Goal: Task Accomplishment & Management: Manage account settings

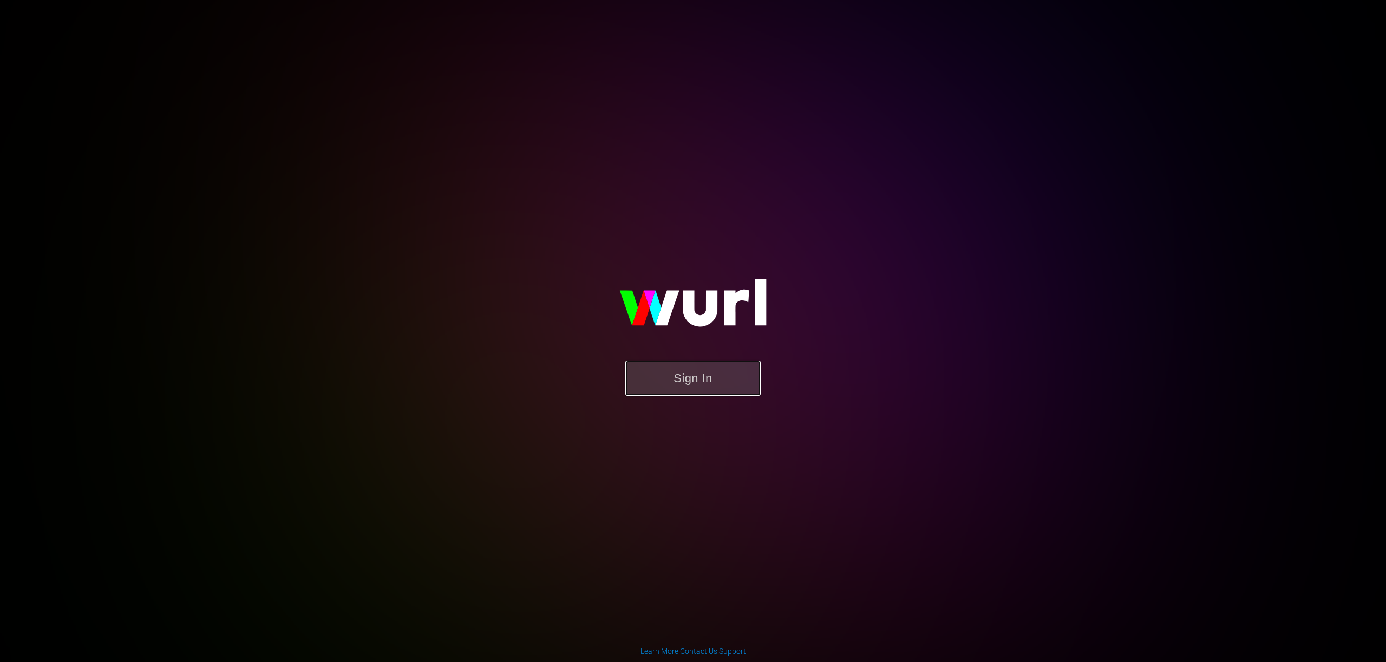
click at [715, 376] on button "Sign In" at bounding box center [692, 377] width 135 height 35
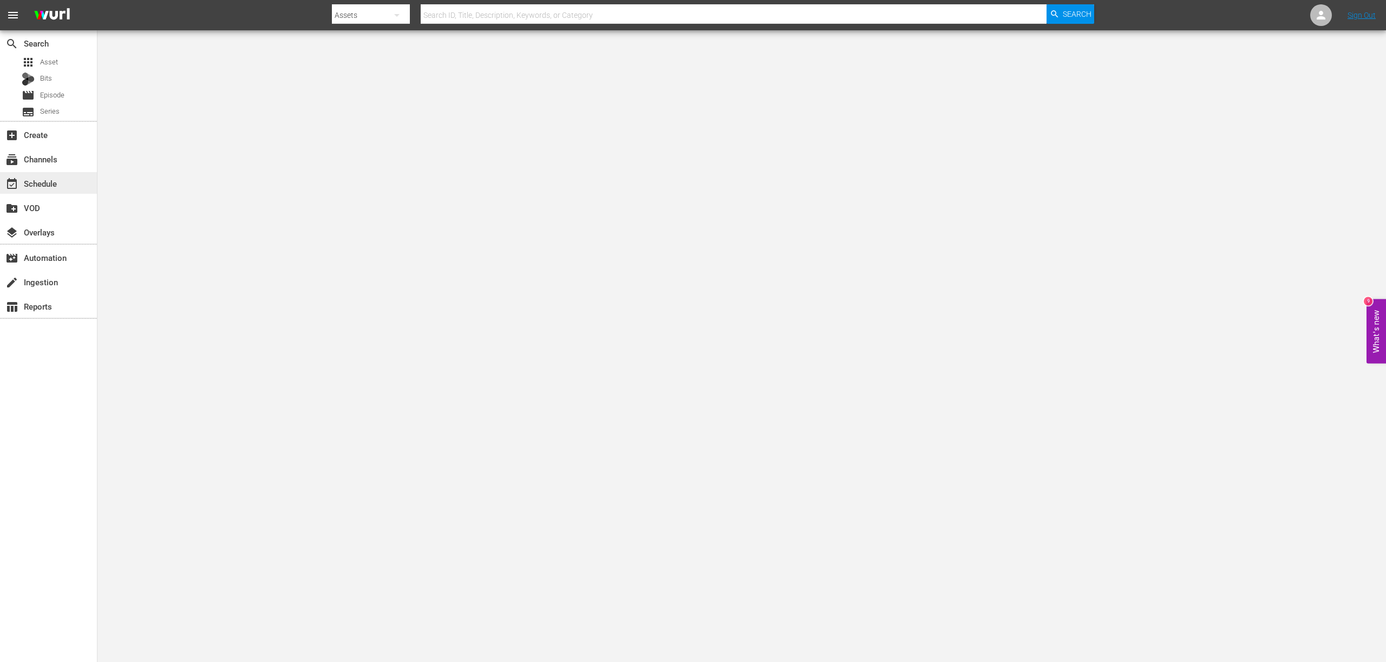
click at [56, 180] on div "event_available Schedule" at bounding box center [30, 182] width 61 height 10
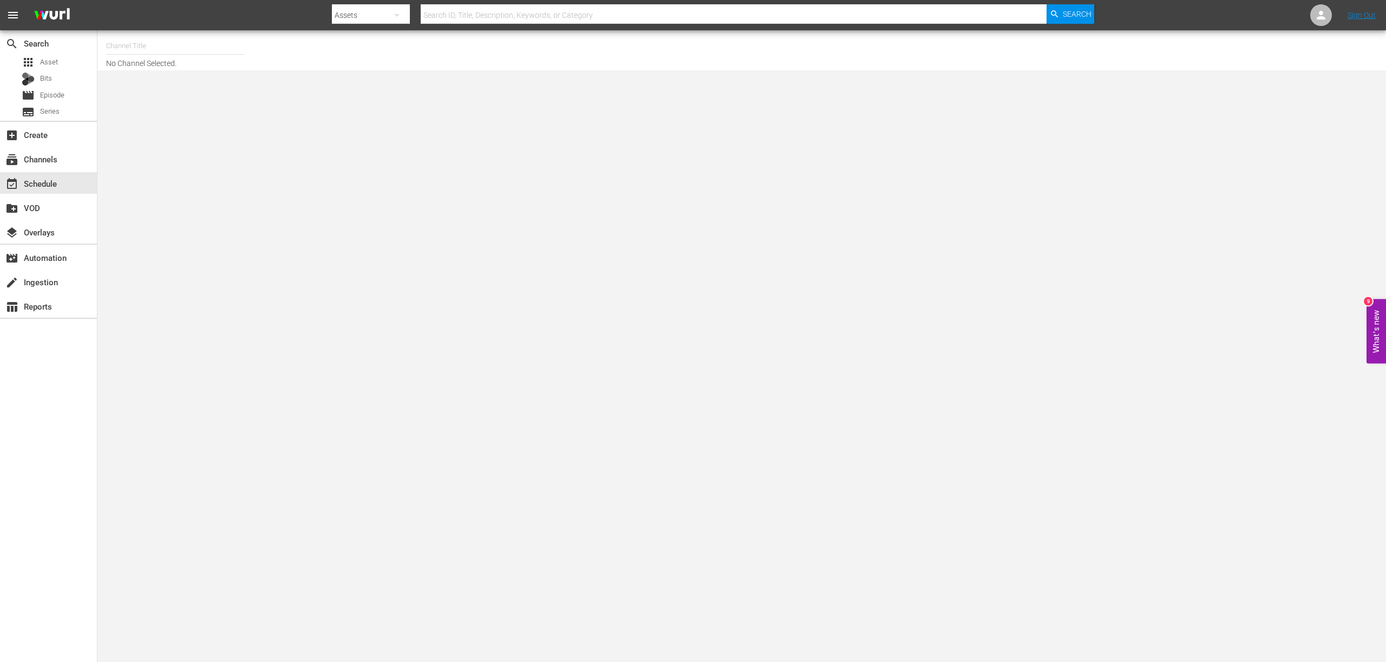
click at [149, 48] on input "text" at bounding box center [175, 46] width 139 height 26
type input "ㅐ"
click at [169, 74] on div "OnDemandChina (899 - newidco_ondemandchina_1)" at bounding box center [255, 76] width 280 height 26
type input "OnDemandChina (899 - newidco_ondemandchina_1)"
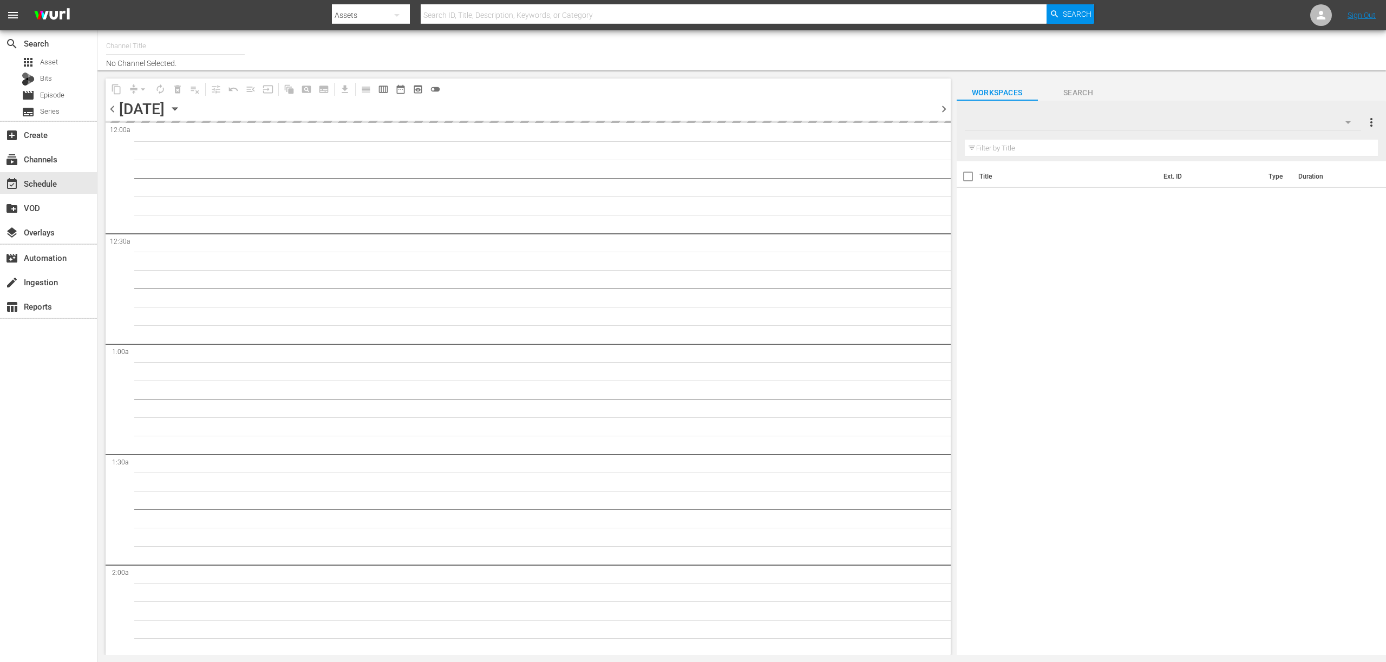
type input "OnDemandChina (899)"
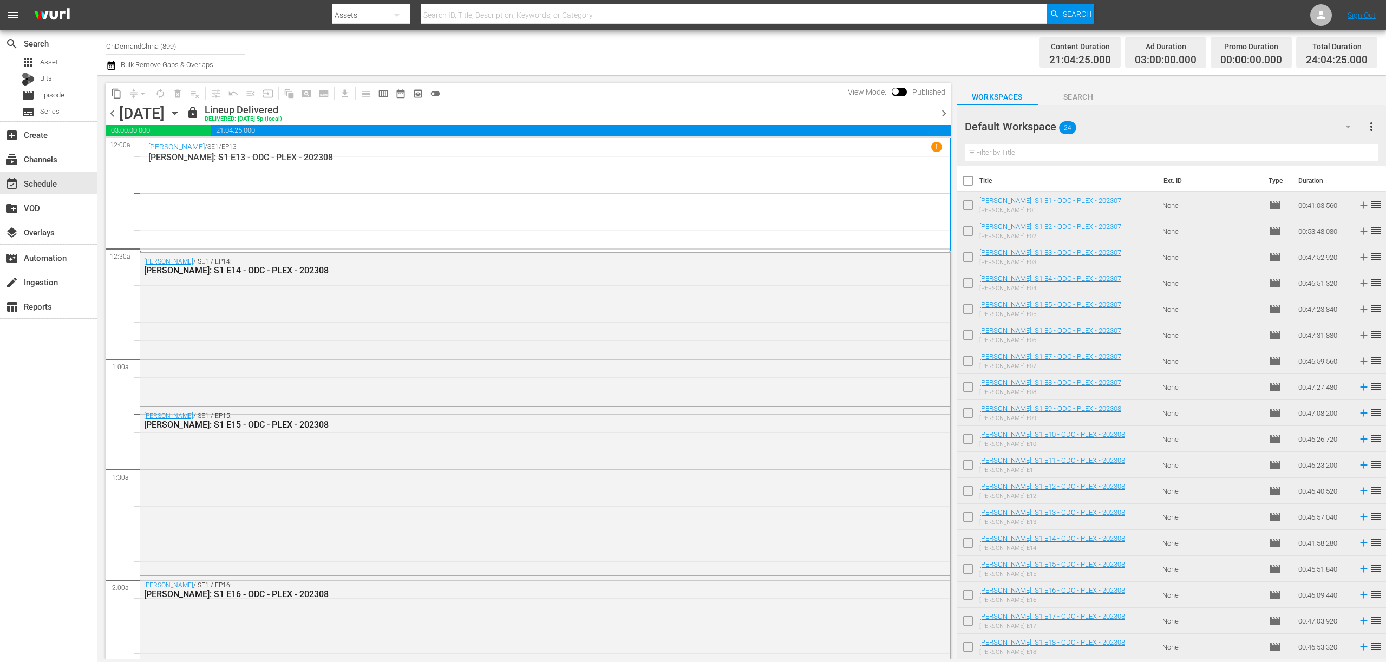
click at [949, 114] on span "chevron_right" at bounding box center [944, 114] width 14 height 14
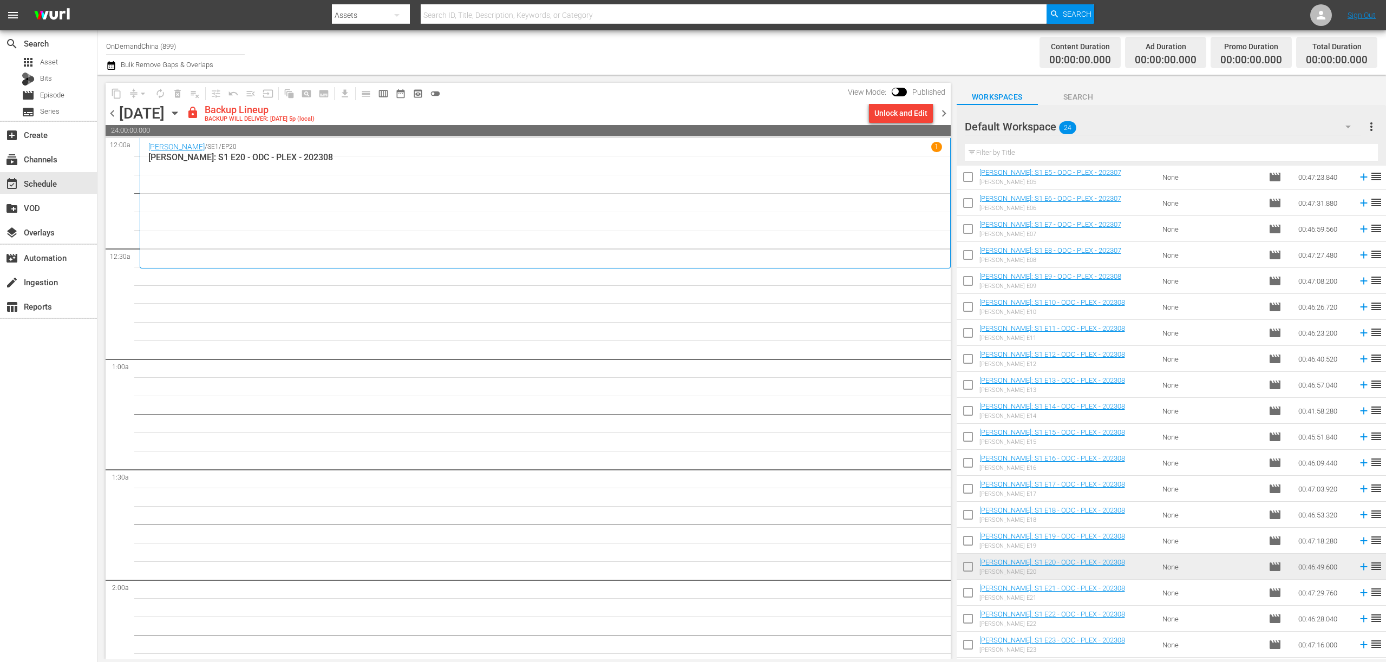
scroll to position [155, 0]
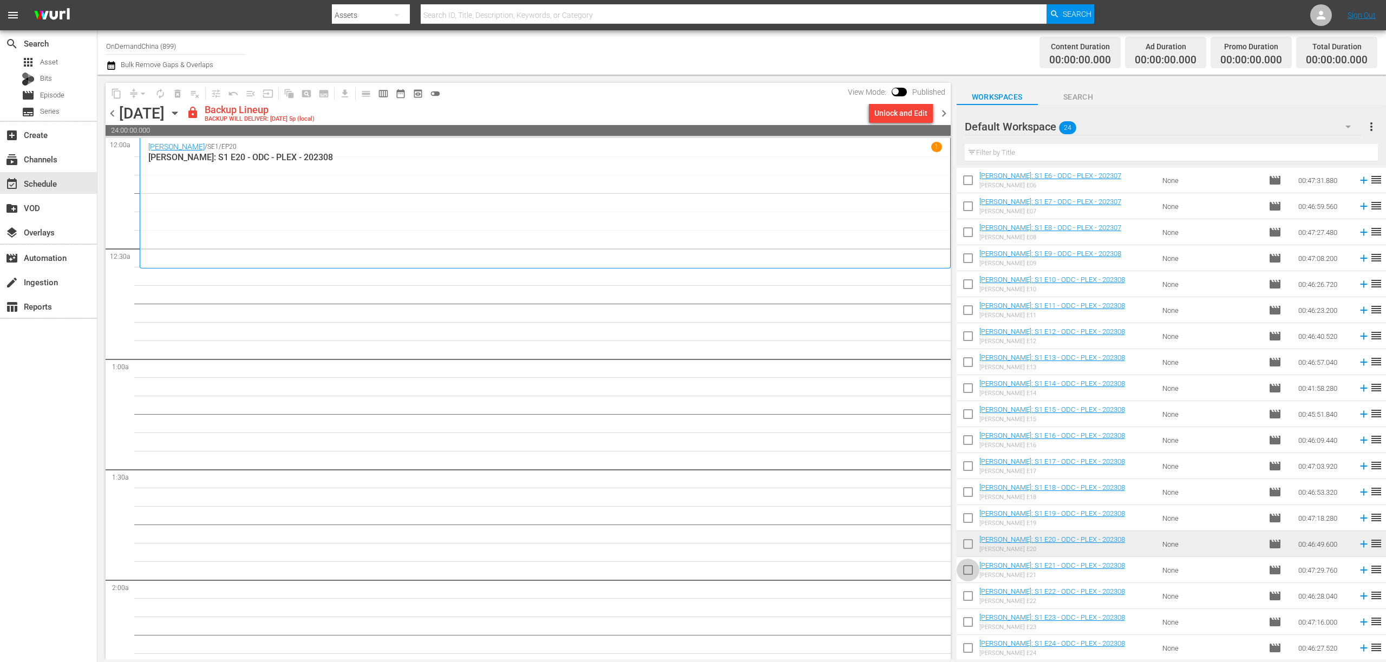
click at [964, 565] on input "checkbox" at bounding box center [967, 572] width 23 height 23
checkbox input "true"
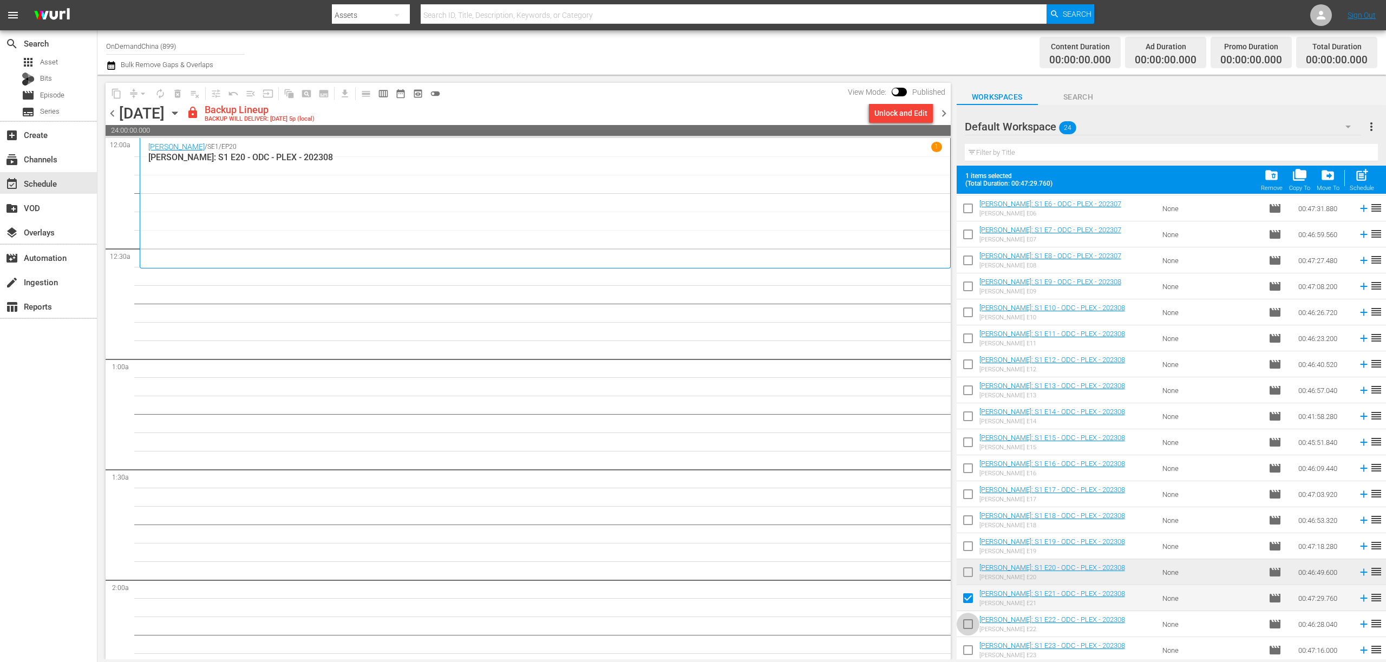
click at [972, 618] on input "checkbox" at bounding box center [967, 626] width 23 height 23
checkbox input "true"
click at [967, 648] on input "checkbox" at bounding box center [967, 652] width 23 height 23
checkbox input "true"
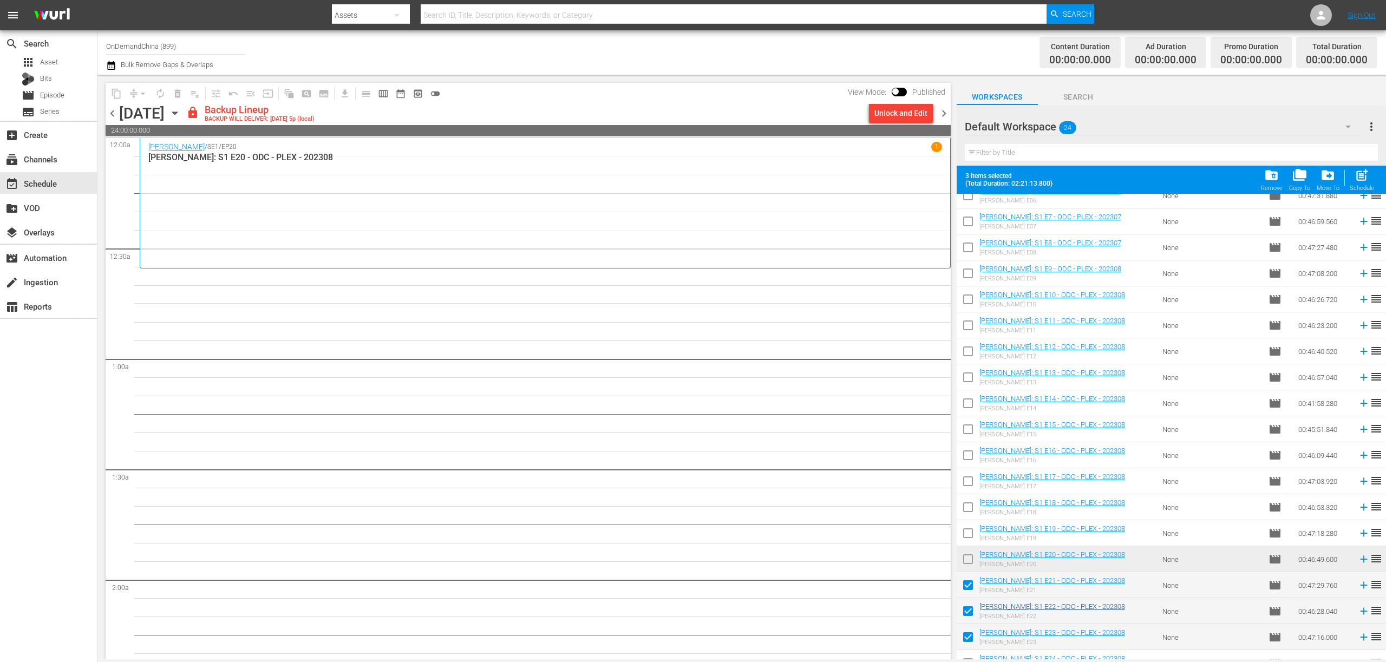
scroll to position [183, 0]
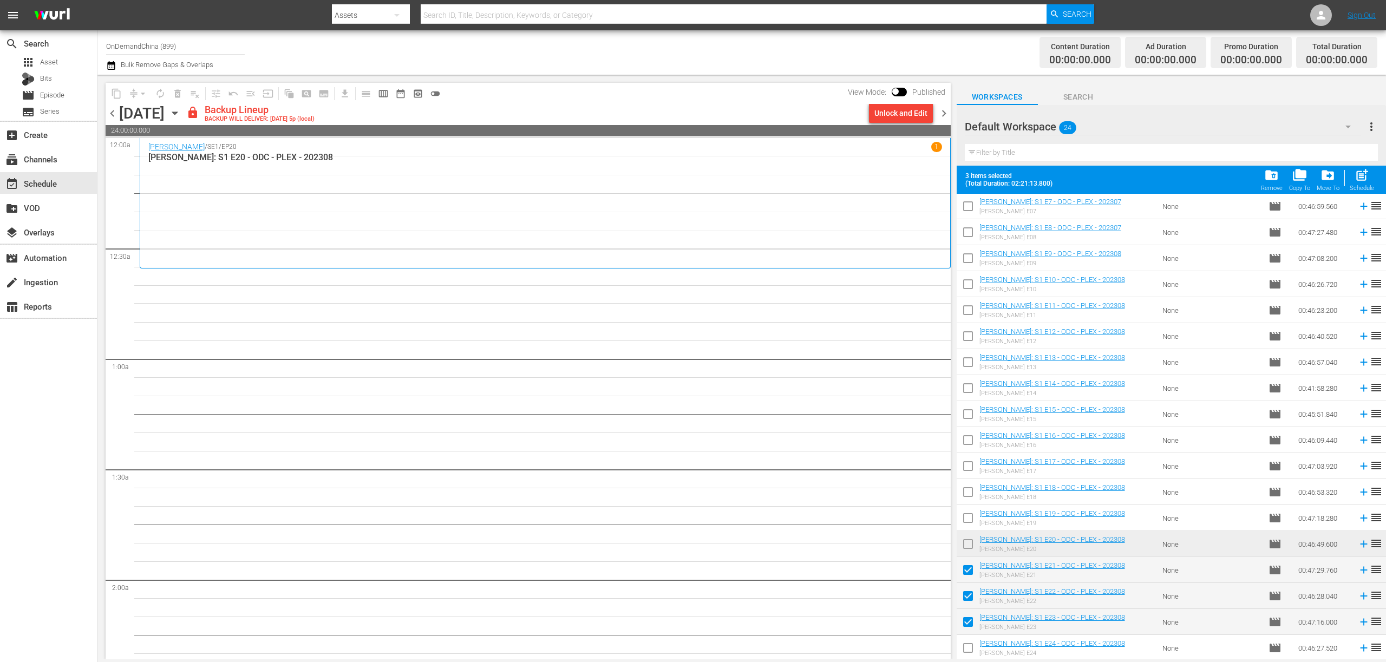
click at [969, 648] on input "checkbox" at bounding box center [967, 650] width 23 height 23
checkbox input "true"
click at [1359, 178] on span "post_add" at bounding box center [1361, 175] width 15 height 15
checkbox input "false"
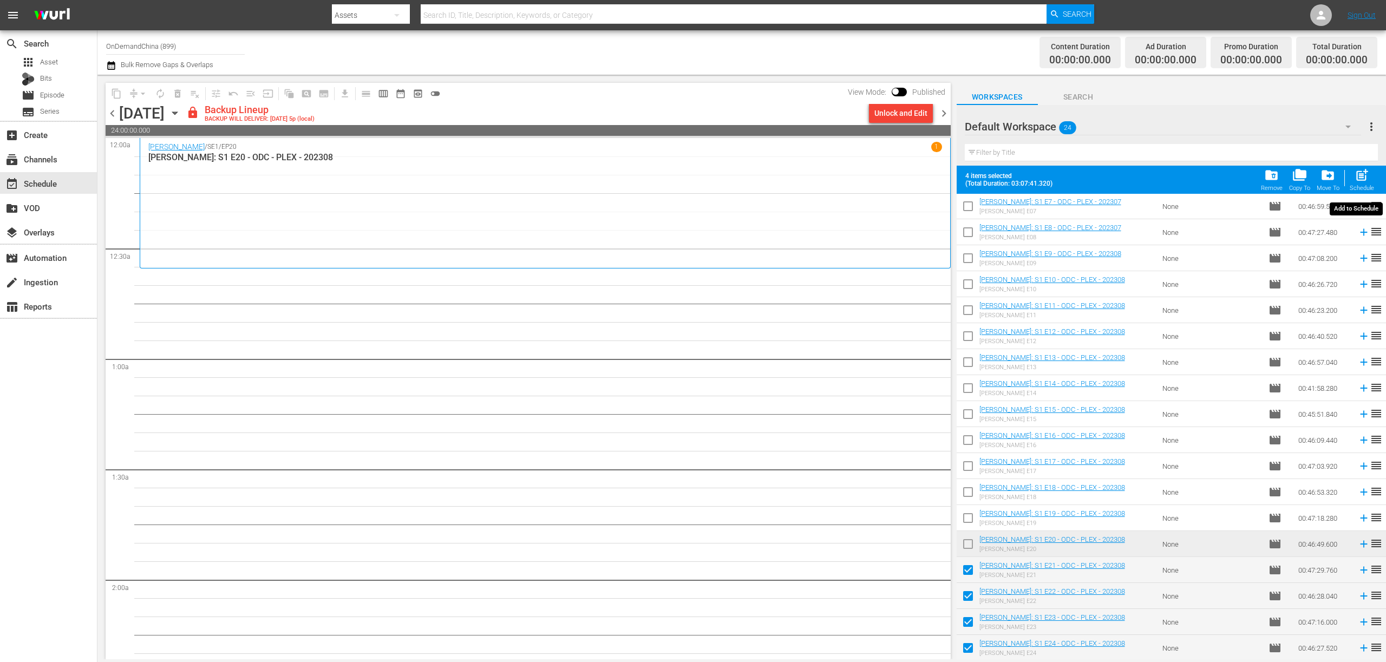
checkbox input "false"
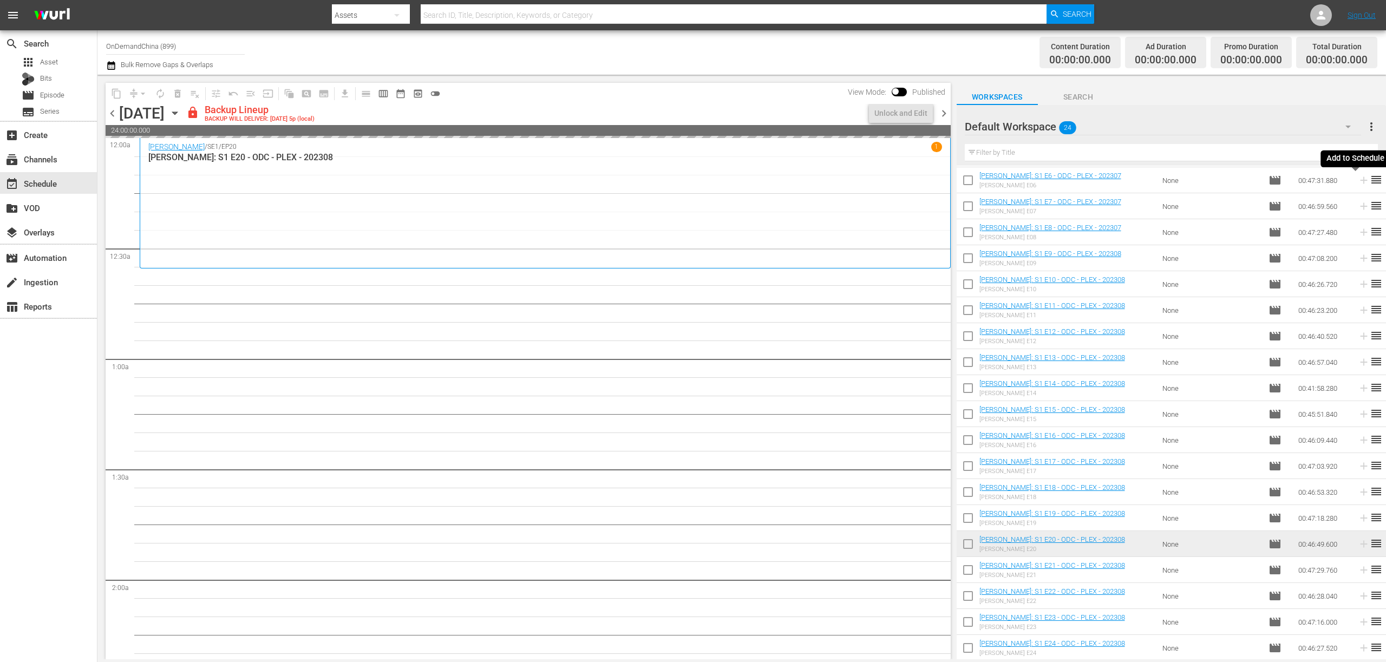
scroll to position [155, 0]
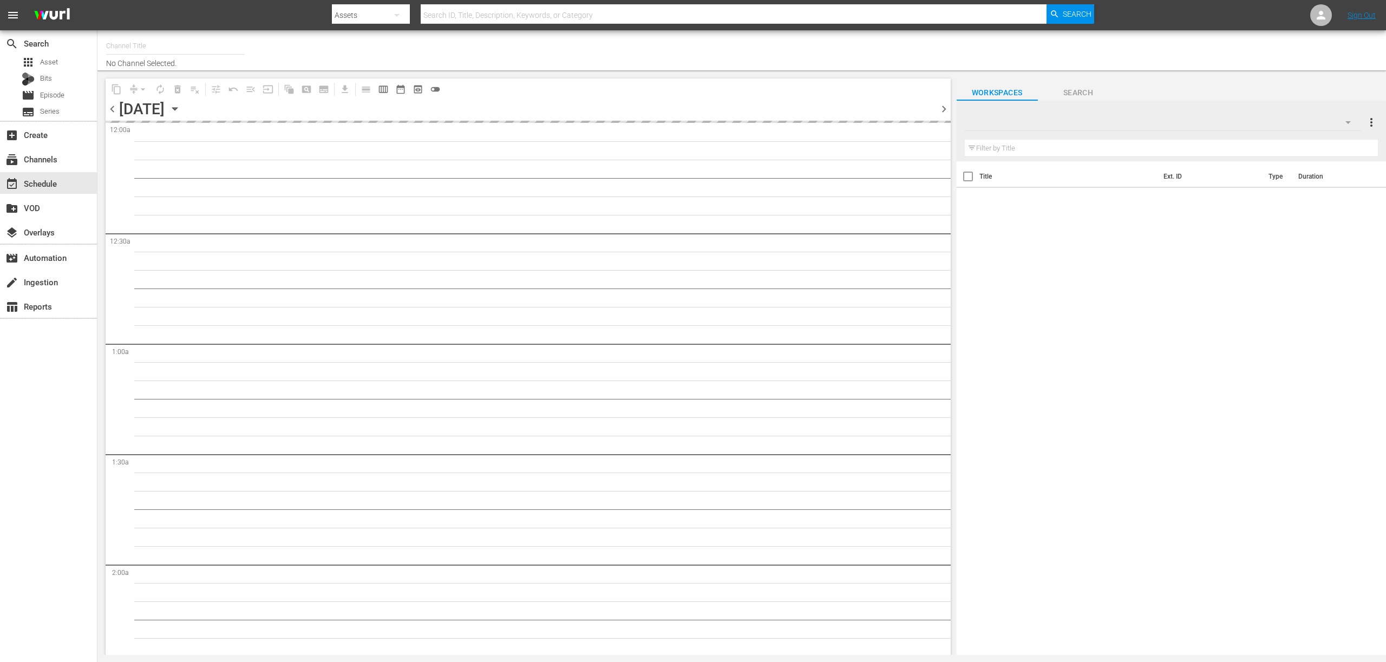
type input "OnDemandChina (899)"
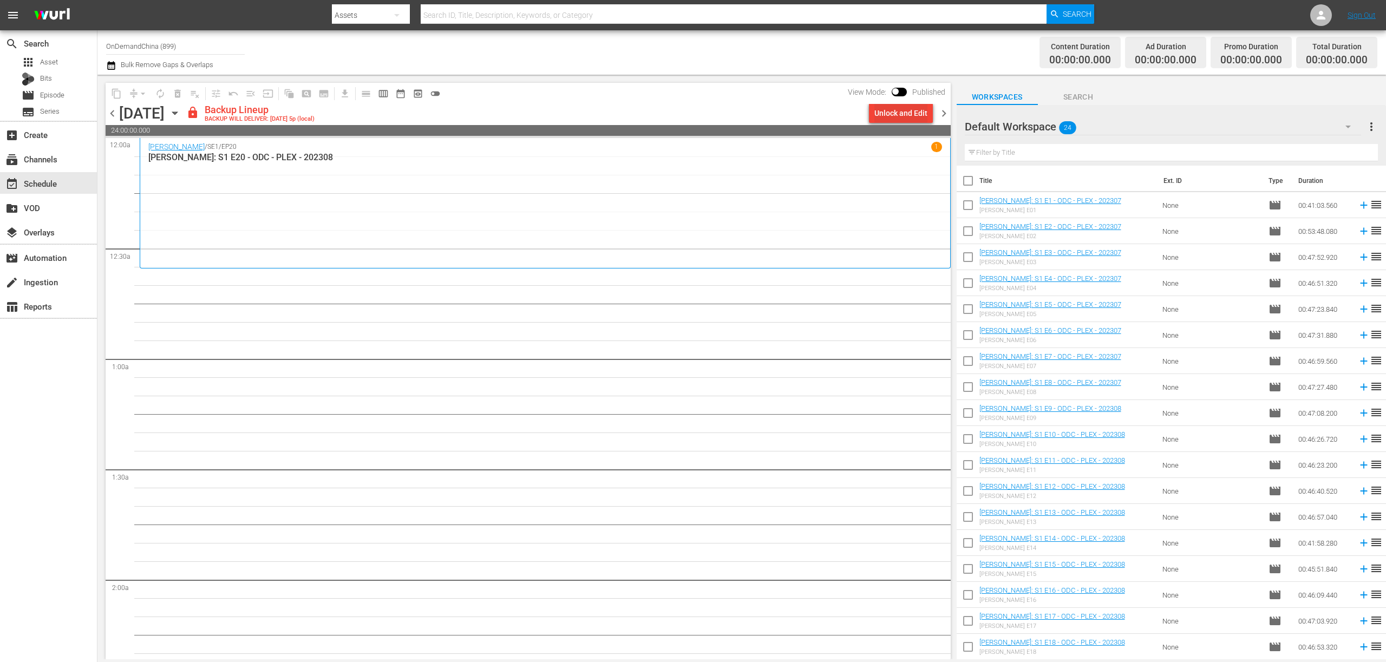
click at [917, 117] on div "Unlock and Edit" at bounding box center [900, 112] width 53 height 19
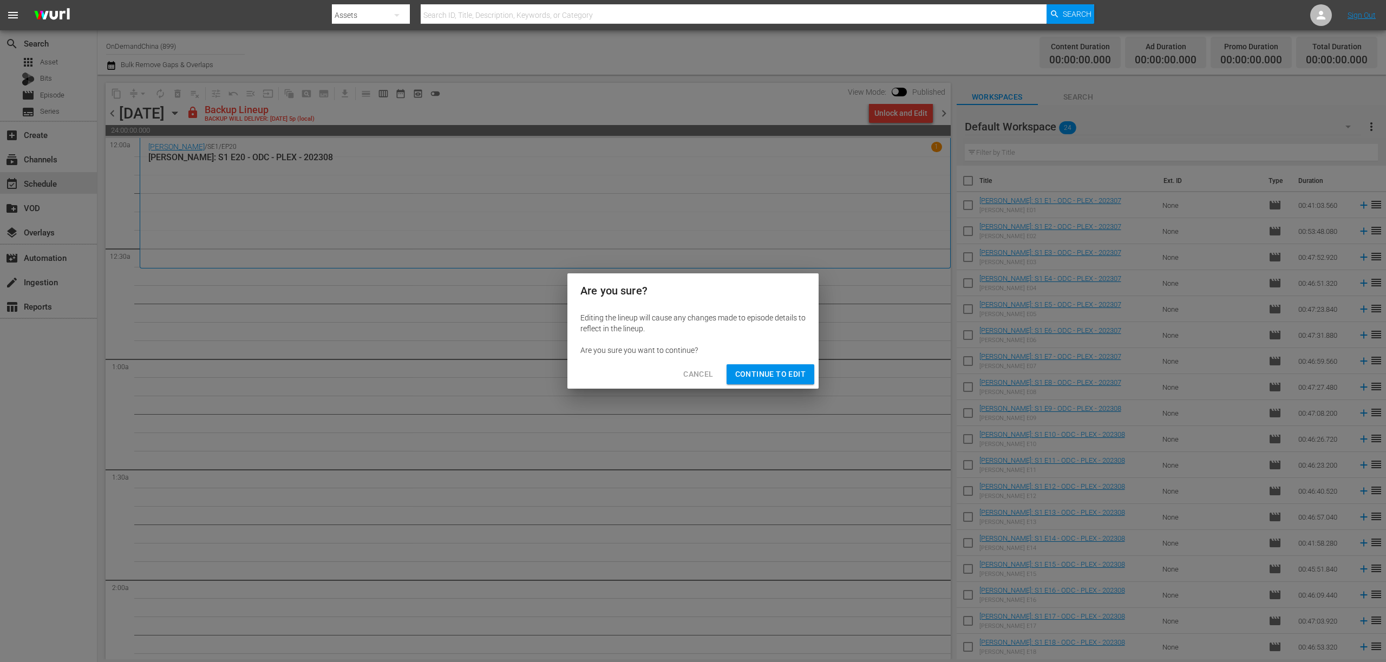
click at [772, 379] on span "Continue to Edit" at bounding box center [770, 375] width 70 height 14
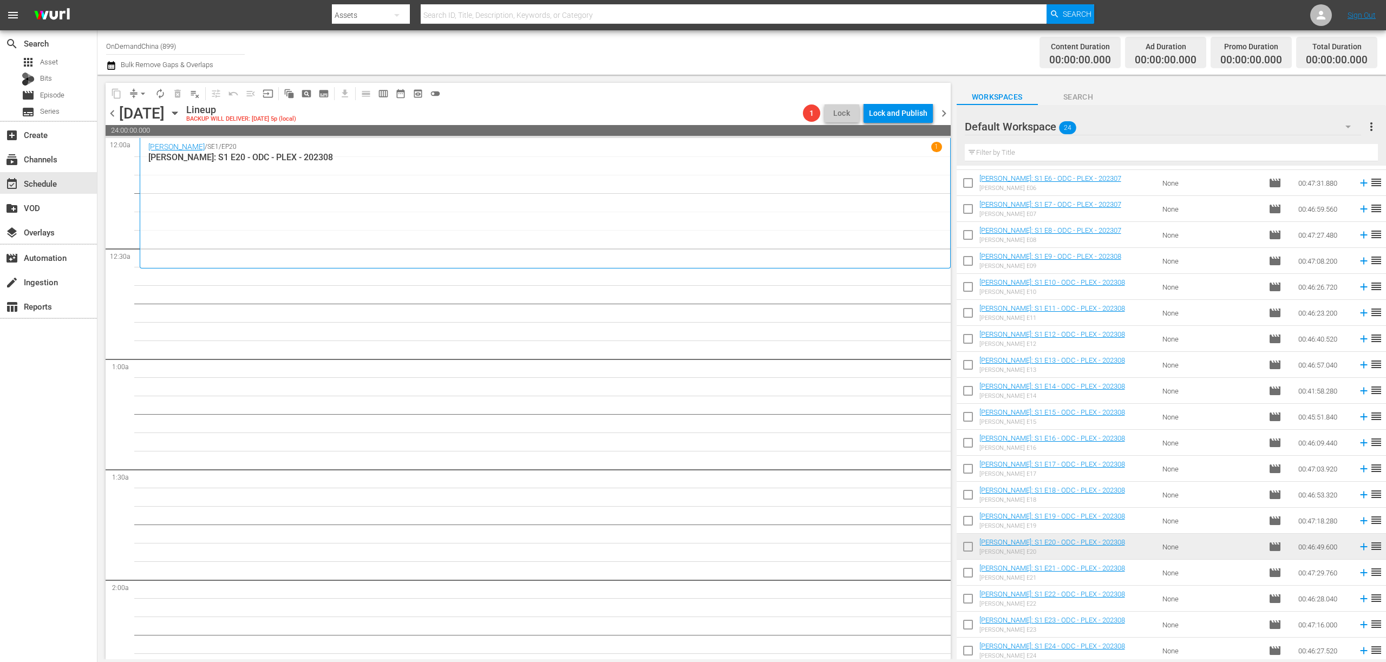
scroll to position [155, 0]
click at [967, 572] on input "checkbox" at bounding box center [967, 572] width 23 height 23
checkbox input "true"
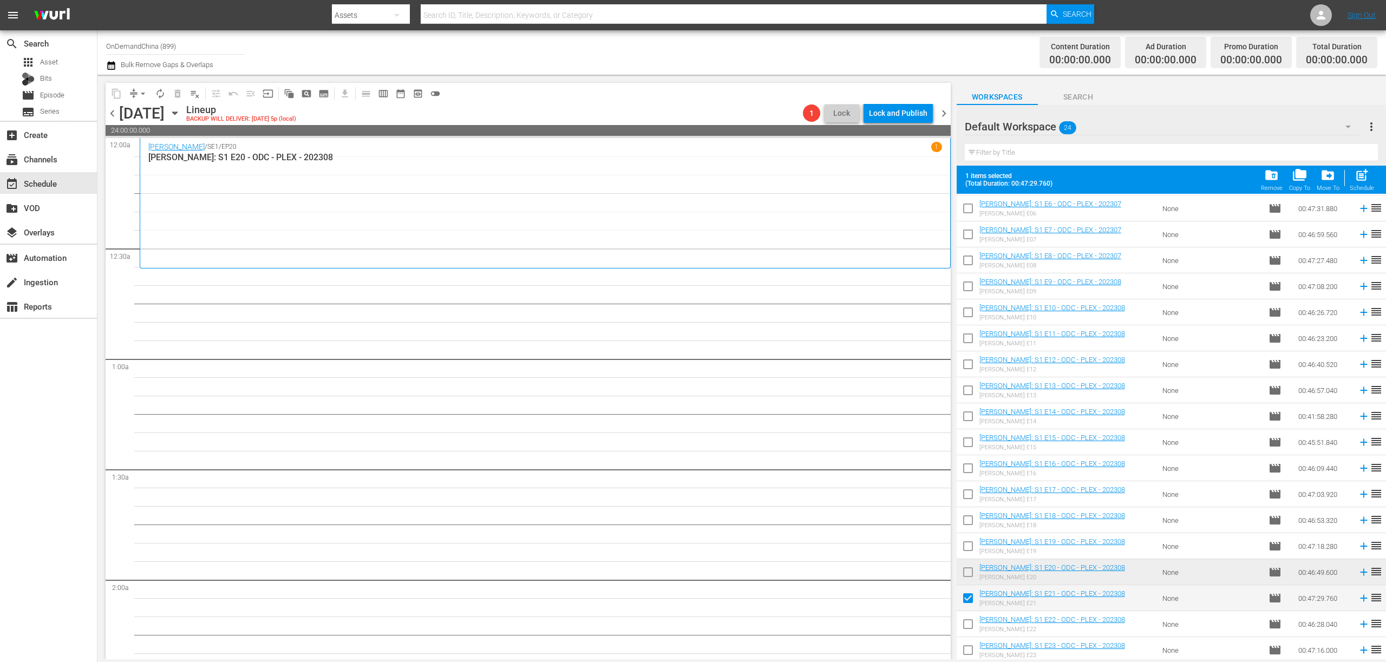
click at [973, 620] on input "checkbox" at bounding box center [967, 626] width 23 height 23
checkbox input "true"
click at [972, 646] on input "checkbox" at bounding box center [967, 652] width 23 height 23
checkbox input "true"
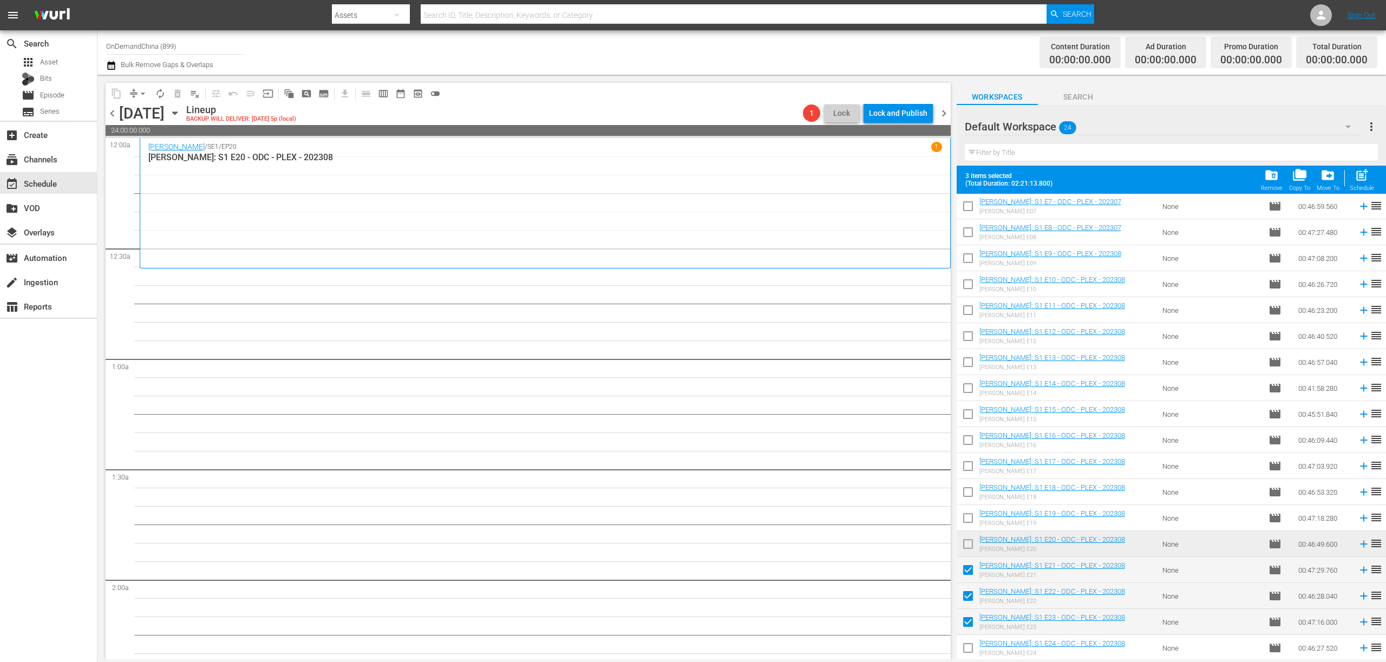
click at [970, 651] on input "checkbox" at bounding box center [967, 650] width 23 height 23
checkbox input "true"
click at [1366, 178] on span "post_add" at bounding box center [1361, 175] width 15 height 15
checkbox input "false"
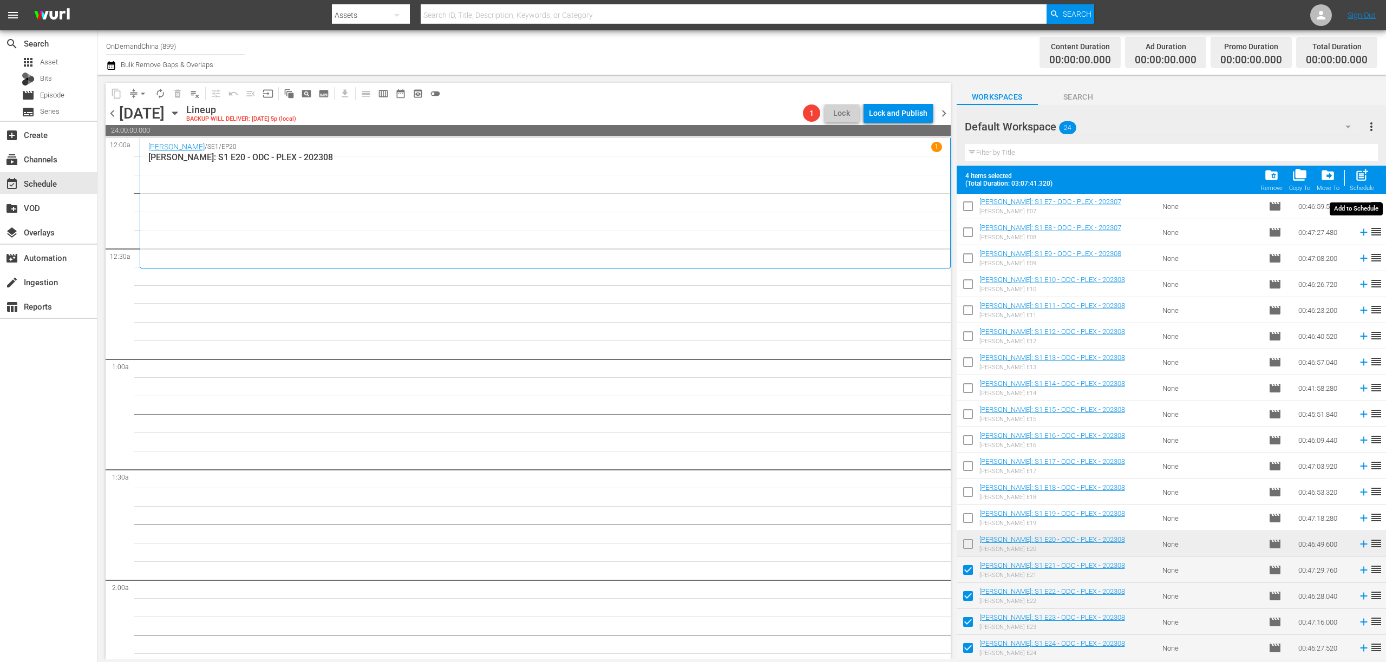
checkbox input "false"
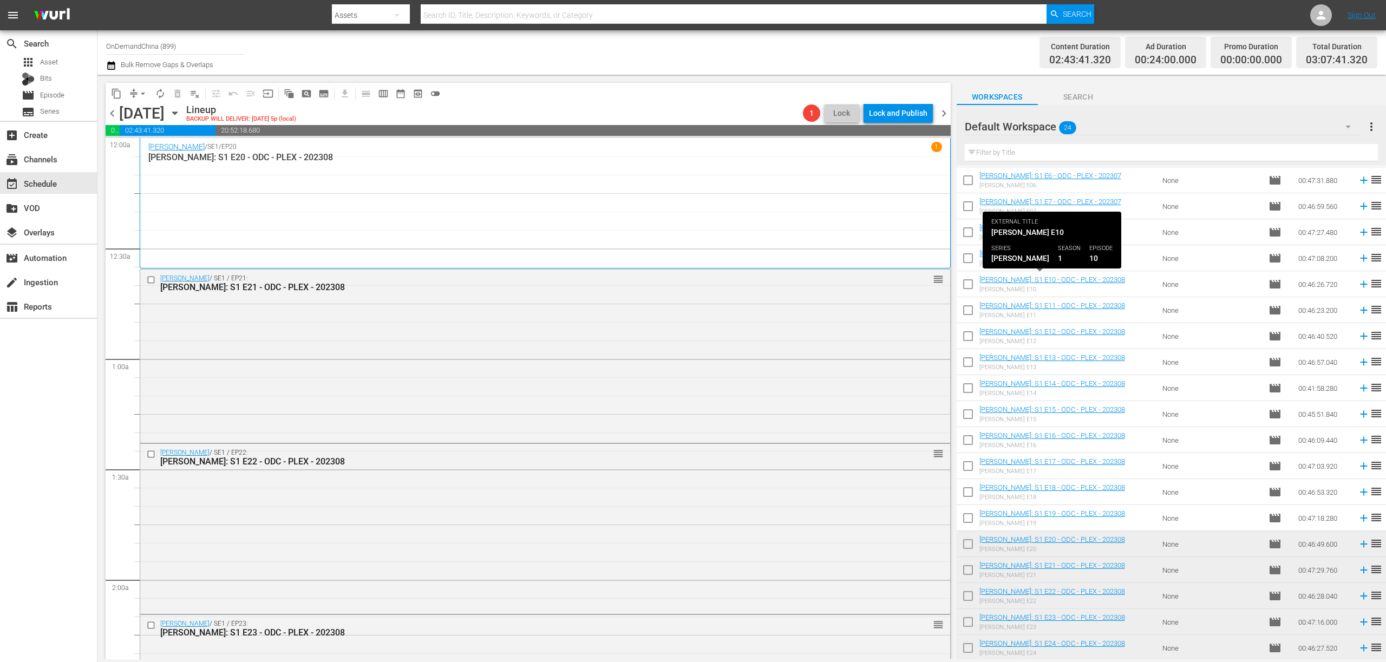
scroll to position [0, 0]
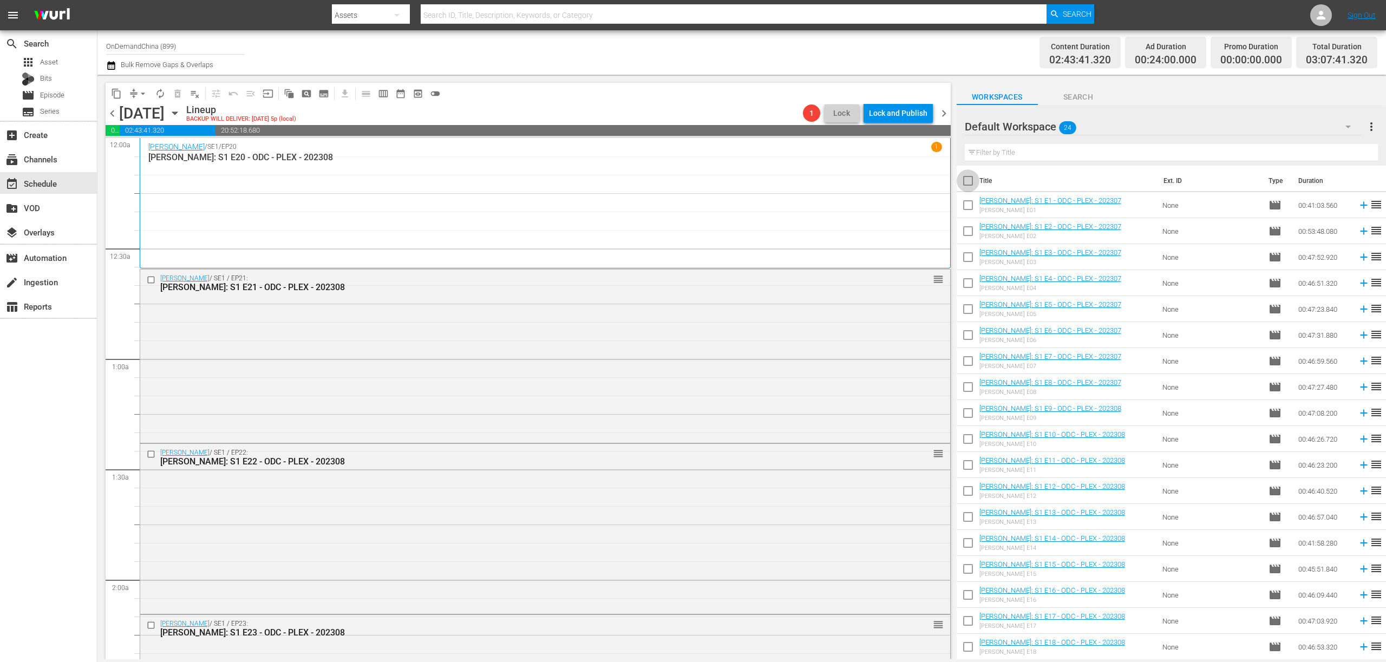
click at [971, 185] on input "checkbox" at bounding box center [967, 183] width 23 height 23
checkbox input "true"
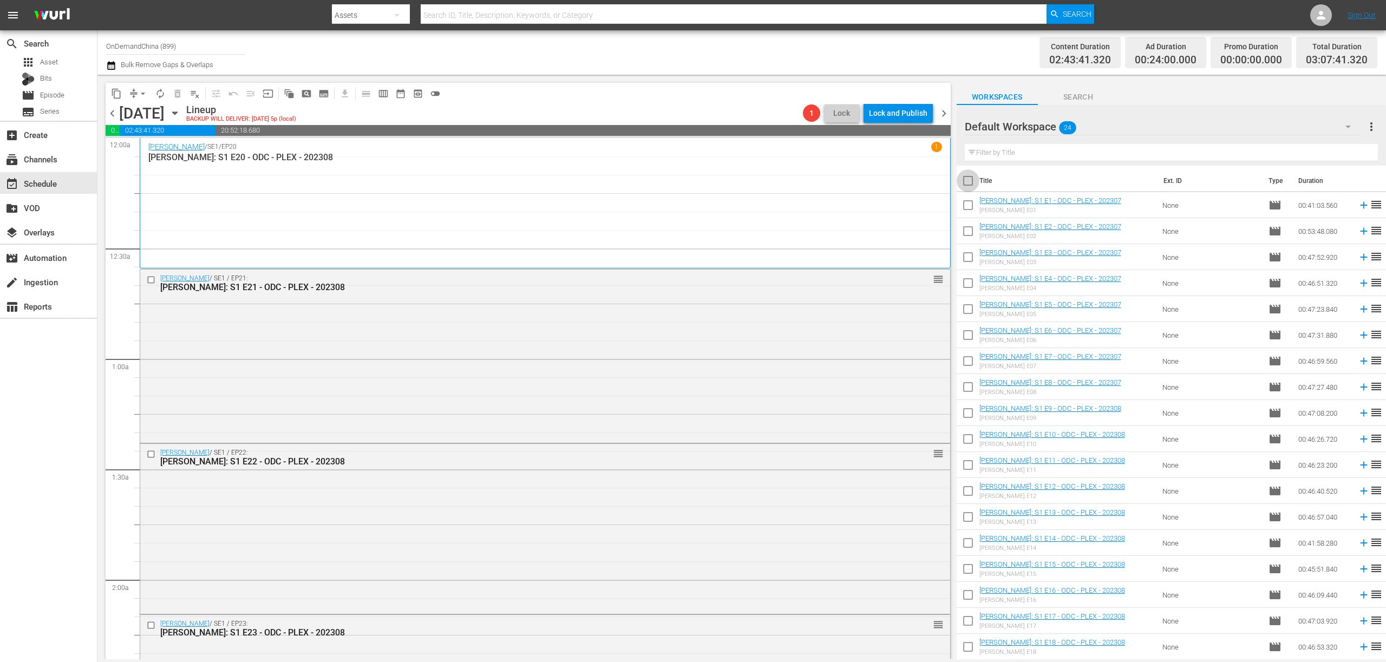
checkbox input "true"
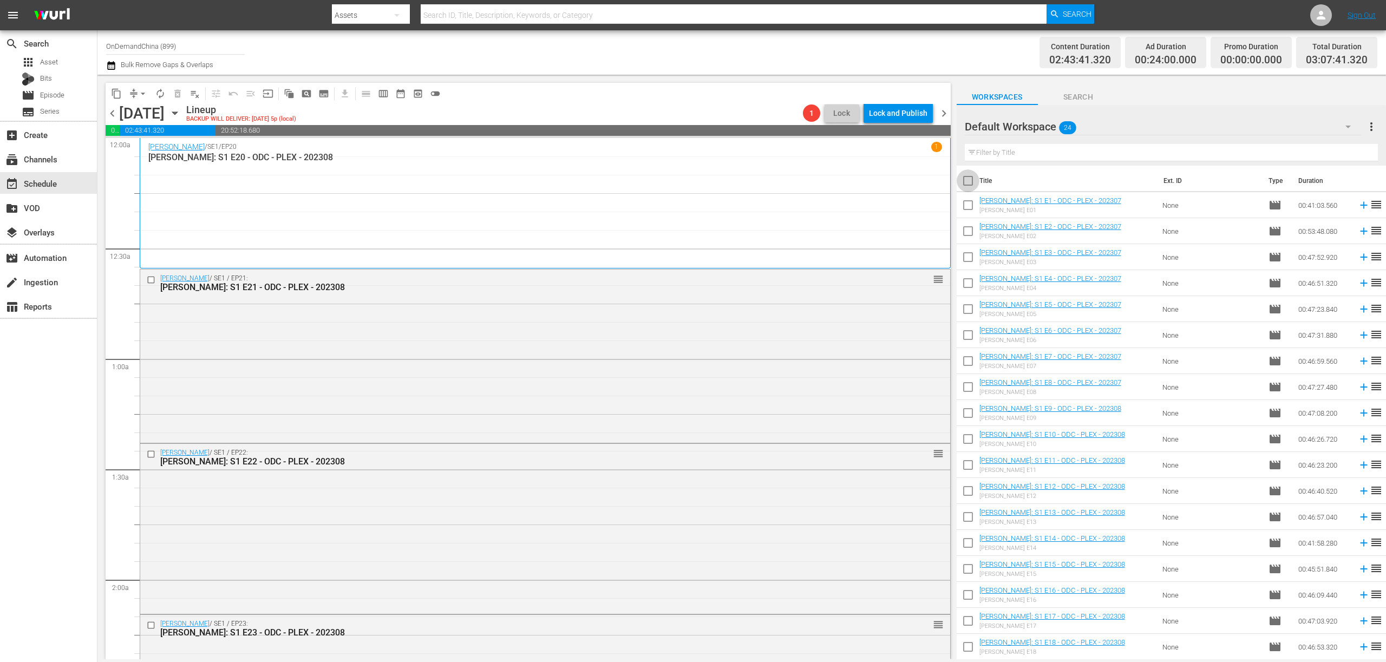
checkbox input "true"
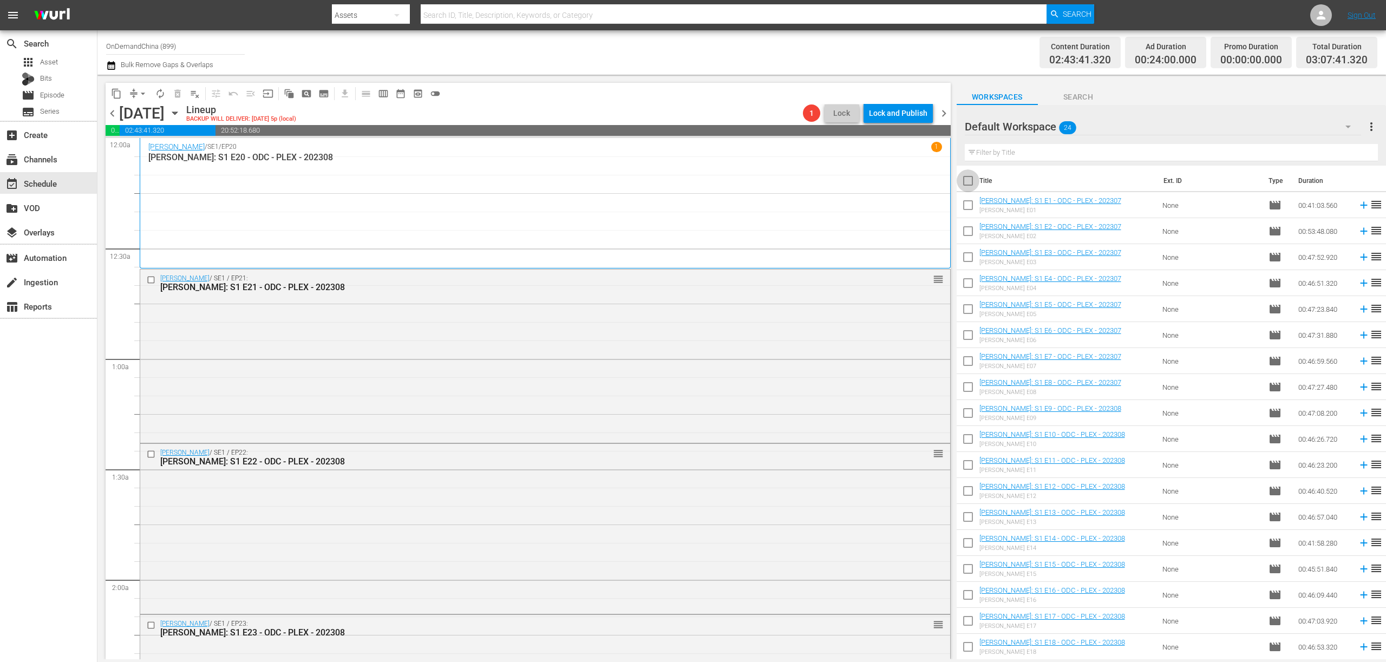
checkbox input "true"
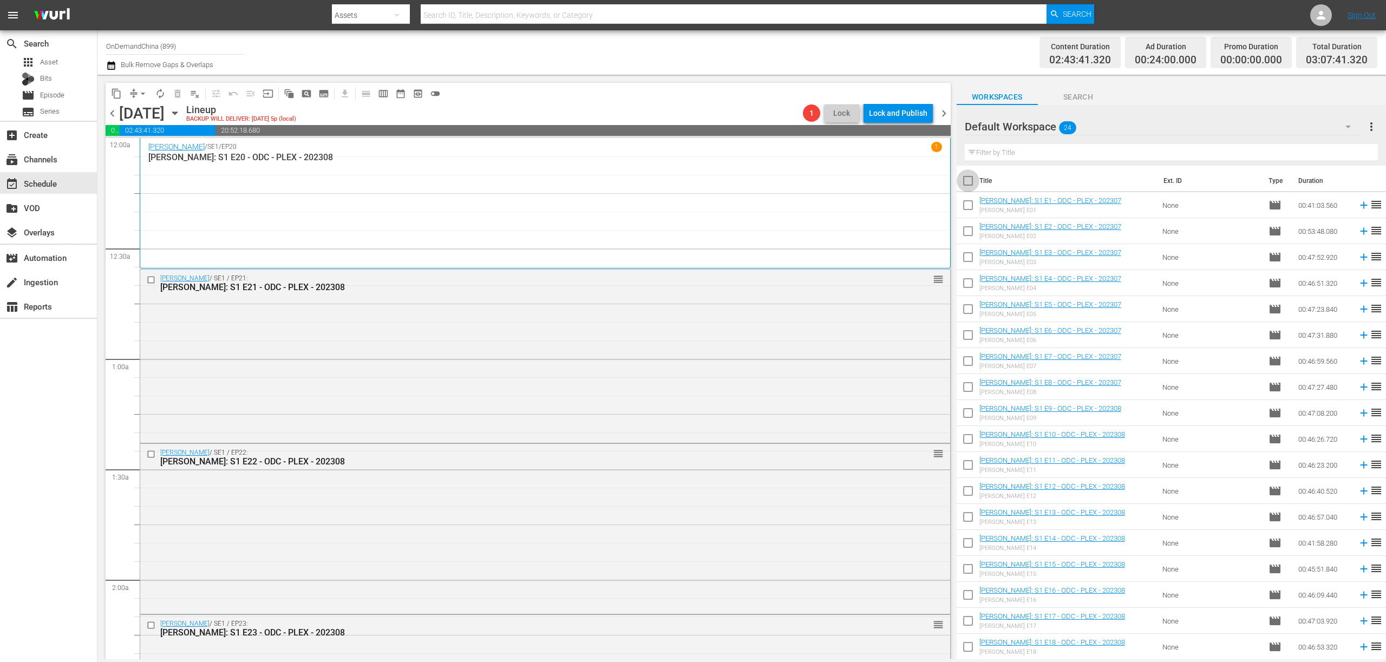
checkbox input "true"
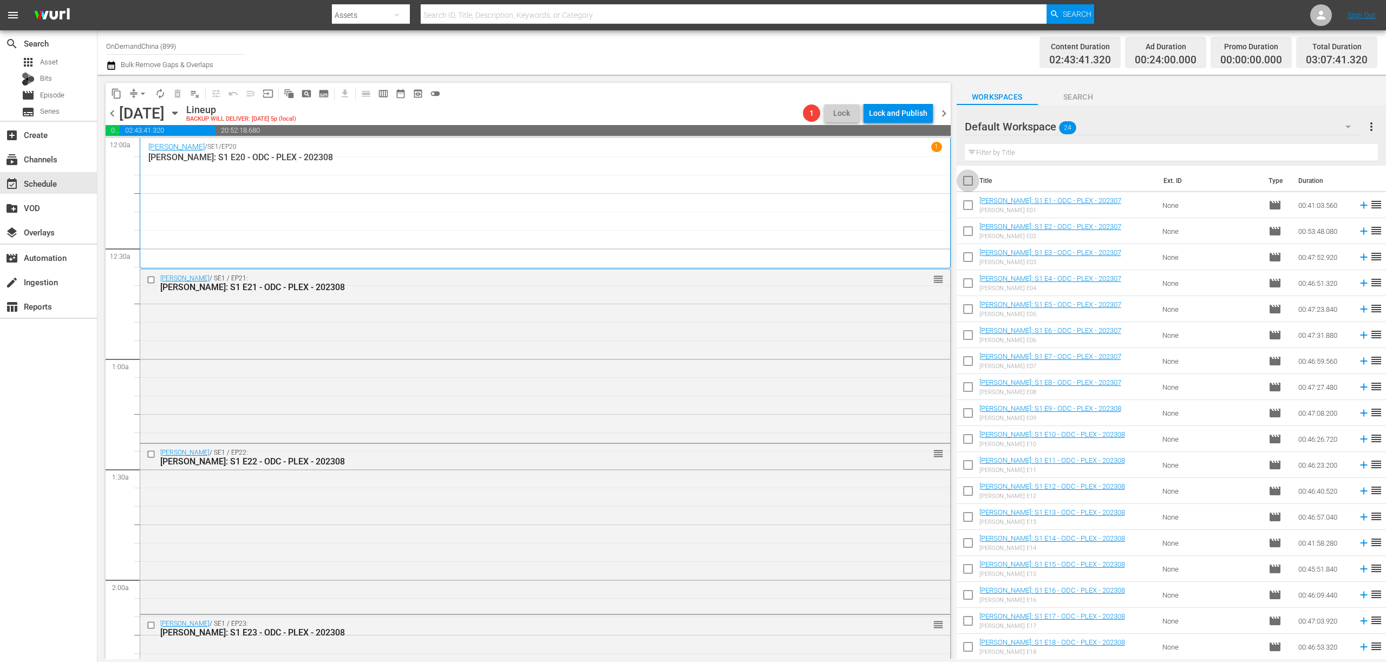
checkbox input "true"
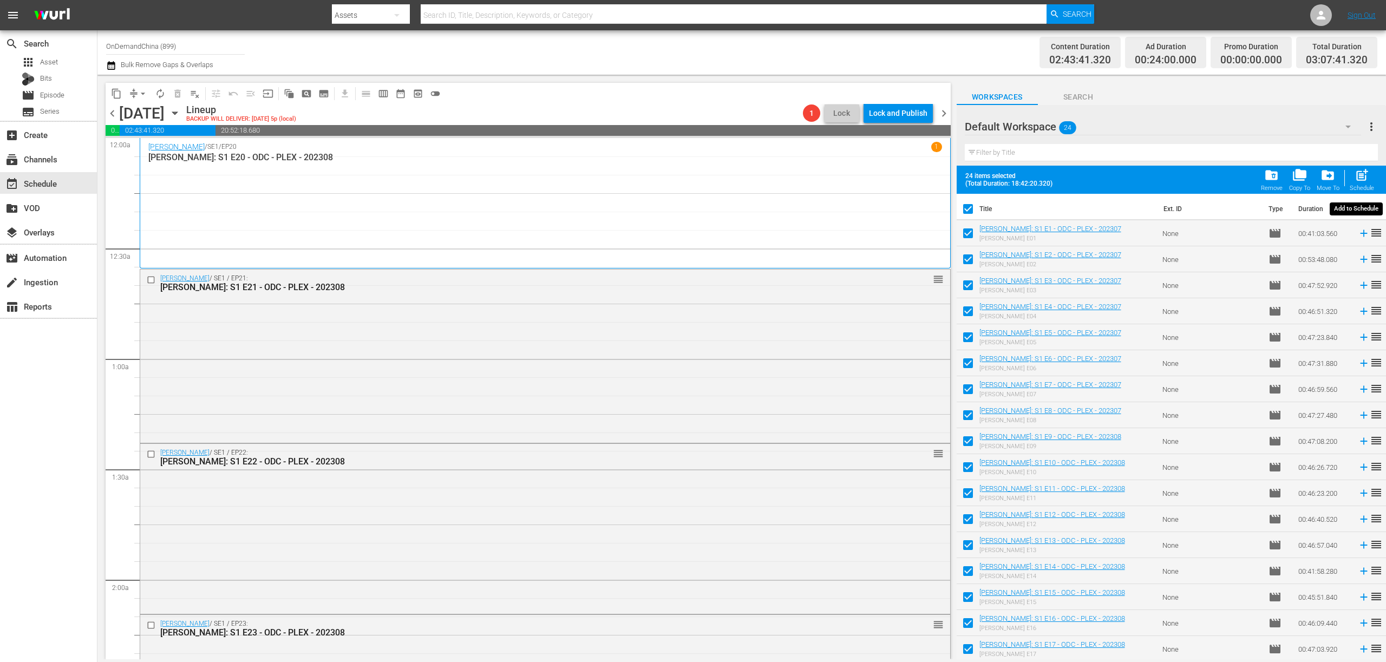
click at [1359, 180] on span "post_add" at bounding box center [1361, 175] width 15 height 15
checkbox input "false"
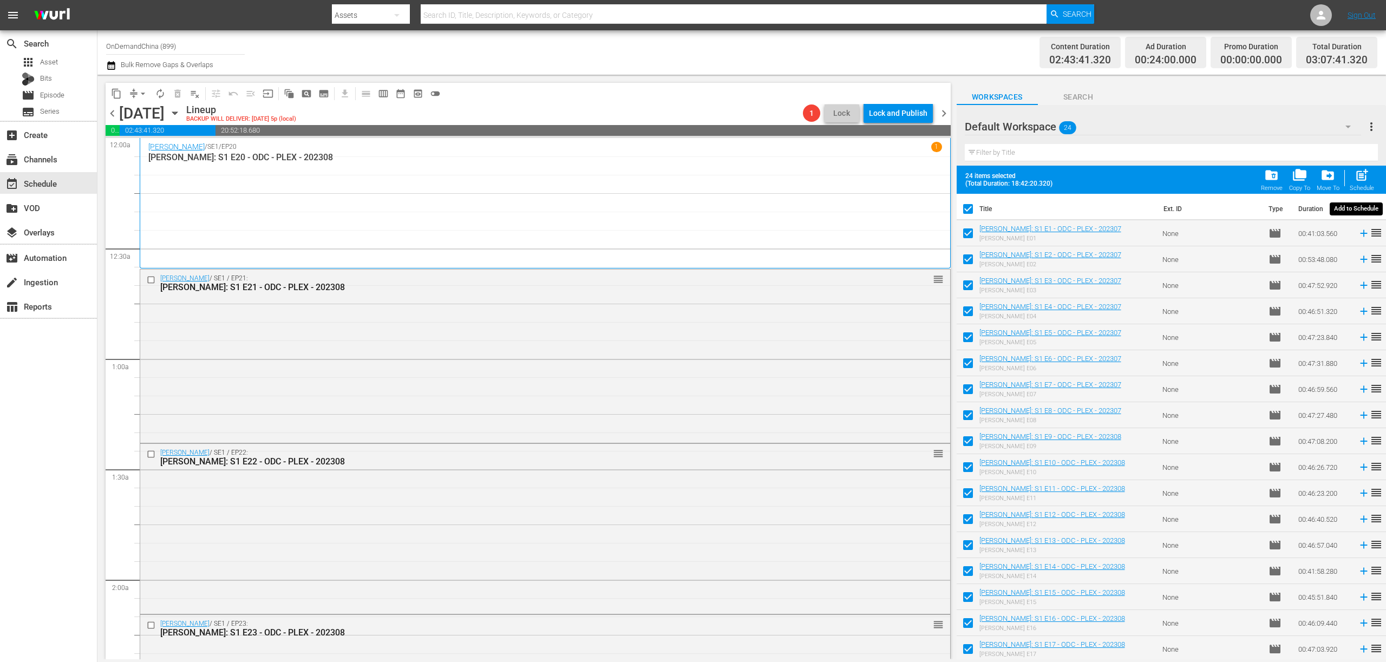
checkbox input "false"
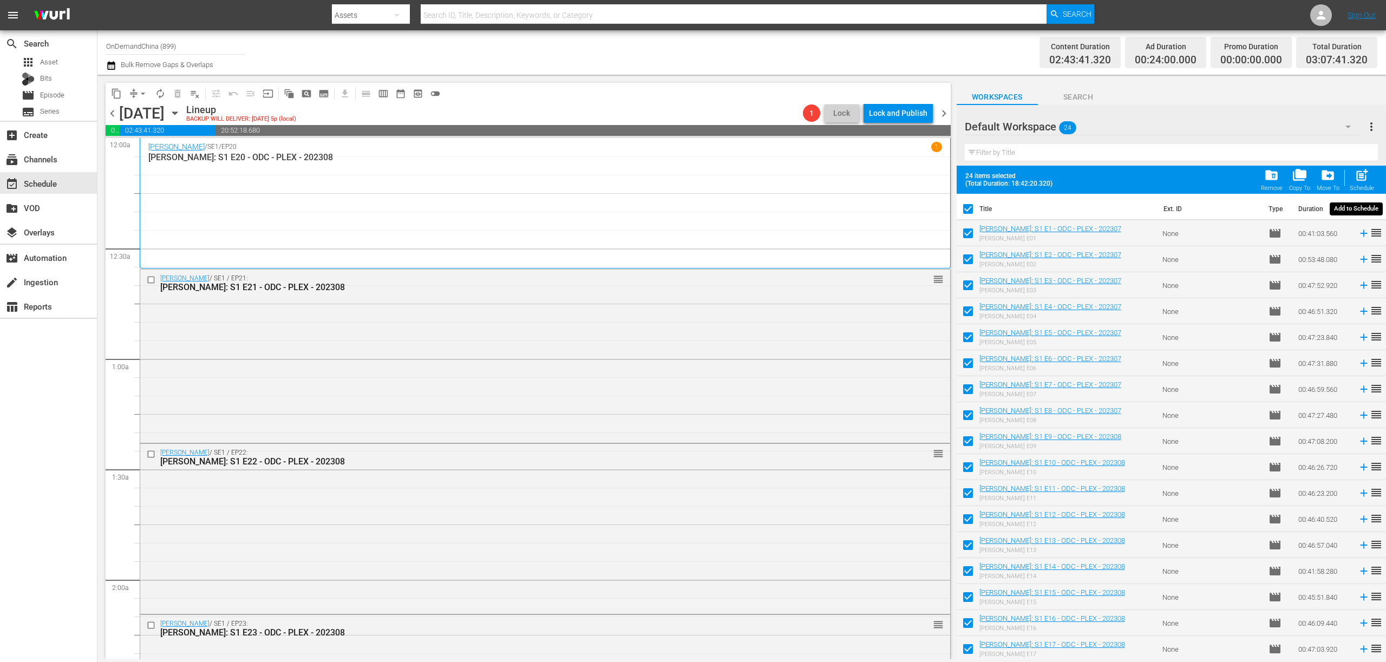
checkbox input "false"
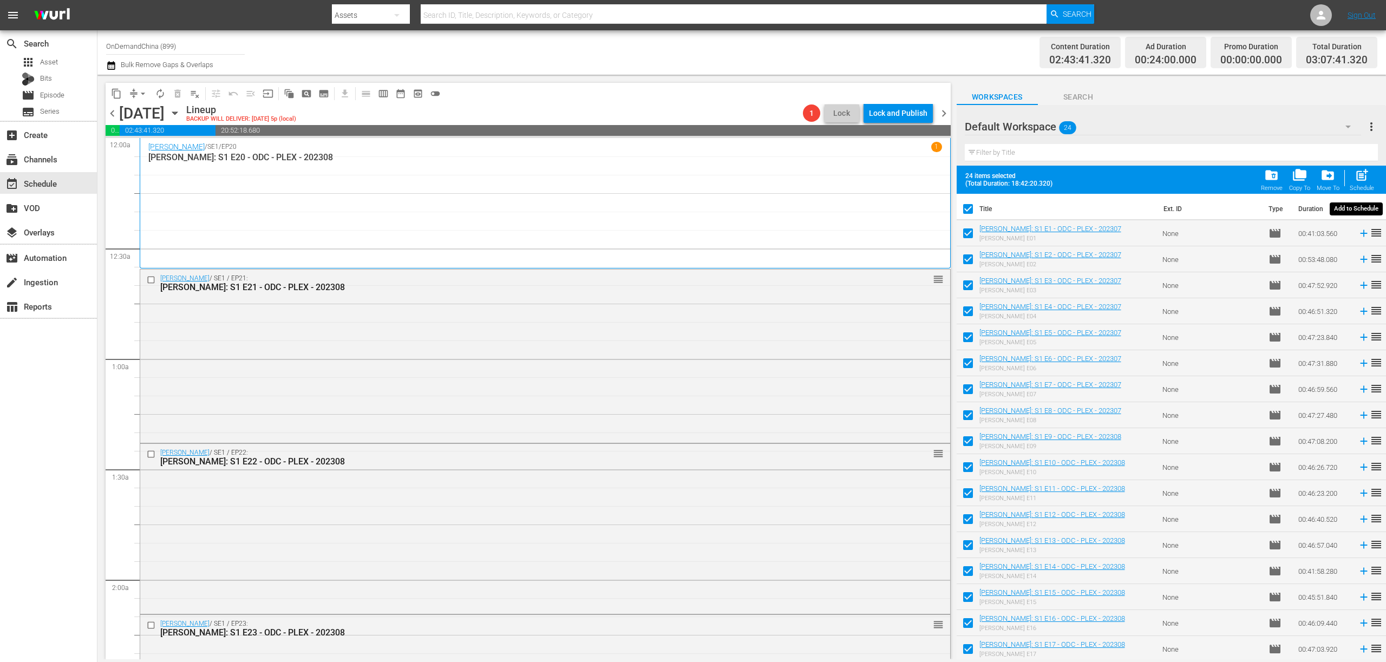
checkbox input "false"
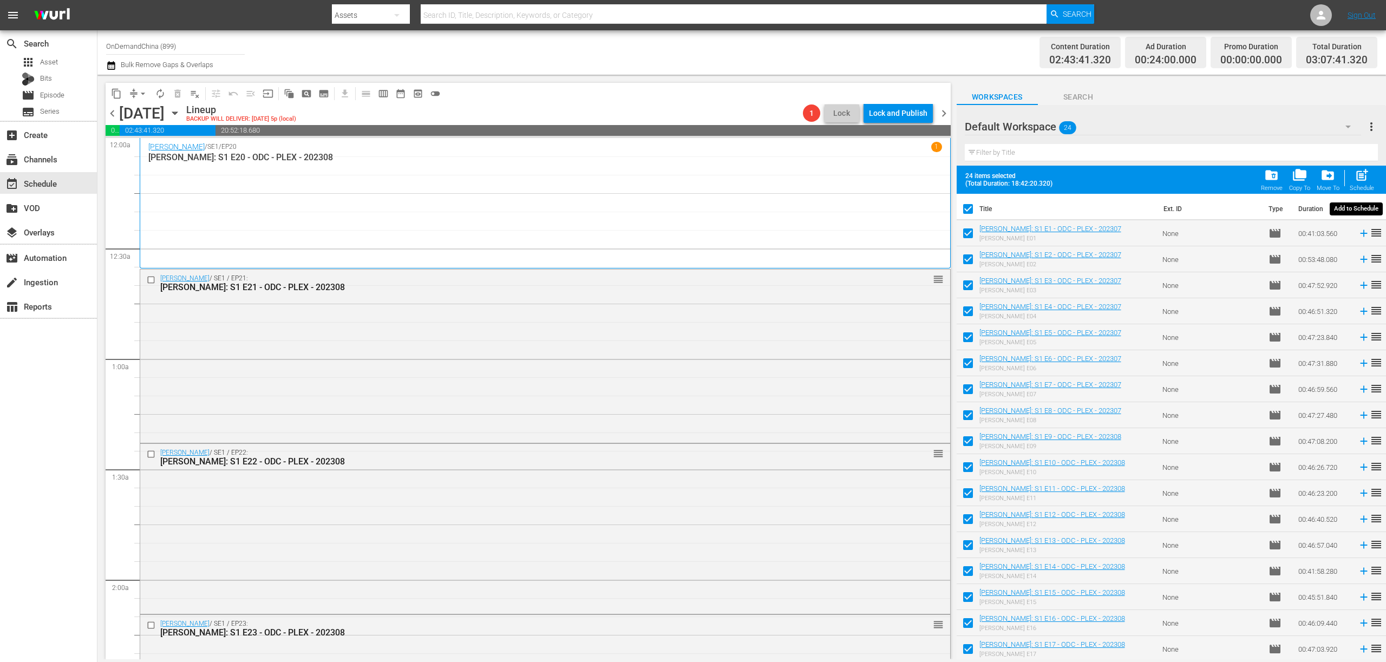
checkbox input "false"
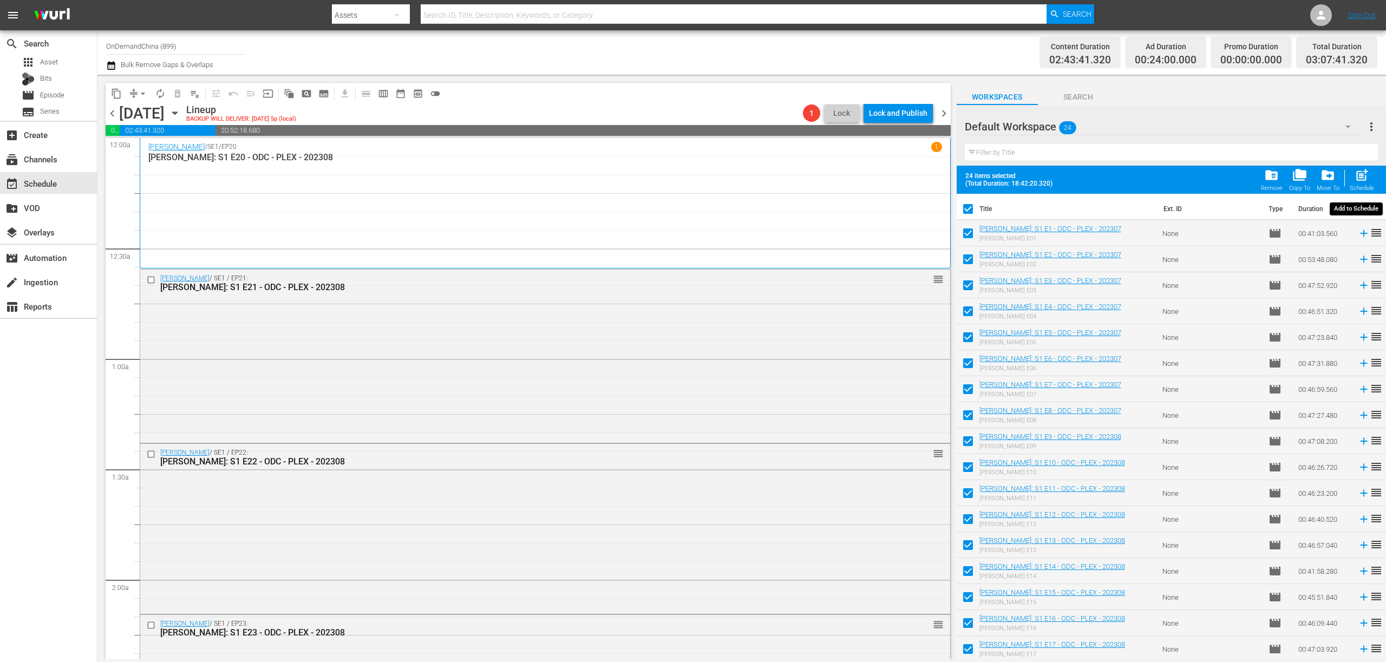
checkbox input "false"
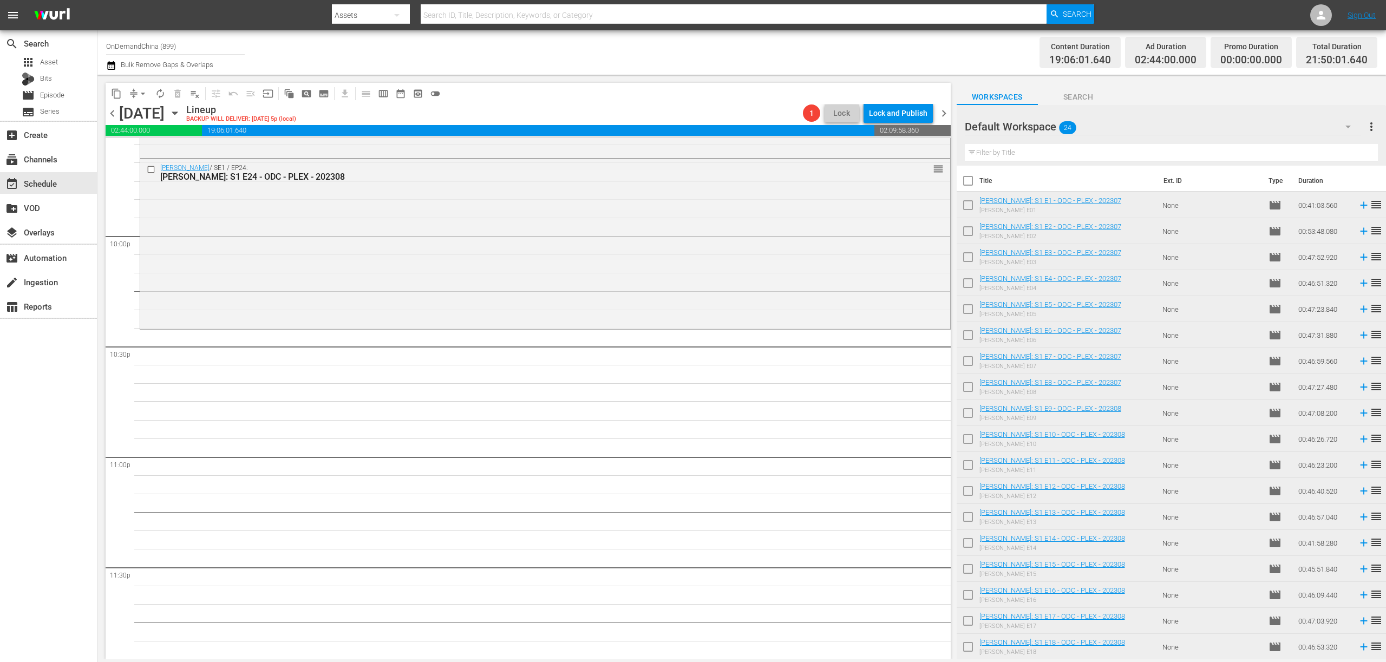
scroll to position [4778, 0]
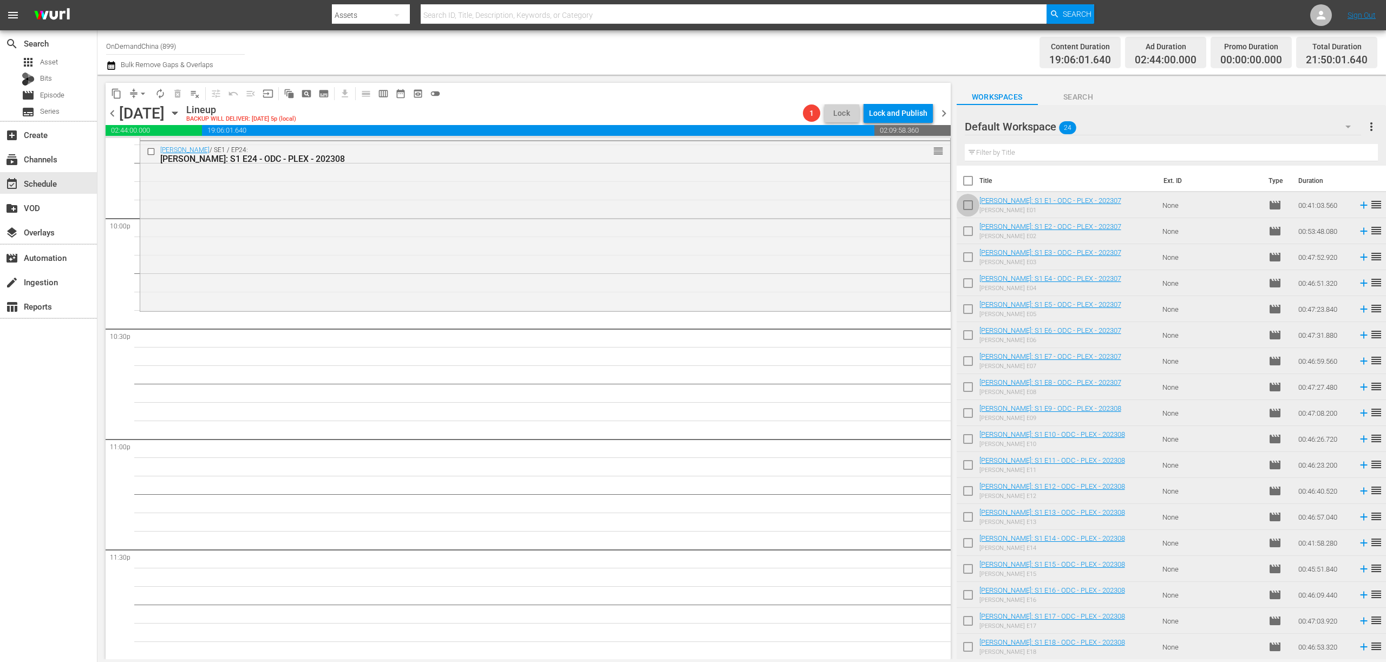
click at [969, 204] on input "checkbox" at bounding box center [967, 207] width 23 height 23
checkbox input "true"
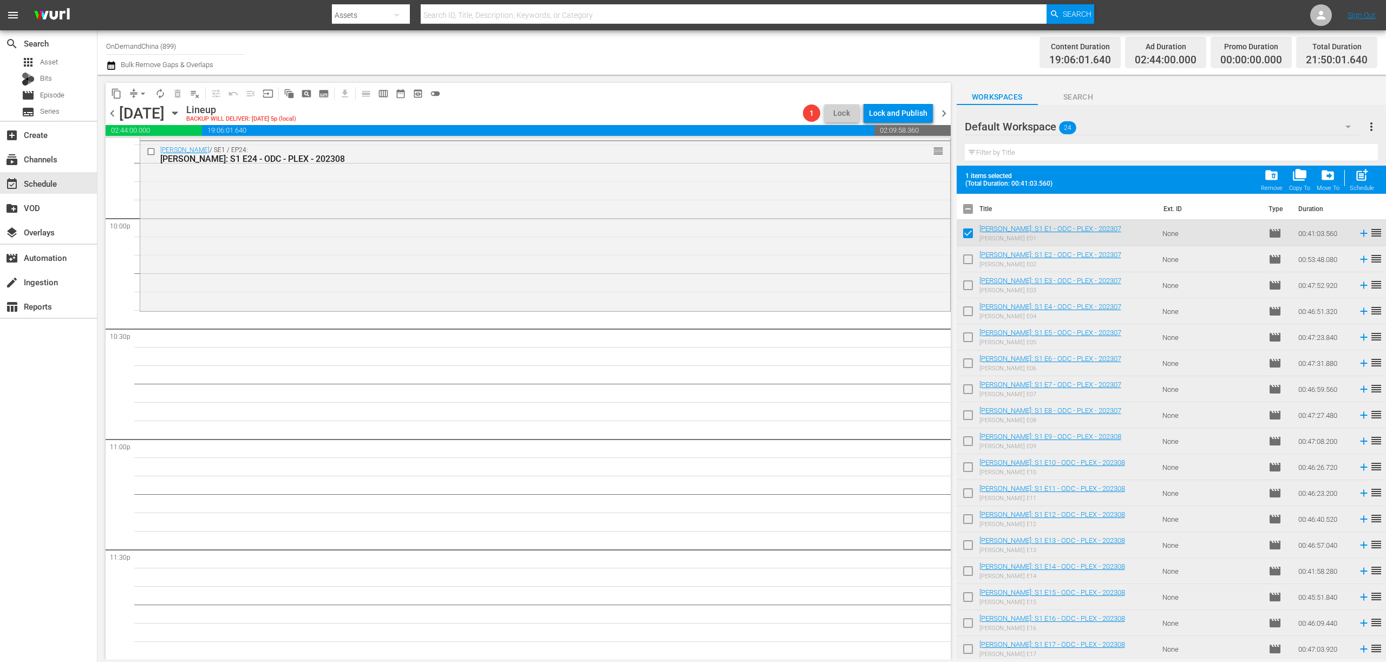
click at [969, 259] on input "checkbox" at bounding box center [967, 261] width 23 height 23
checkbox input "true"
click at [970, 288] on input "checkbox" at bounding box center [967, 287] width 23 height 23
checkbox input "true"
click at [967, 316] on input "checkbox" at bounding box center [967, 313] width 23 height 23
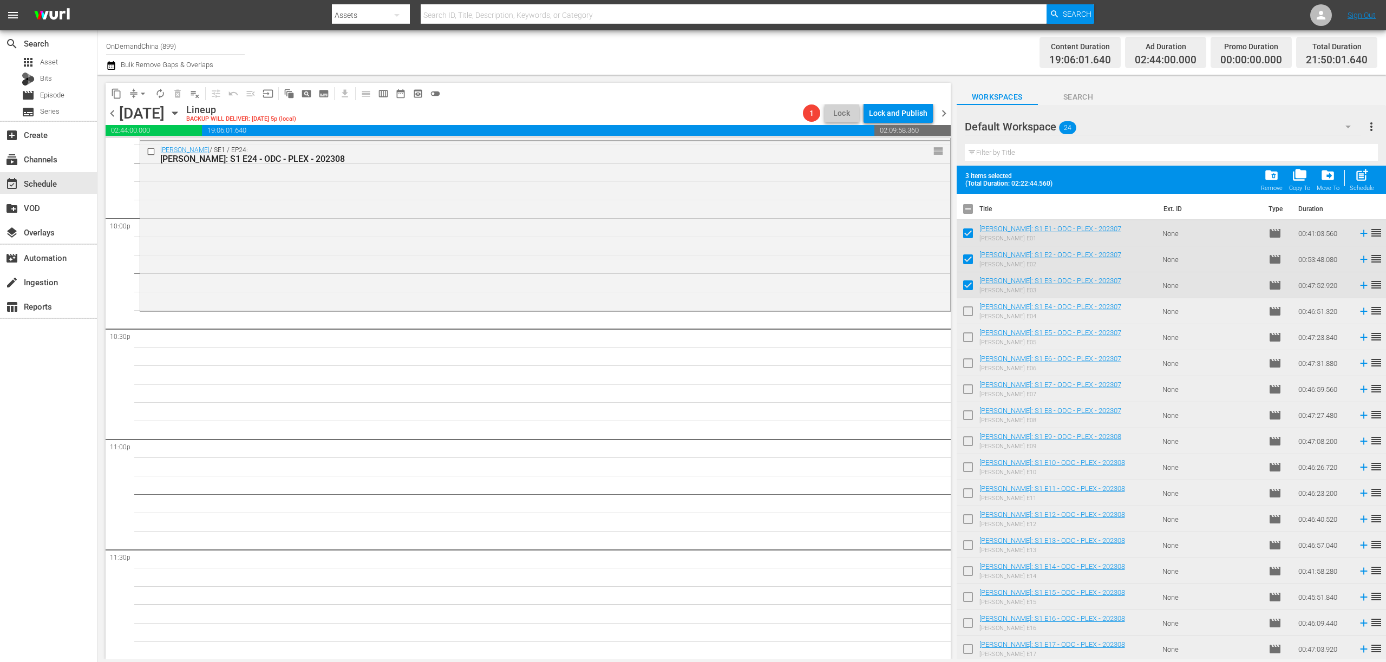
checkbox input "true"
click at [1366, 183] on div "post_add Schedule" at bounding box center [1361, 180] width 24 height 24
checkbox input "false"
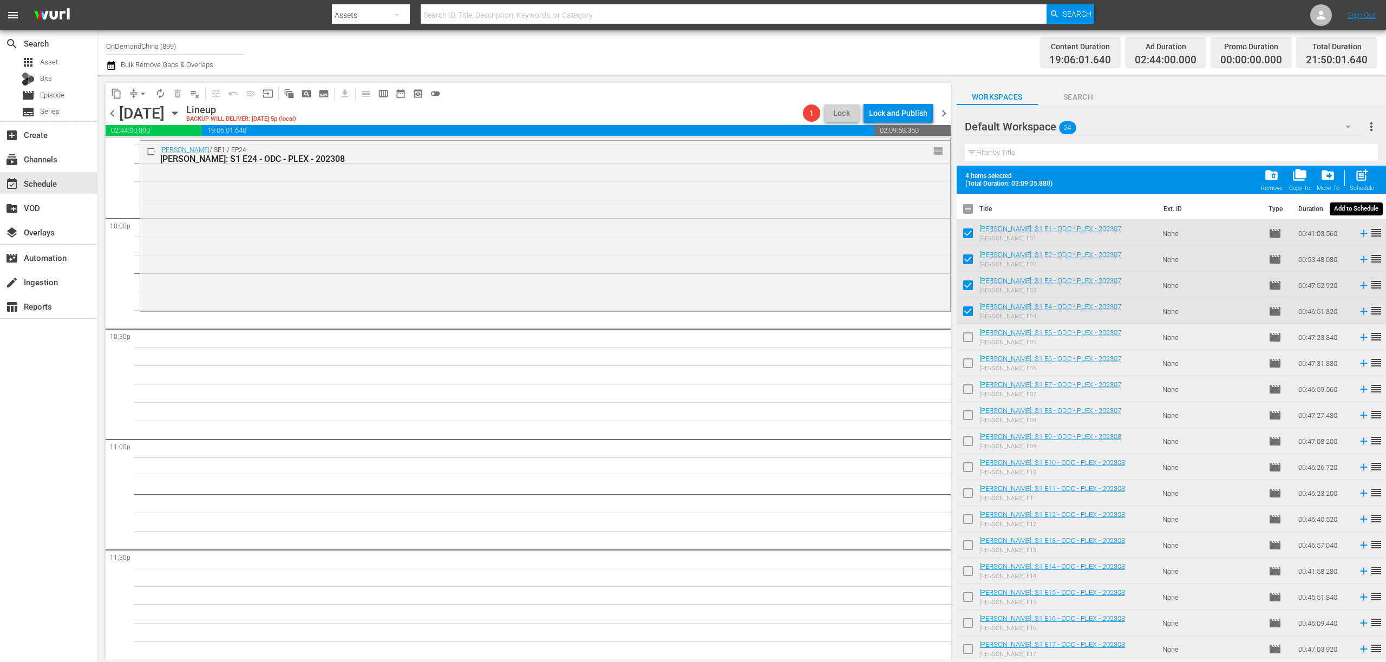
checkbox input "false"
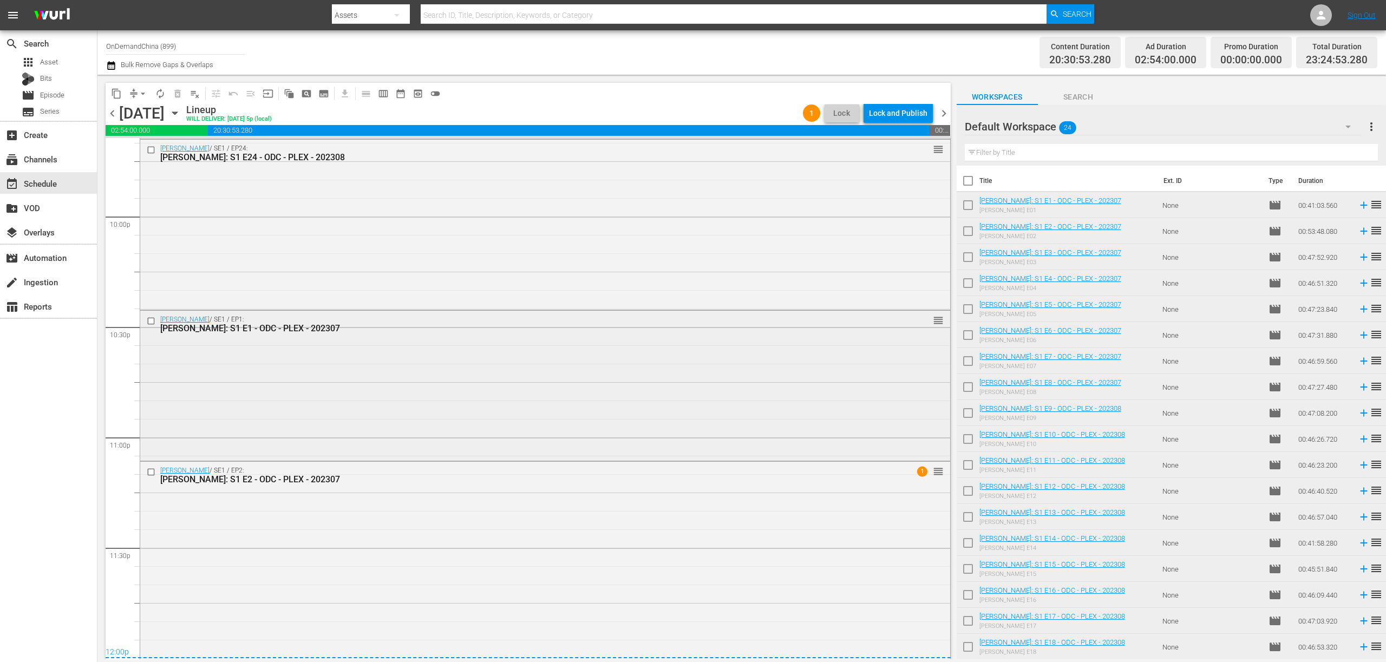
scroll to position [4780, 0]
click at [902, 111] on div "Lock and Publish" at bounding box center [898, 112] width 58 height 19
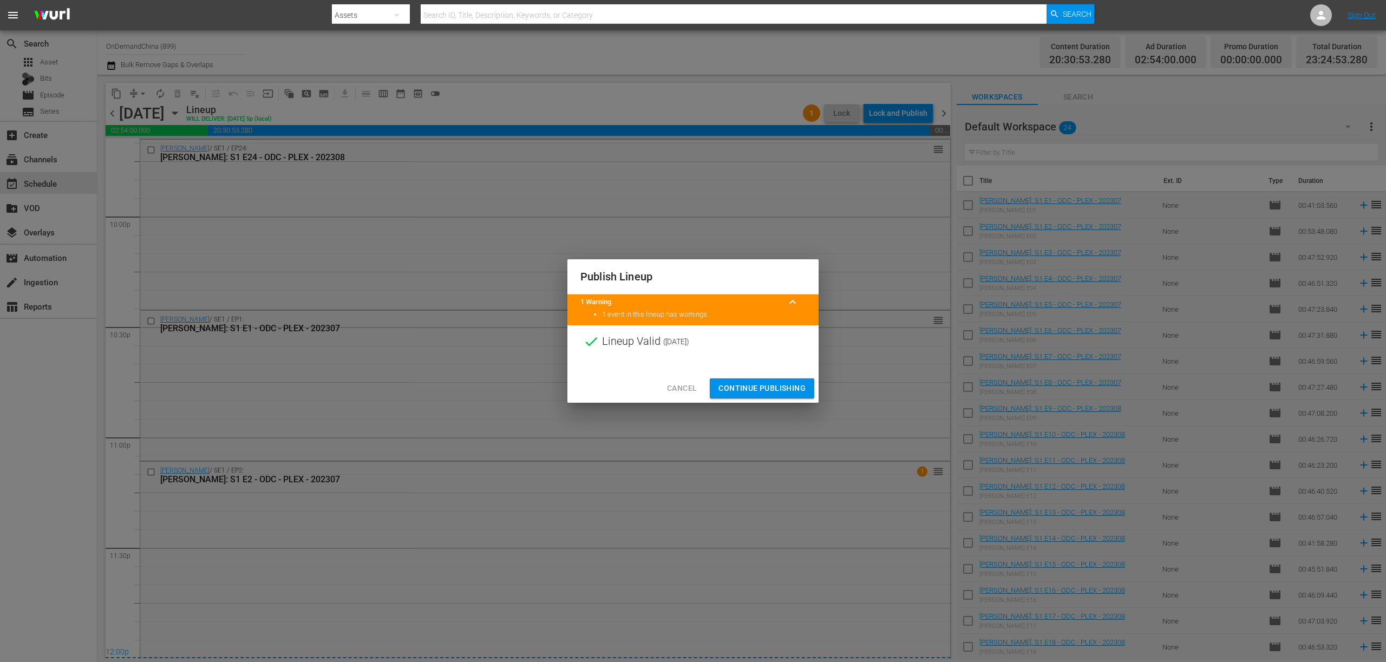
click at [775, 376] on div "Cancel Continue Publishing" at bounding box center [692, 388] width 251 height 29
click at [777, 390] on span "Continue Publishing" at bounding box center [761, 389] width 87 height 14
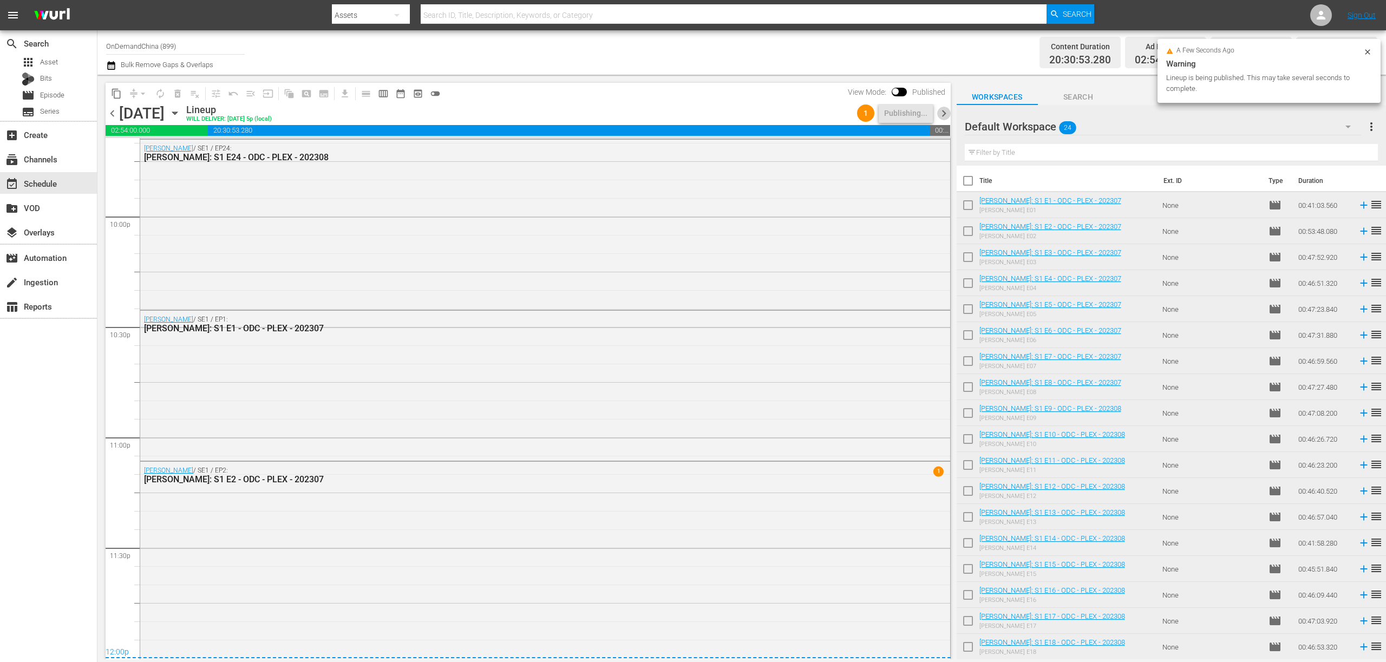
click at [950, 115] on span "chevron_right" at bounding box center [944, 114] width 14 height 14
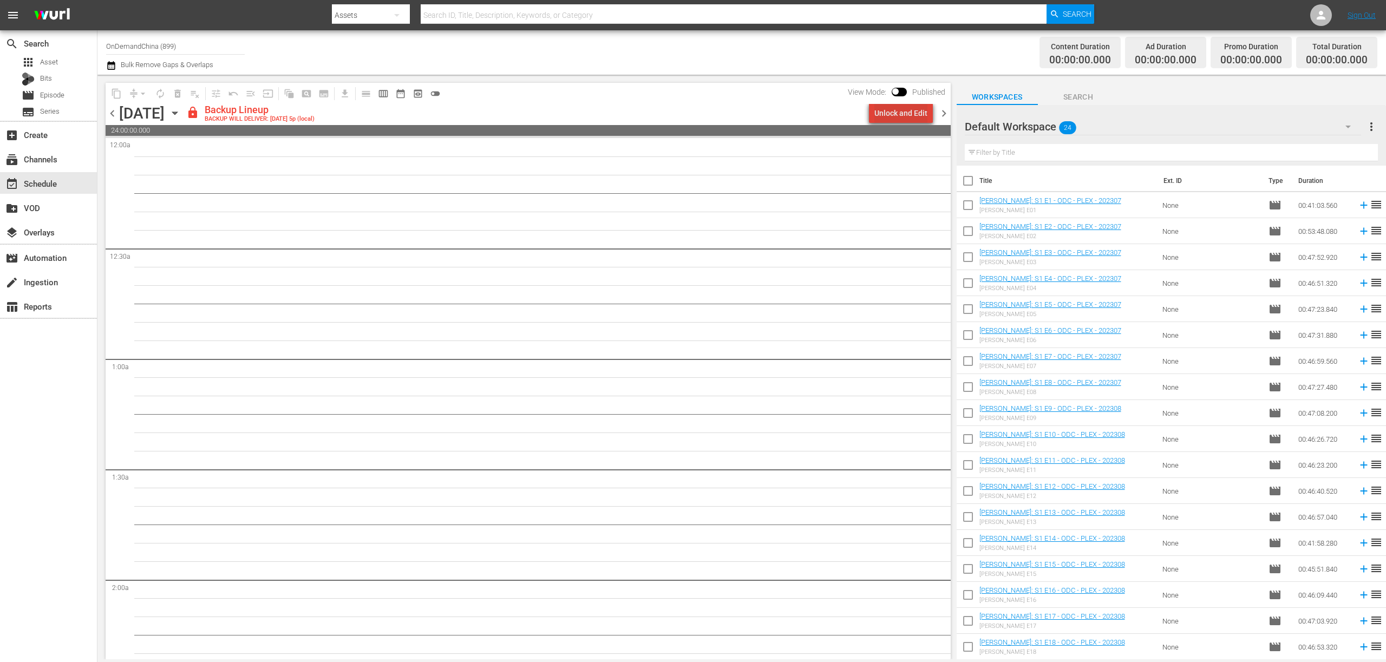
click at [916, 115] on div "Unlock and Edit" at bounding box center [900, 112] width 53 height 19
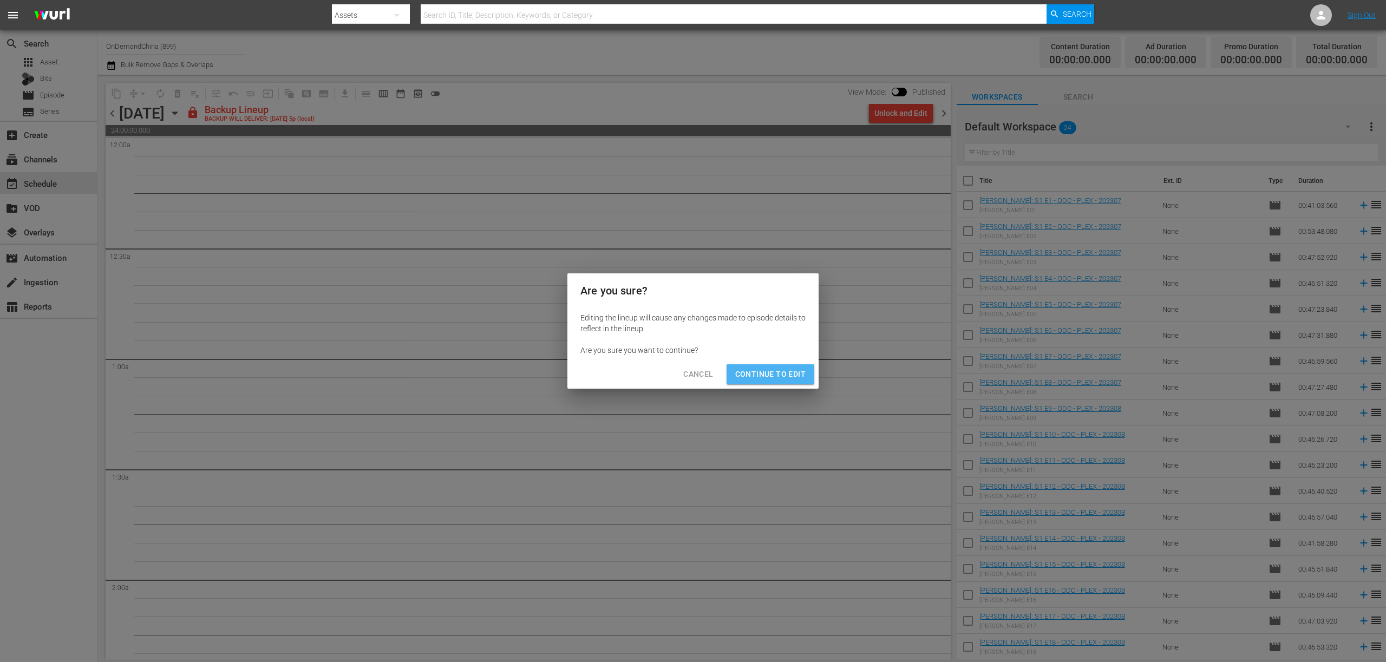
click at [788, 382] on button "Continue to Edit" at bounding box center [770, 374] width 88 height 20
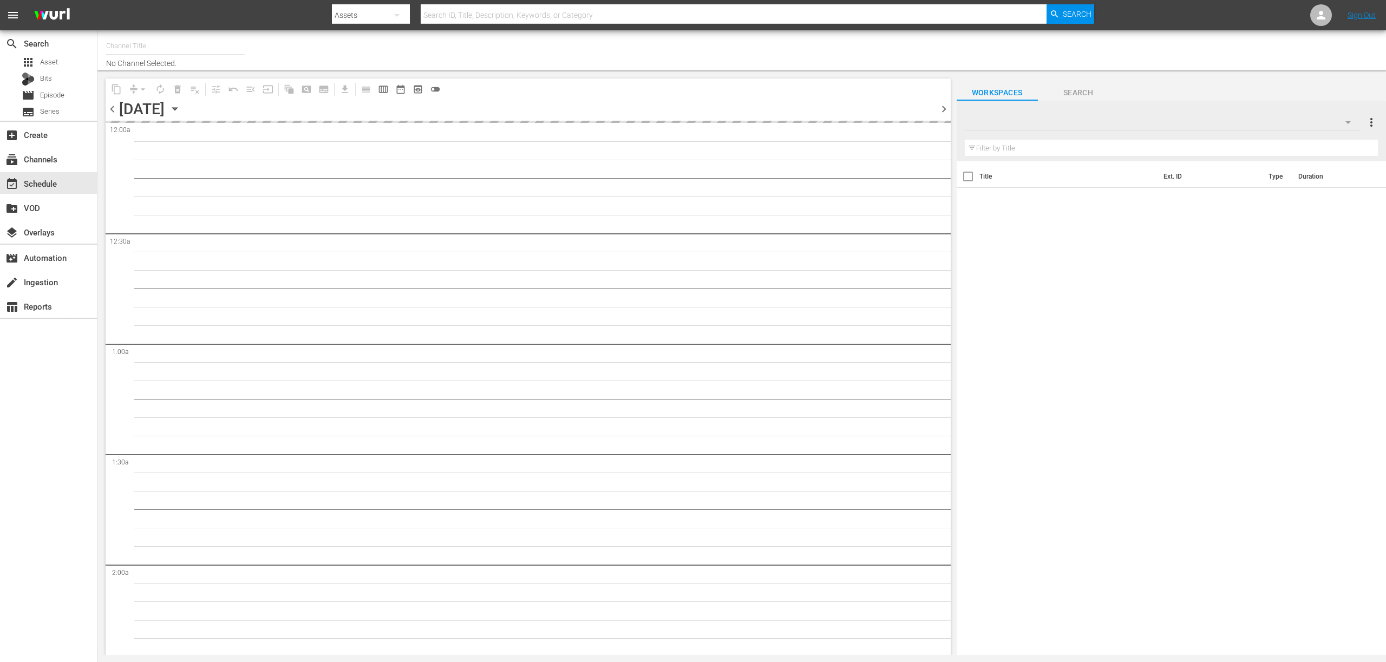
type input "OnDemandChina (899)"
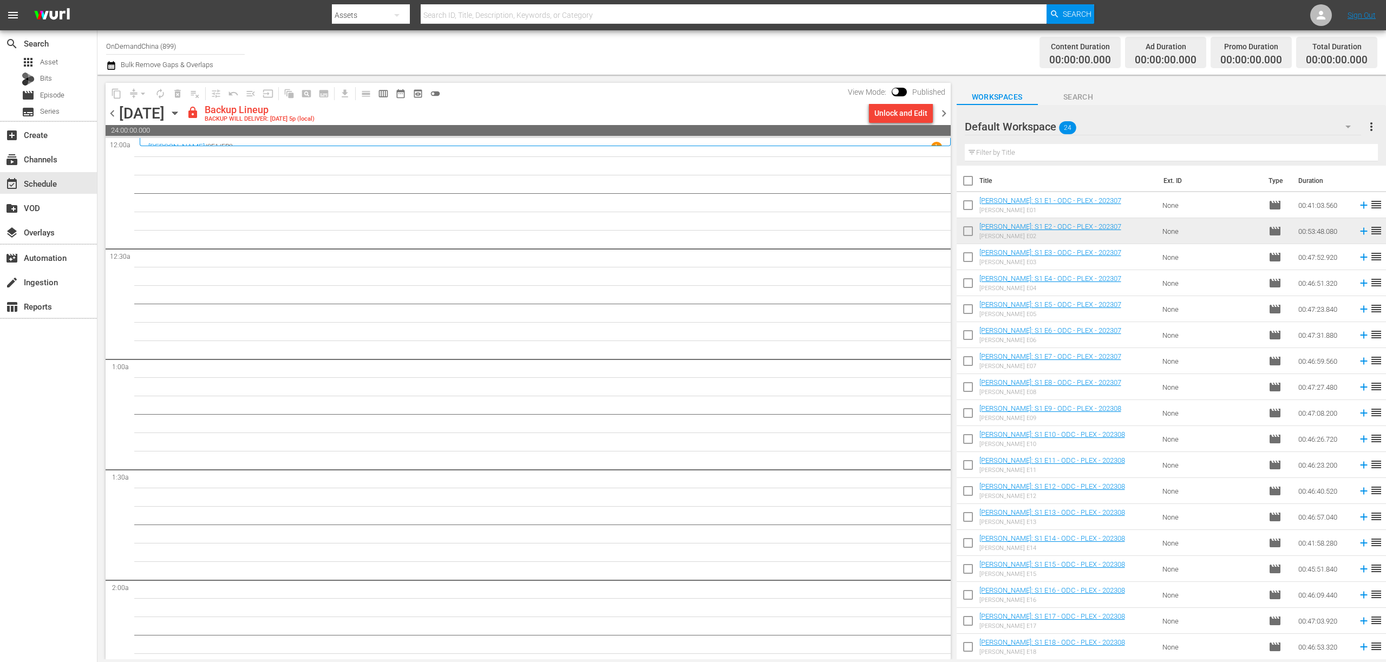
click at [181, 111] on icon "button" at bounding box center [175, 113] width 12 height 12
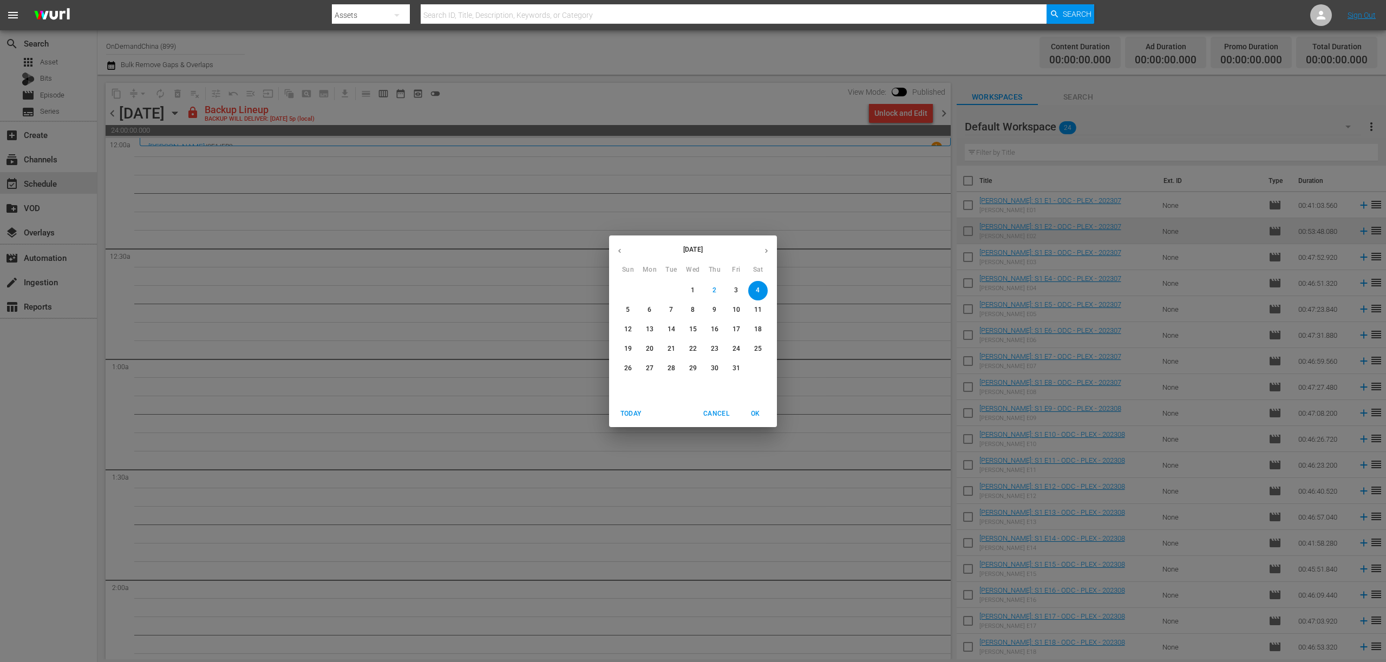
click at [622, 253] on icon "button" at bounding box center [619, 251] width 8 height 8
click at [759, 288] on p "6" at bounding box center [758, 290] width 4 height 9
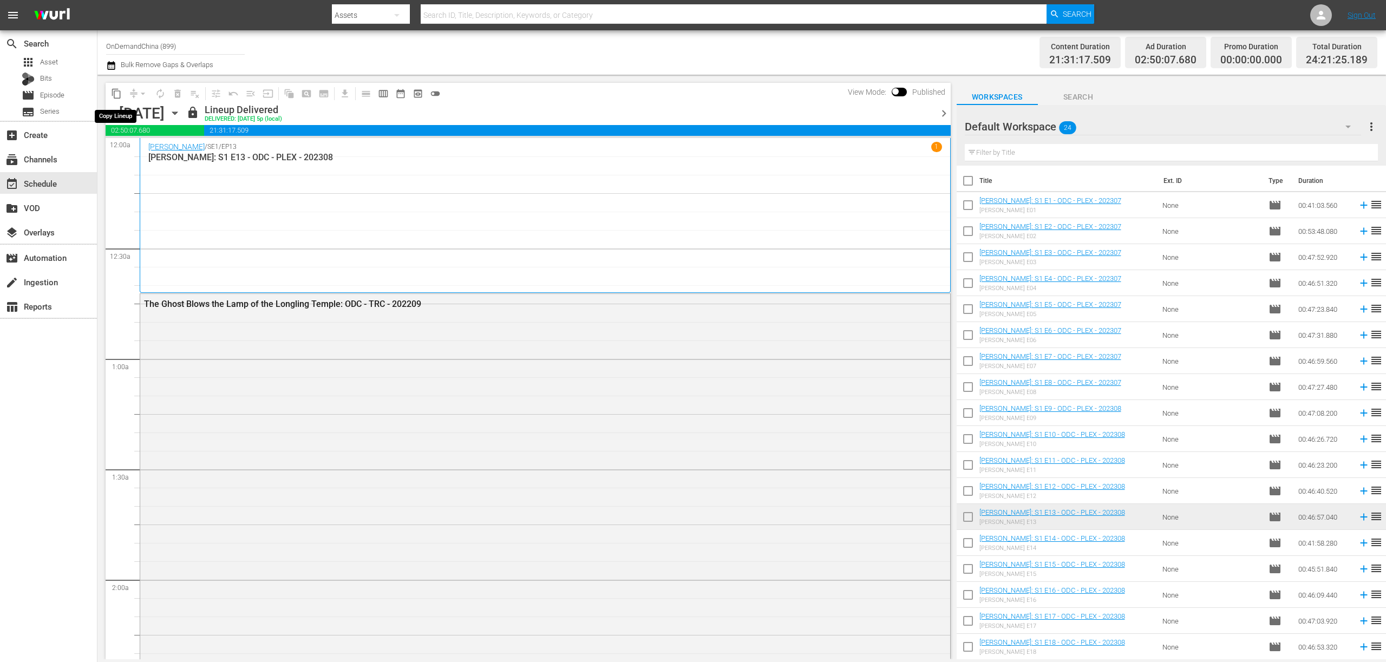
click at [115, 96] on span "content_copy" at bounding box center [116, 93] width 11 height 11
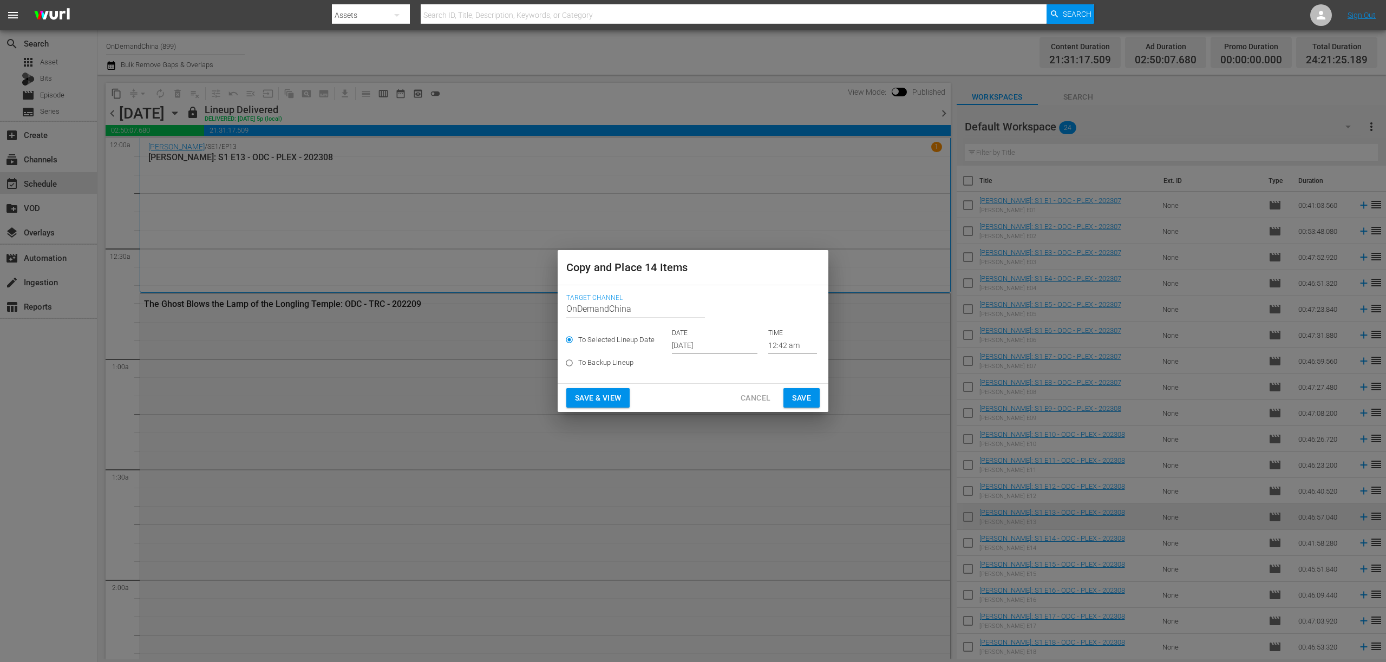
click at [700, 343] on input "Oct 4th 2025" at bounding box center [715, 346] width 86 height 16
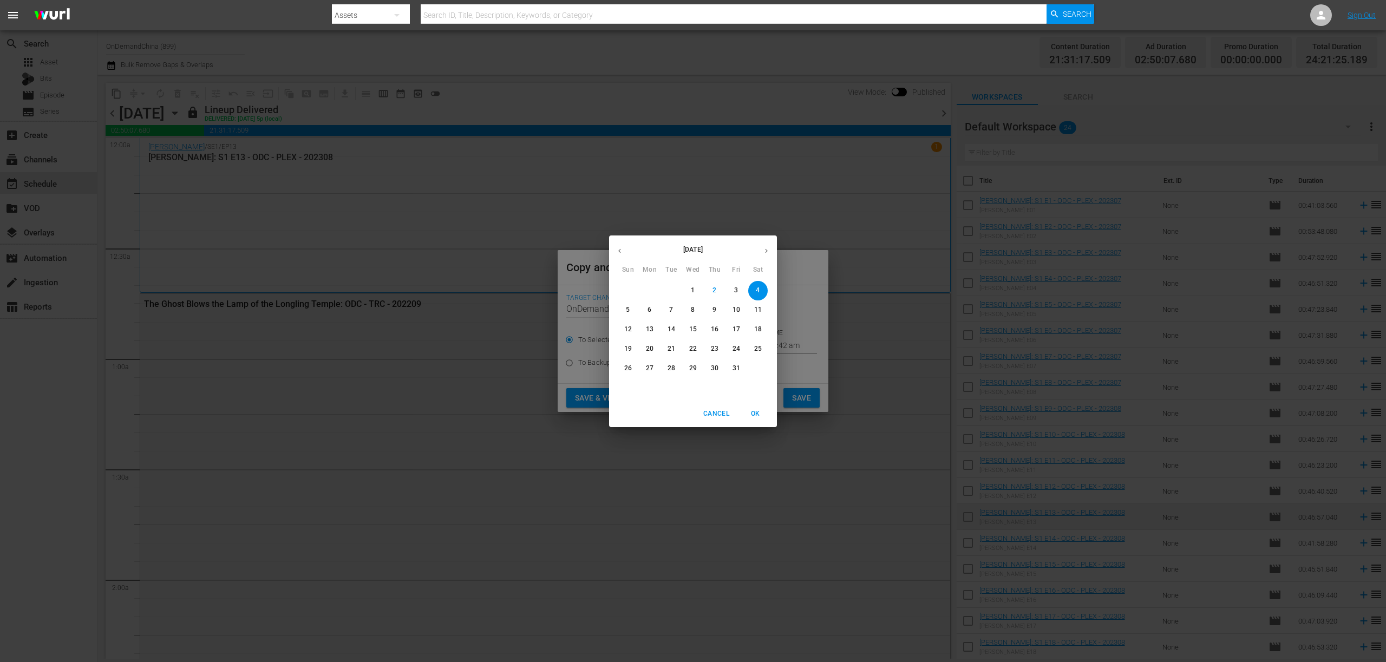
click at [757, 289] on p "4" at bounding box center [758, 290] width 4 height 9
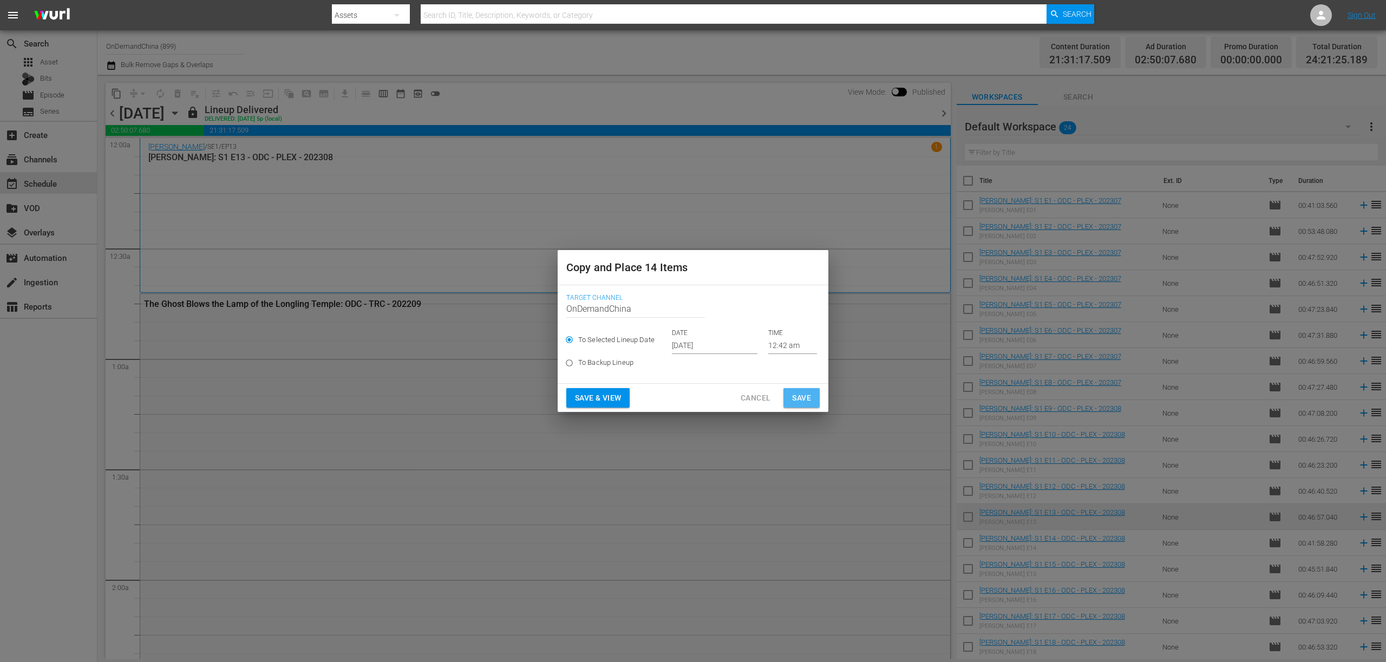
click at [797, 399] on span "Save" at bounding box center [801, 398] width 19 height 14
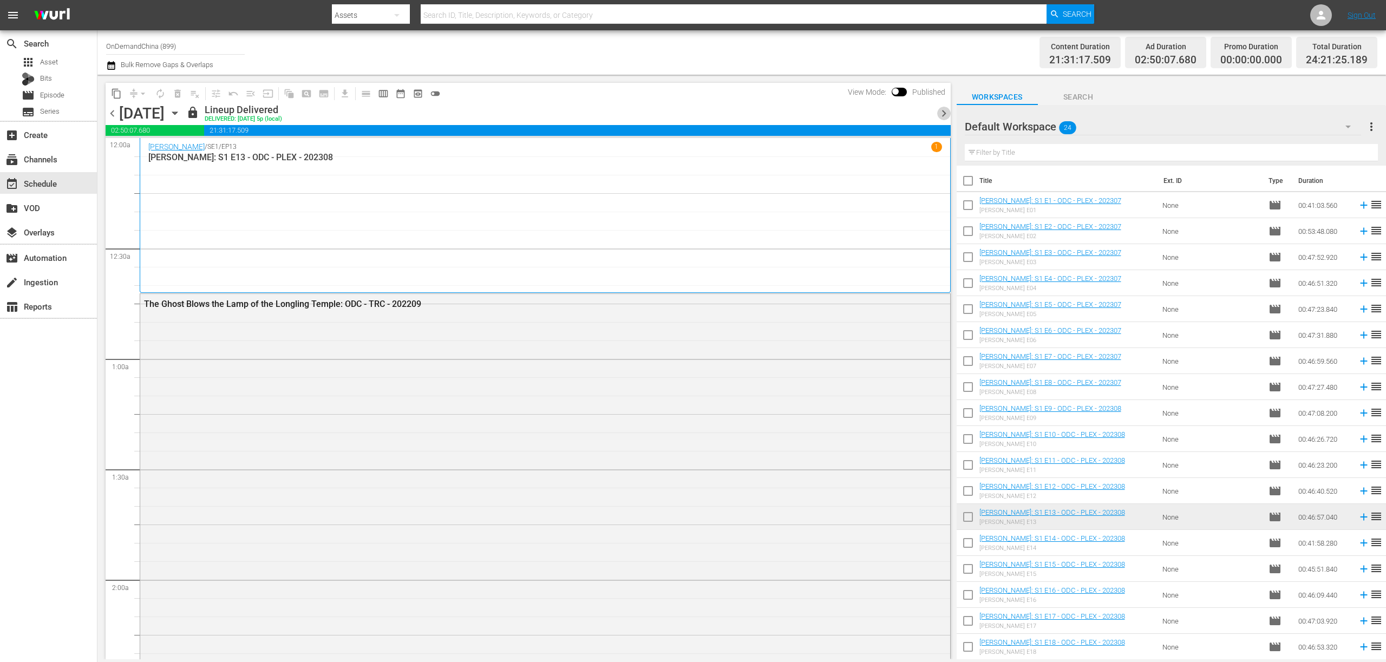
click at [944, 116] on span "chevron_right" at bounding box center [944, 114] width 14 height 14
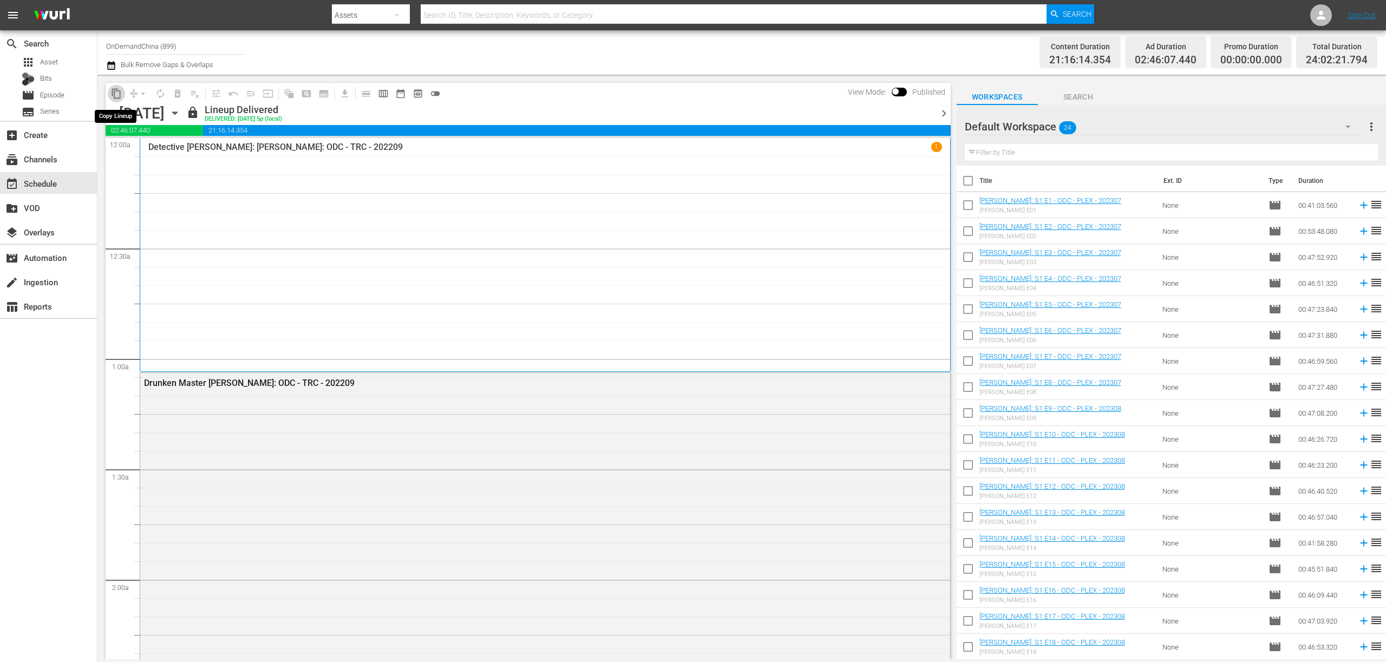
click at [114, 94] on span "content_copy" at bounding box center [116, 93] width 11 height 11
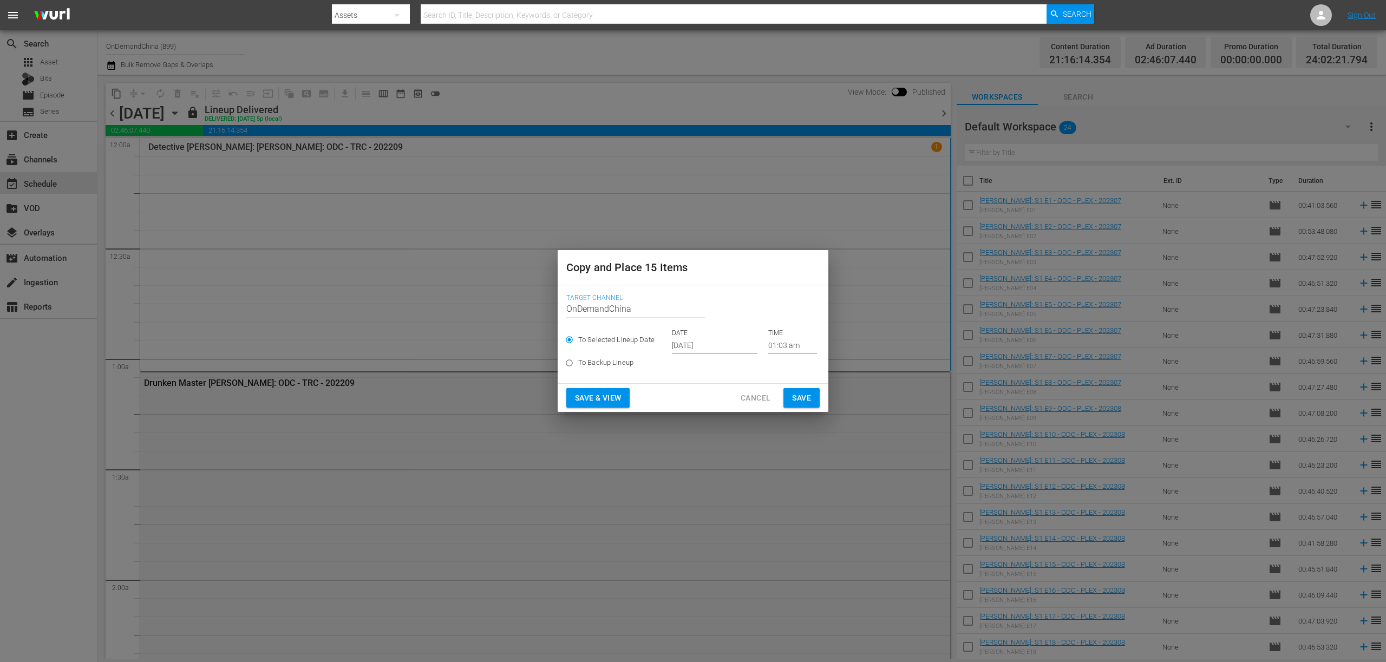
click at [706, 347] on input "Oct 4th 2025" at bounding box center [715, 346] width 86 height 16
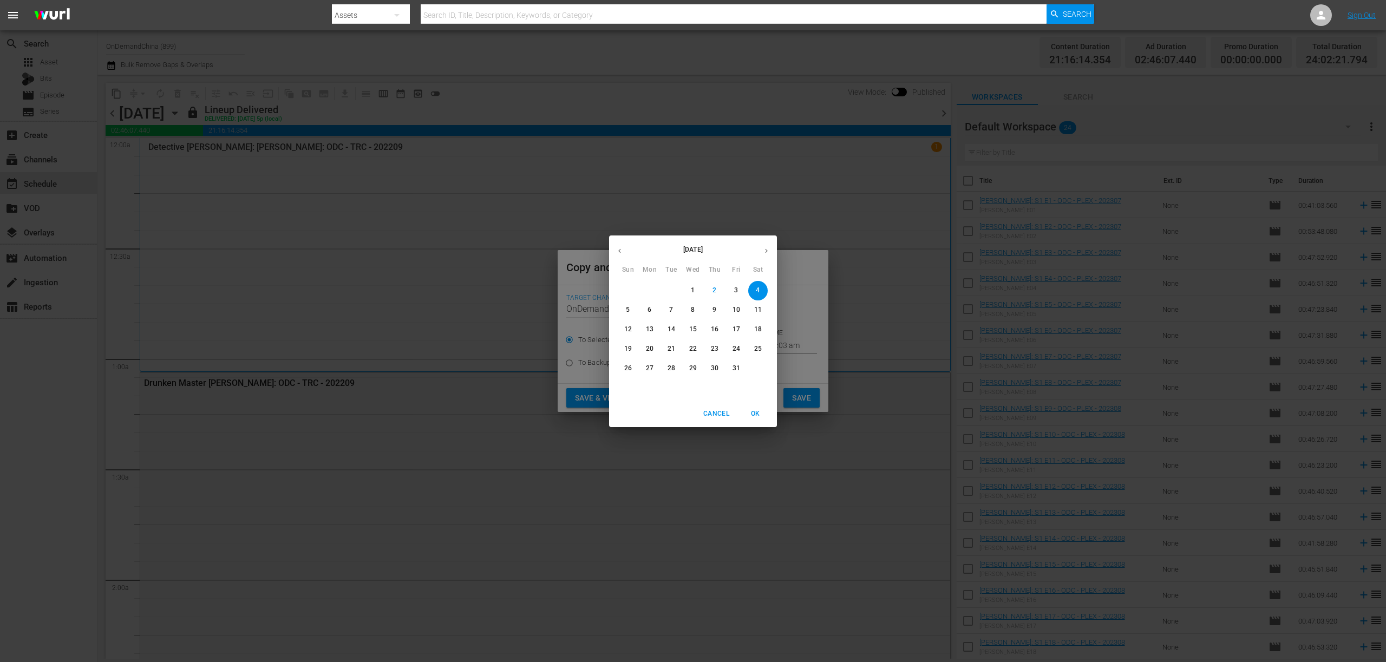
click at [630, 307] on span "5" at bounding box center [627, 309] width 19 height 9
type input "Oct 5th 2025"
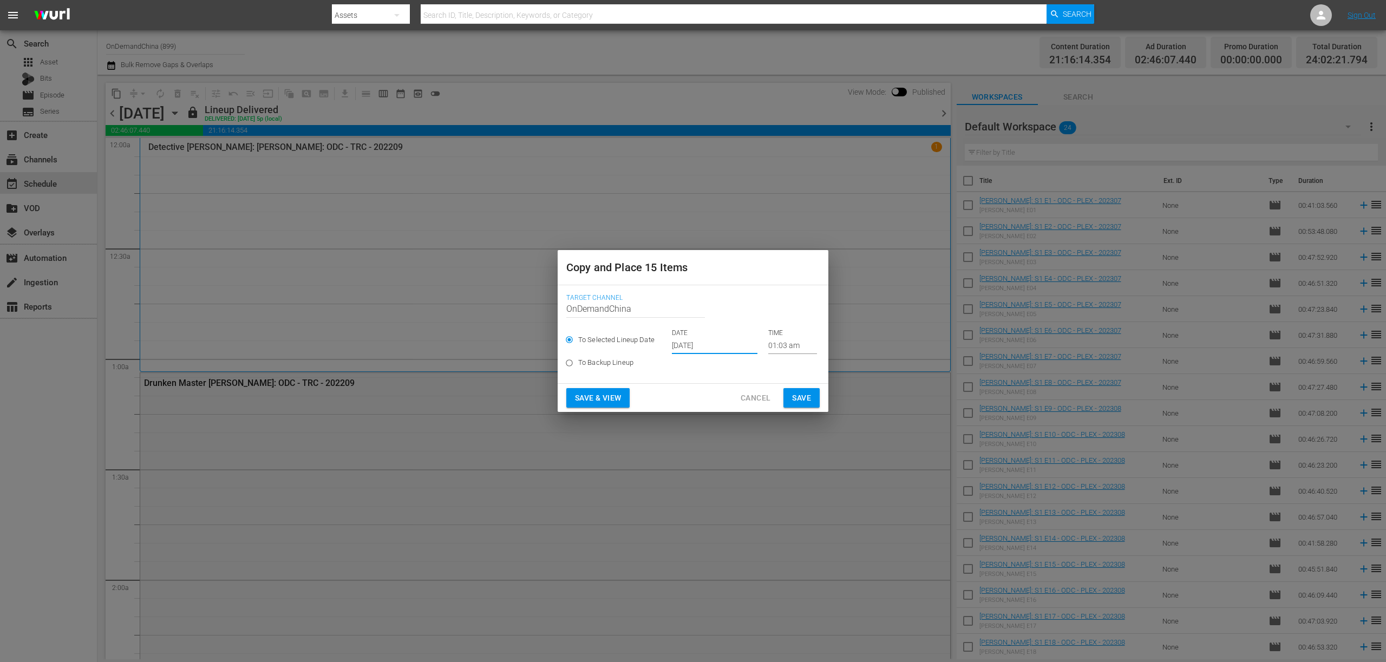
click at [792, 402] on span "Save" at bounding box center [801, 398] width 19 height 14
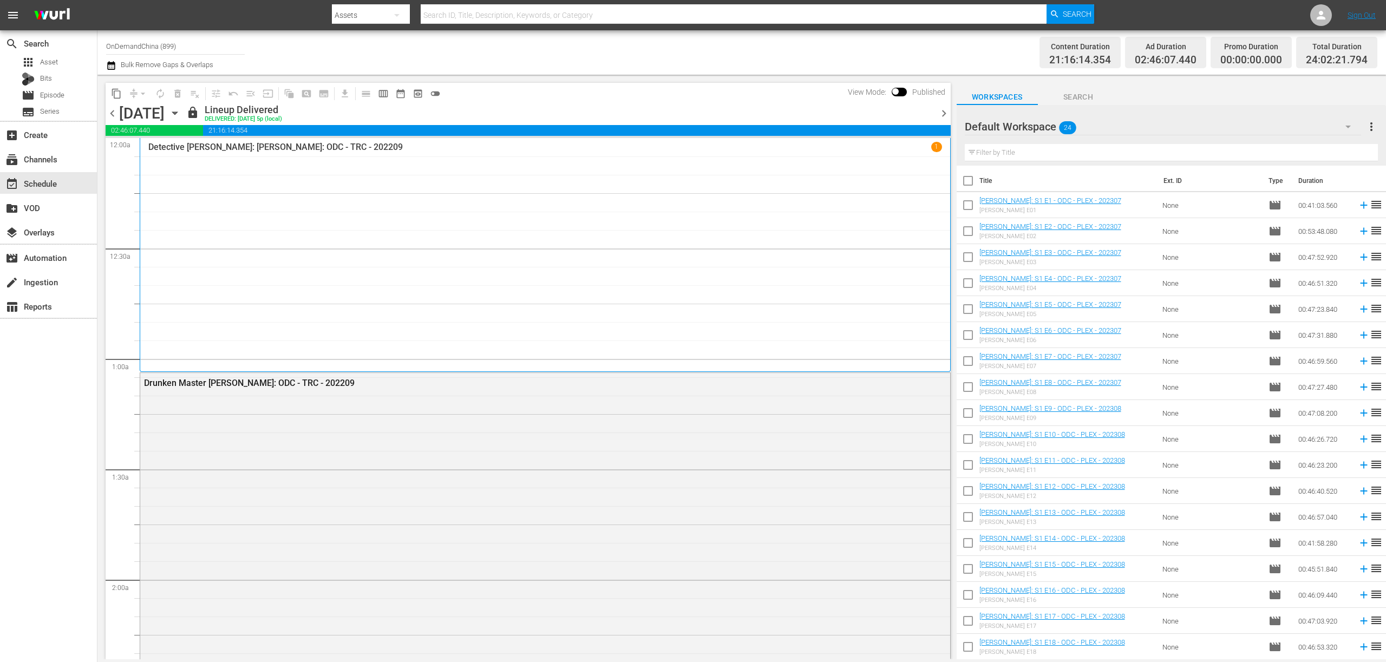
scroll to position [207, 0]
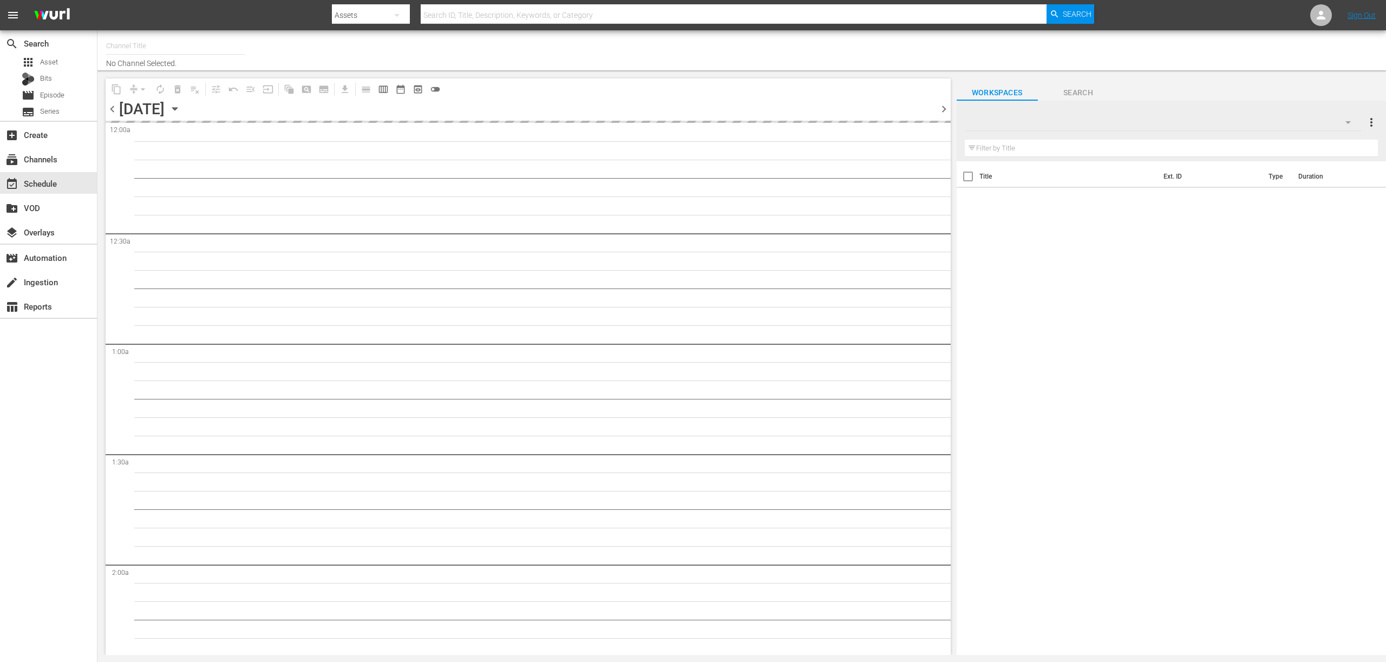
type input "OnDemandChina (899)"
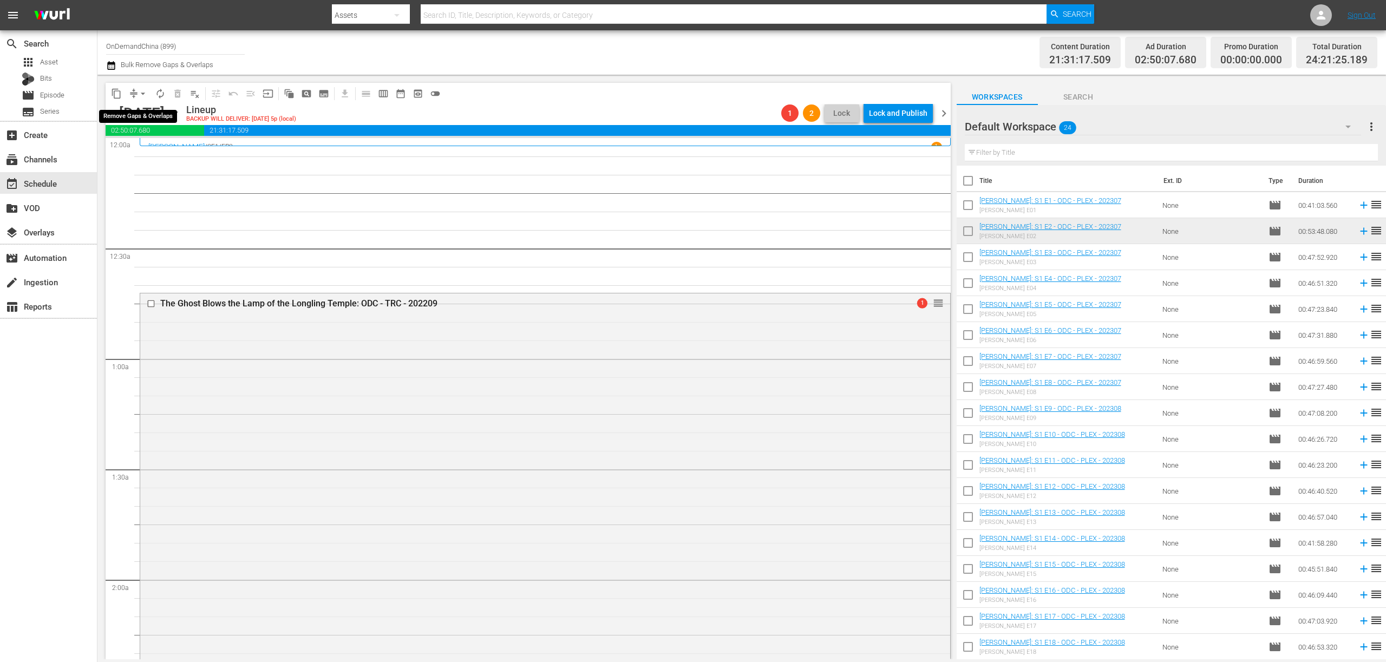
click at [138, 91] on span "arrow_drop_down" at bounding box center [142, 93] width 11 height 11
click at [179, 152] on li "Align to End of Previous Day" at bounding box center [144, 151] width 114 height 18
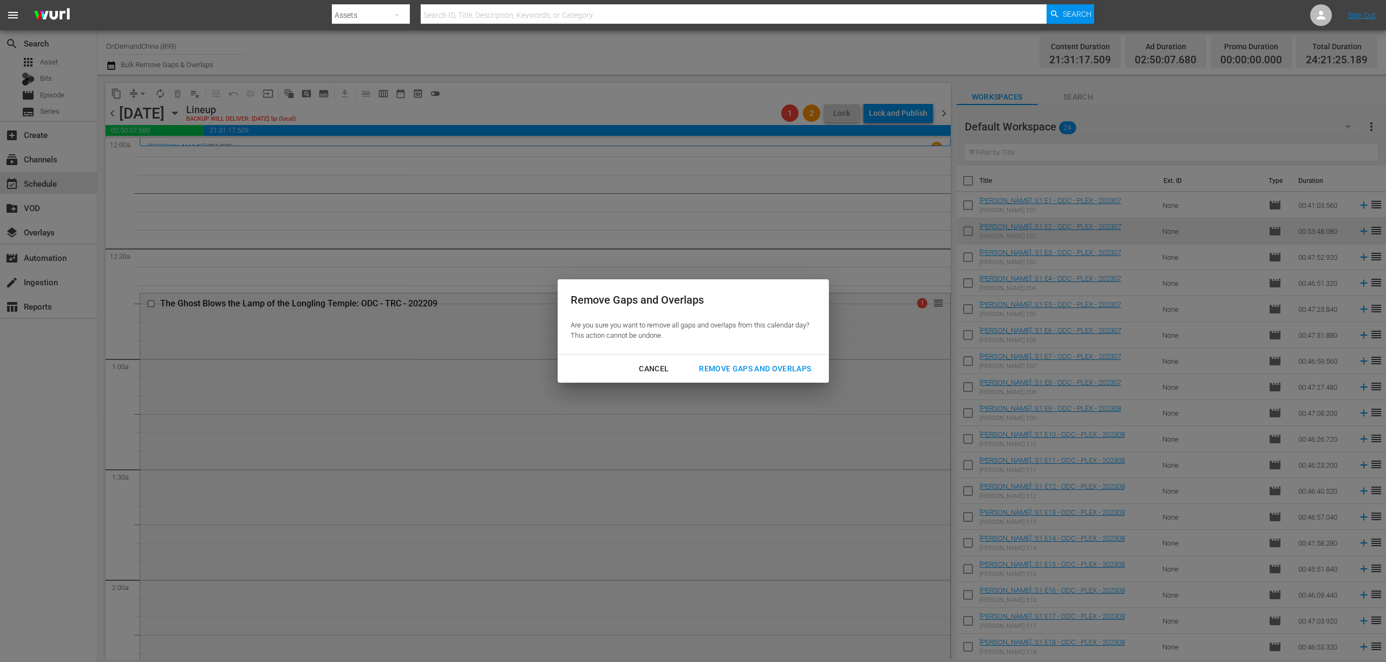
click at [791, 366] on div "Remove Gaps and Overlaps" at bounding box center [754, 369] width 129 height 14
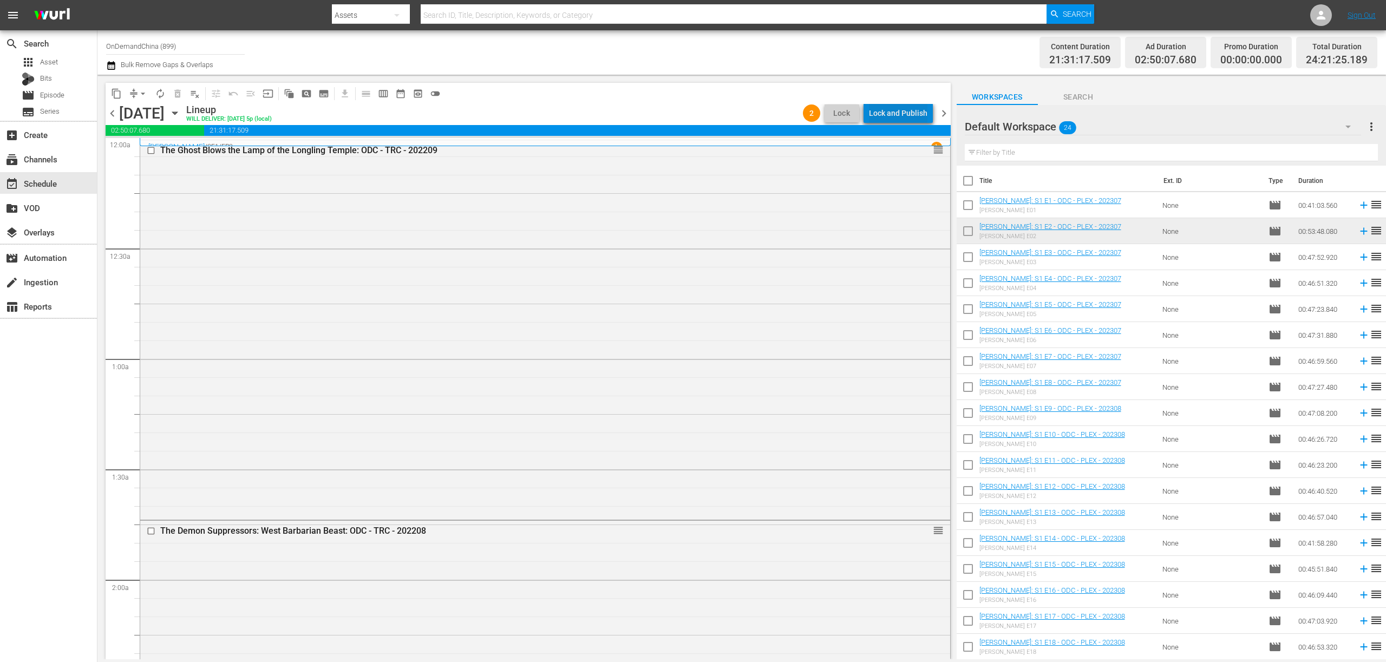
click at [908, 121] on div "Lock and Publish" at bounding box center [898, 112] width 58 height 19
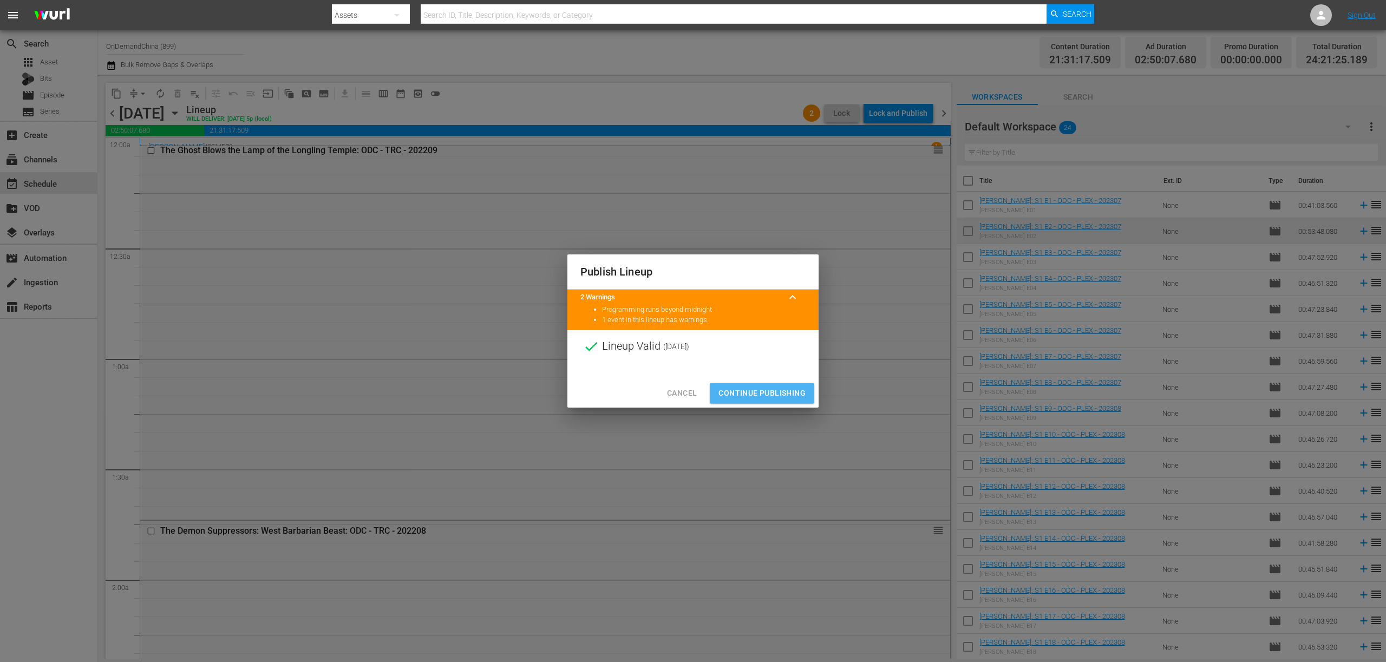
click at [777, 395] on span "Continue Publishing" at bounding box center [761, 393] width 87 height 14
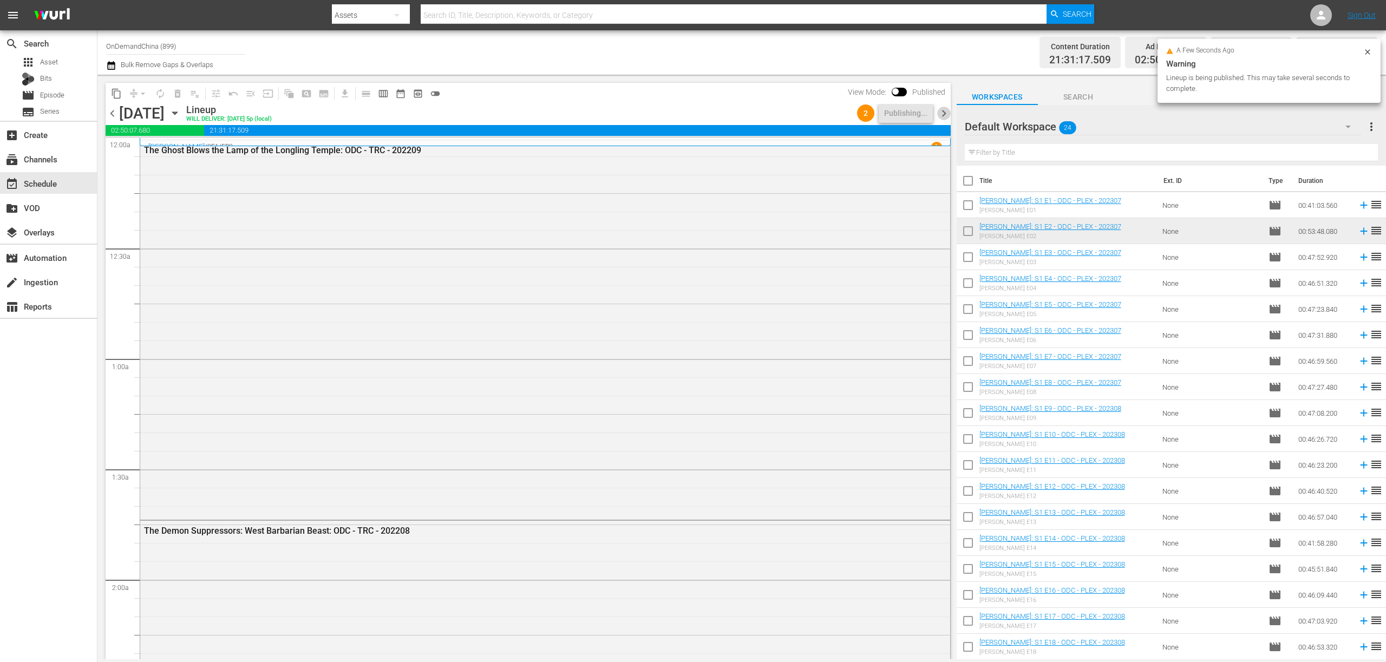
click at [947, 109] on span "chevron_right" at bounding box center [944, 114] width 14 height 14
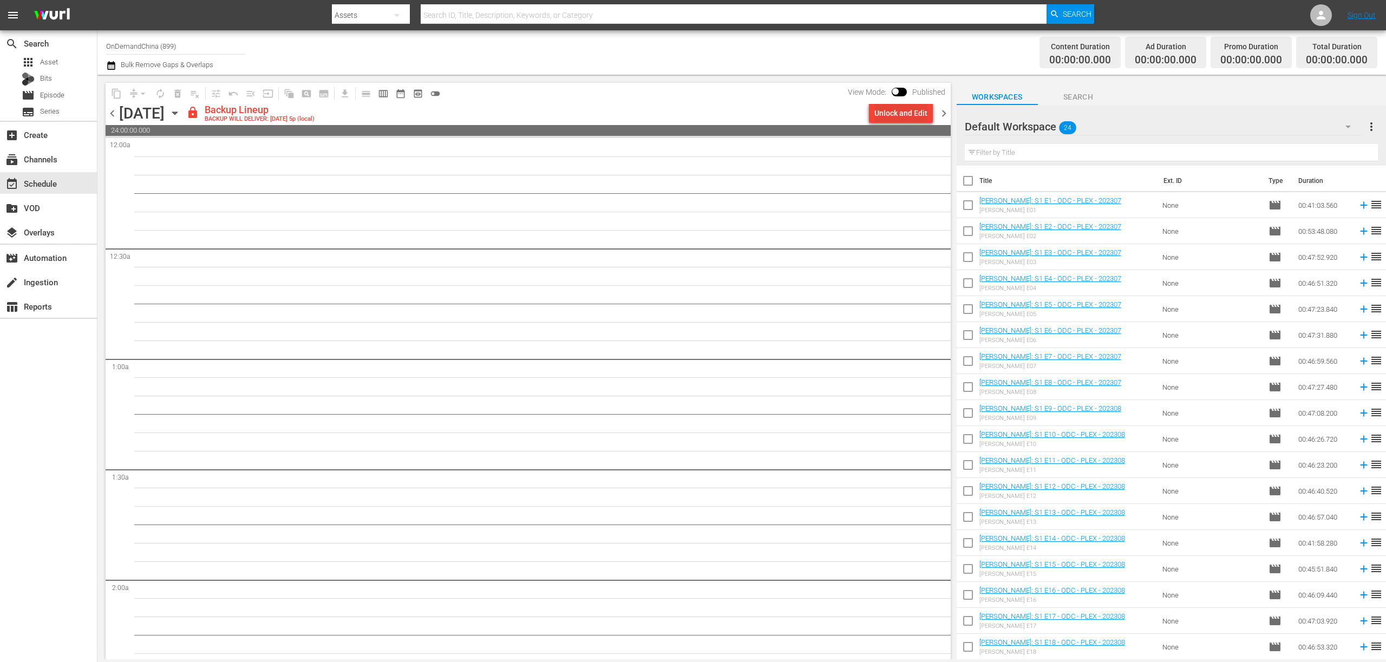
click at [907, 108] on div "Unlock and Edit" at bounding box center [900, 112] width 53 height 19
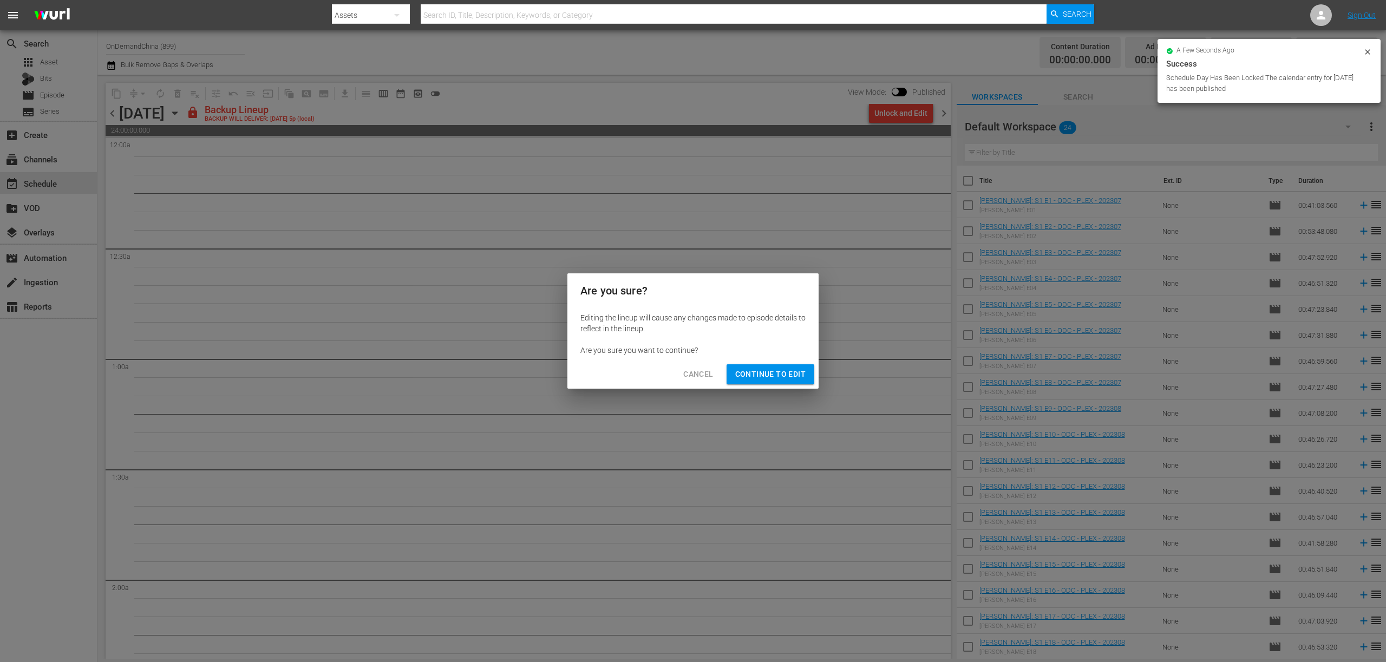
click at [775, 389] on div "Are you sure? Editing the lineup will cause any changes made to episode details…" at bounding box center [693, 331] width 1386 height 662
click at [777, 383] on button "Continue to Edit" at bounding box center [770, 374] width 88 height 20
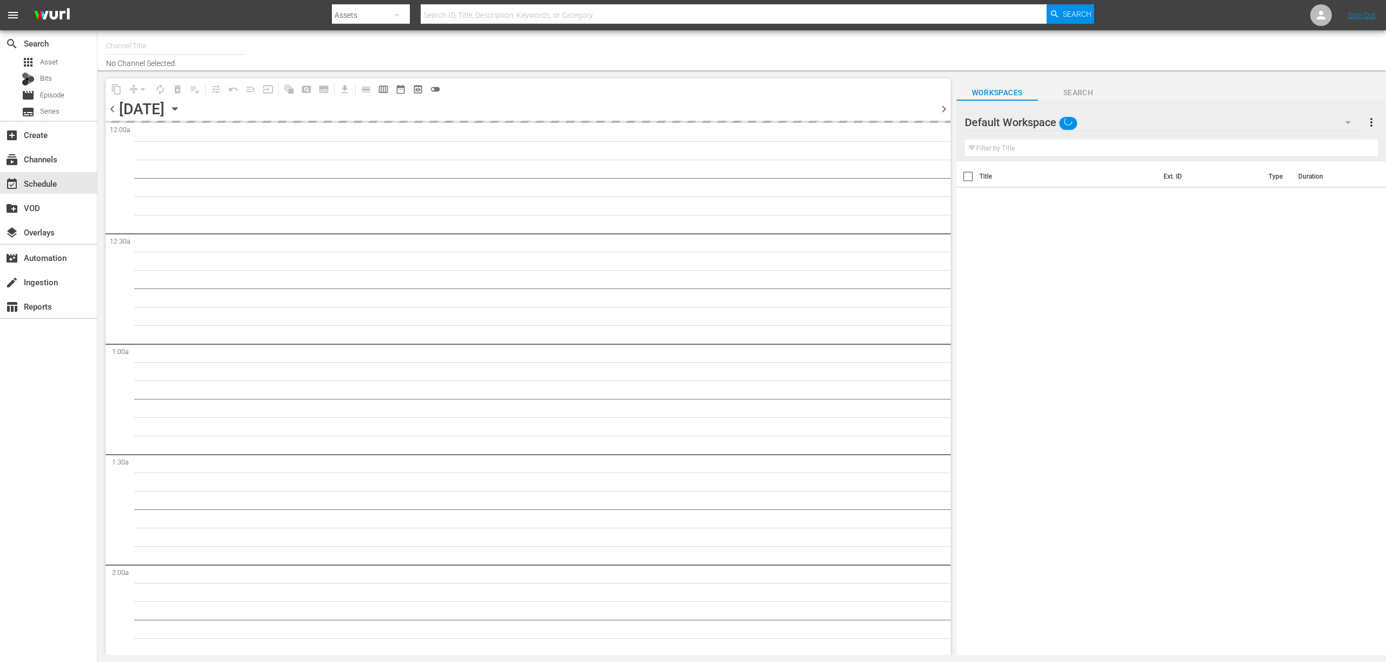
type input "OnDemandChina (899)"
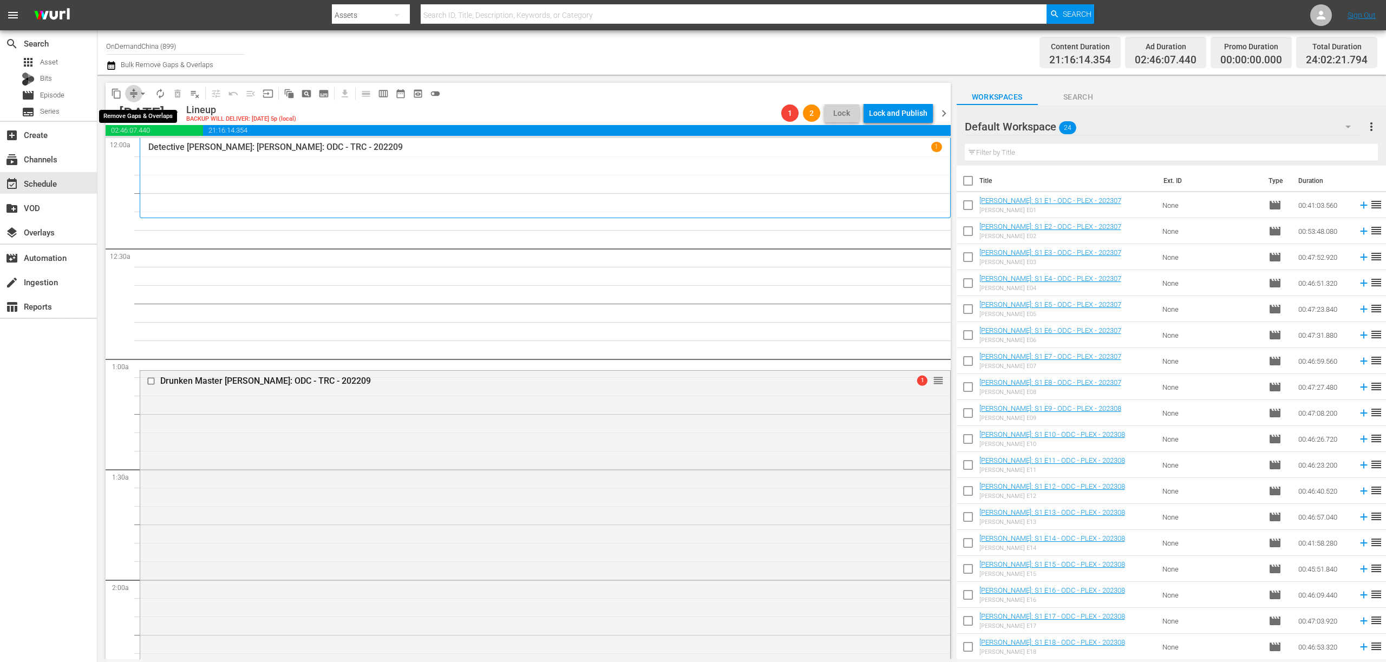
click at [132, 88] on span "compress" at bounding box center [133, 93] width 11 height 11
click at [137, 91] on span "arrow_drop_down" at bounding box center [142, 93] width 11 height 11
click at [163, 150] on li "Align to End of Previous Day" at bounding box center [144, 151] width 114 height 18
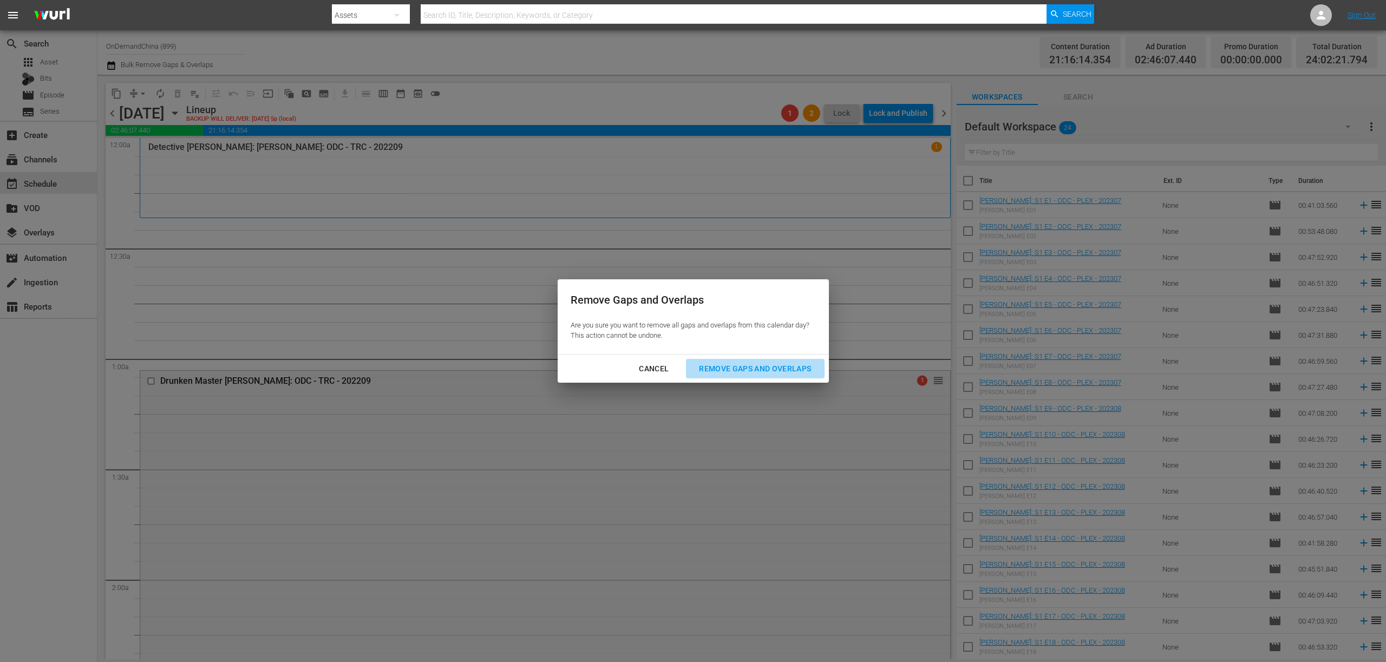
click at [731, 375] on button "Remove Gaps and Overlaps" at bounding box center [755, 369] width 138 height 20
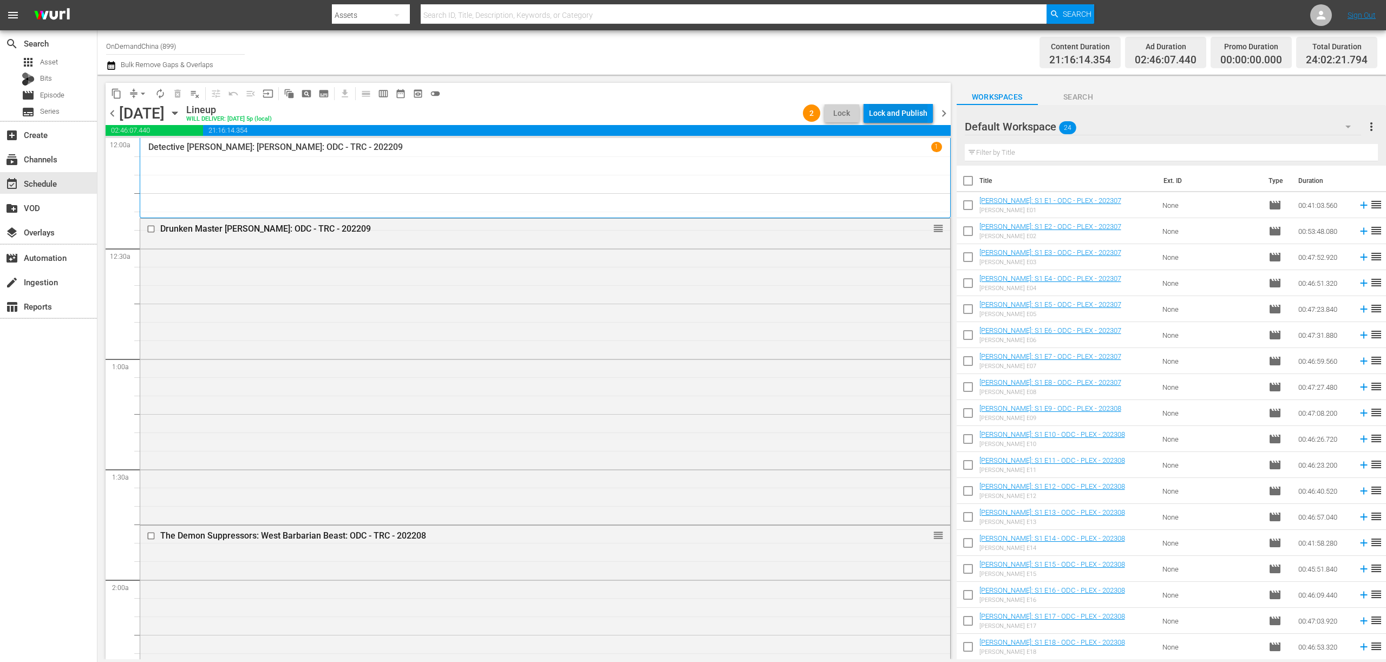
click at [897, 112] on div "Lock and Publish" at bounding box center [898, 112] width 58 height 19
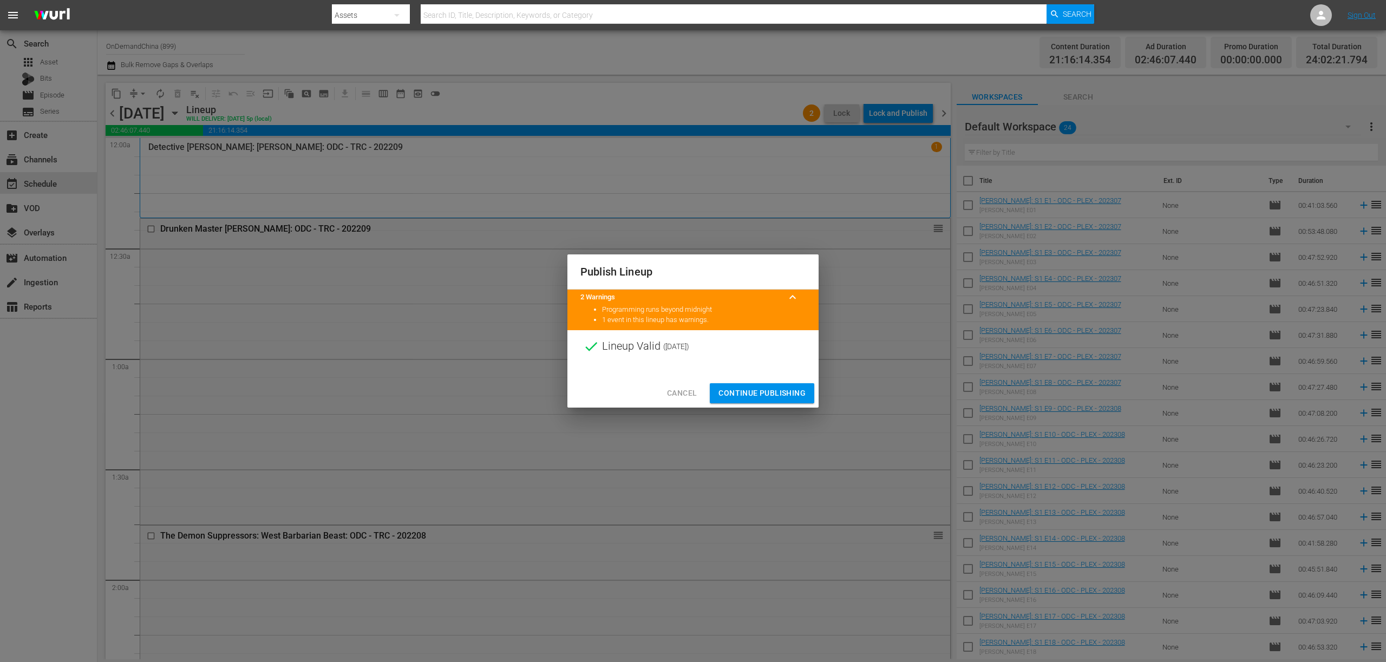
click at [790, 384] on button "Continue Publishing" at bounding box center [762, 393] width 104 height 20
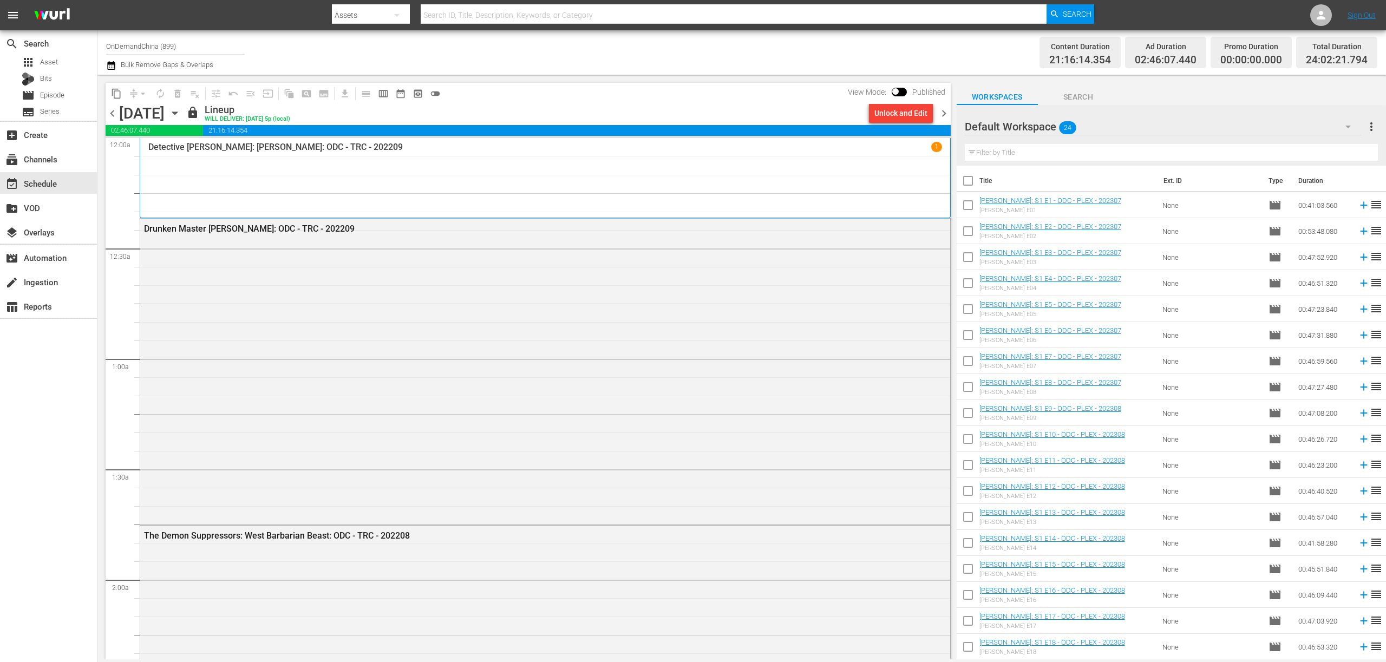
click at [945, 115] on span "chevron_right" at bounding box center [944, 114] width 14 height 14
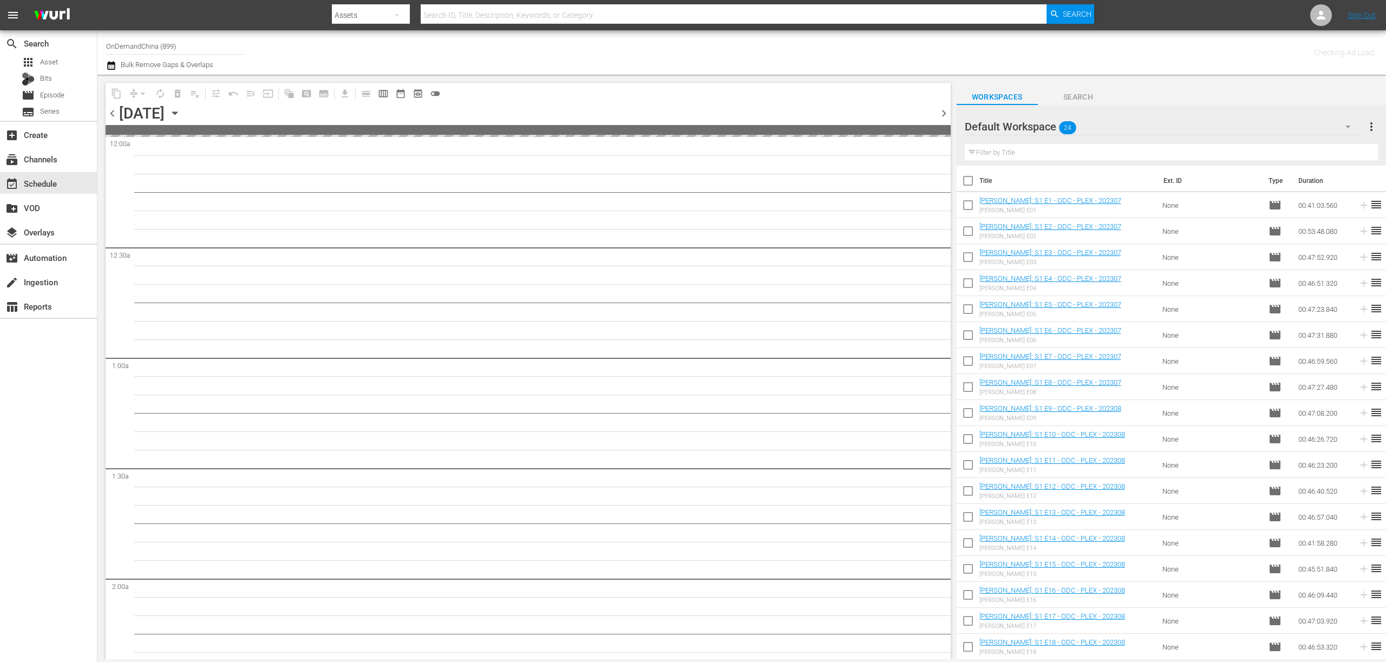
click at [109, 115] on span "chevron_left" at bounding box center [113, 114] width 14 height 14
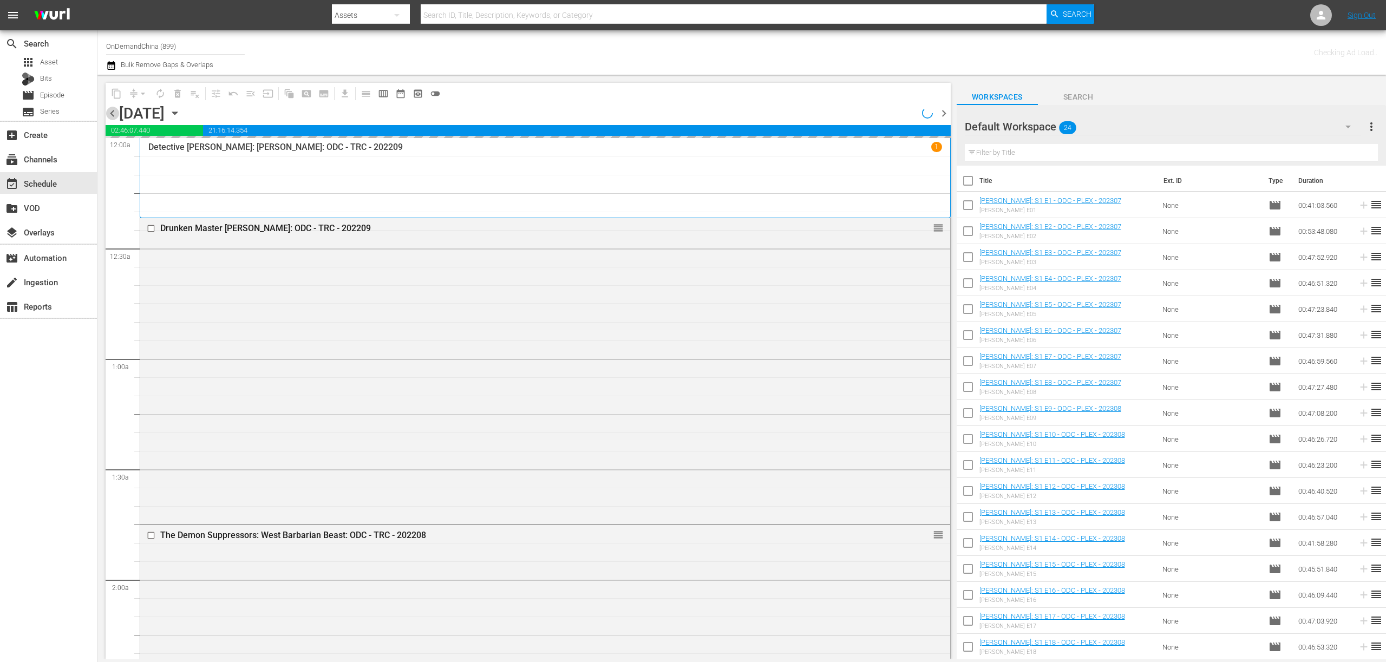
click at [109, 115] on span "chevron_left" at bounding box center [113, 114] width 14 height 14
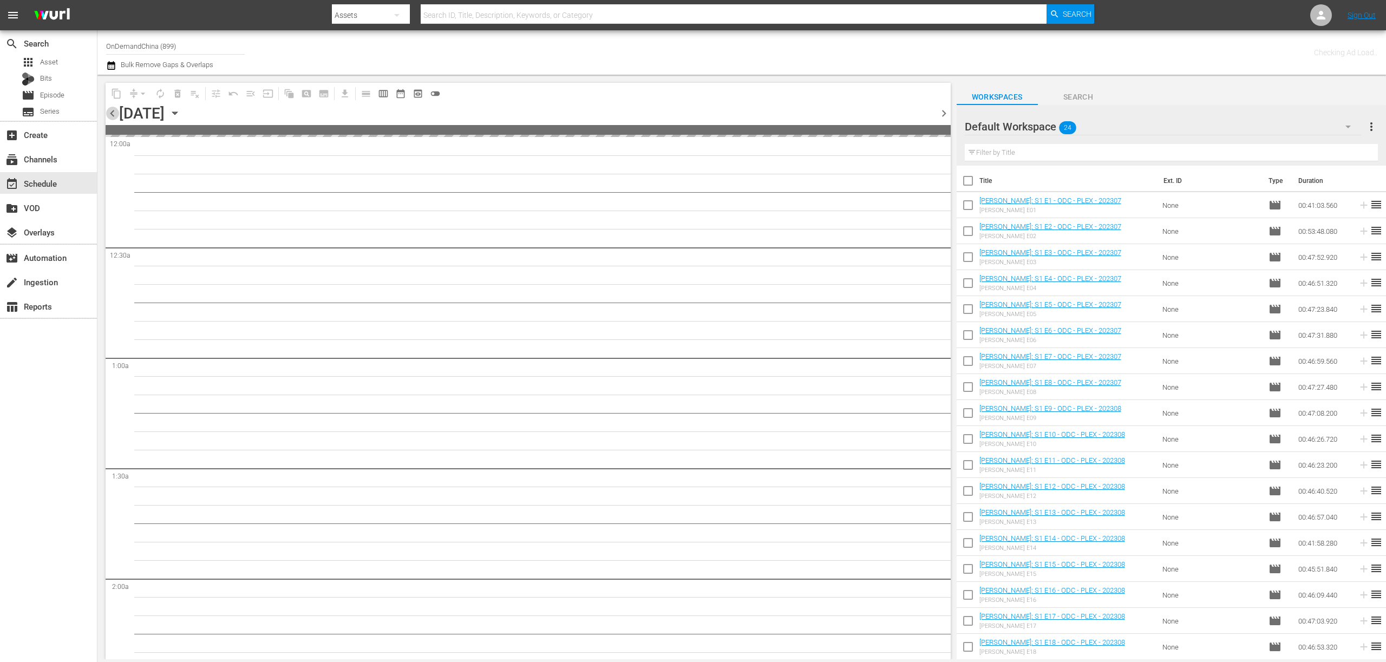
click at [109, 115] on span "chevron_left" at bounding box center [113, 114] width 14 height 14
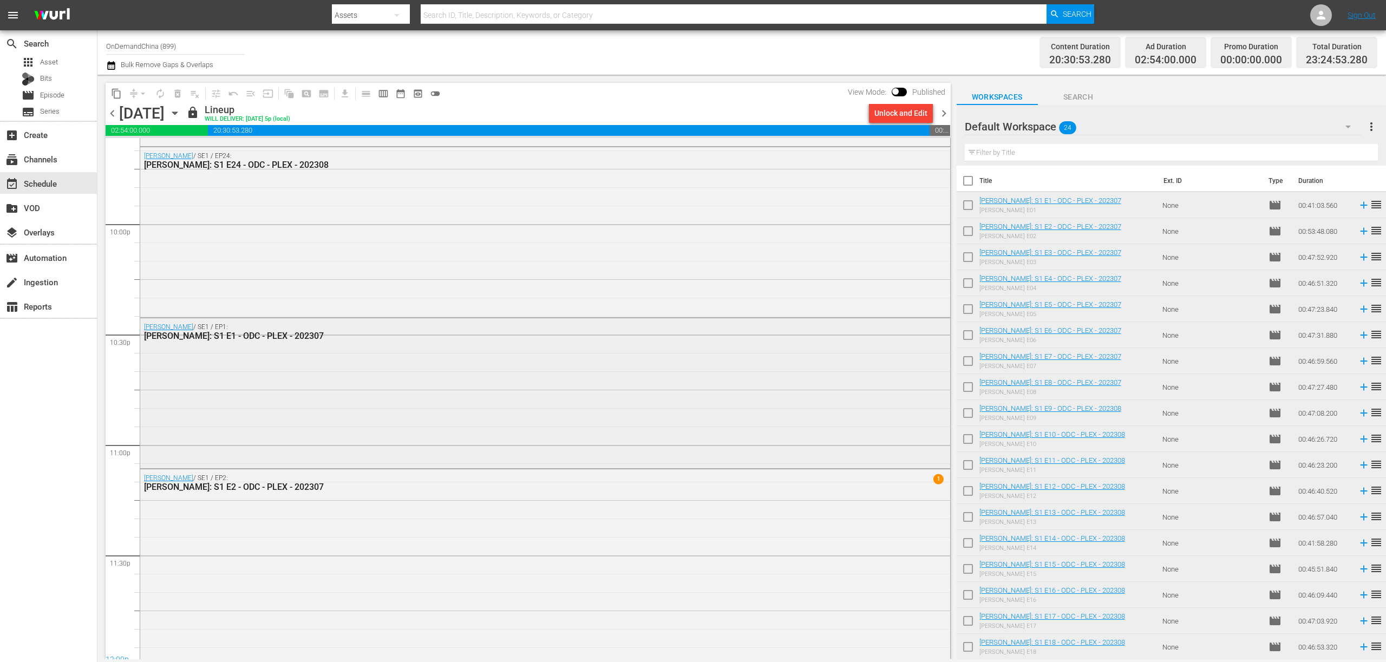
scroll to position [4780, 0]
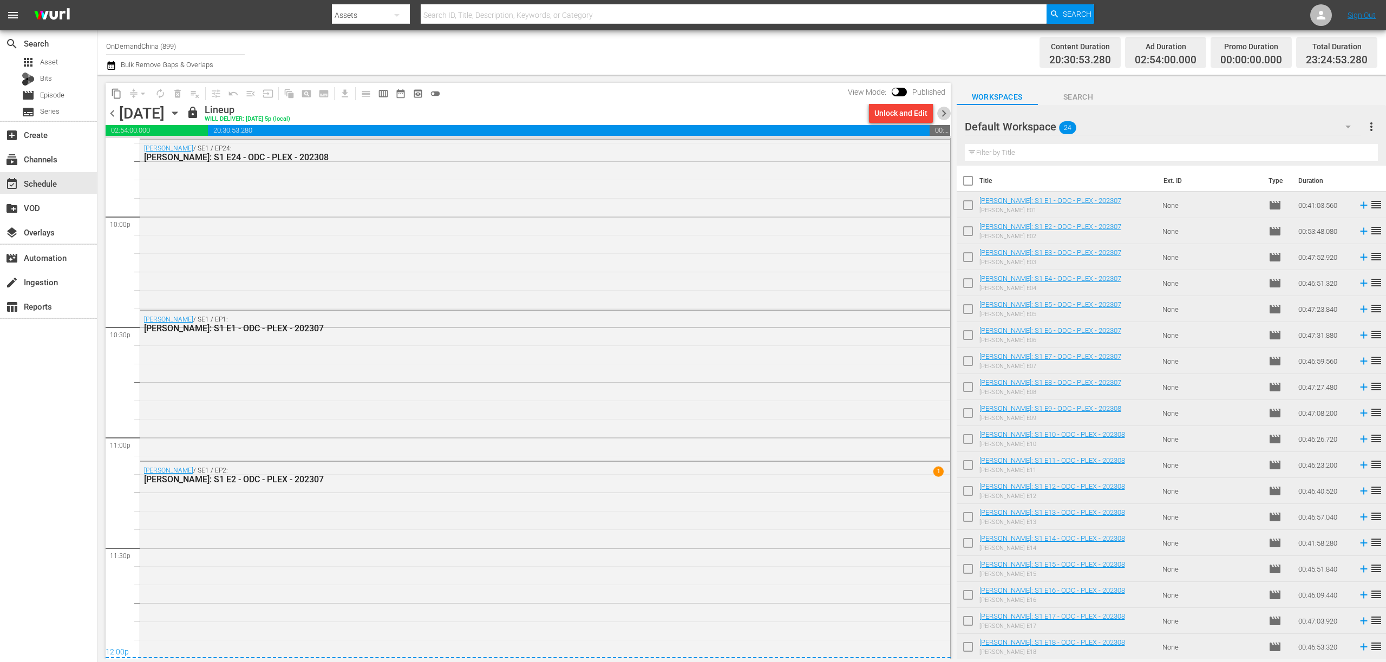
click at [944, 116] on span "chevron_right" at bounding box center [944, 114] width 14 height 14
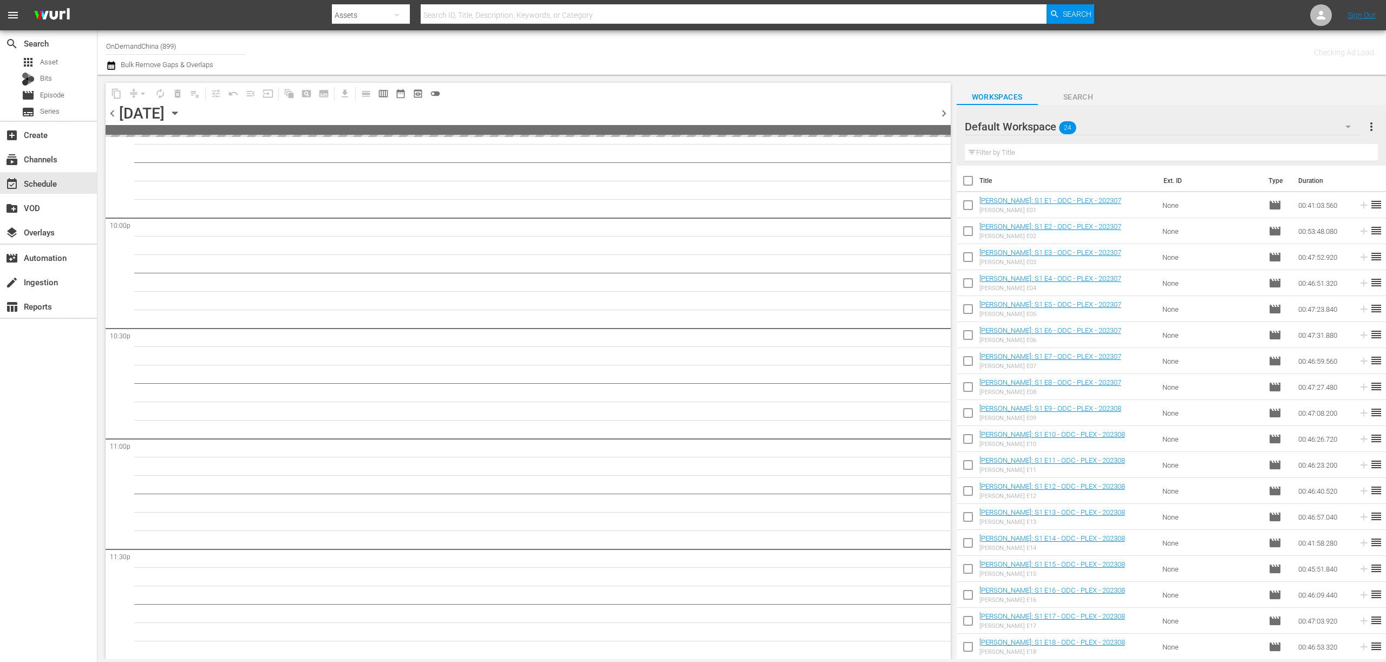
scroll to position [4778, 0]
click at [944, 116] on span "chevron_right" at bounding box center [944, 114] width 14 height 14
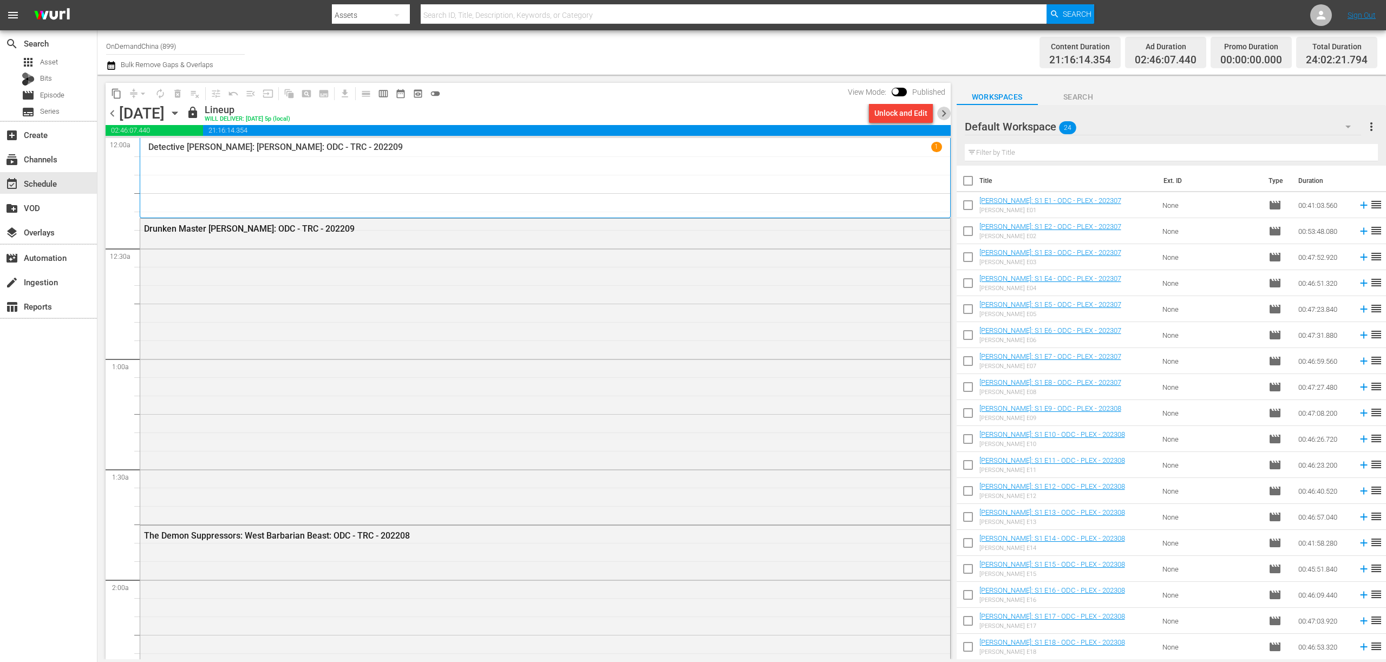
click at [943, 113] on span "chevron_right" at bounding box center [944, 114] width 14 height 14
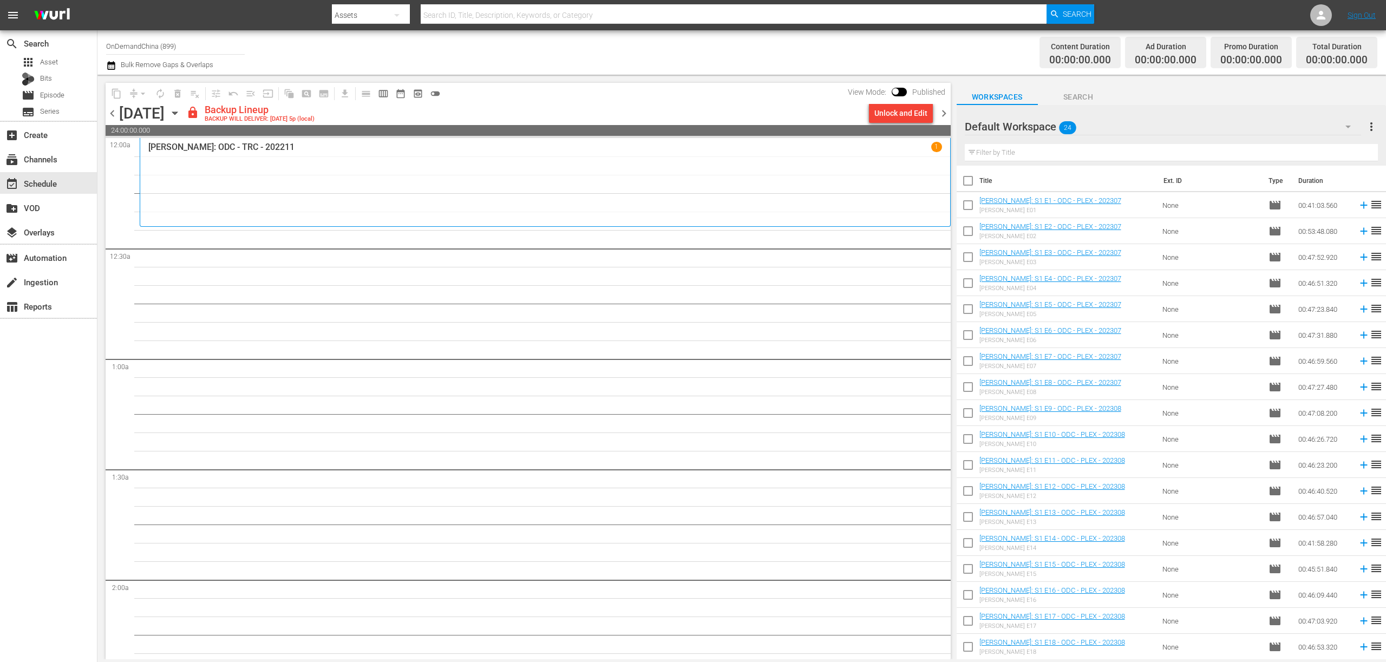
click at [969, 183] on input "checkbox" at bounding box center [967, 183] width 23 height 23
checkbox input "true"
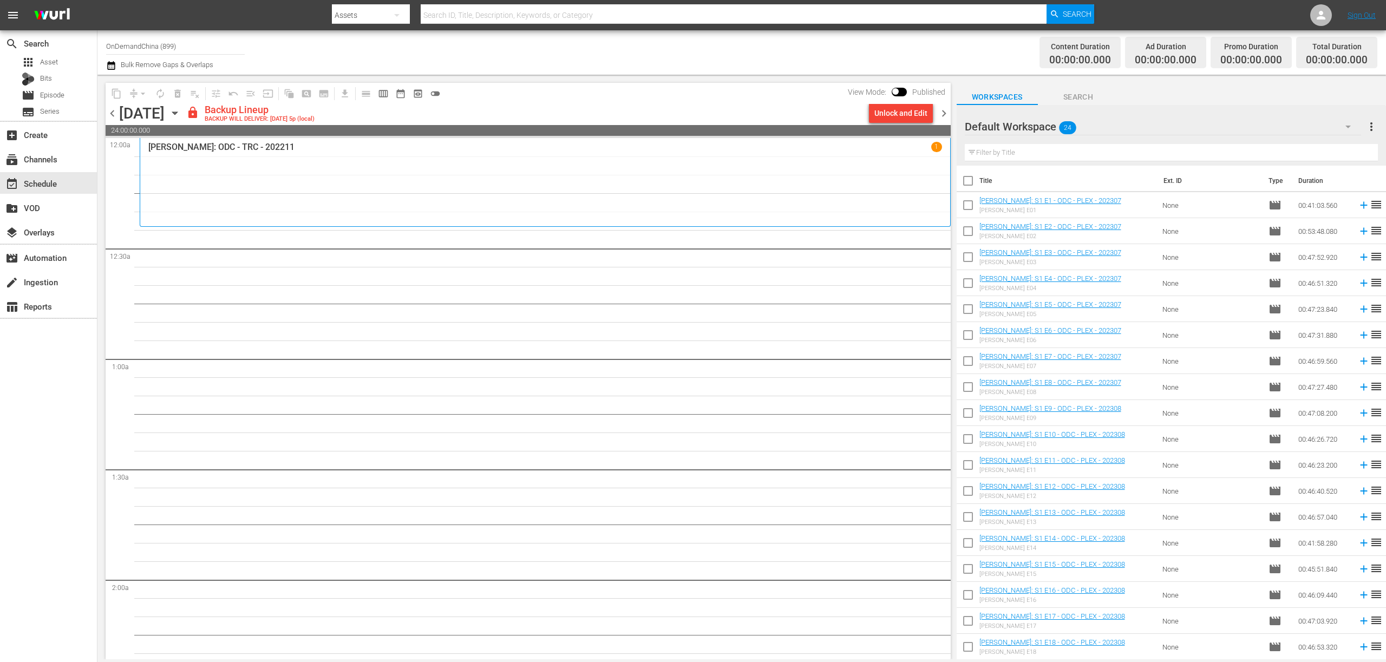
checkbox input "true"
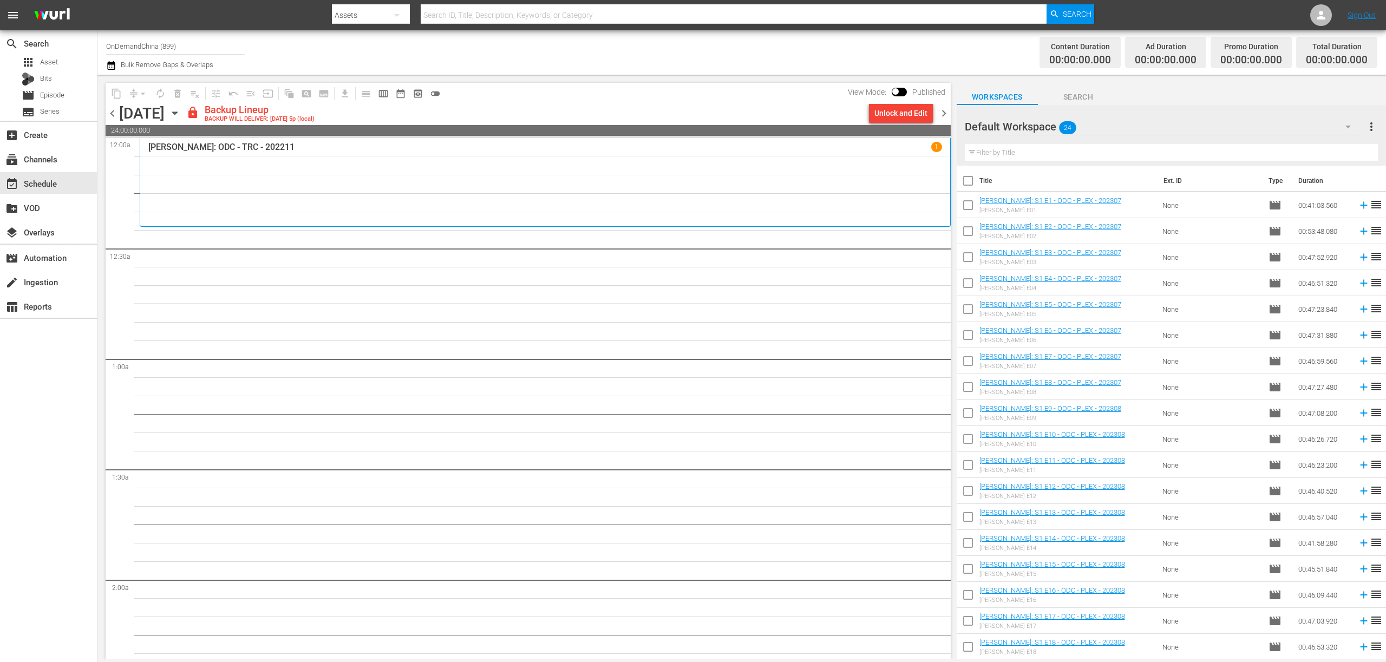
checkbox input "true"
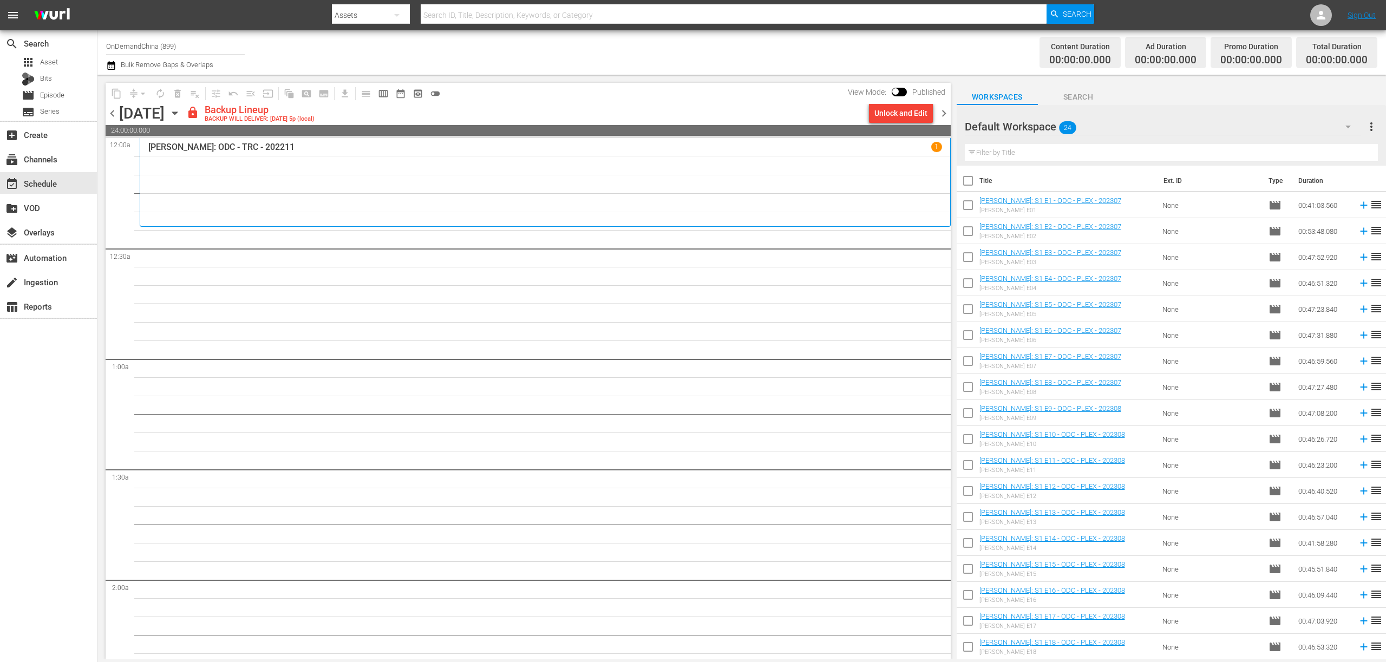
checkbox input "true"
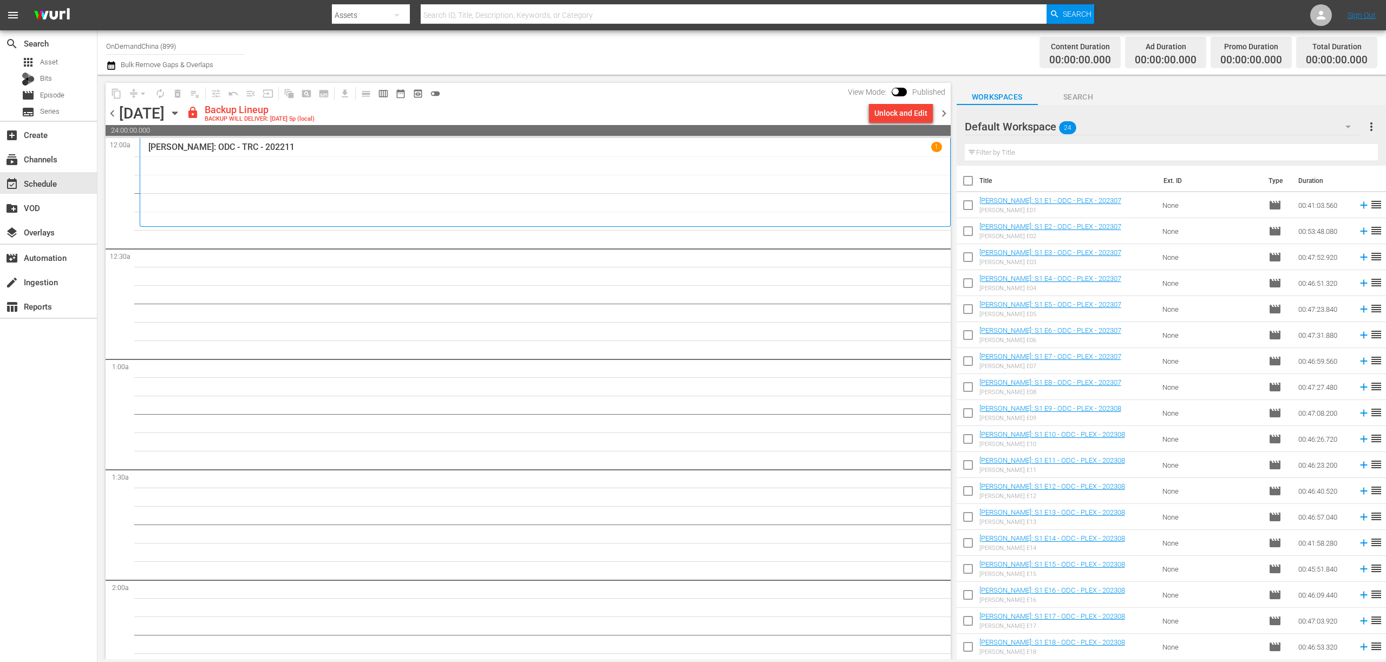
checkbox input "true"
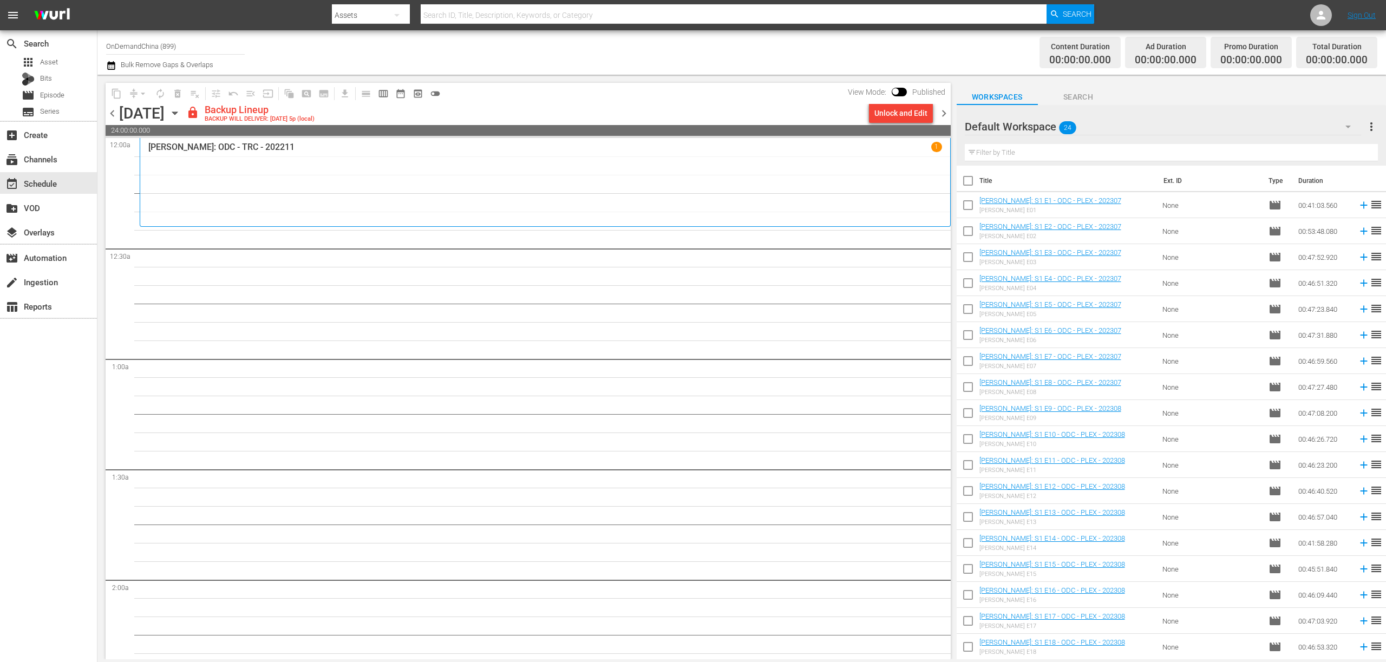
checkbox input "true"
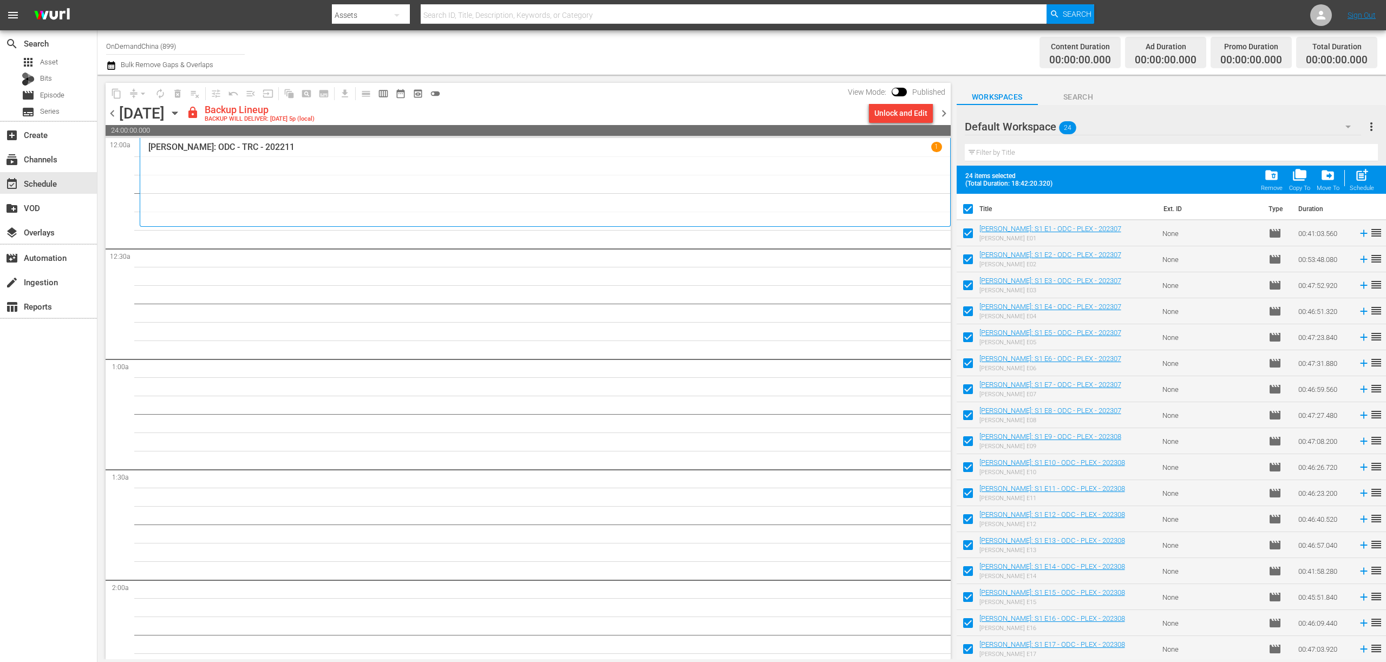
click at [967, 231] on input "checkbox" at bounding box center [967, 235] width 23 height 23
checkbox input "false"
click at [966, 261] on input "checkbox" at bounding box center [967, 261] width 23 height 23
checkbox input "false"
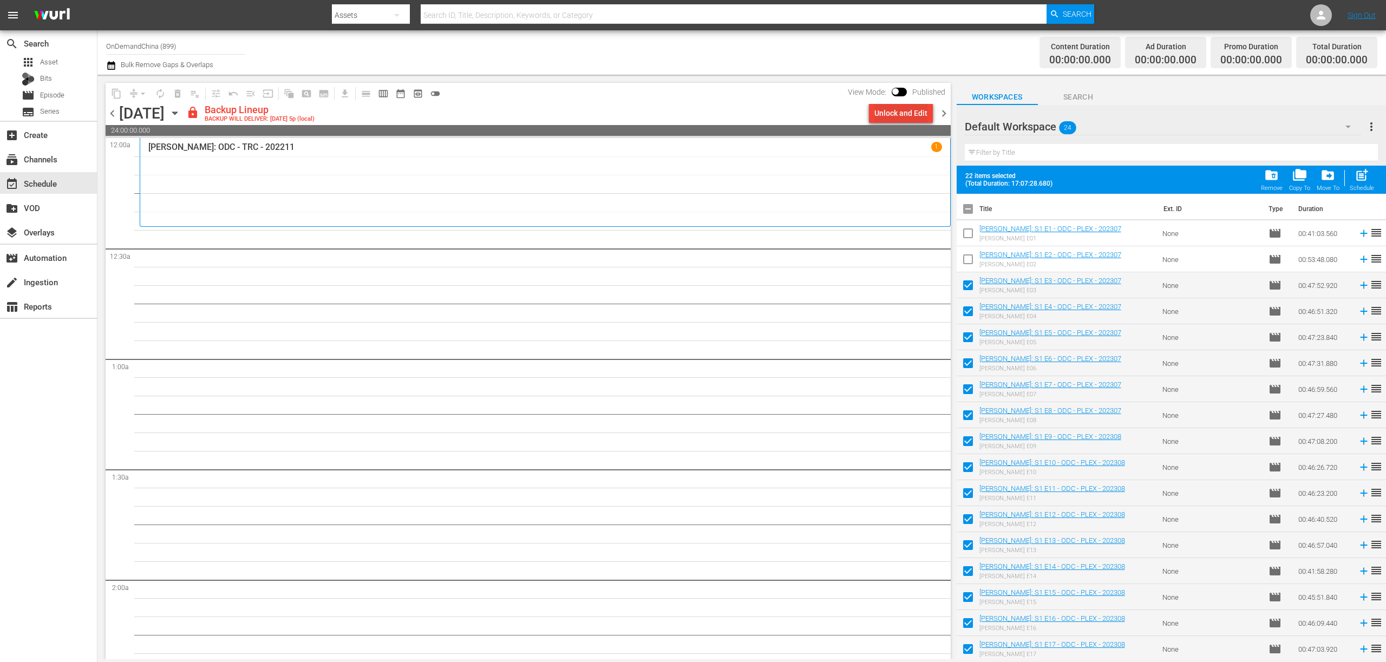
click at [896, 114] on div "Unlock and Edit" at bounding box center [900, 112] width 53 height 19
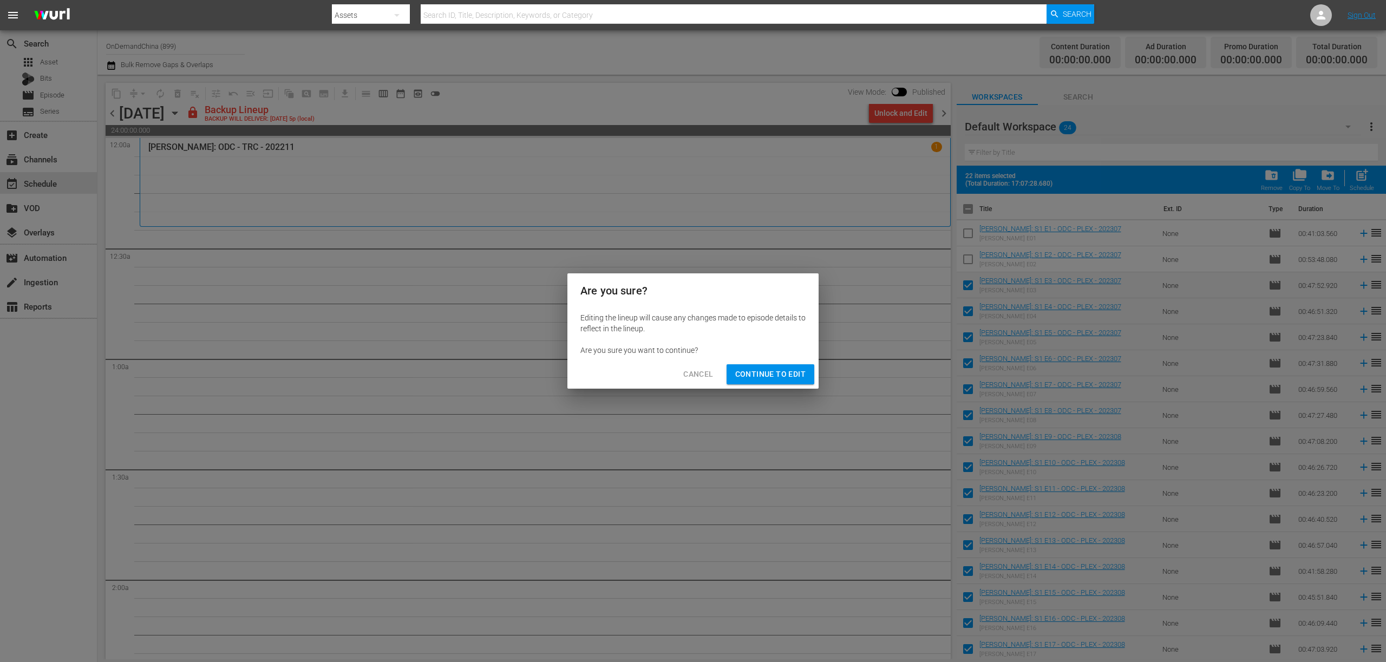
click at [795, 379] on span "Continue to Edit" at bounding box center [770, 375] width 70 height 14
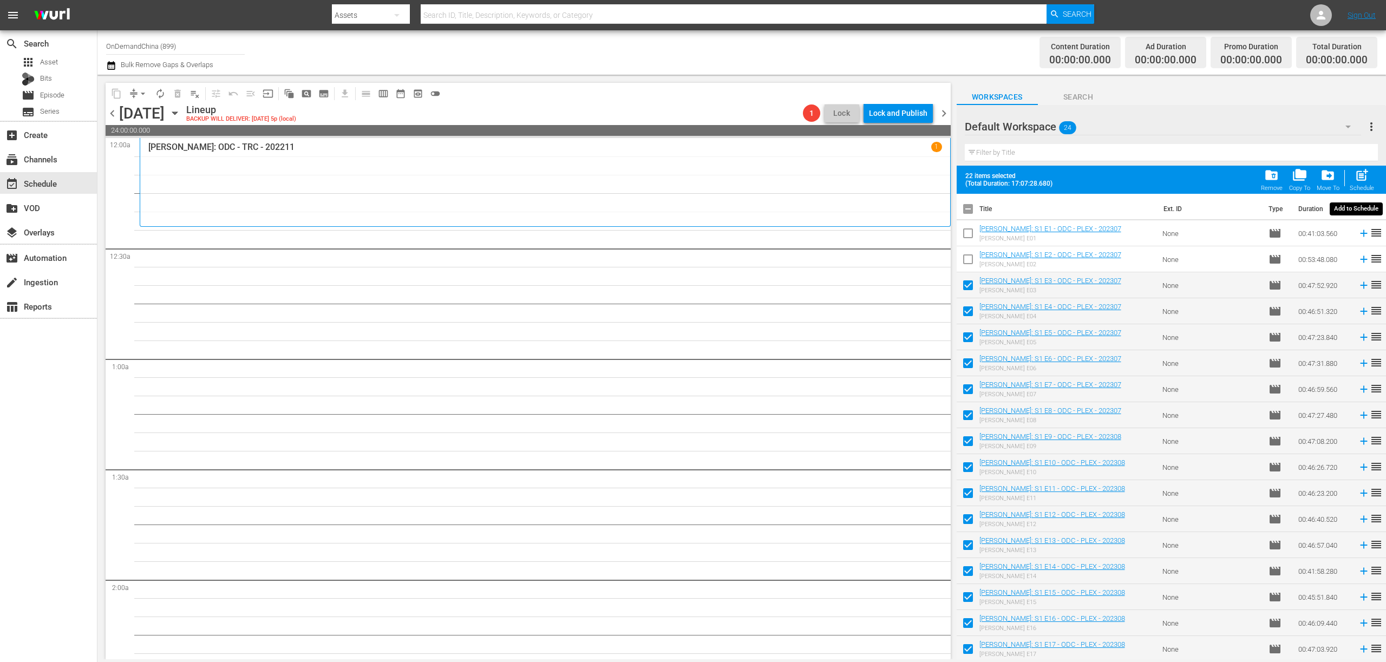
click at [1367, 181] on span "post_add" at bounding box center [1361, 175] width 15 height 15
checkbox input "false"
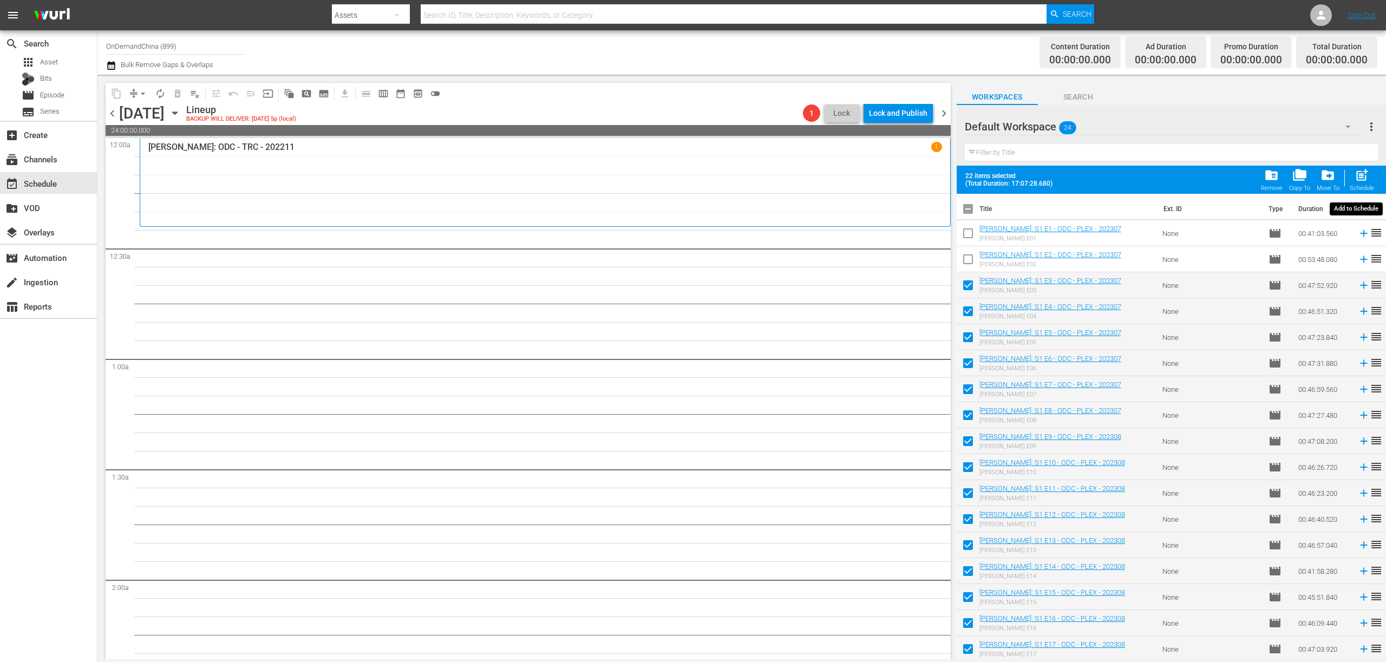
checkbox input "false"
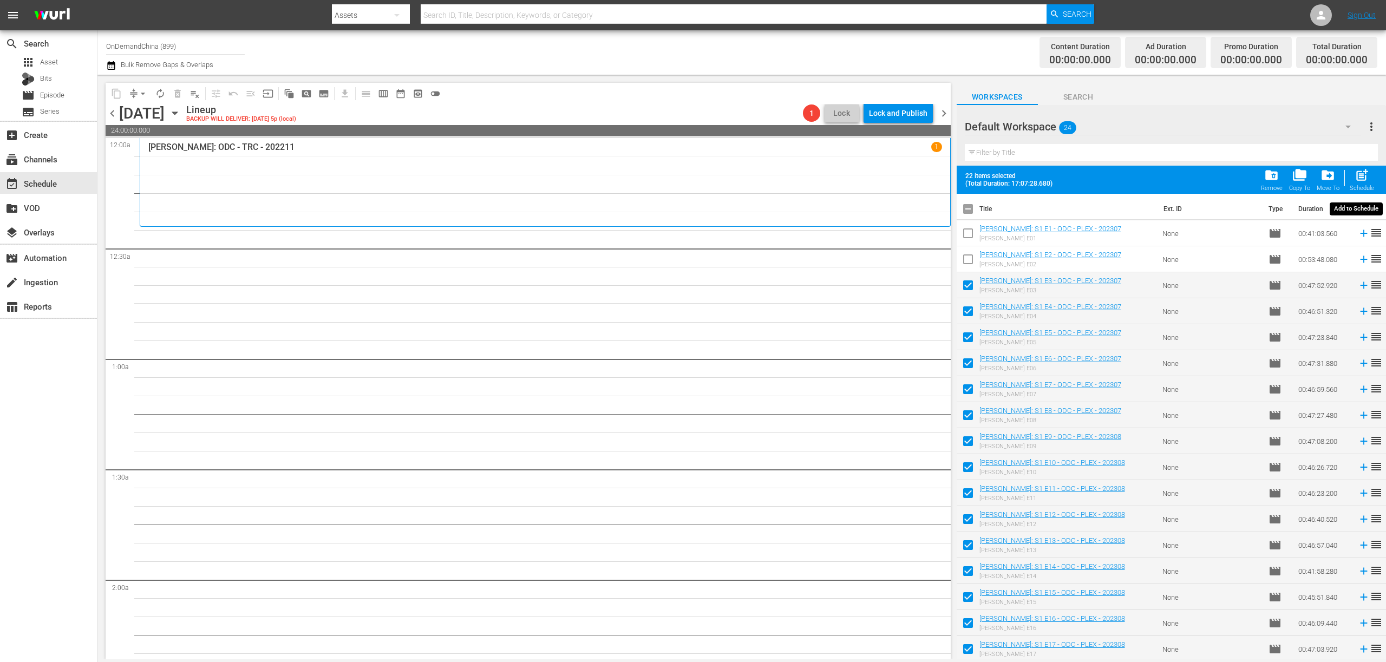
checkbox input "false"
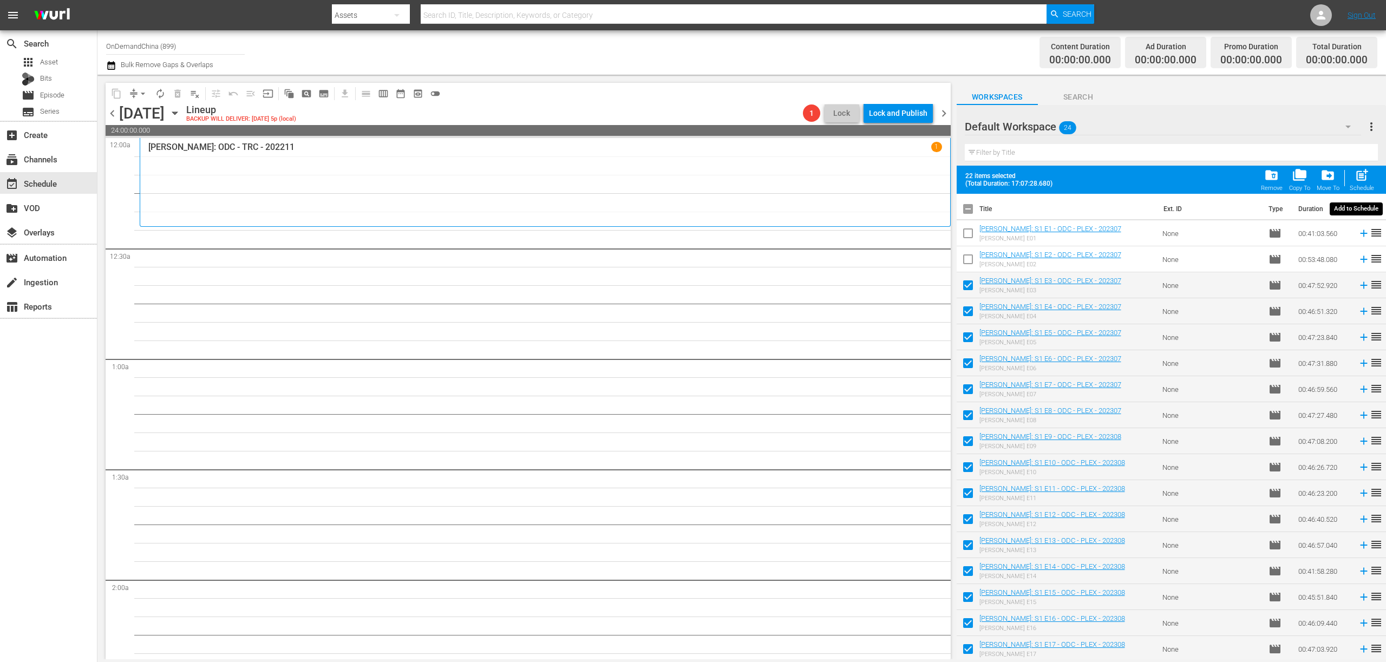
checkbox input "false"
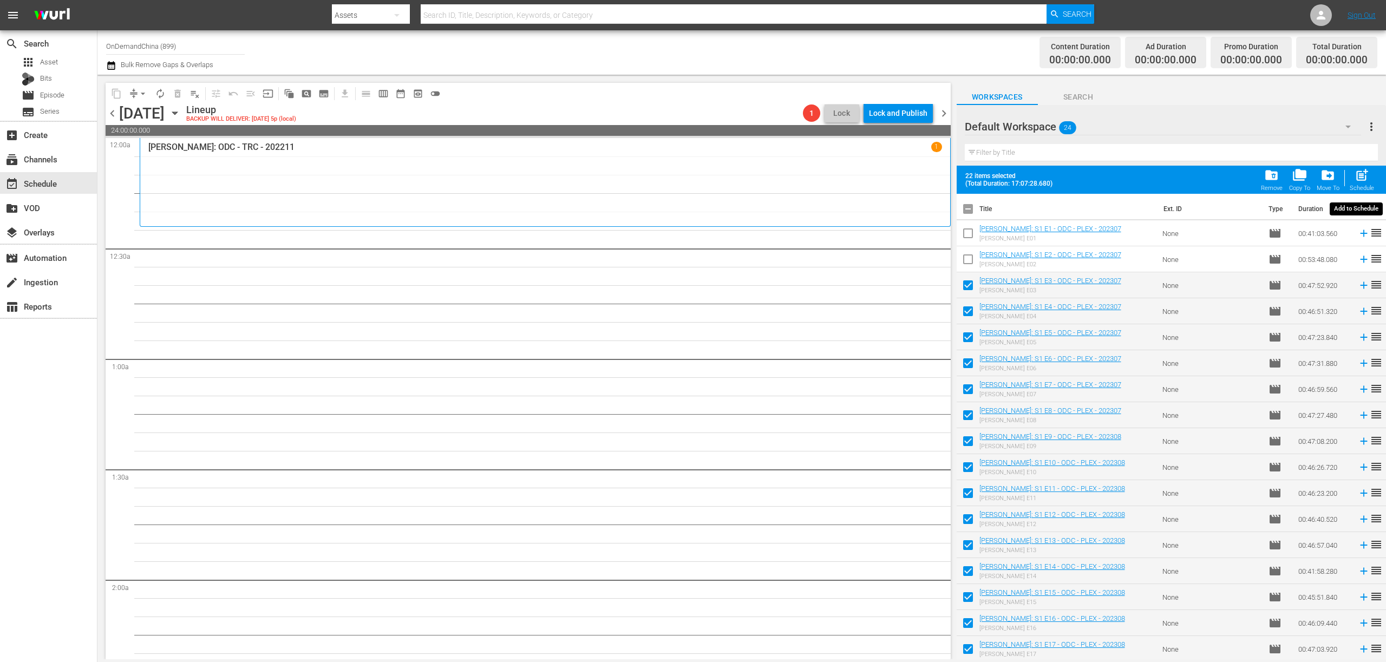
checkbox input "false"
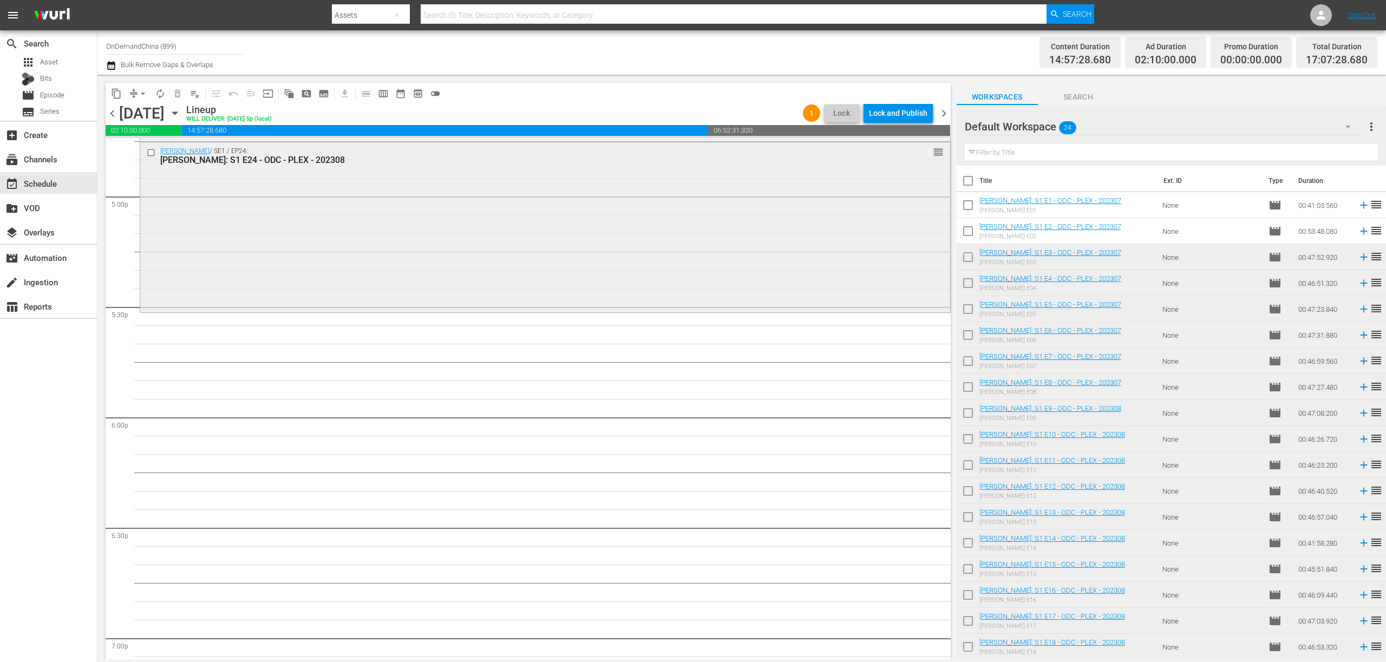
scroll to position [3697, 0]
click at [966, 203] on input "checkbox" at bounding box center [967, 207] width 23 height 23
checkbox input "true"
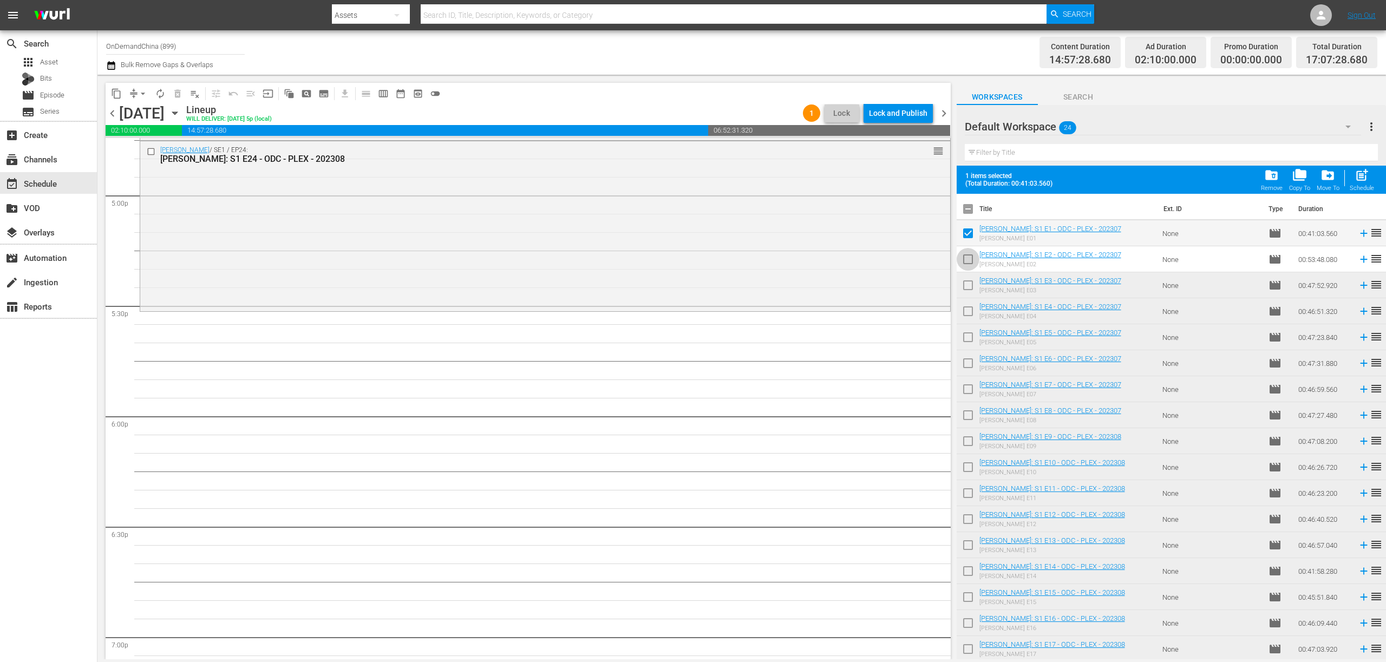
click at [965, 261] on input "checkbox" at bounding box center [967, 261] width 23 height 23
checkbox input "true"
click at [972, 290] on input "checkbox" at bounding box center [967, 287] width 23 height 23
checkbox input "true"
click at [970, 311] on input "checkbox" at bounding box center [967, 313] width 23 height 23
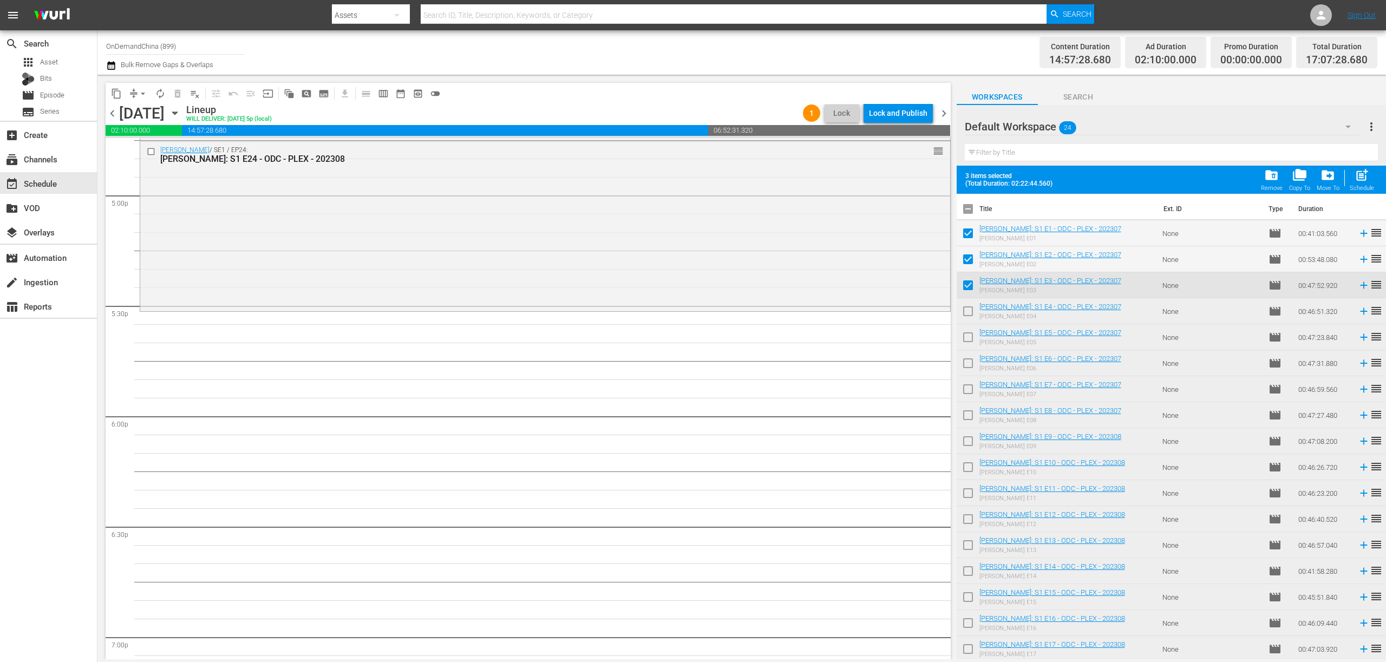
checkbox input "true"
click at [971, 337] on input "checkbox" at bounding box center [967, 339] width 23 height 23
checkbox input "true"
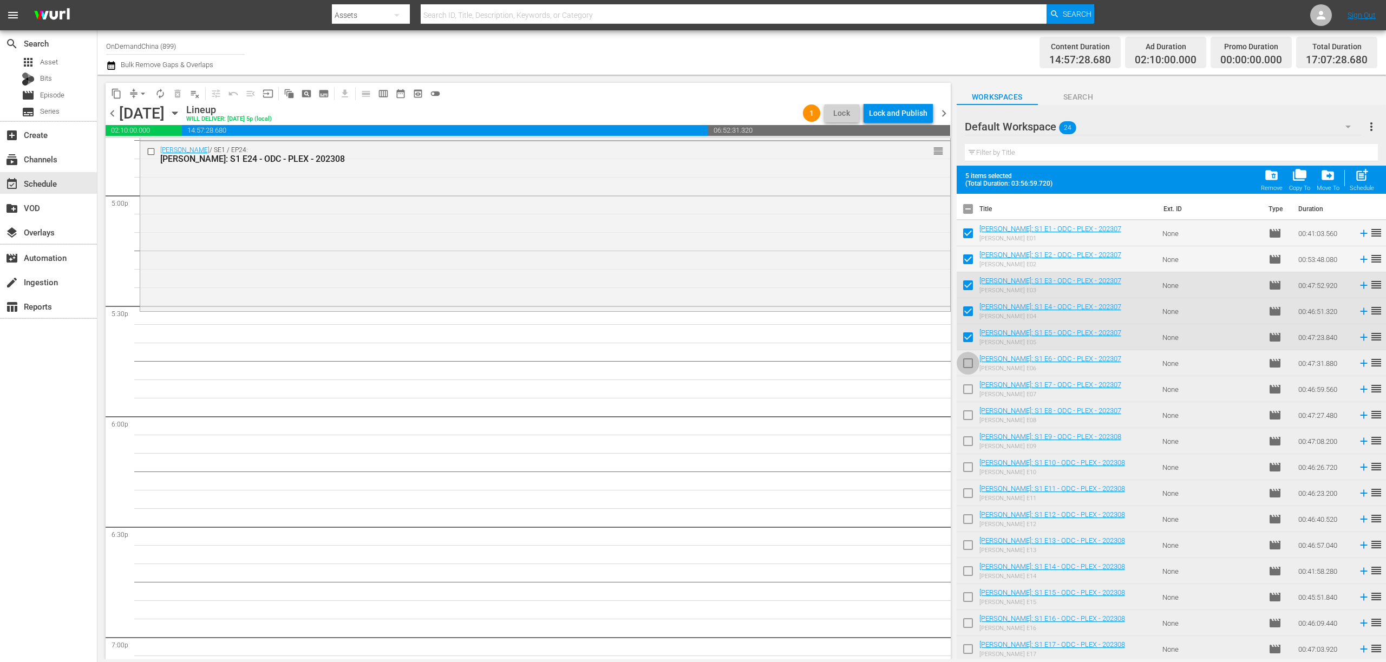
click at [965, 366] on input "checkbox" at bounding box center [967, 365] width 23 height 23
checkbox input "true"
click at [969, 401] on input "checkbox" at bounding box center [967, 391] width 23 height 23
checkbox input "true"
click at [968, 412] on input "checkbox" at bounding box center [967, 417] width 23 height 23
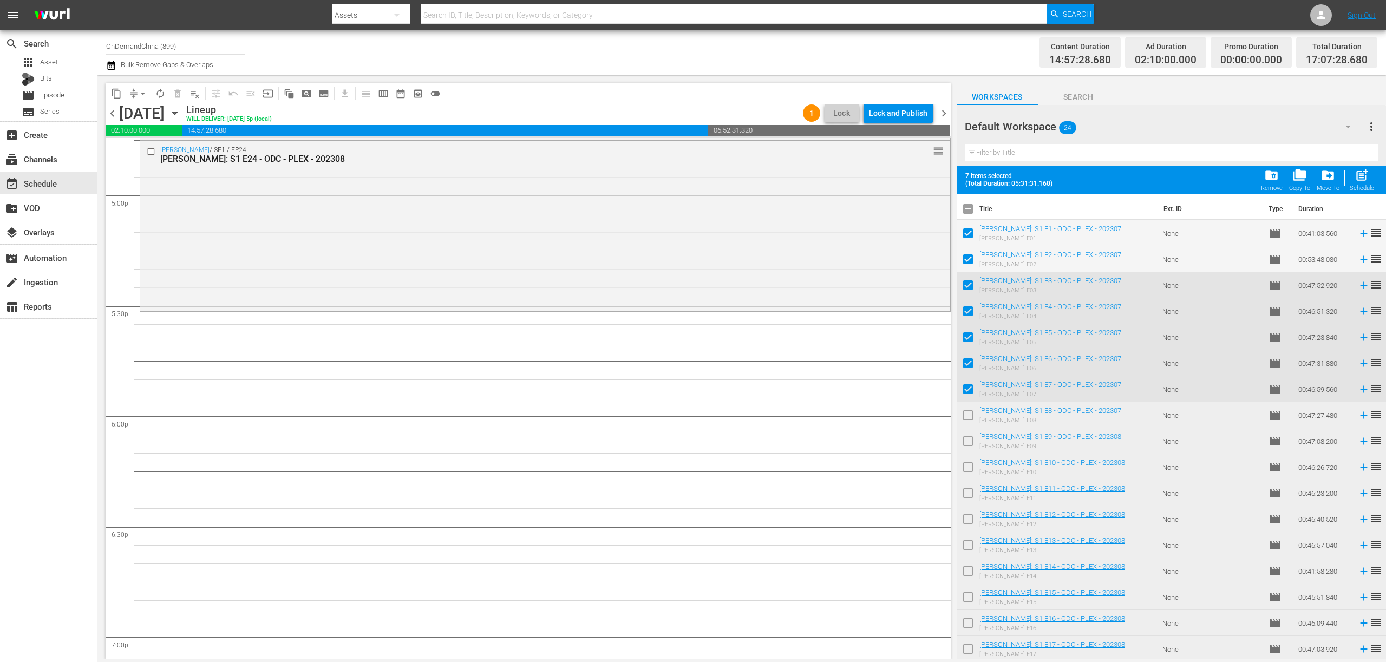
checkbox input "true"
click at [969, 441] on input "checkbox" at bounding box center [967, 443] width 23 height 23
checkbox input "true"
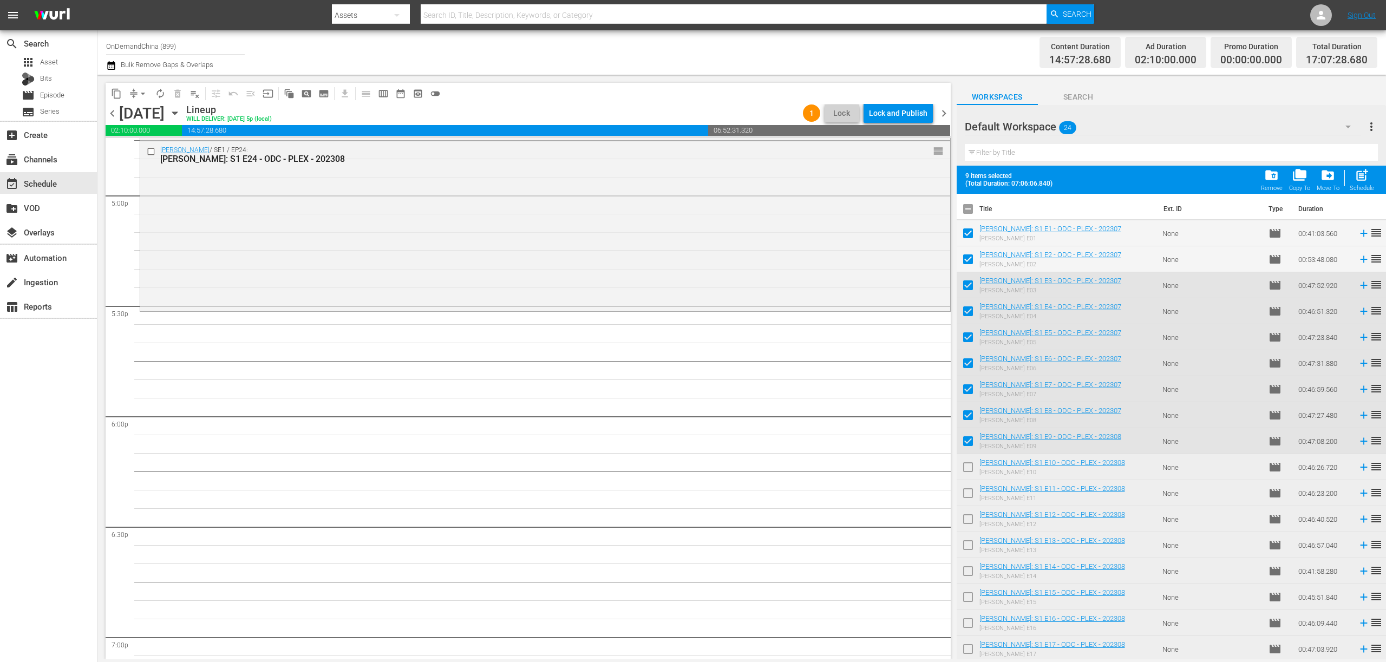
click at [970, 471] on input "checkbox" at bounding box center [967, 469] width 23 height 23
checkbox input "true"
click at [1364, 183] on div "post_add Schedule" at bounding box center [1361, 180] width 24 height 24
checkbox input "false"
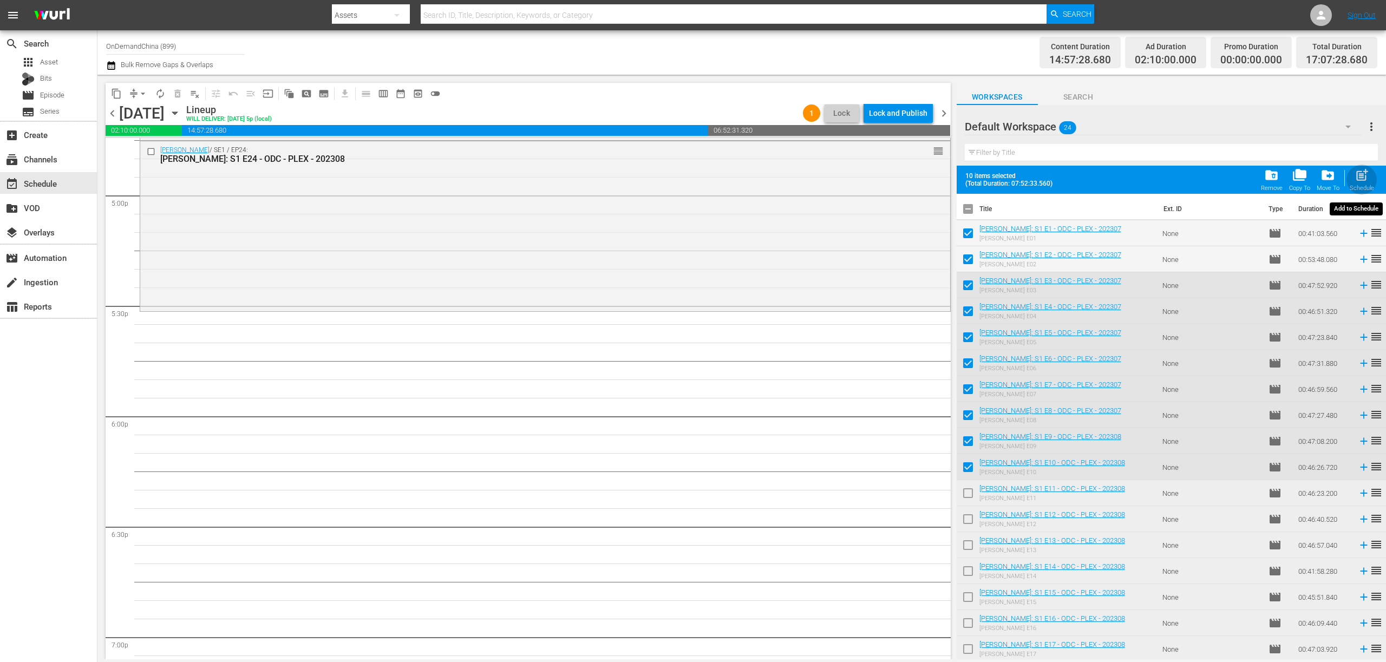
checkbox input "false"
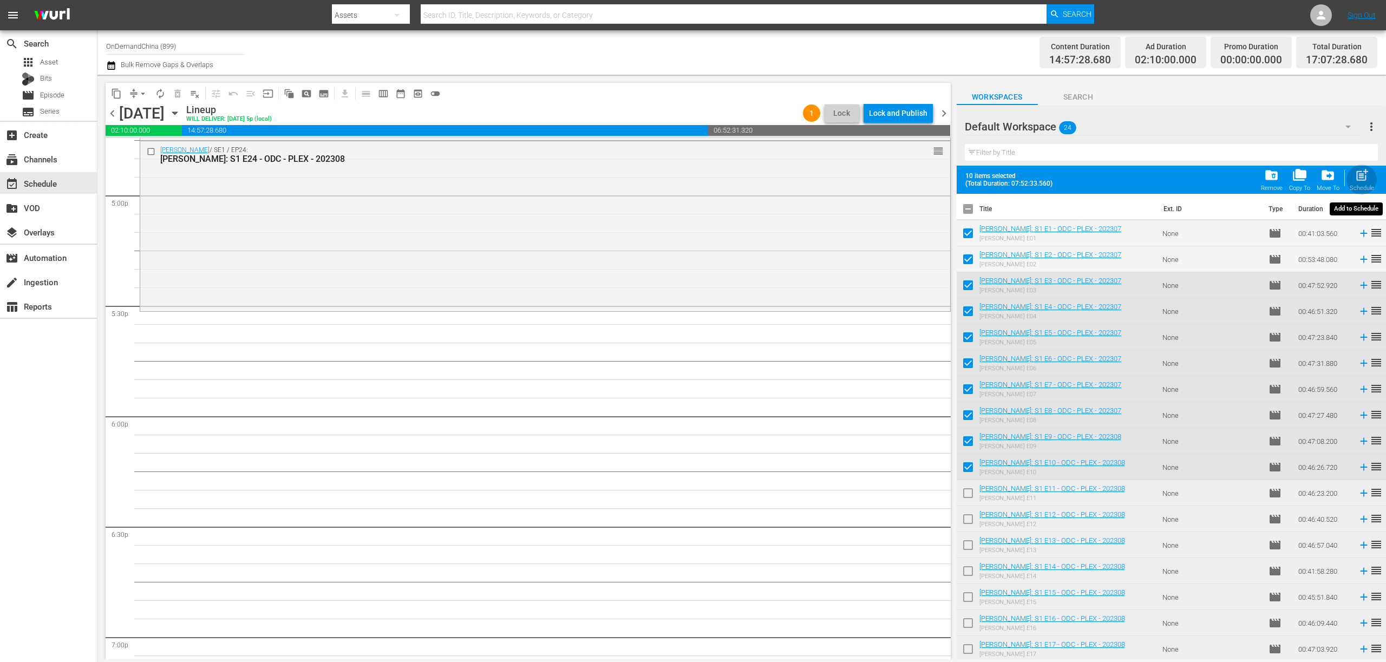
checkbox input "false"
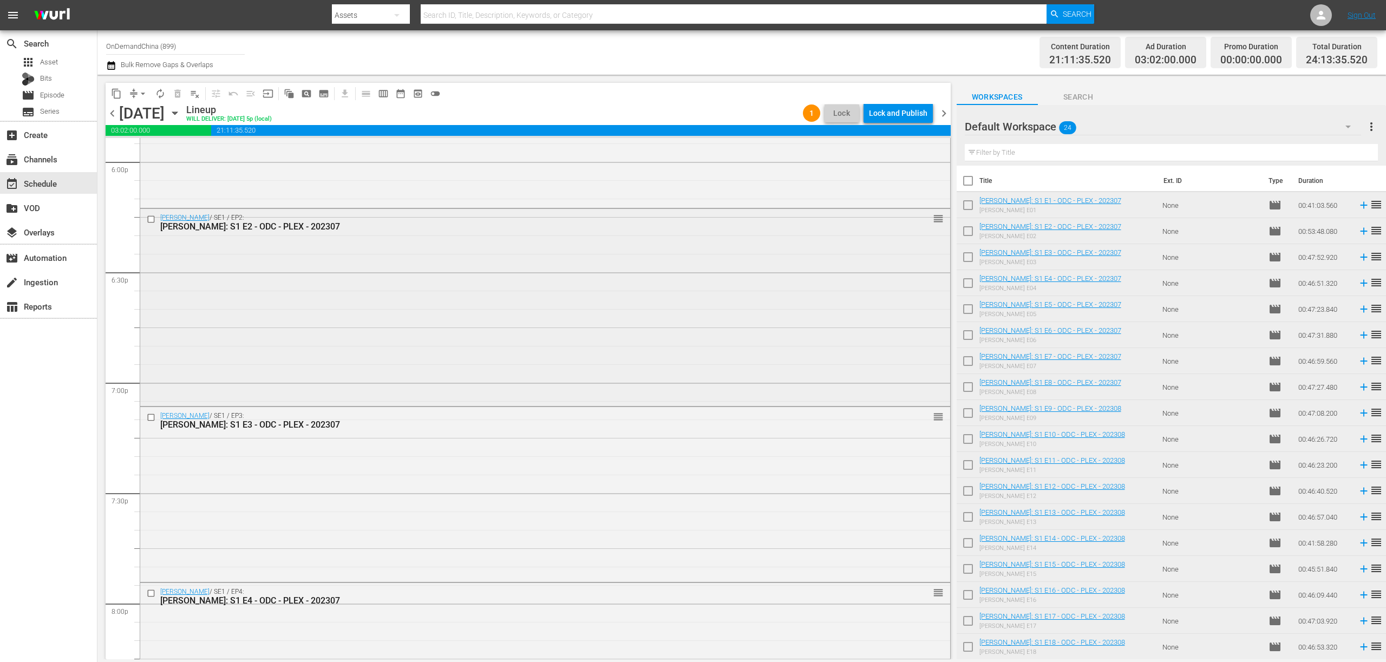
scroll to position [4917, 0]
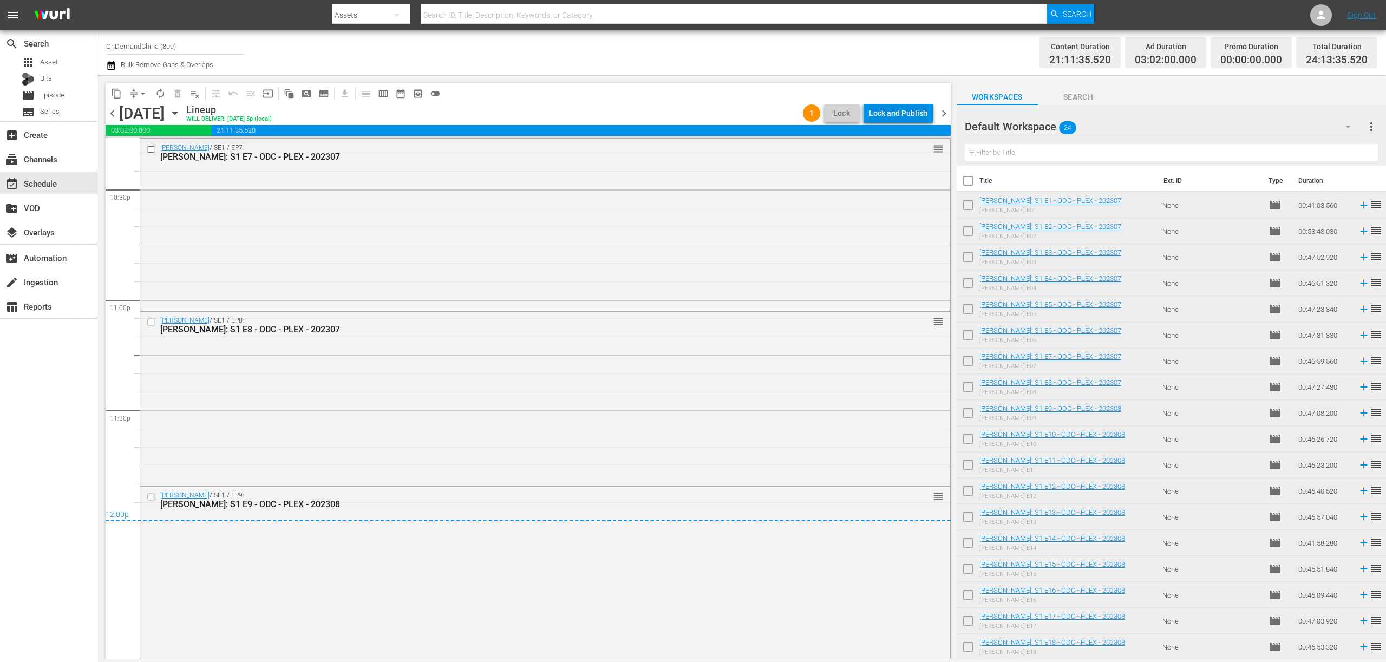
click at [907, 115] on div "Lock and Publish" at bounding box center [898, 112] width 58 height 19
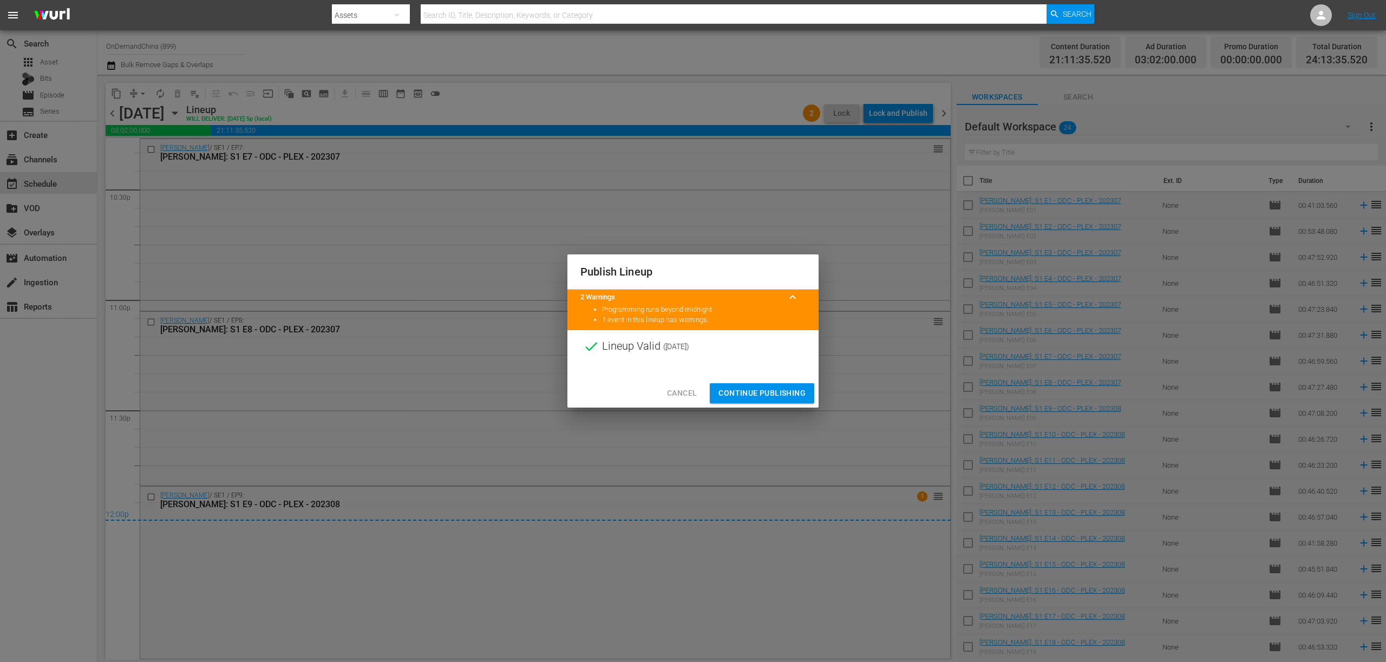
click at [793, 397] on span "Continue Publishing" at bounding box center [761, 393] width 87 height 14
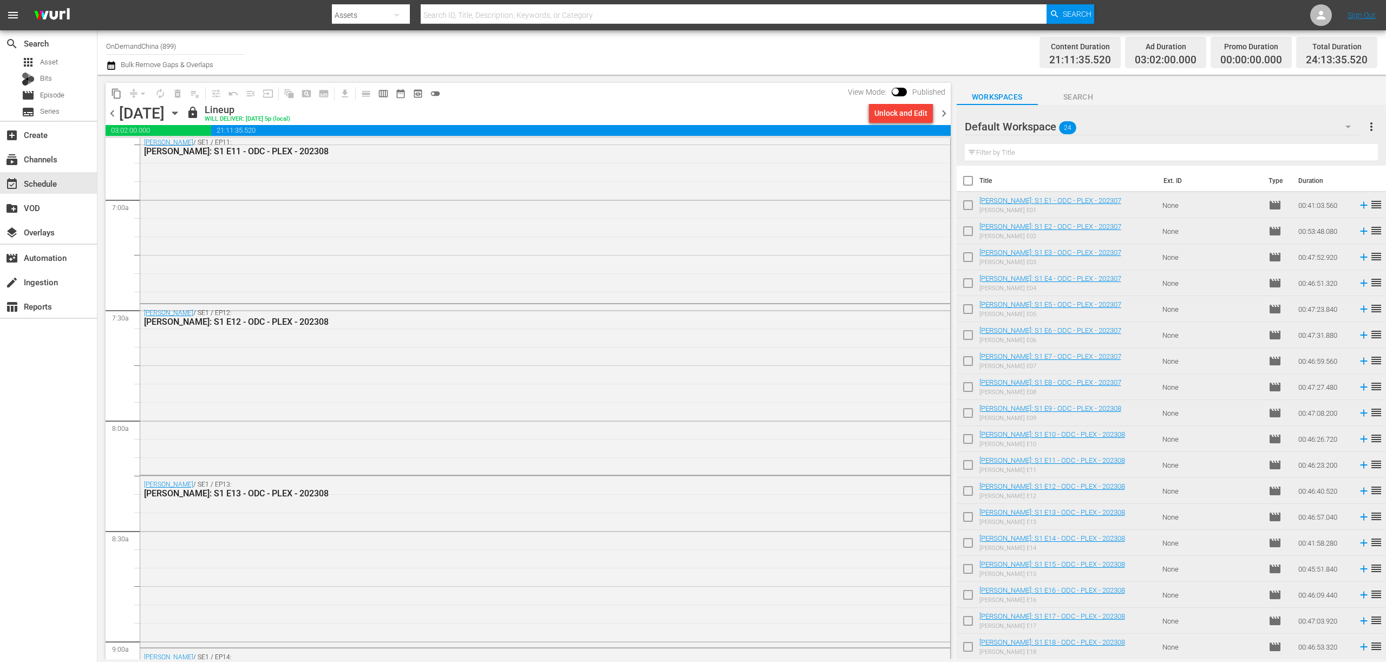
scroll to position [1311, 0]
click at [946, 117] on span "chevron_right" at bounding box center [944, 114] width 14 height 14
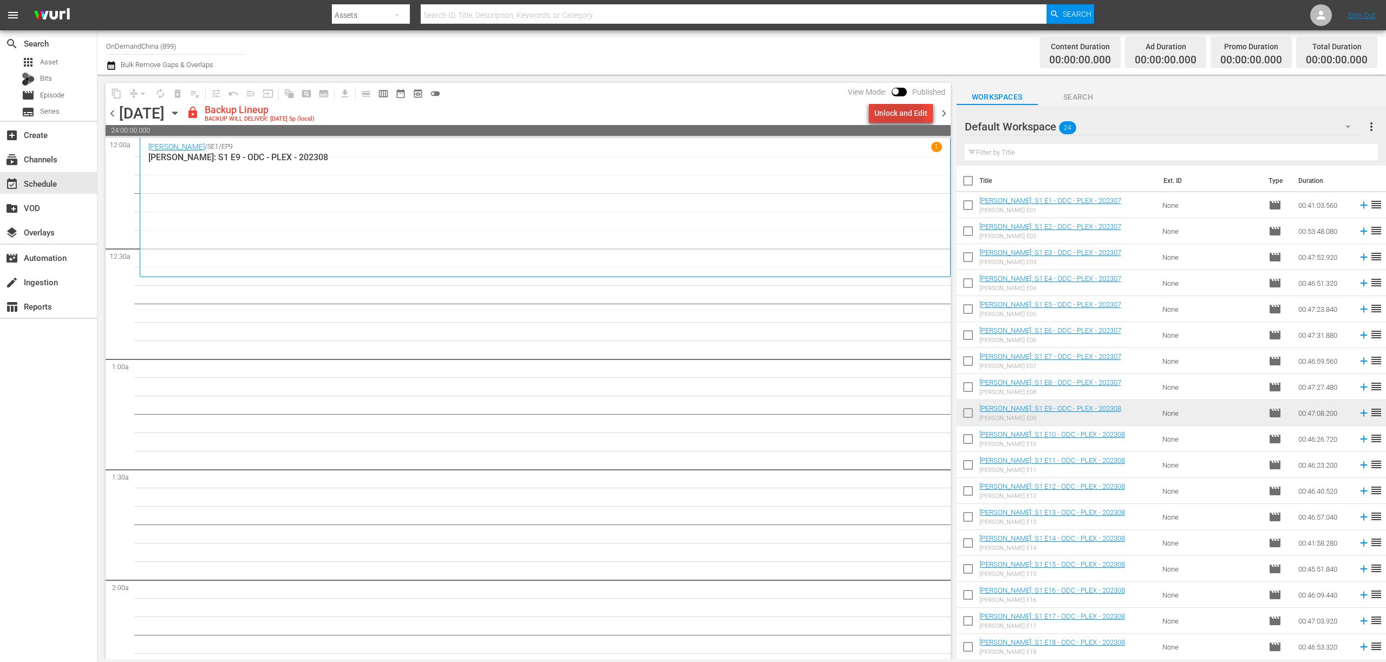
click at [887, 116] on div "Unlock and Edit" at bounding box center [900, 112] width 53 height 19
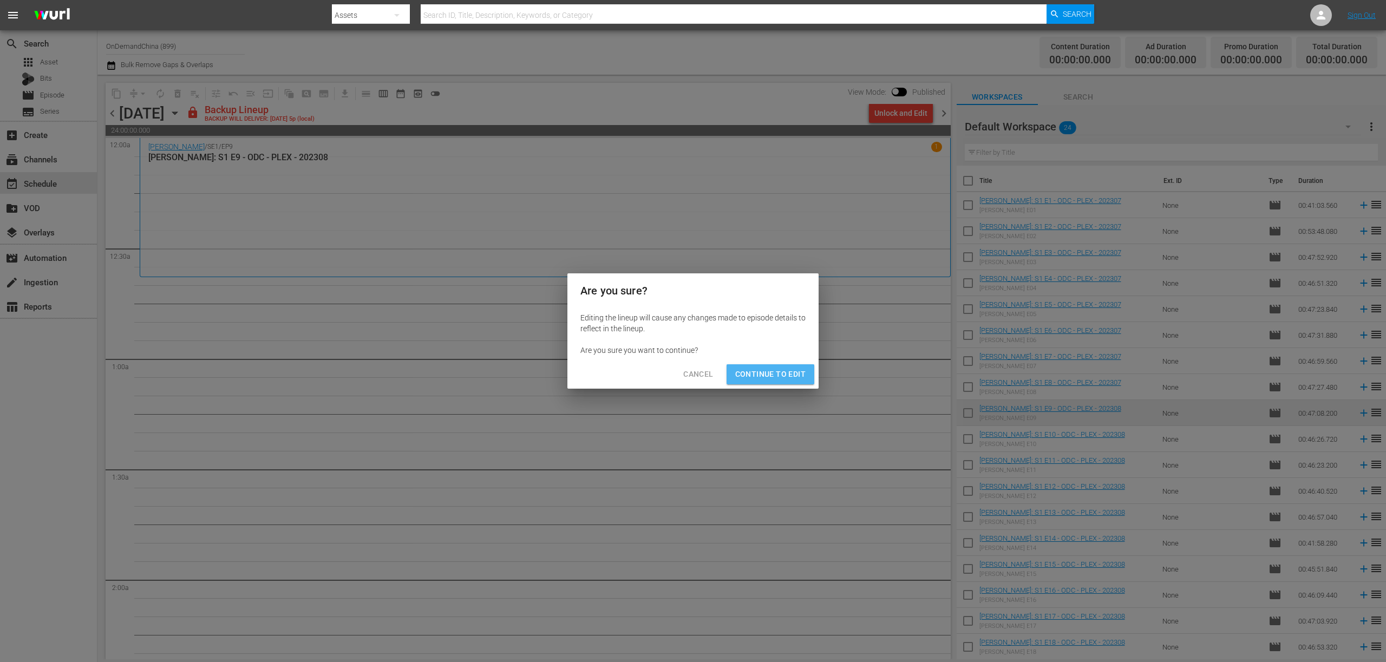
click at [788, 377] on span "Continue to Edit" at bounding box center [770, 375] width 70 height 14
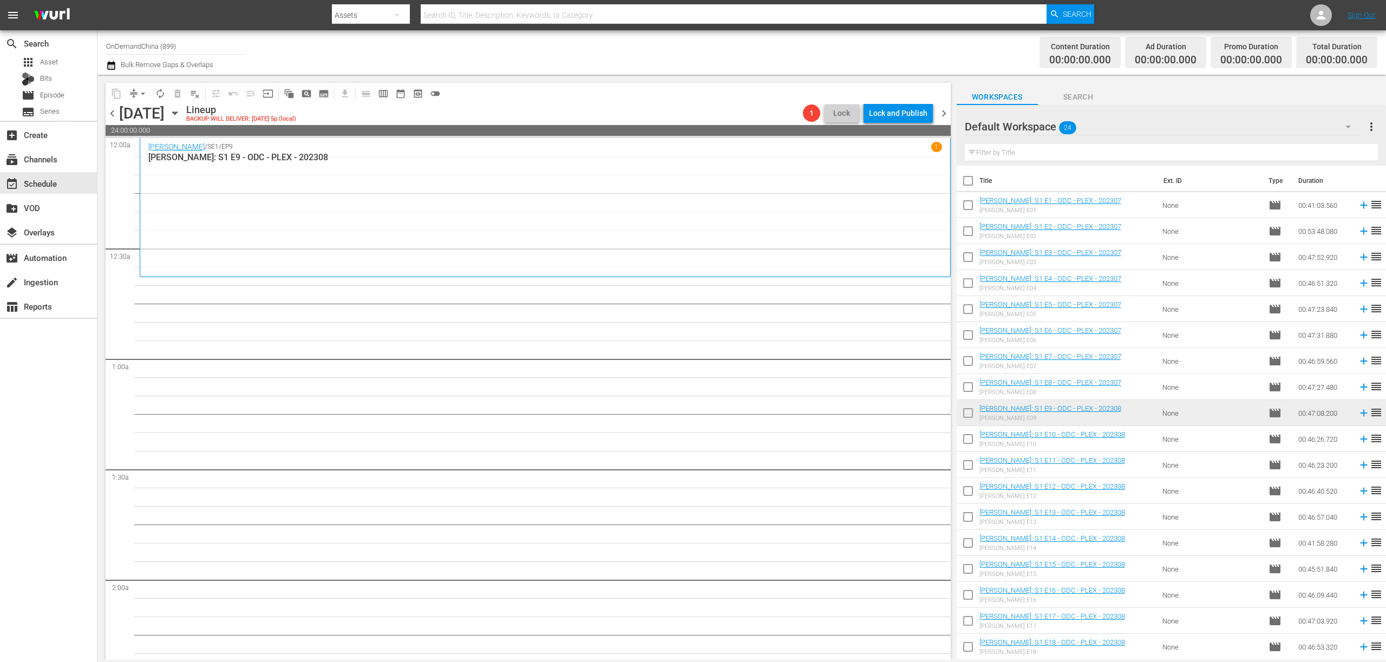
click at [966, 179] on input "checkbox" at bounding box center [967, 183] width 23 height 23
checkbox input "true"
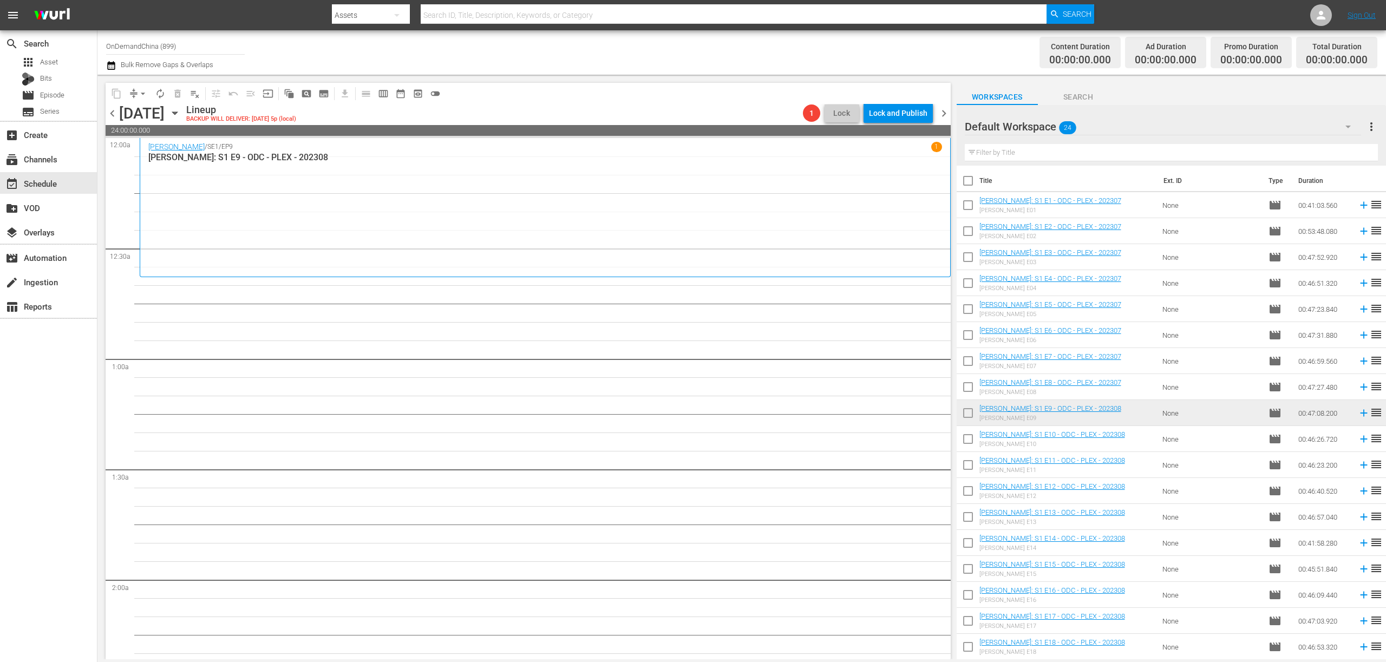
checkbox input "true"
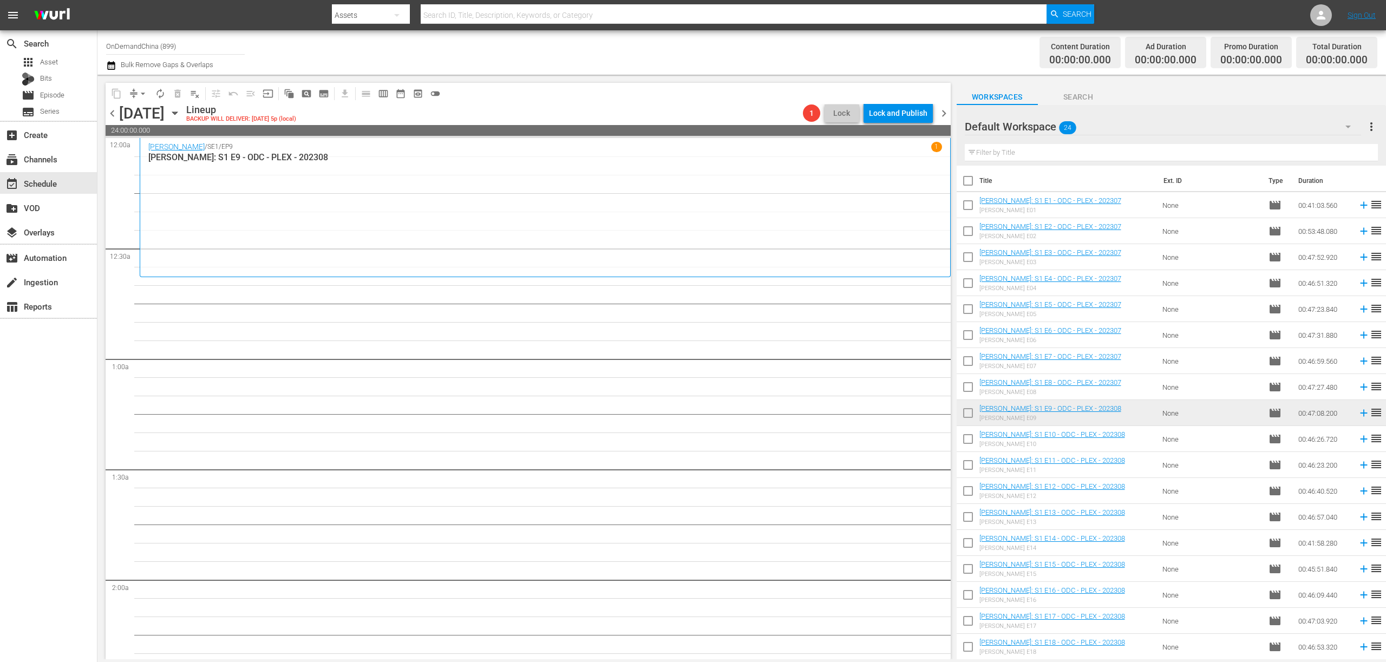
checkbox input "true"
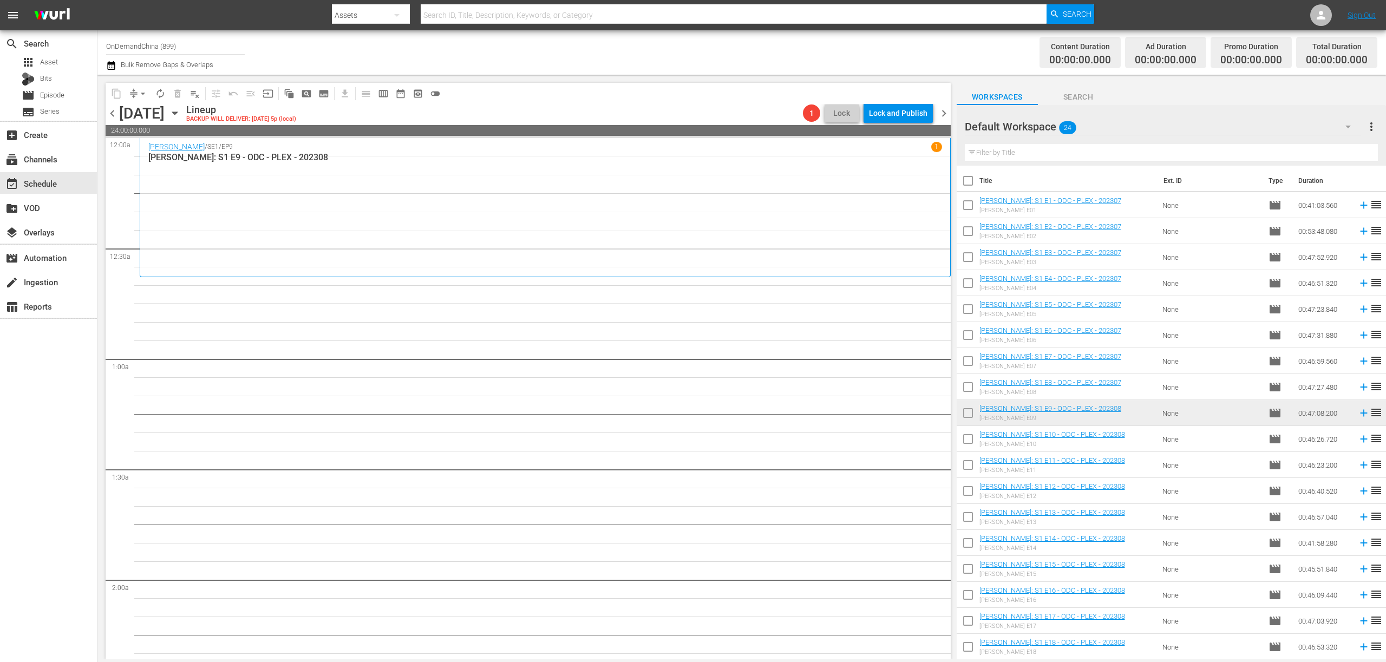
checkbox input "true"
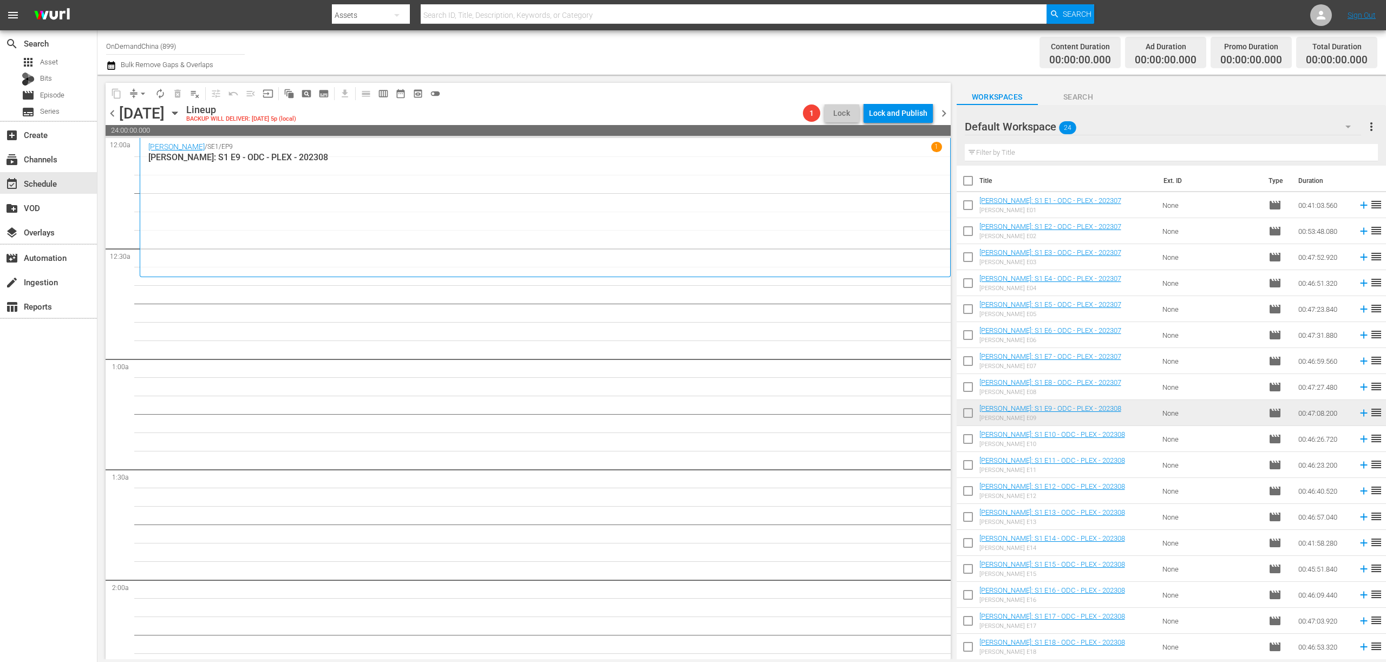
checkbox input "true"
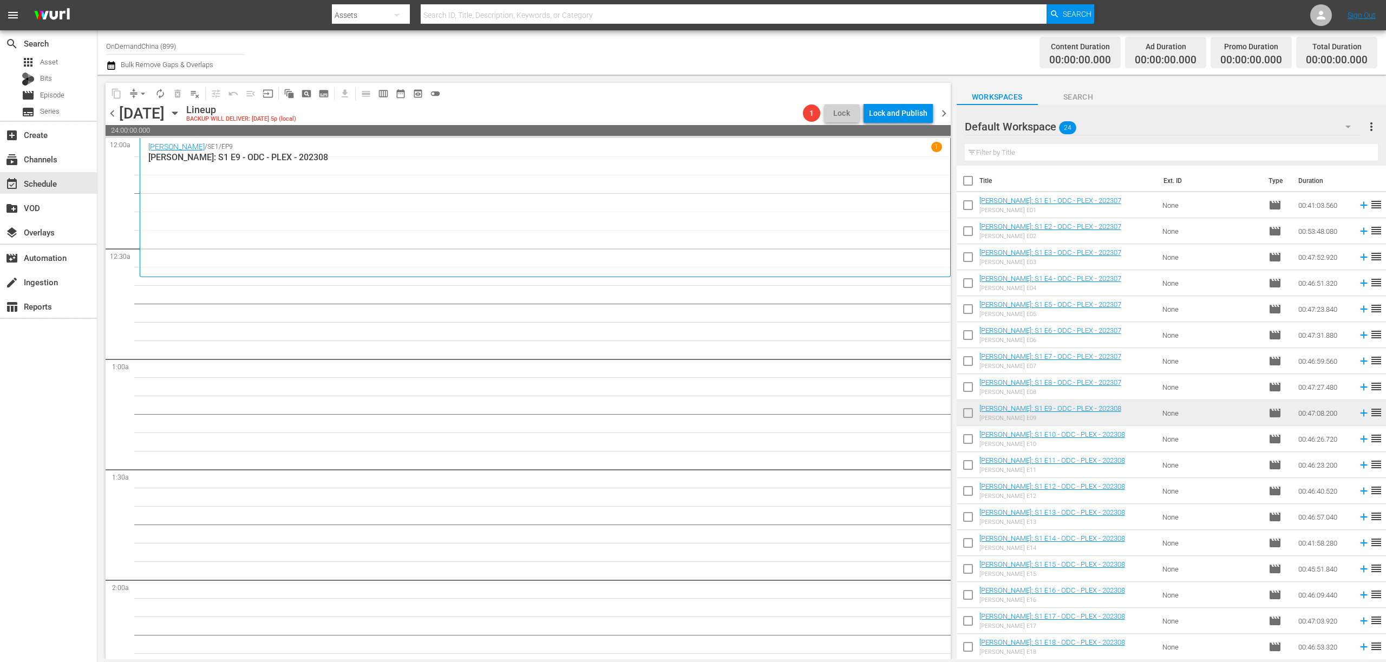
checkbox input "true"
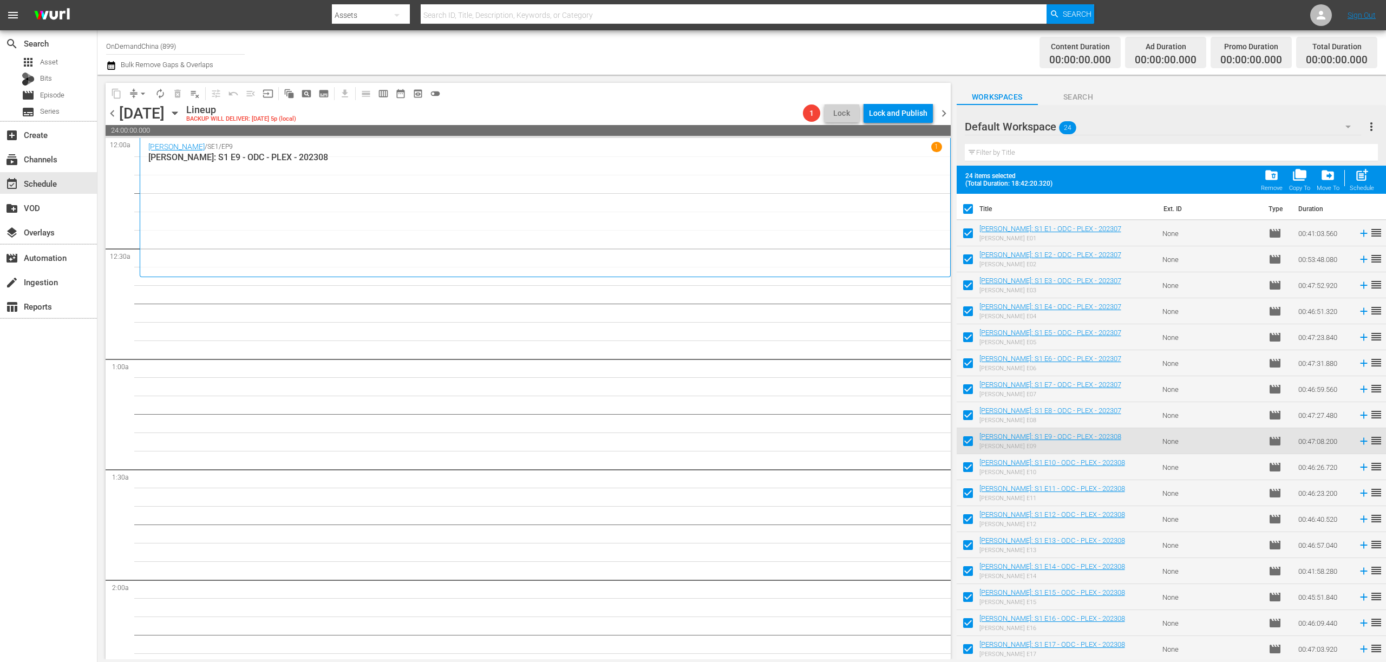
click at [965, 237] on input "checkbox" at bounding box center [967, 235] width 23 height 23
checkbox input "false"
click at [965, 258] on input "checkbox" at bounding box center [967, 261] width 23 height 23
checkbox input "false"
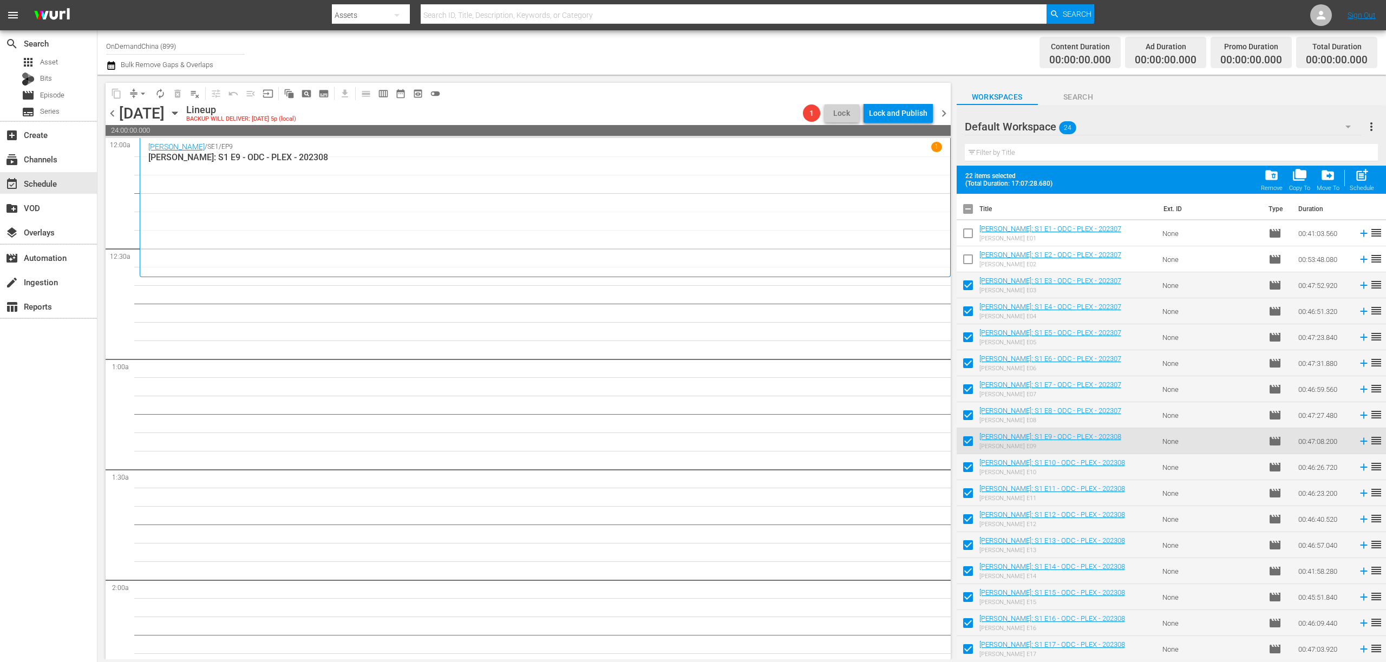
click at [965, 288] on input "checkbox" at bounding box center [967, 287] width 23 height 23
checkbox input "false"
click at [966, 308] on input "checkbox" at bounding box center [967, 313] width 23 height 23
checkbox input "false"
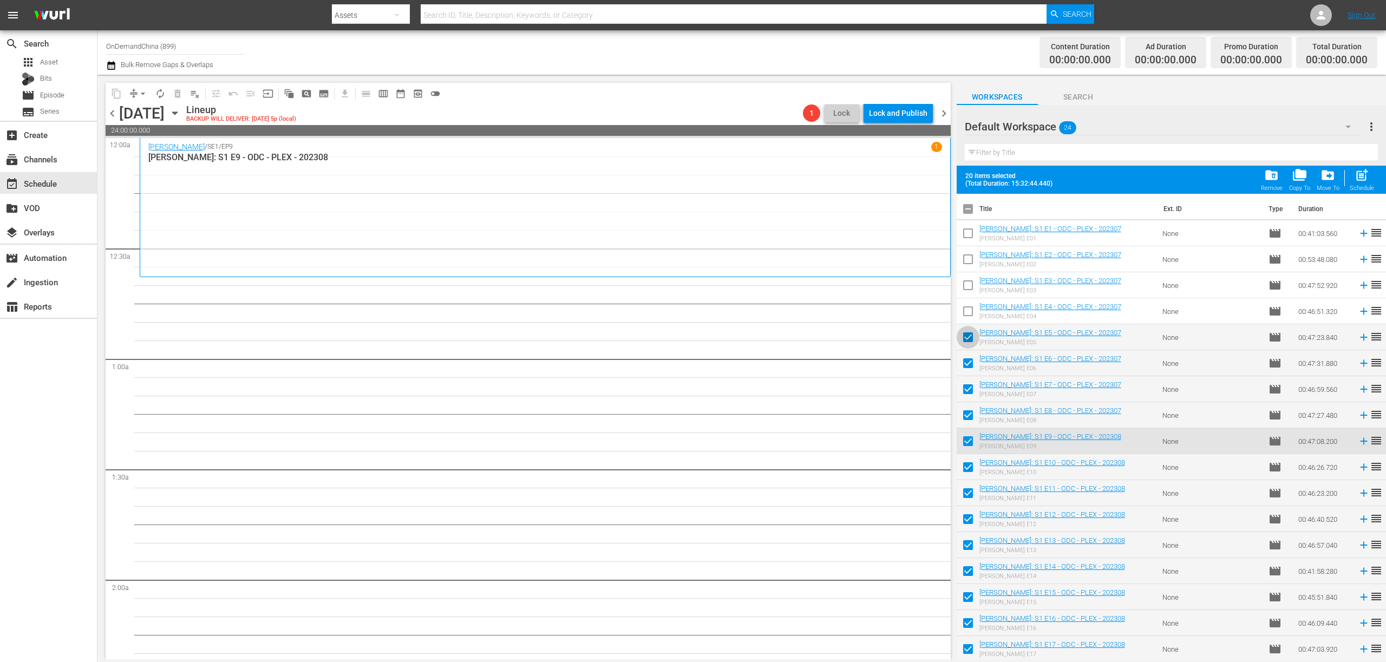
click at [966, 331] on input "checkbox" at bounding box center [967, 339] width 23 height 23
checkbox input "false"
click at [964, 364] on input "checkbox" at bounding box center [967, 365] width 23 height 23
checkbox input "false"
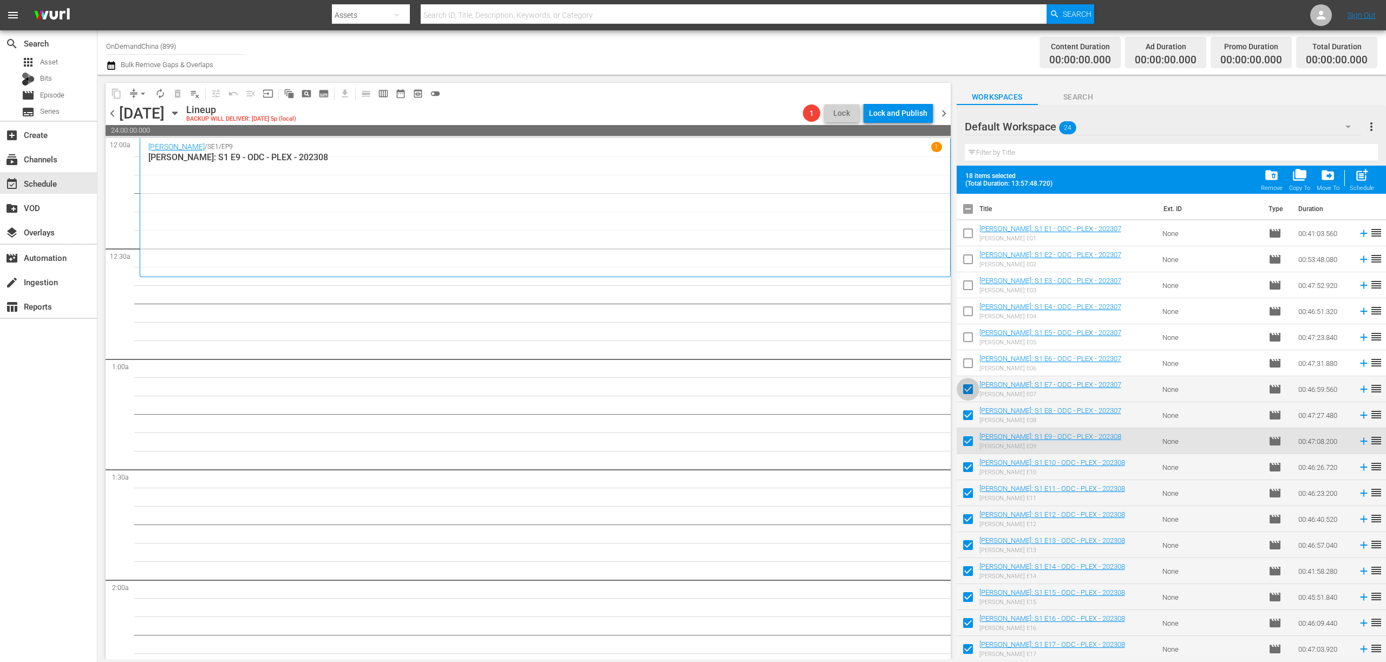
click at [961, 392] on input "checkbox" at bounding box center [967, 391] width 23 height 23
checkbox input "false"
click at [966, 408] on input "checkbox" at bounding box center [967, 417] width 23 height 23
checkbox input "false"
click at [972, 447] on input "checkbox" at bounding box center [967, 443] width 23 height 23
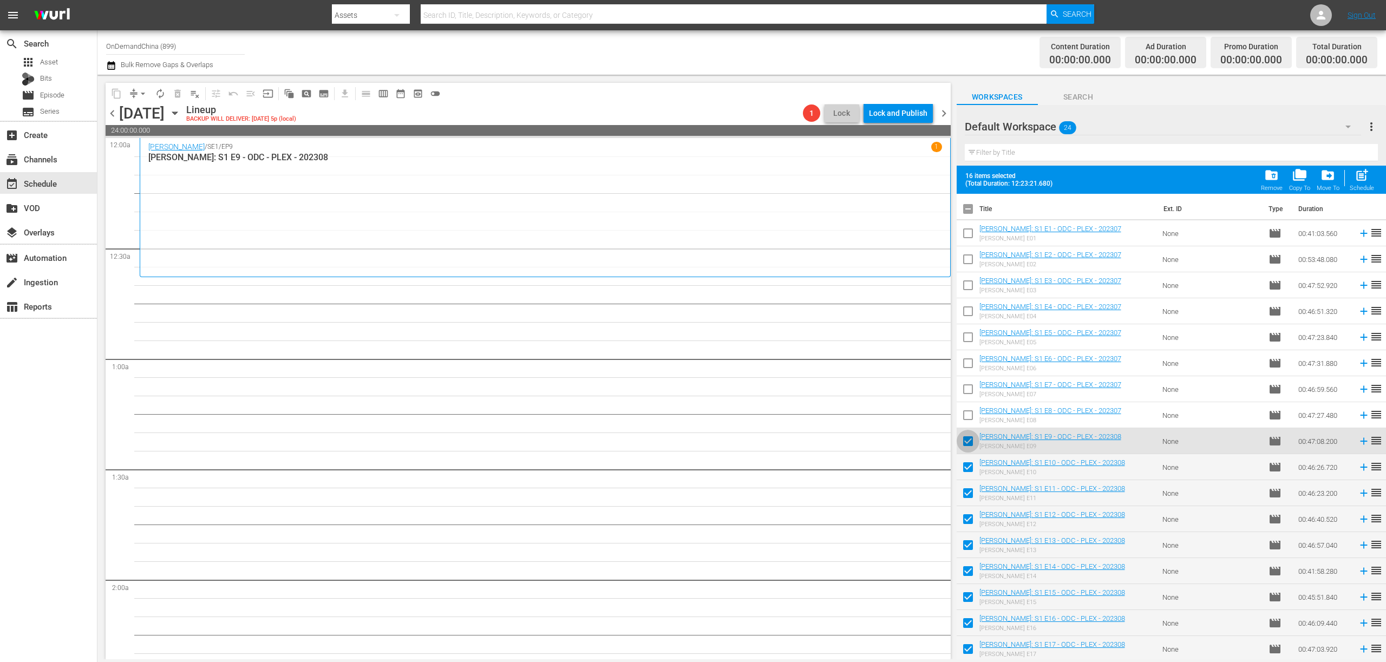
checkbox input "false"
click at [1365, 181] on span "post_add" at bounding box center [1361, 175] width 15 height 15
checkbox input "false"
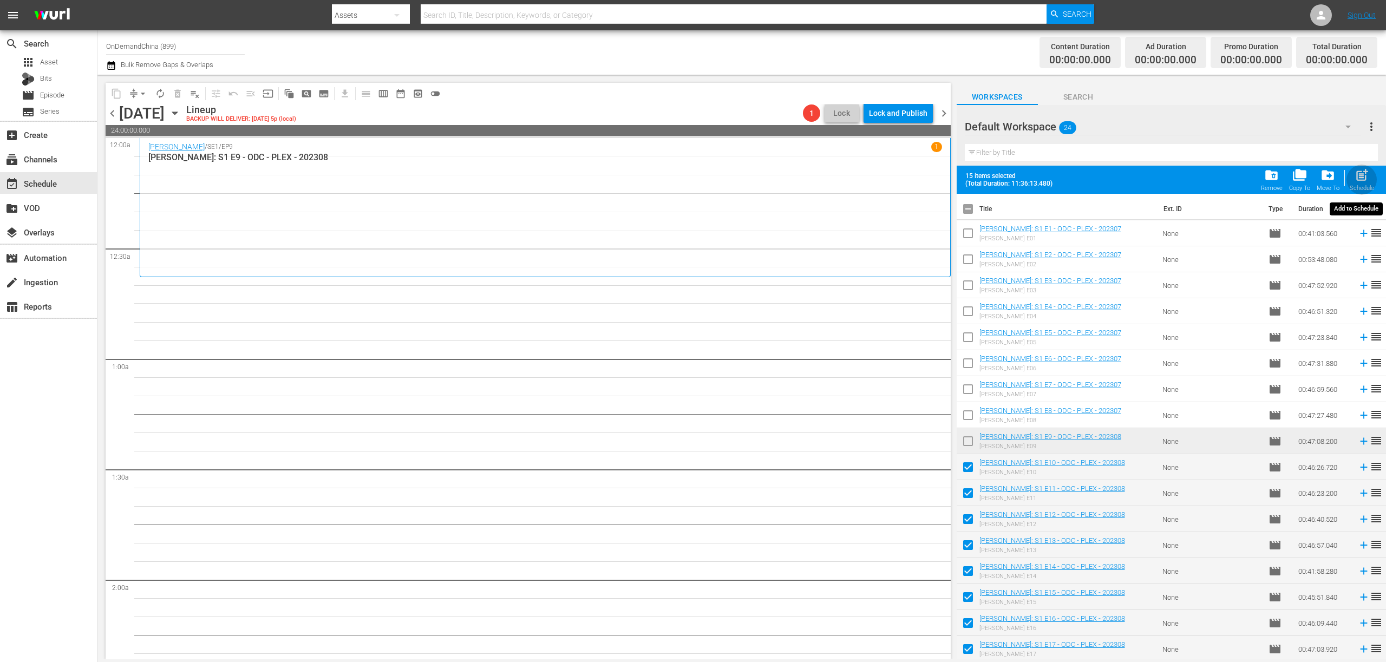
checkbox input "false"
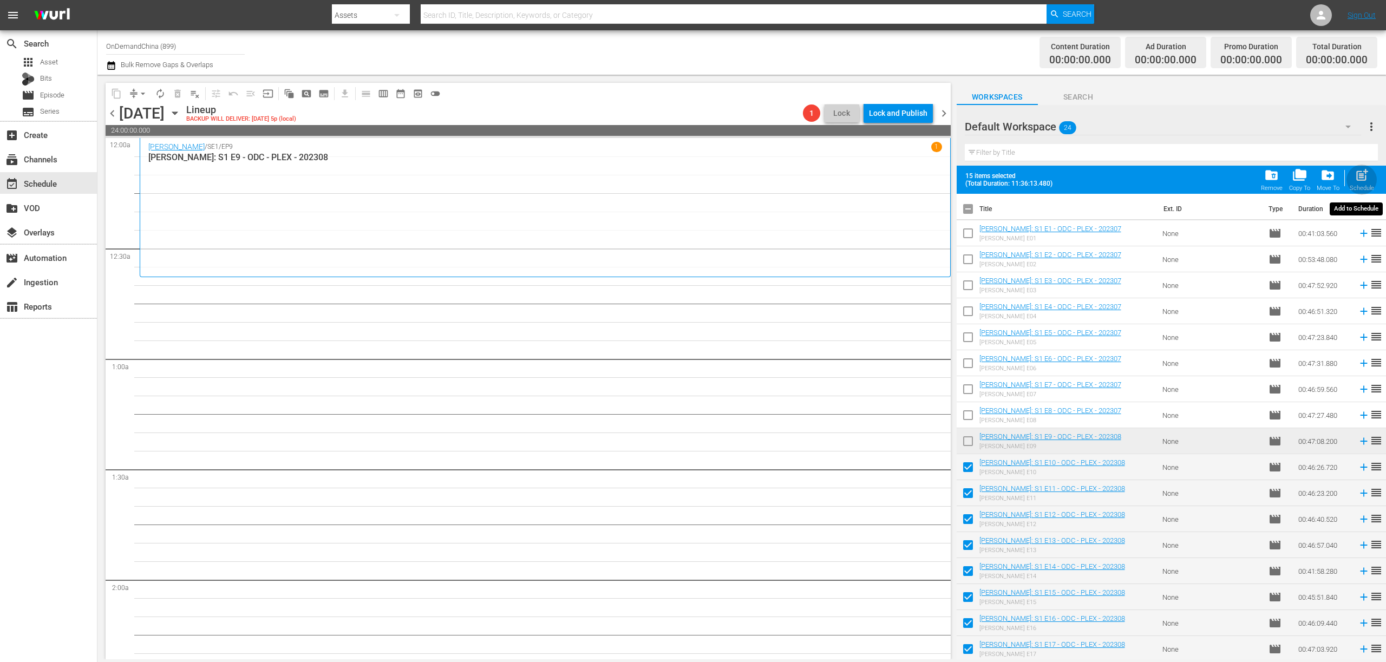
checkbox input "false"
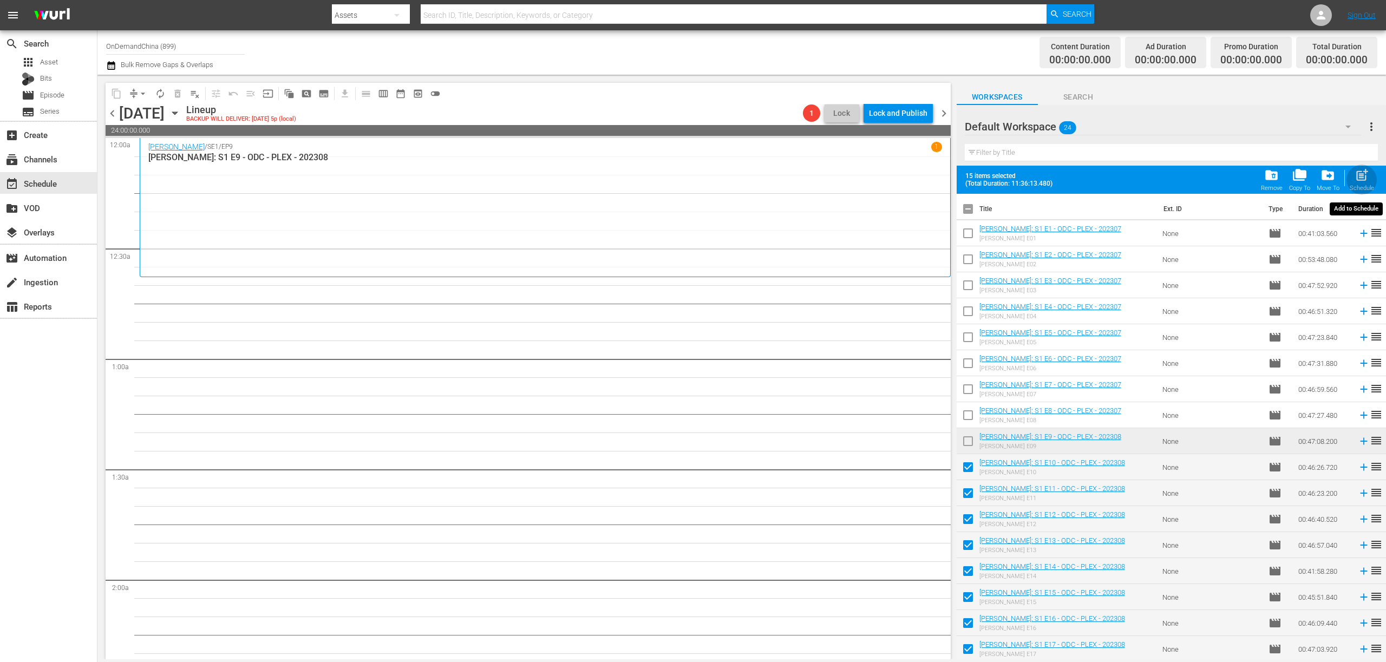
checkbox input "false"
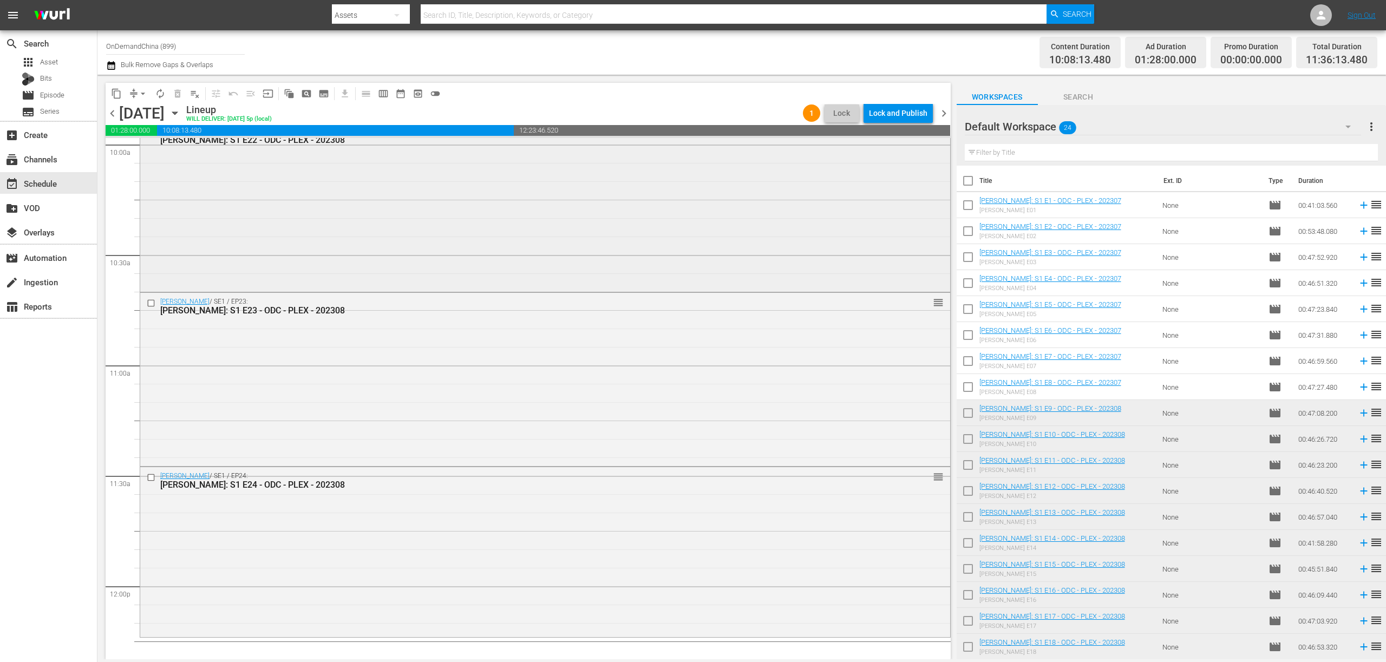
scroll to position [2265, 0]
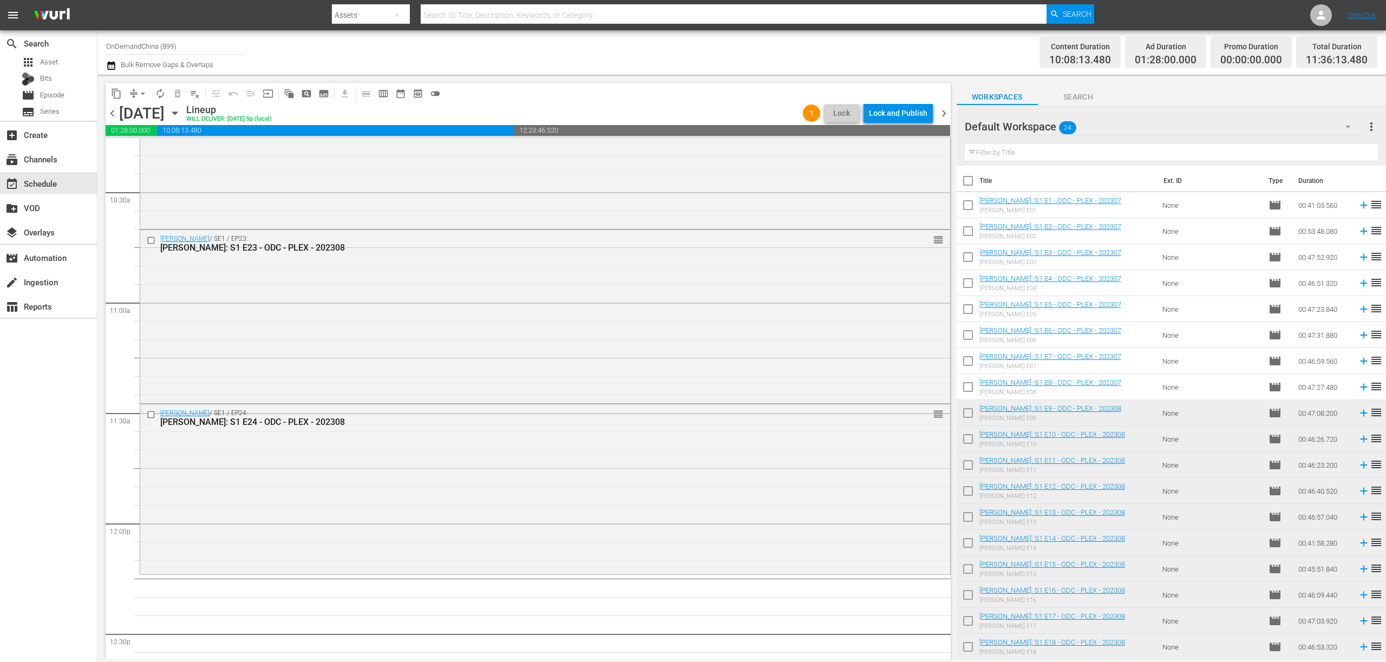
click at [970, 188] on input "checkbox" at bounding box center [967, 183] width 23 height 23
checkbox input "true"
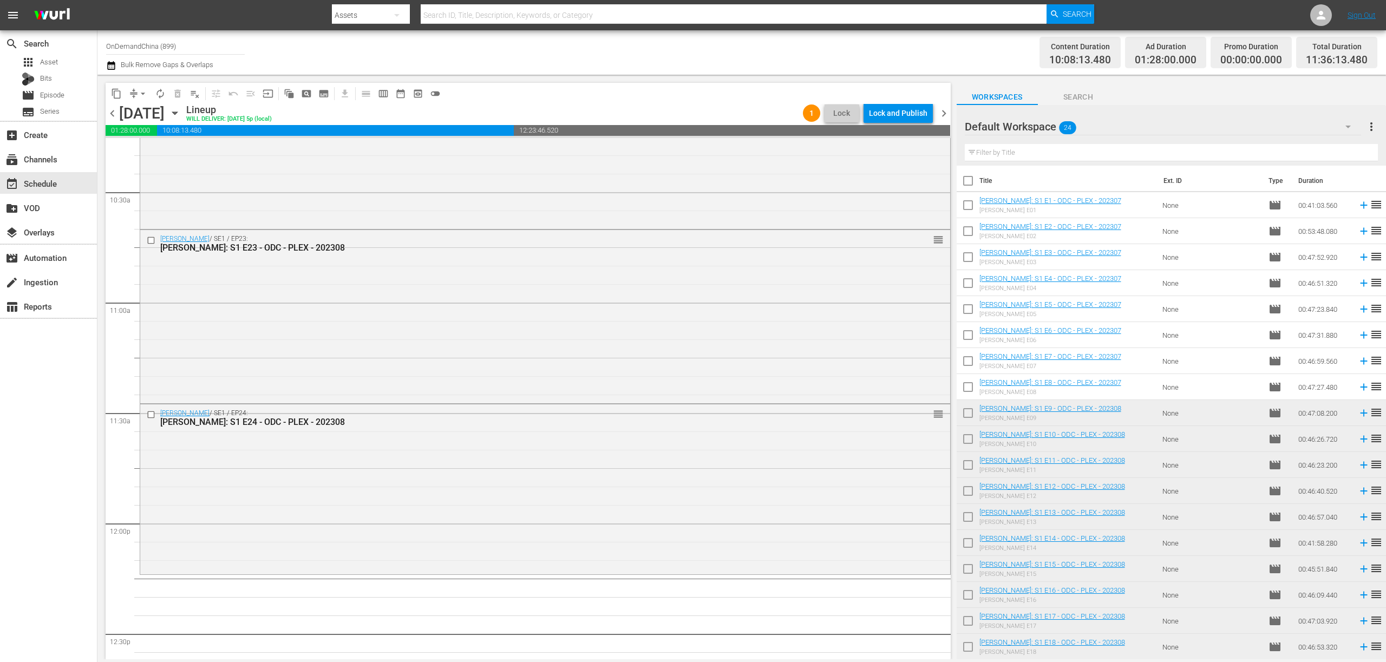
checkbox input "true"
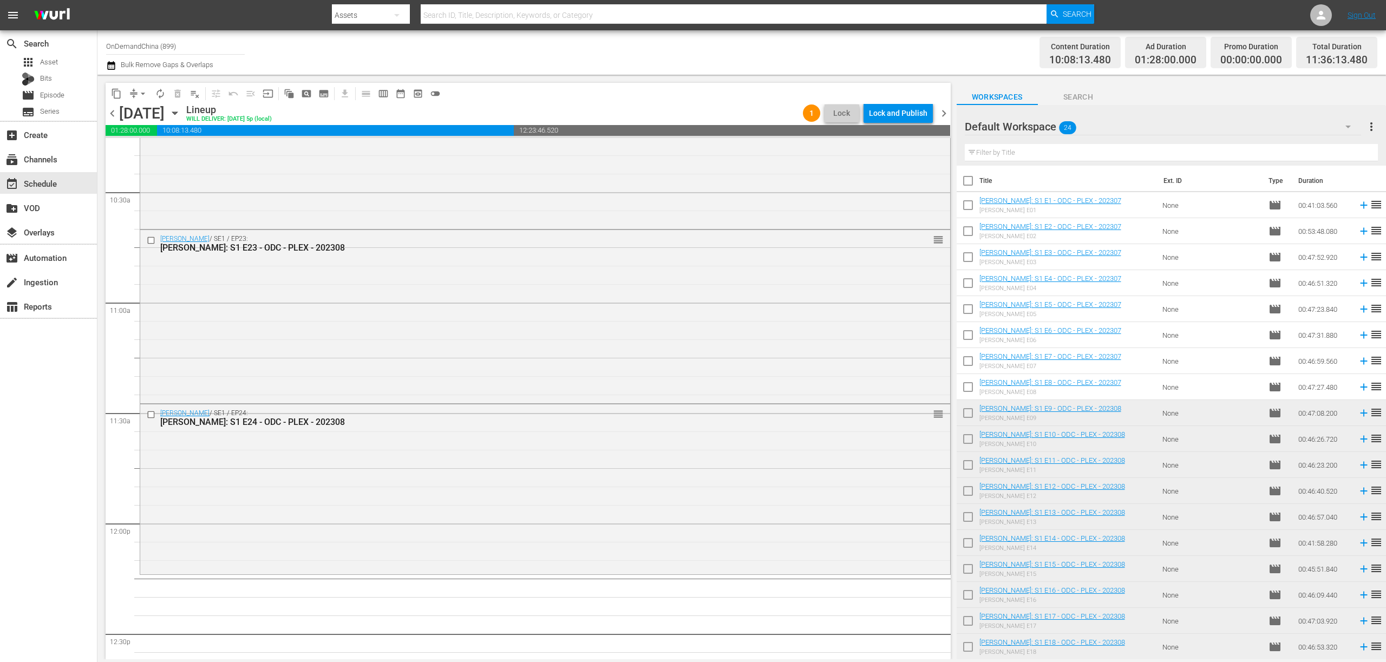
checkbox input "true"
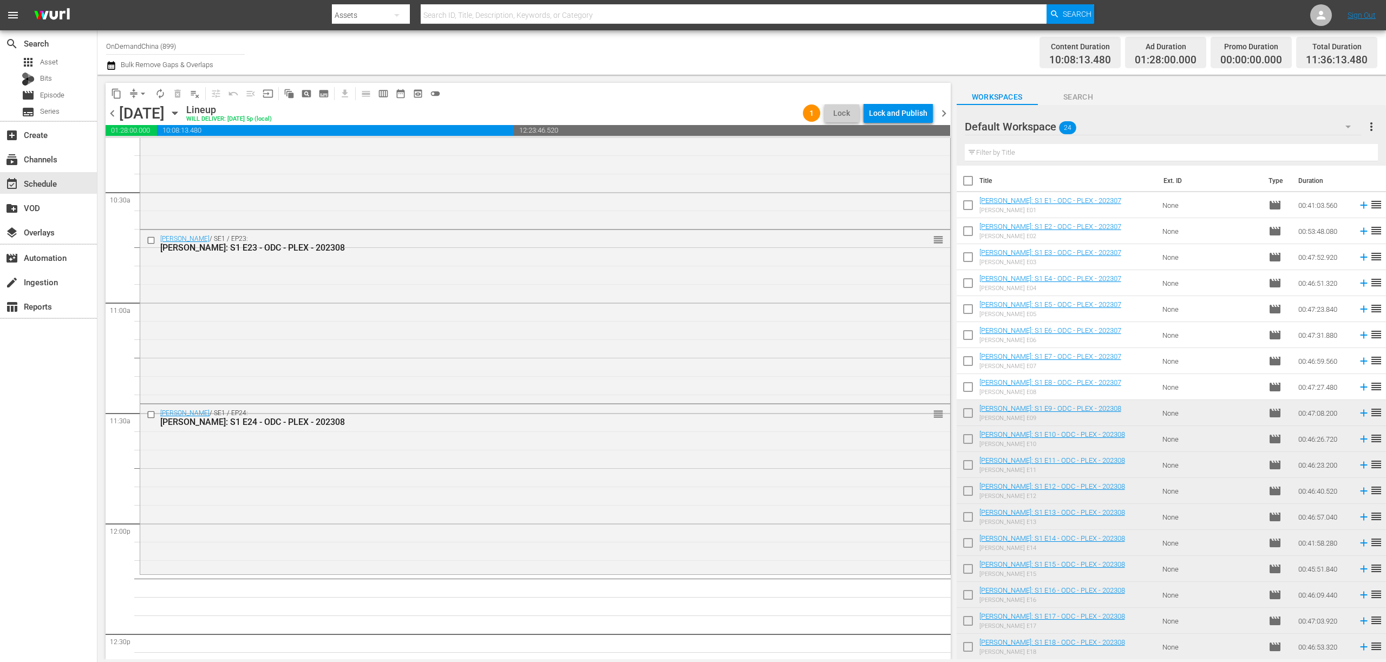
checkbox input "true"
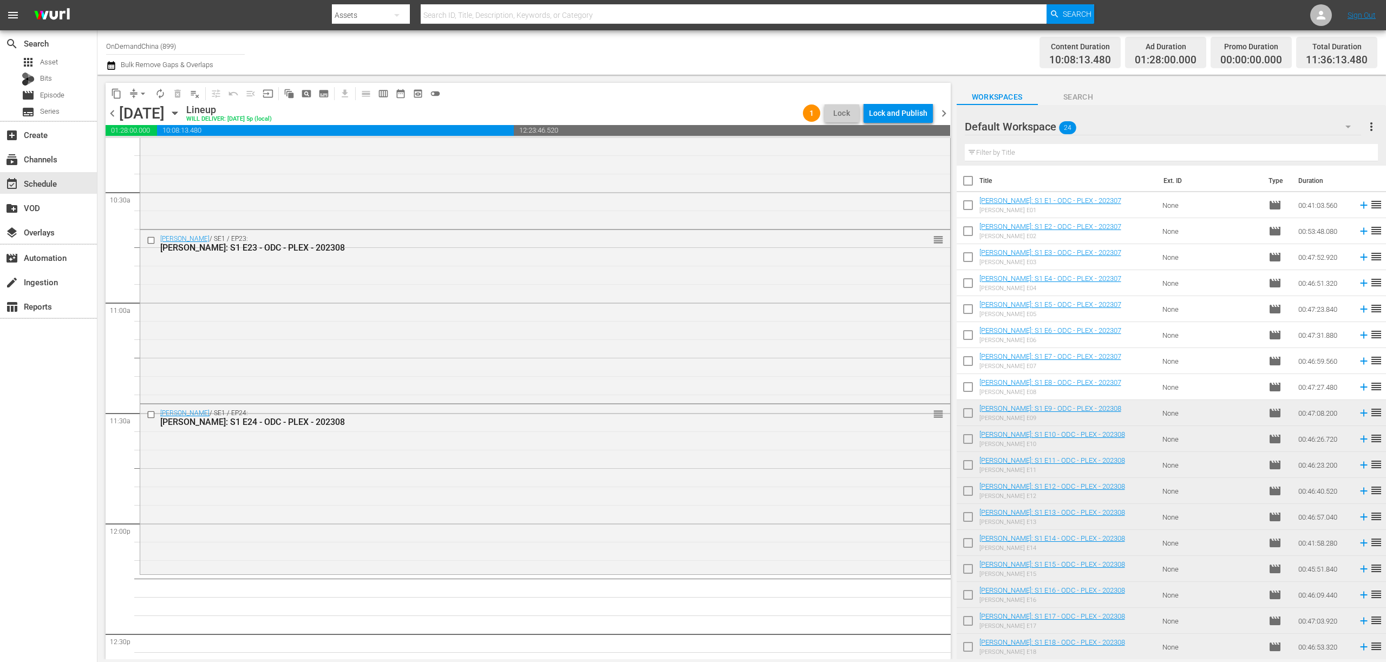
checkbox input "true"
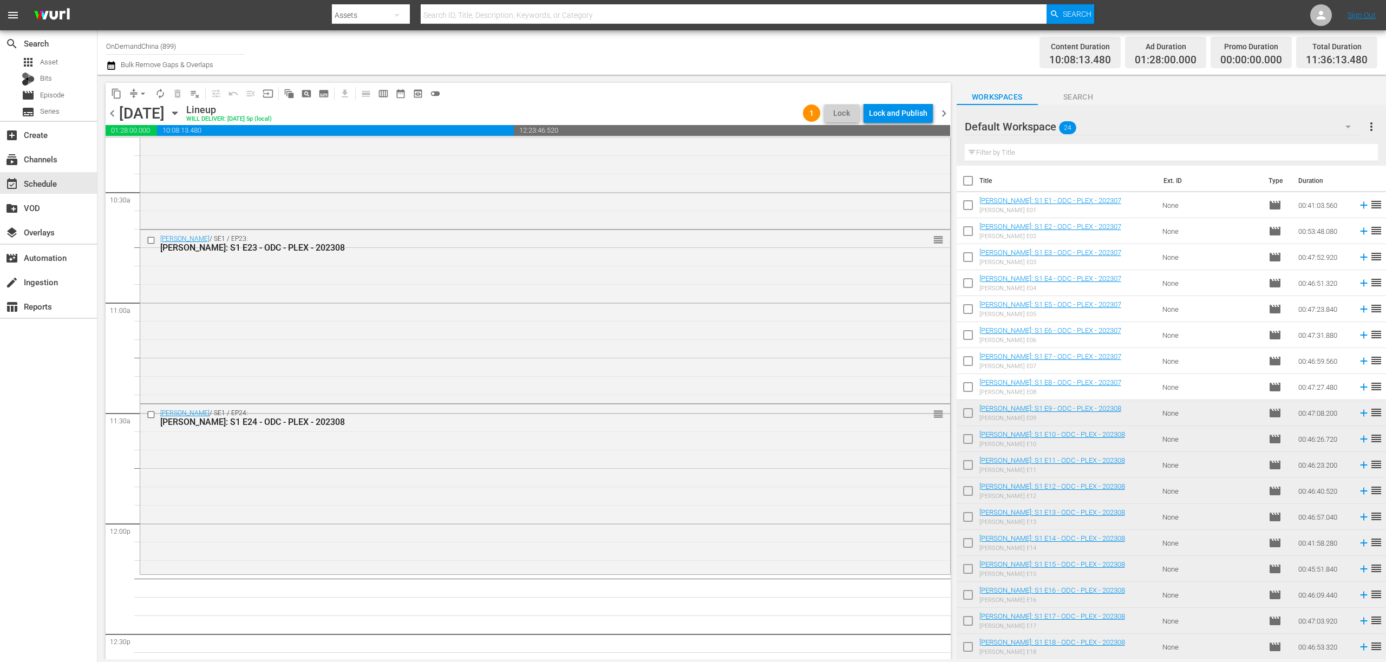
checkbox input "true"
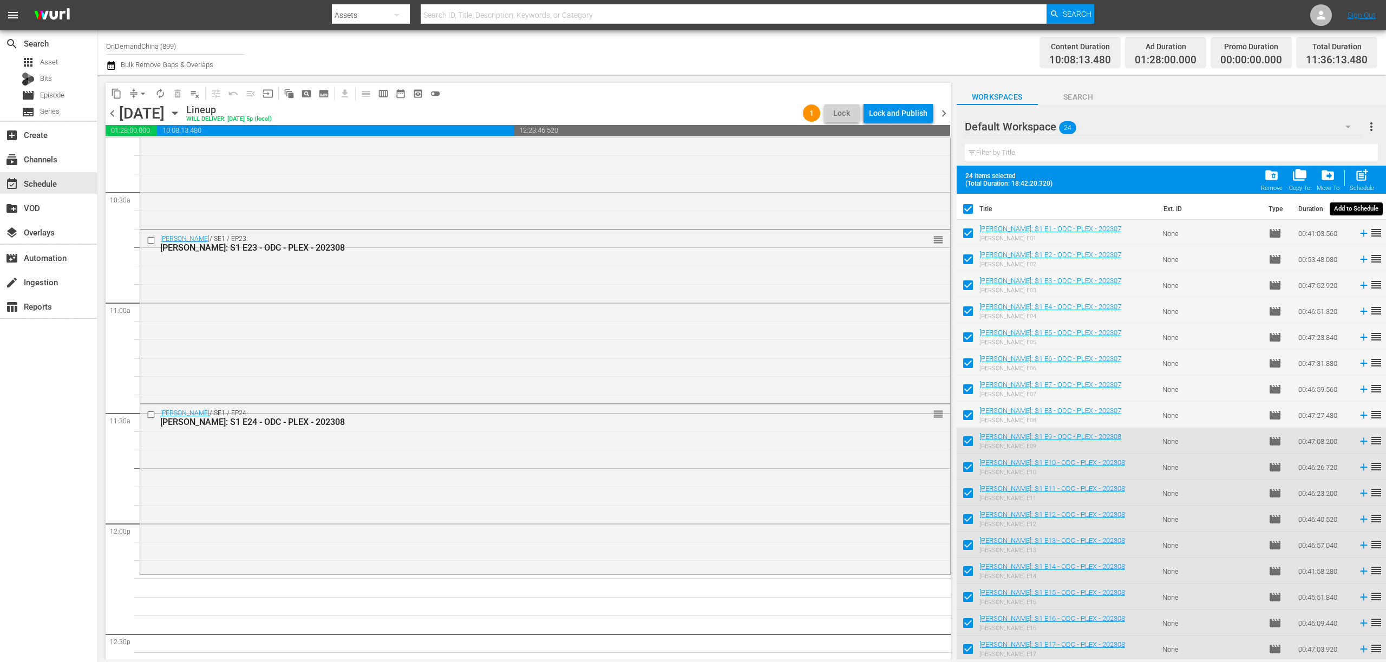
click at [1369, 179] on div "post_add Schedule" at bounding box center [1361, 180] width 24 height 24
checkbox input "false"
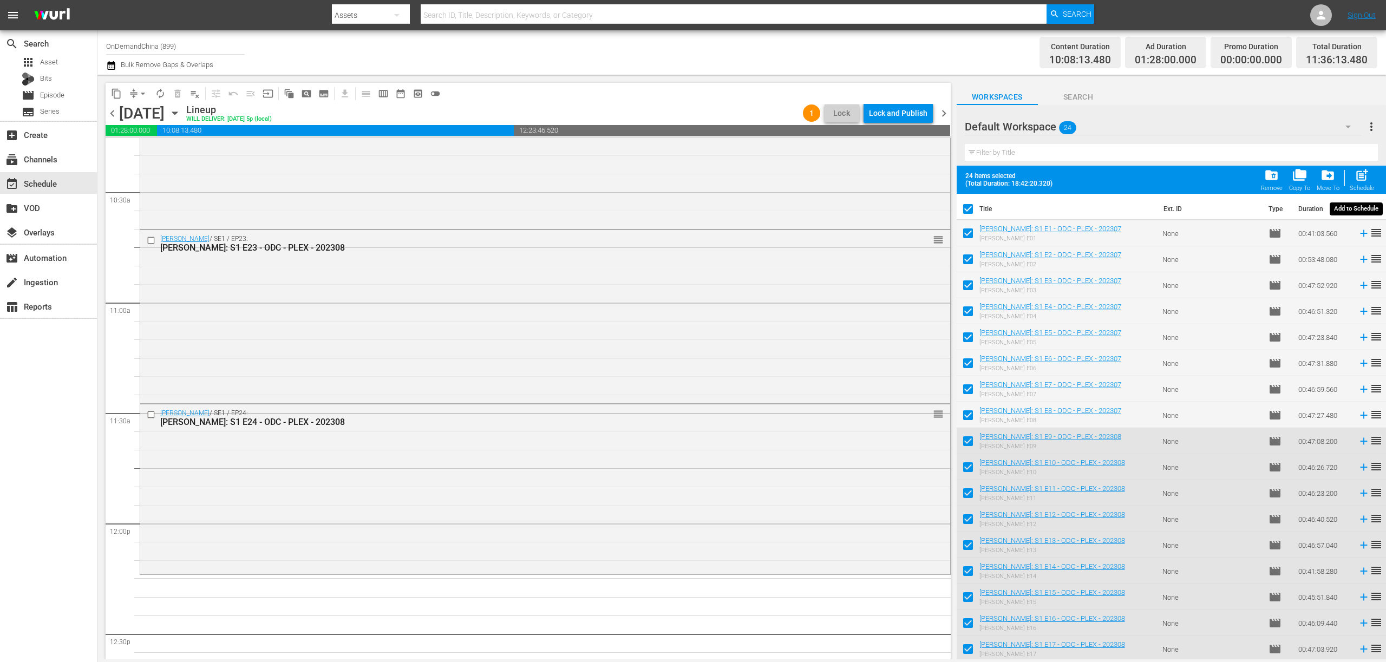
checkbox input "false"
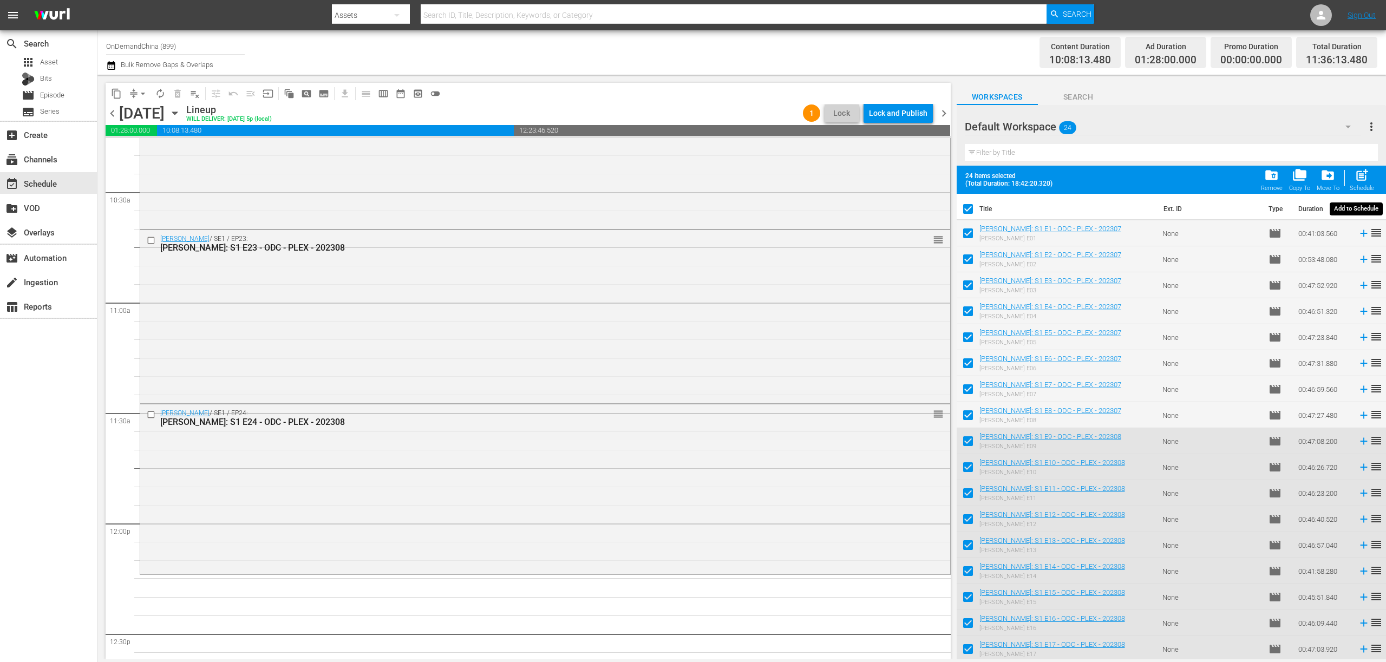
checkbox input "false"
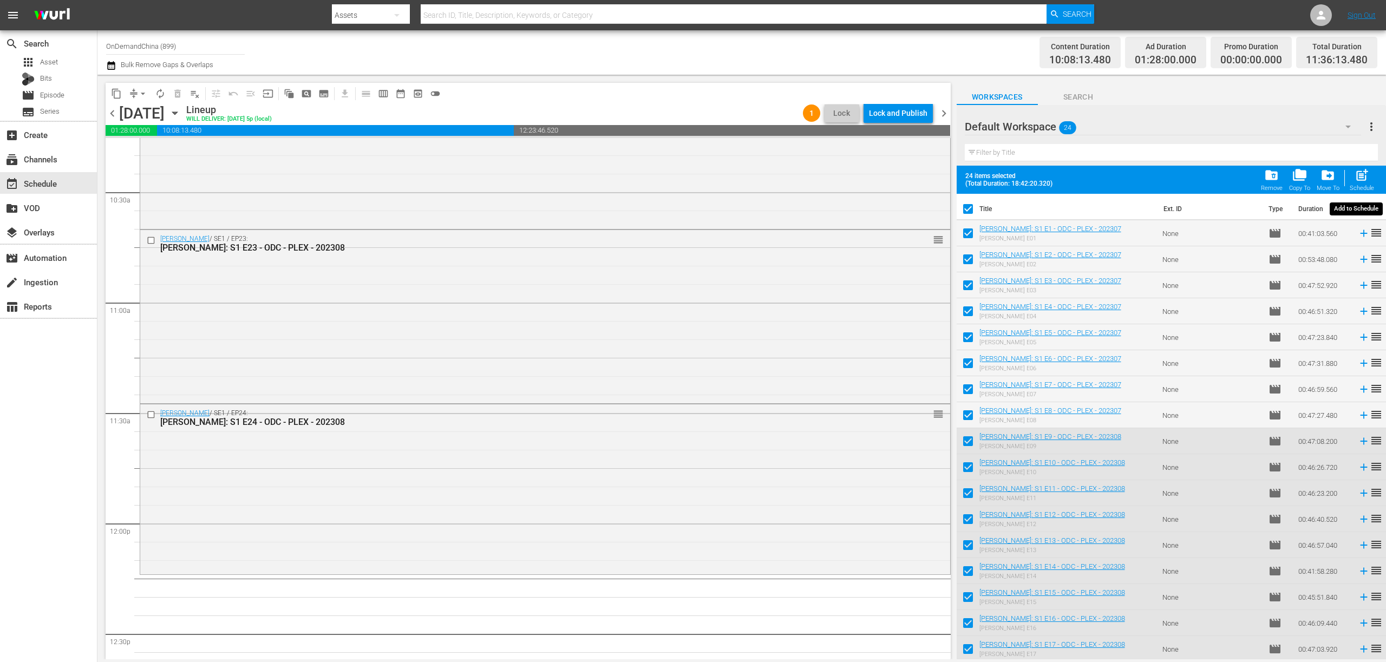
checkbox input "false"
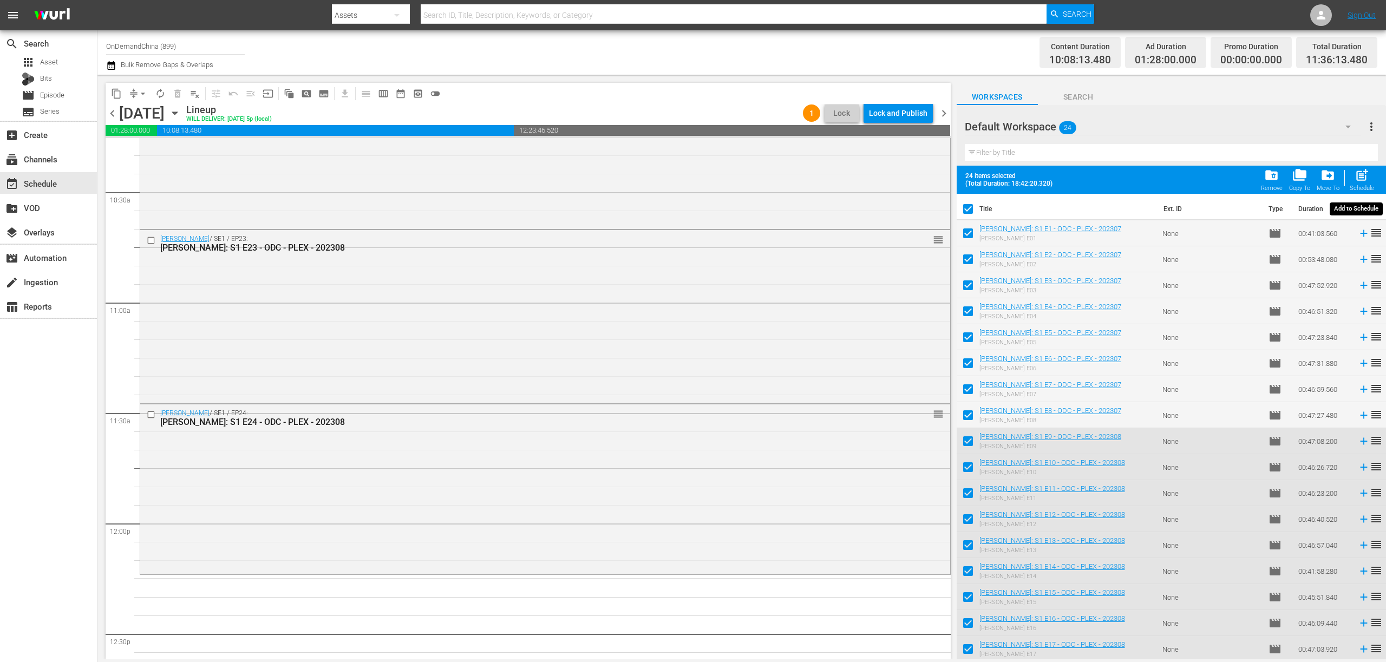
checkbox input "false"
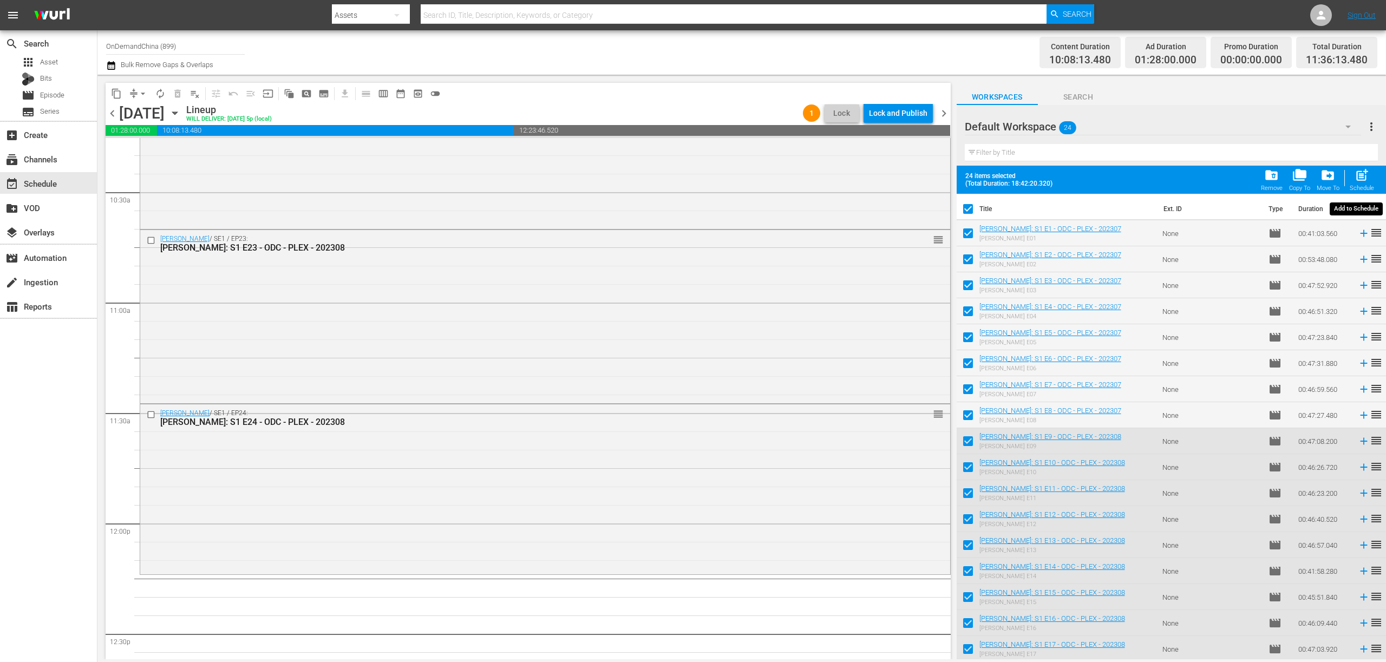
checkbox input "false"
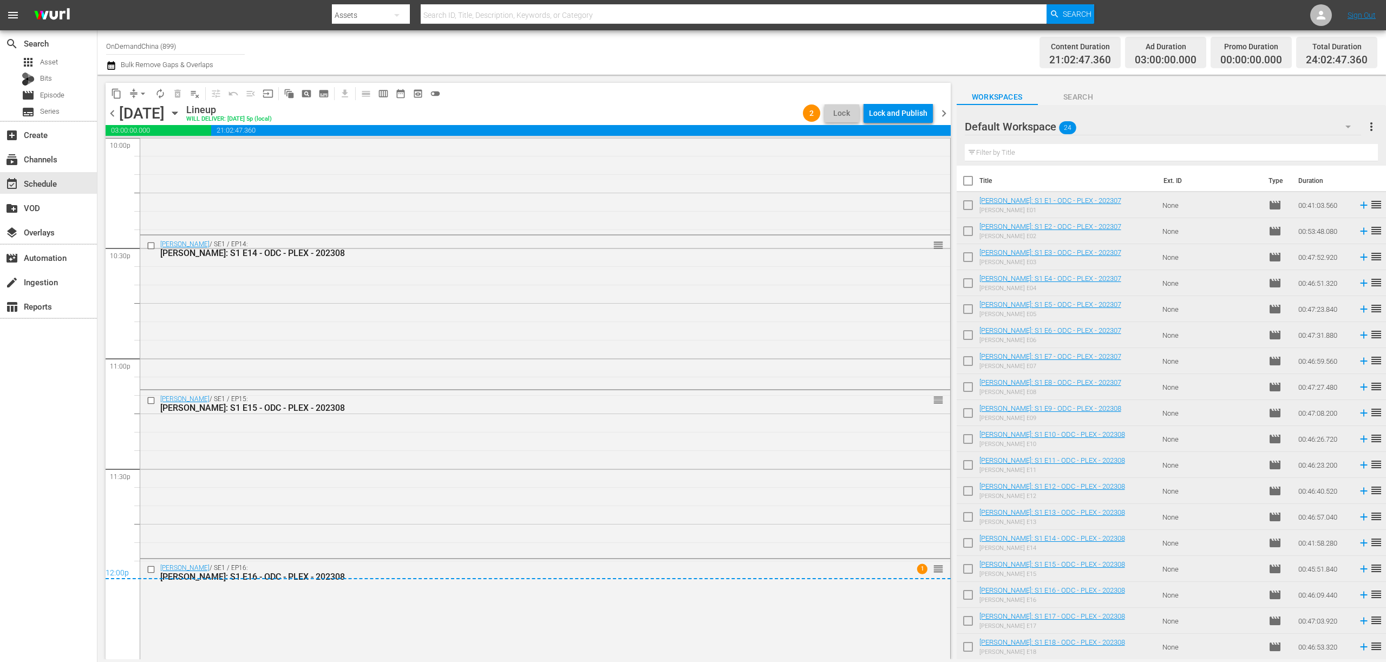
scroll to position [4928, 0]
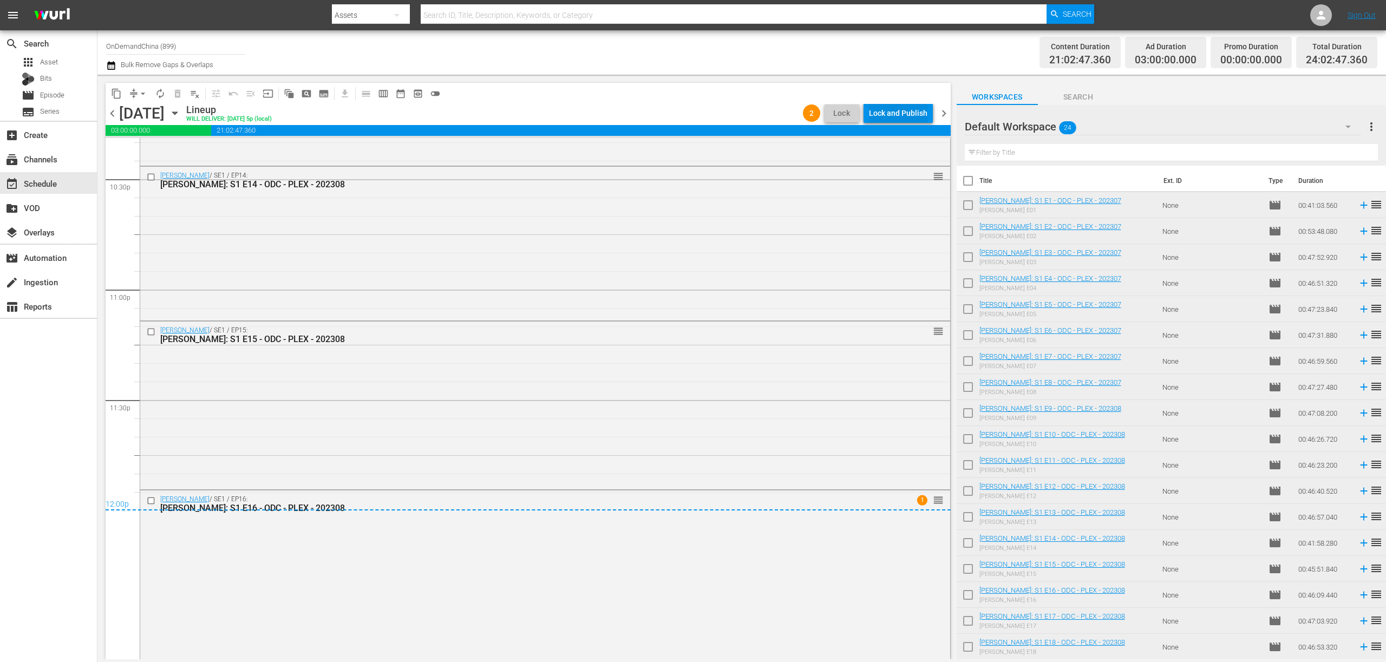
click at [910, 116] on div "Lock and Publish" at bounding box center [898, 112] width 58 height 19
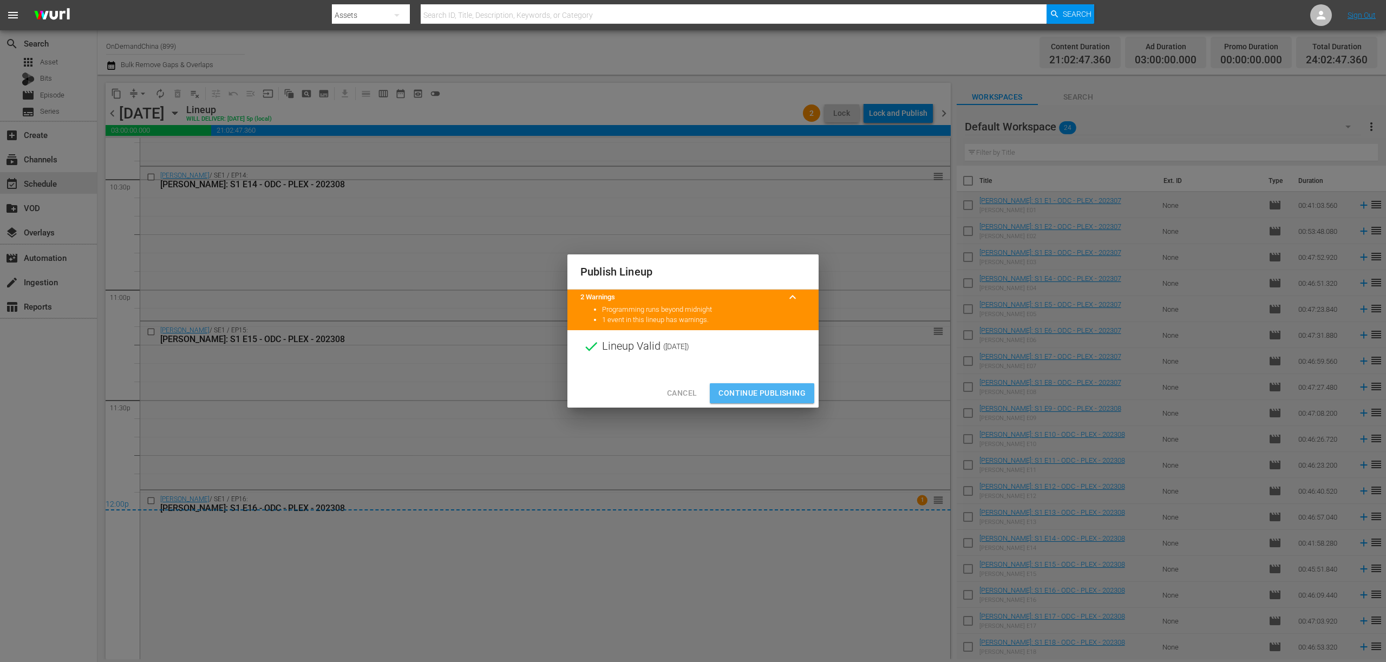
click at [757, 391] on span "Continue Publishing" at bounding box center [761, 393] width 87 height 14
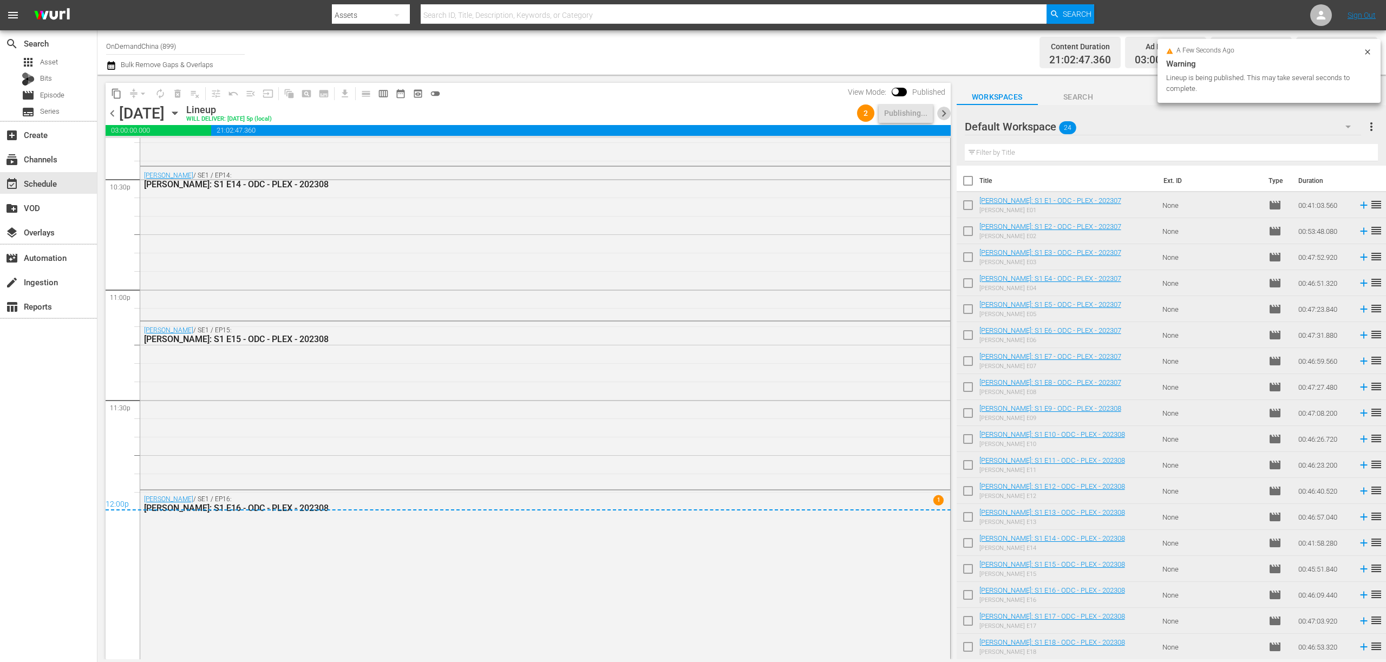
click at [942, 115] on span "chevron_right" at bounding box center [944, 114] width 14 height 14
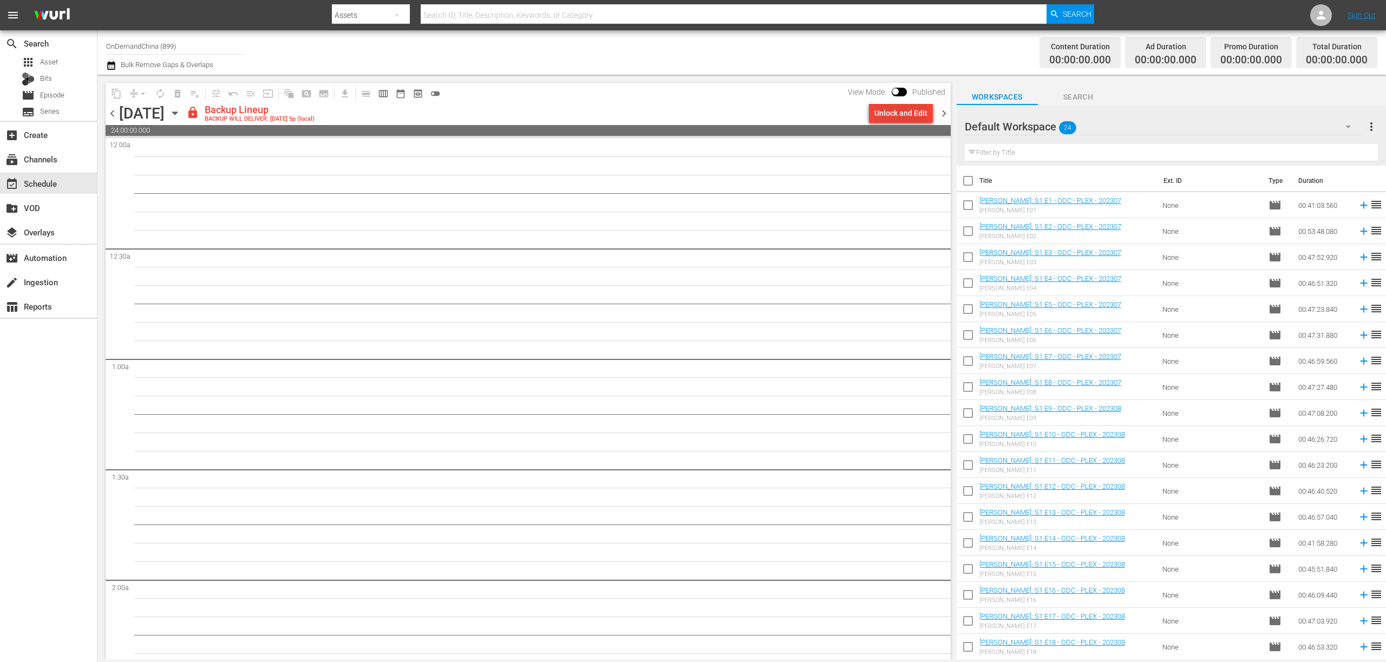
click at [913, 110] on div "Unlock and Edit" at bounding box center [900, 112] width 53 height 19
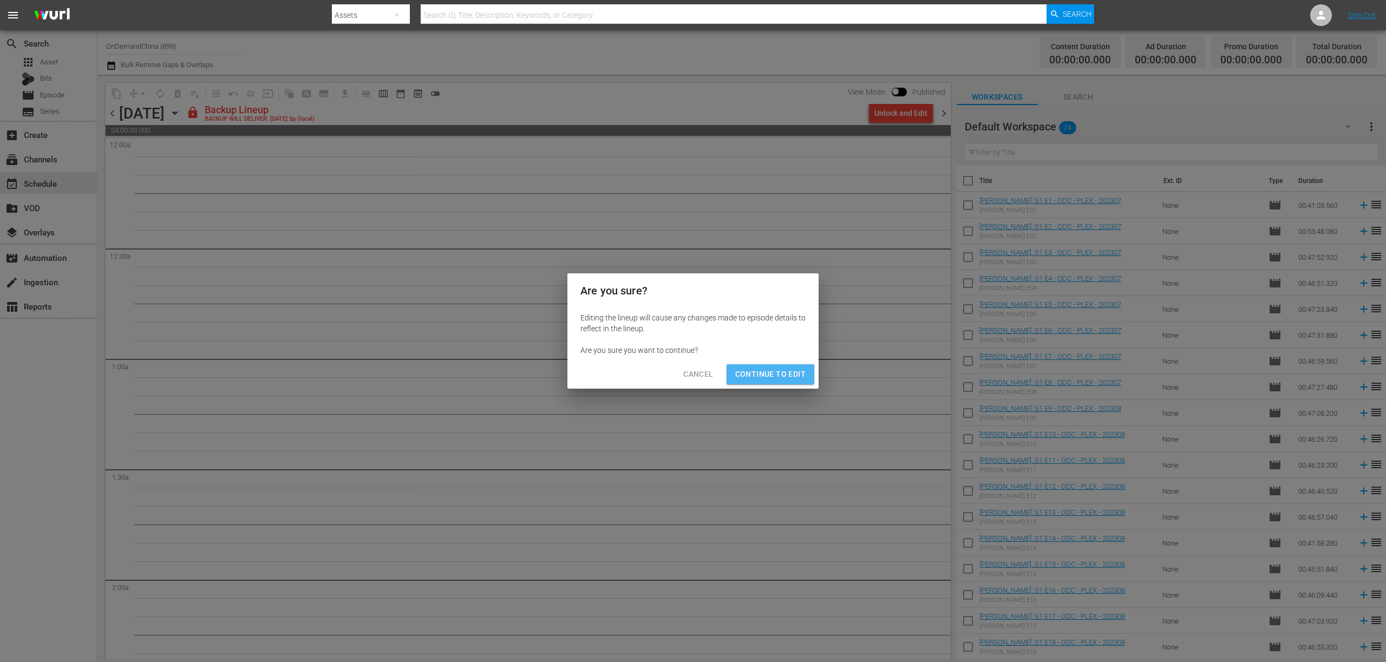
click at [798, 376] on span "Continue to Edit" at bounding box center [770, 375] width 70 height 14
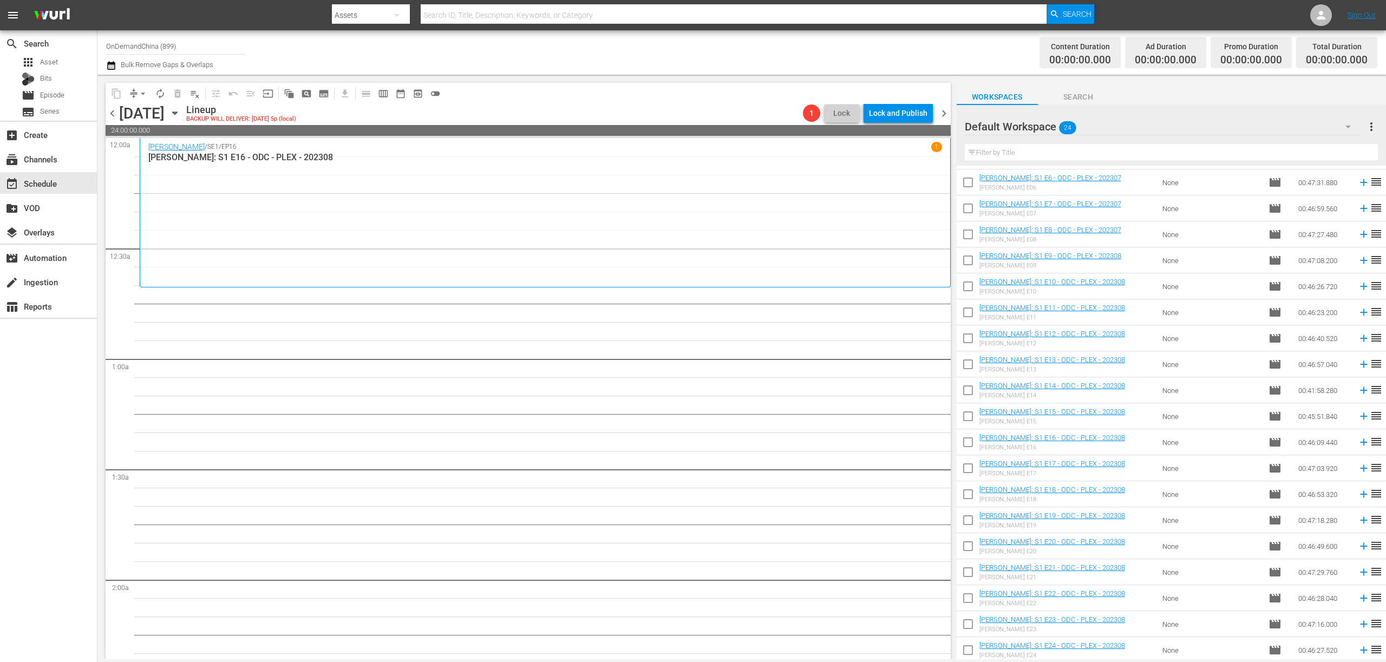
scroll to position [155, 0]
click at [971, 469] on input "checkbox" at bounding box center [967, 468] width 23 height 23
checkbox input "true"
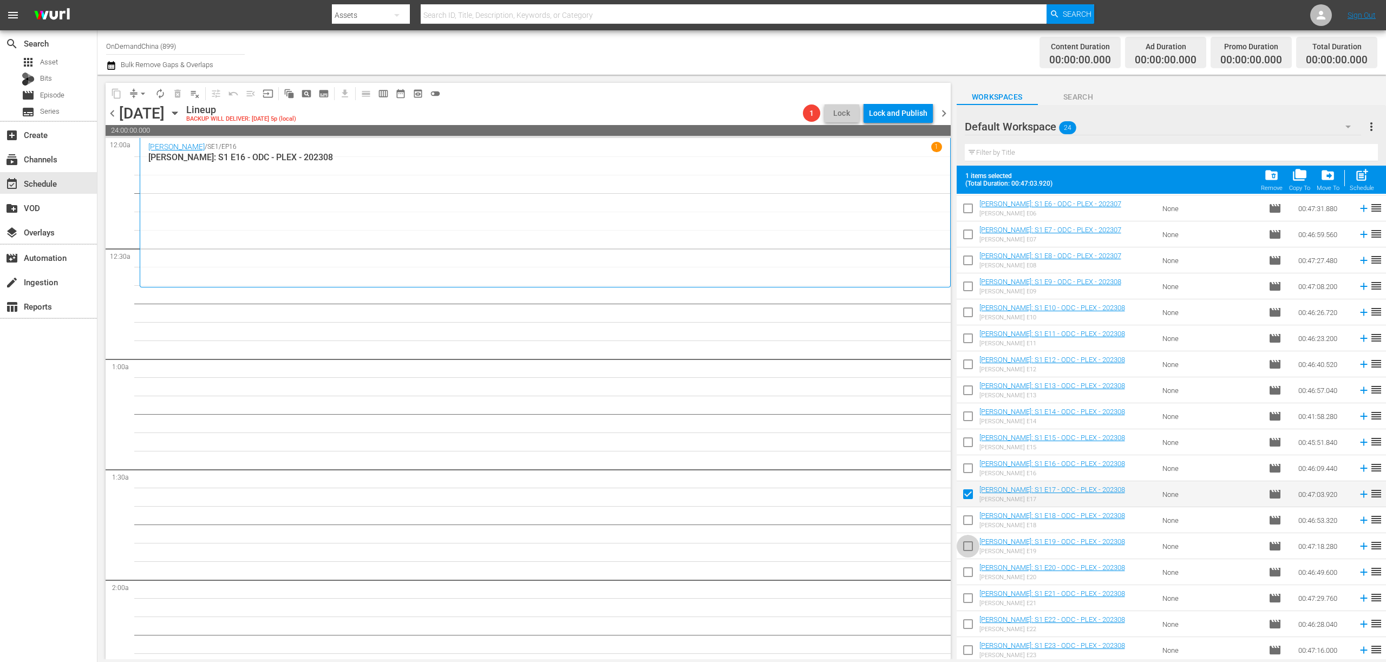
click at [965, 545] on input "checkbox" at bounding box center [967, 548] width 23 height 23
checkbox input "true"
click at [964, 522] on input "checkbox" at bounding box center [967, 522] width 23 height 23
checkbox input "true"
click at [969, 578] on input "checkbox" at bounding box center [967, 574] width 23 height 23
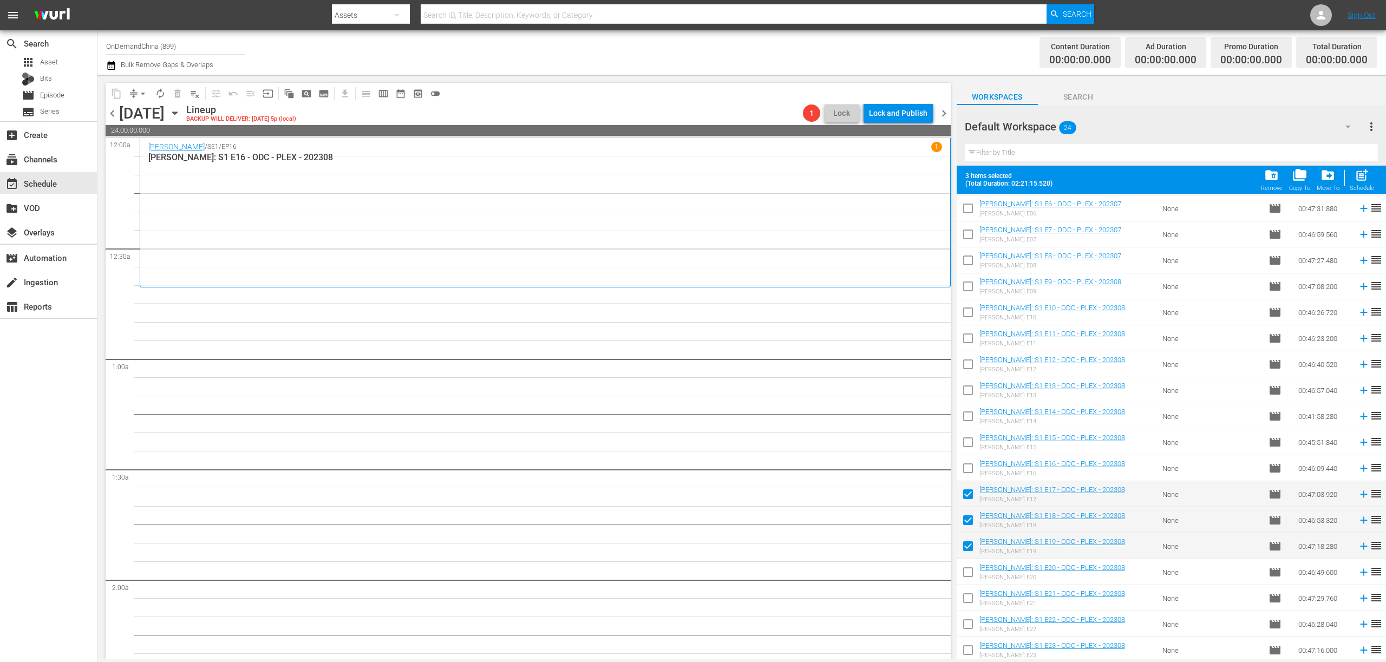
checkbox input "true"
click at [969, 600] on input "checkbox" at bounding box center [967, 600] width 23 height 23
checkbox input "true"
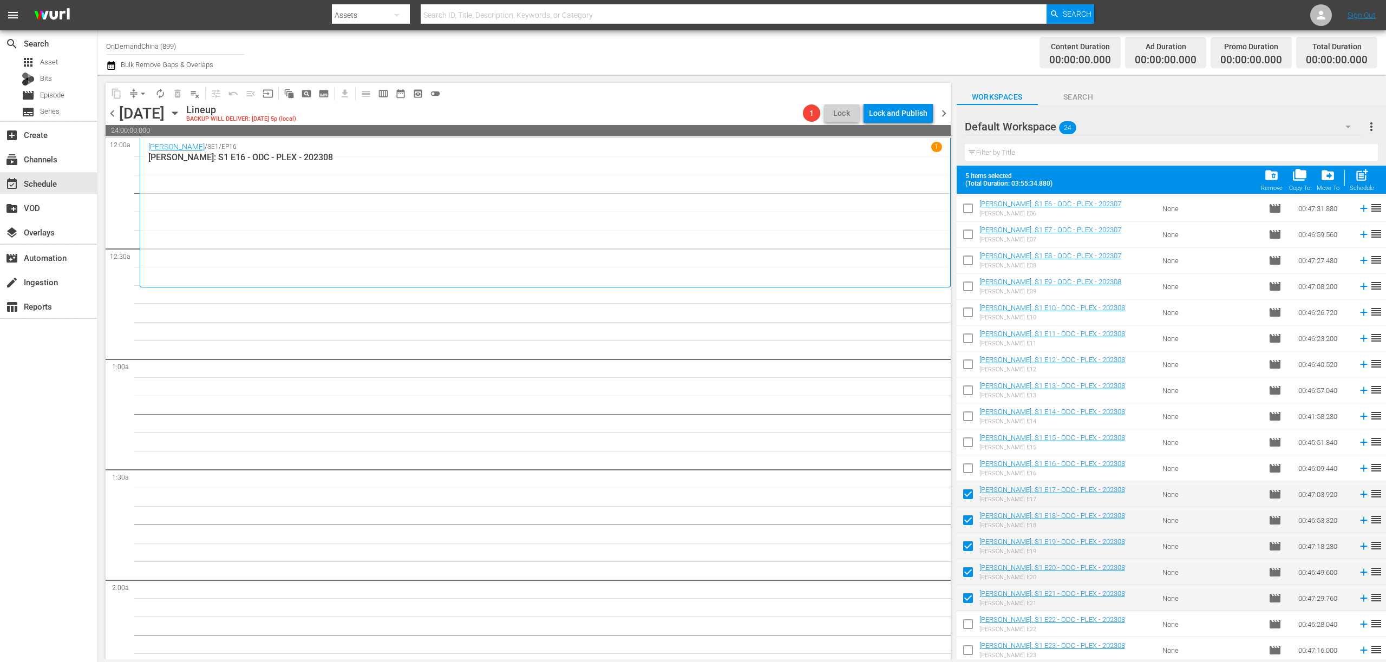
click at [963, 627] on input "checkbox" at bounding box center [967, 626] width 23 height 23
checkbox input "true"
click at [966, 645] on input "checkbox" at bounding box center [967, 652] width 23 height 23
checkbox input "true"
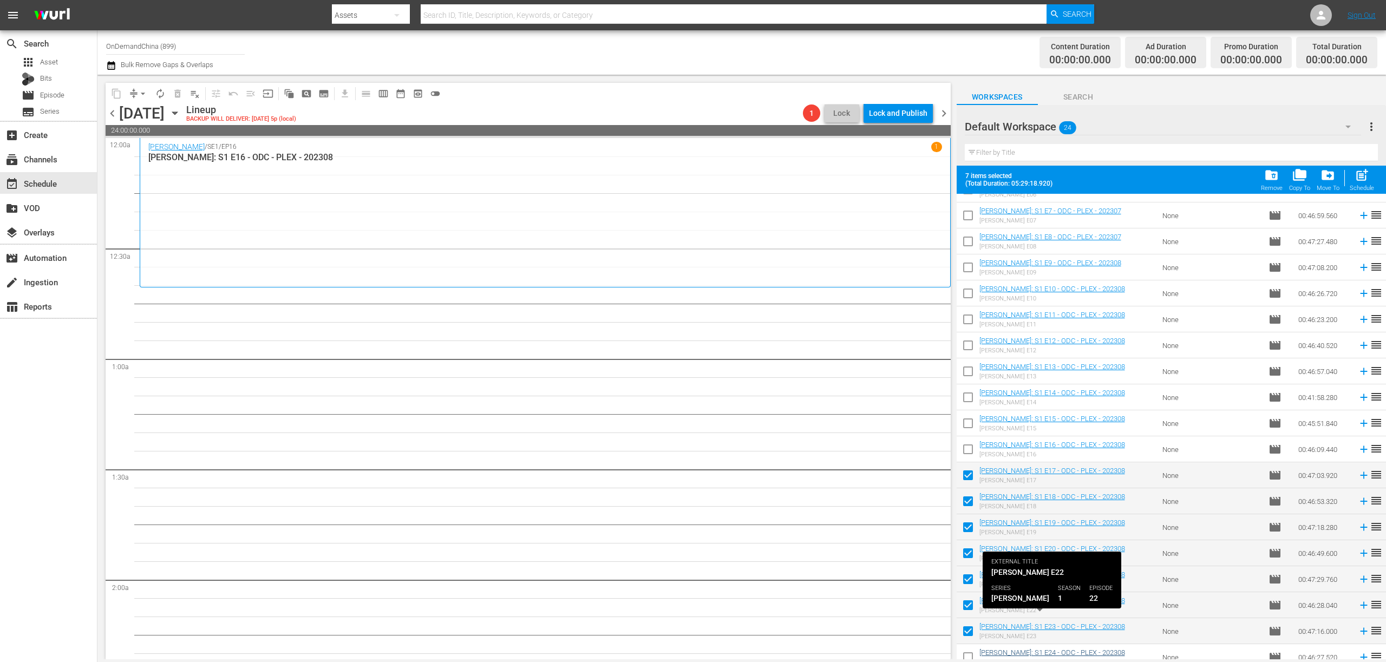
scroll to position [183, 0]
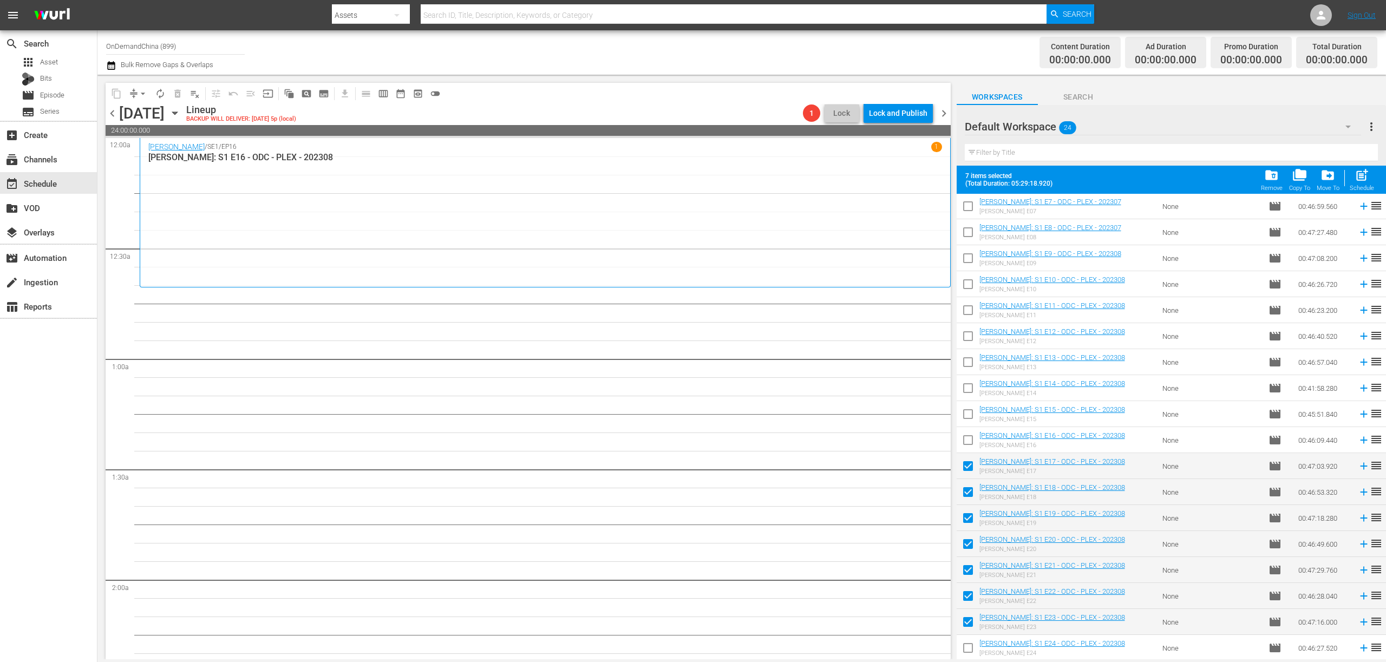
click at [971, 646] on input "checkbox" at bounding box center [967, 650] width 23 height 23
checkbox input "true"
click at [912, 110] on div "Lock and Publish" at bounding box center [898, 112] width 58 height 19
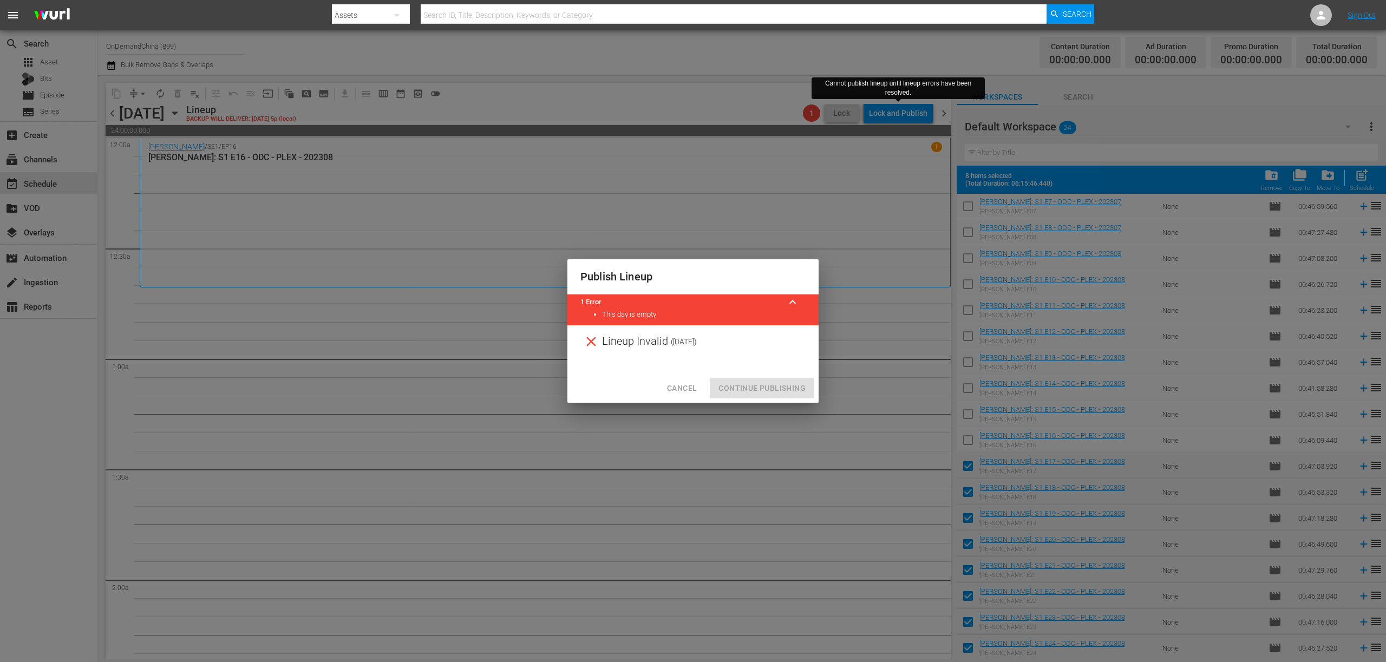
click at [727, 362] on div at bounding box center [692, 366] width 251 height 16
click at [683, 391] on span "Cancel" at bounding box center [682, 389] width 30 height 14
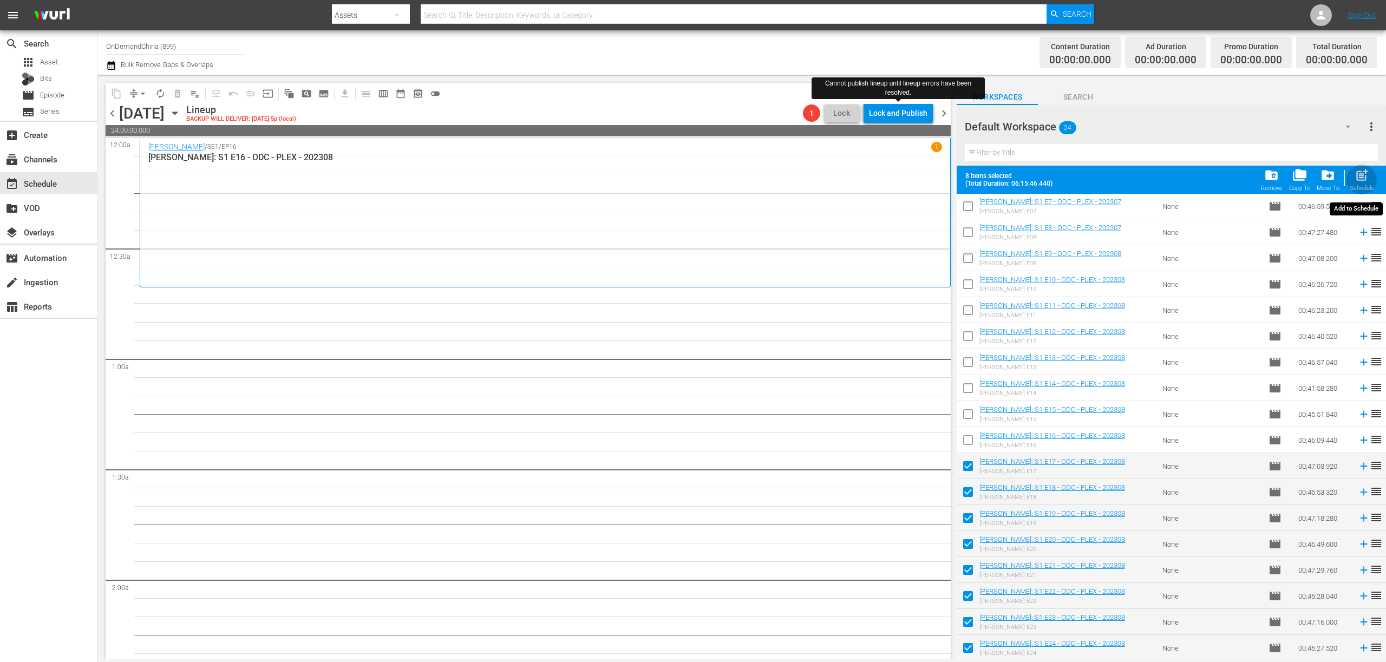
click at [1372, 188] on div "Schedule" at bounding box center [1361, 188] width 24 height 7
checkbox input "false"
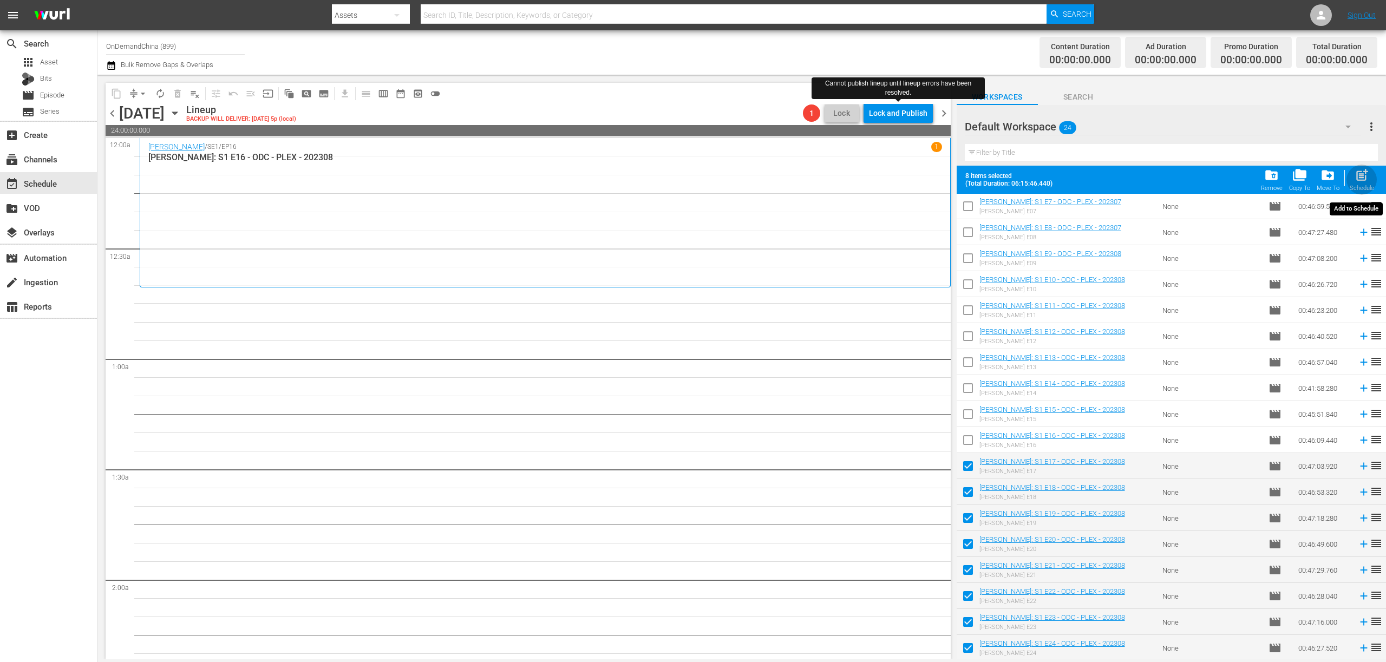
checkbox input "false"
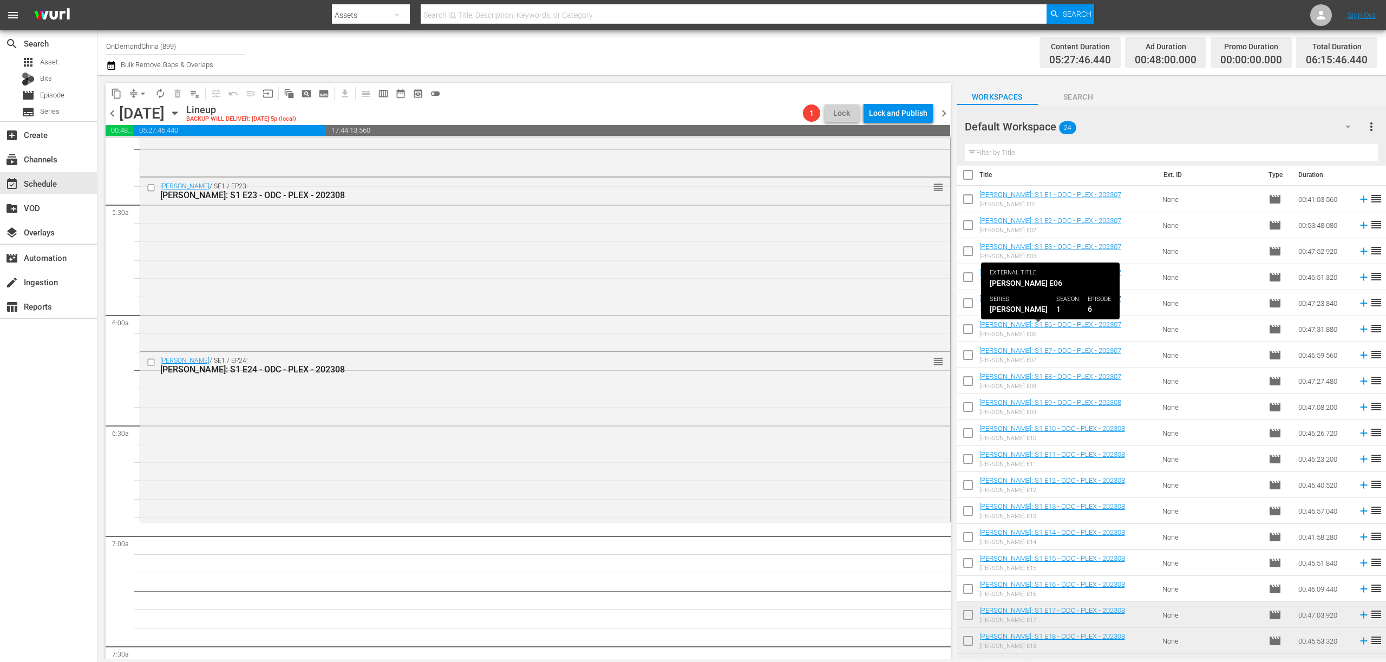
scroll to position [0, 0]
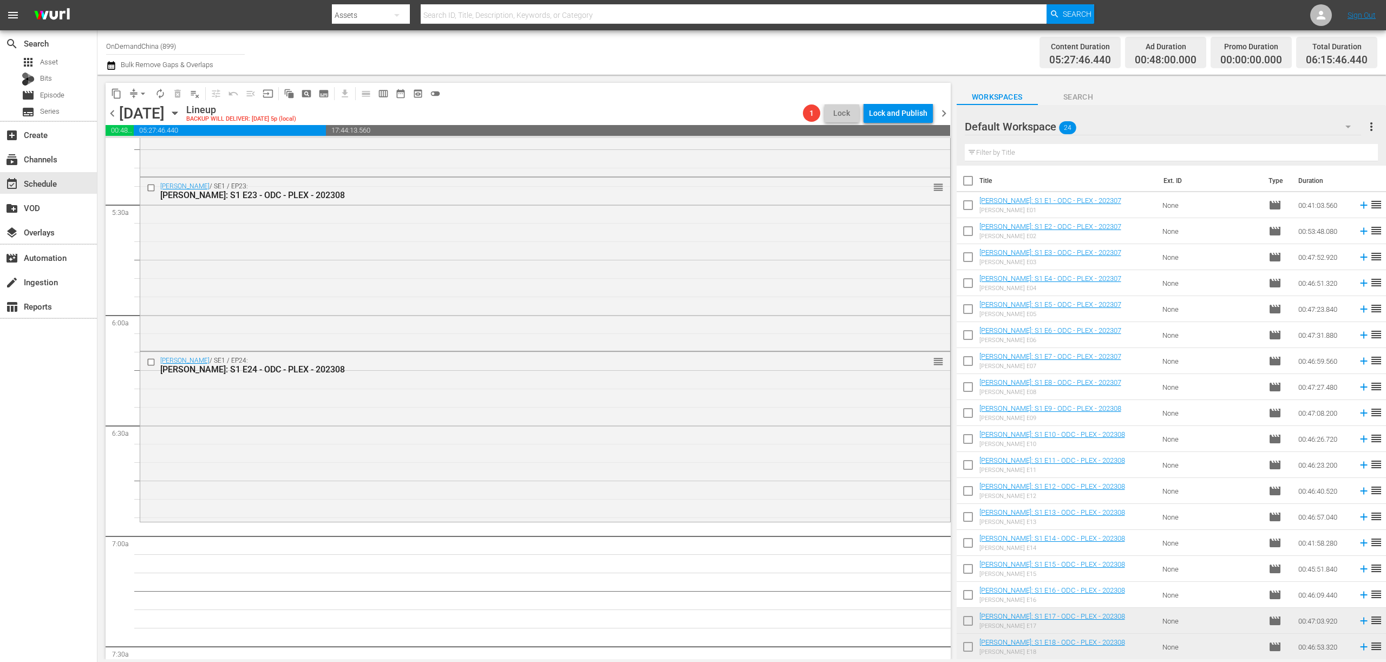
click at [966, 182] on input "checkbox" at bounding box center [967, 183] width 23 height 23
checkbox input "true"
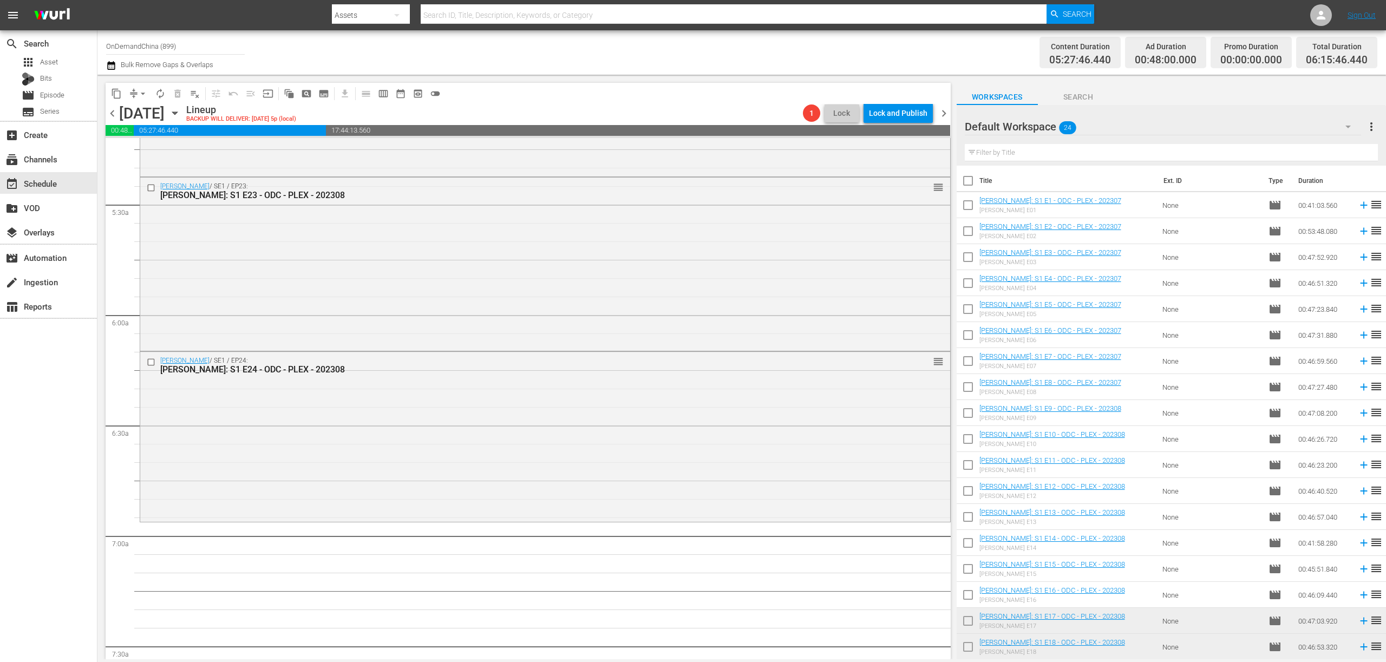
checkbox input "true"
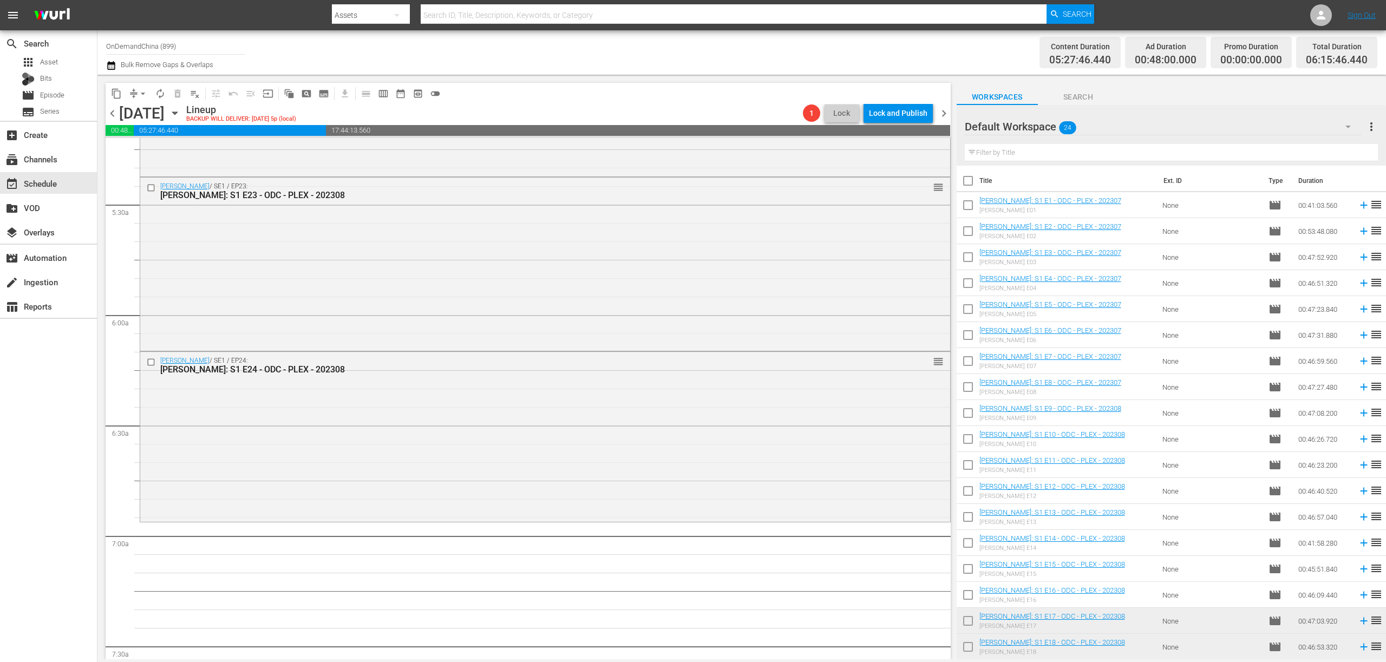
checkbox input "true"
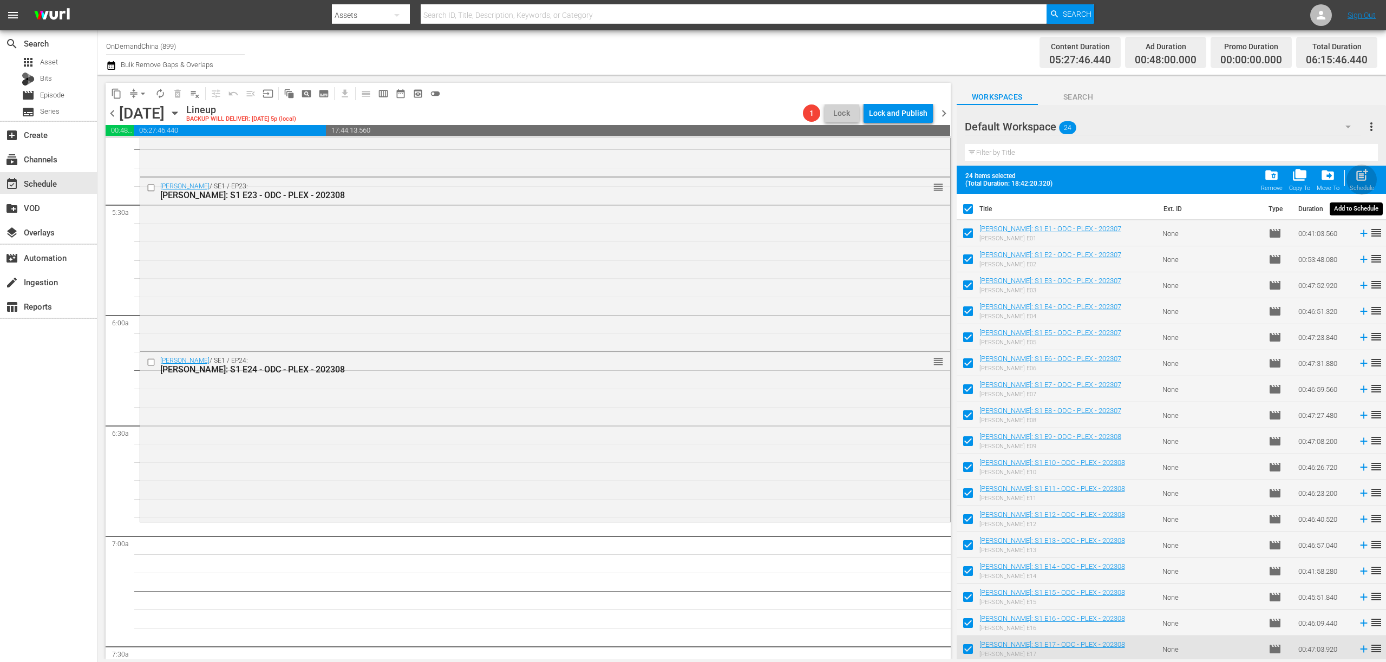
click at [1368, 178] on span "post_add" at bounding box center [1361, 175] width 15 height 15
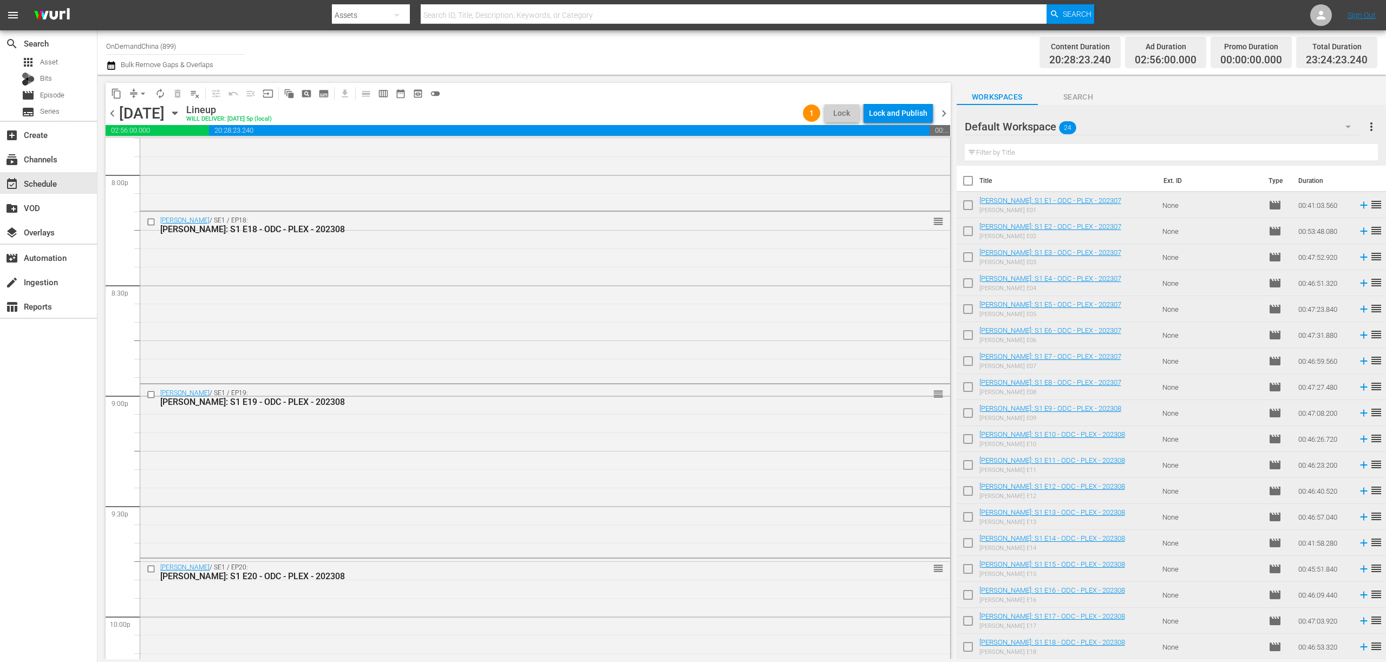
scroll to position [4797, 0]
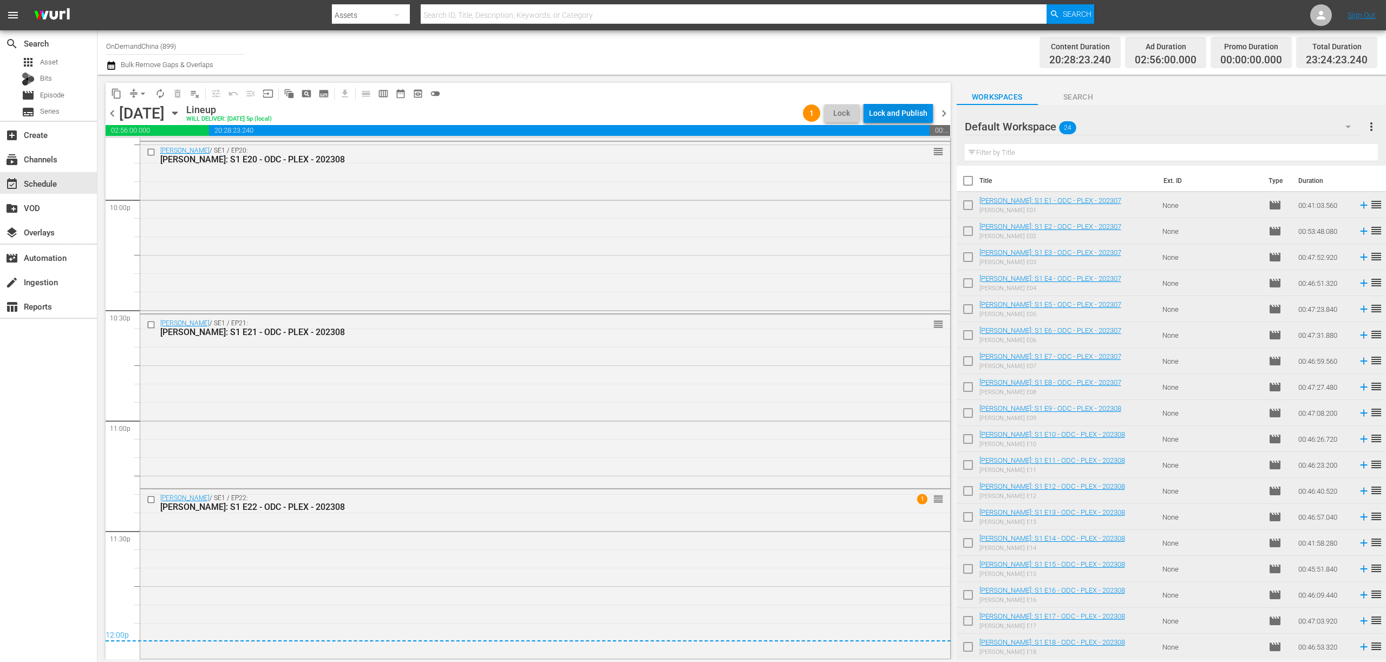
click at [908, 114] on div "Lock and Publish" at bounding box center [898, 112] width 58 height 19
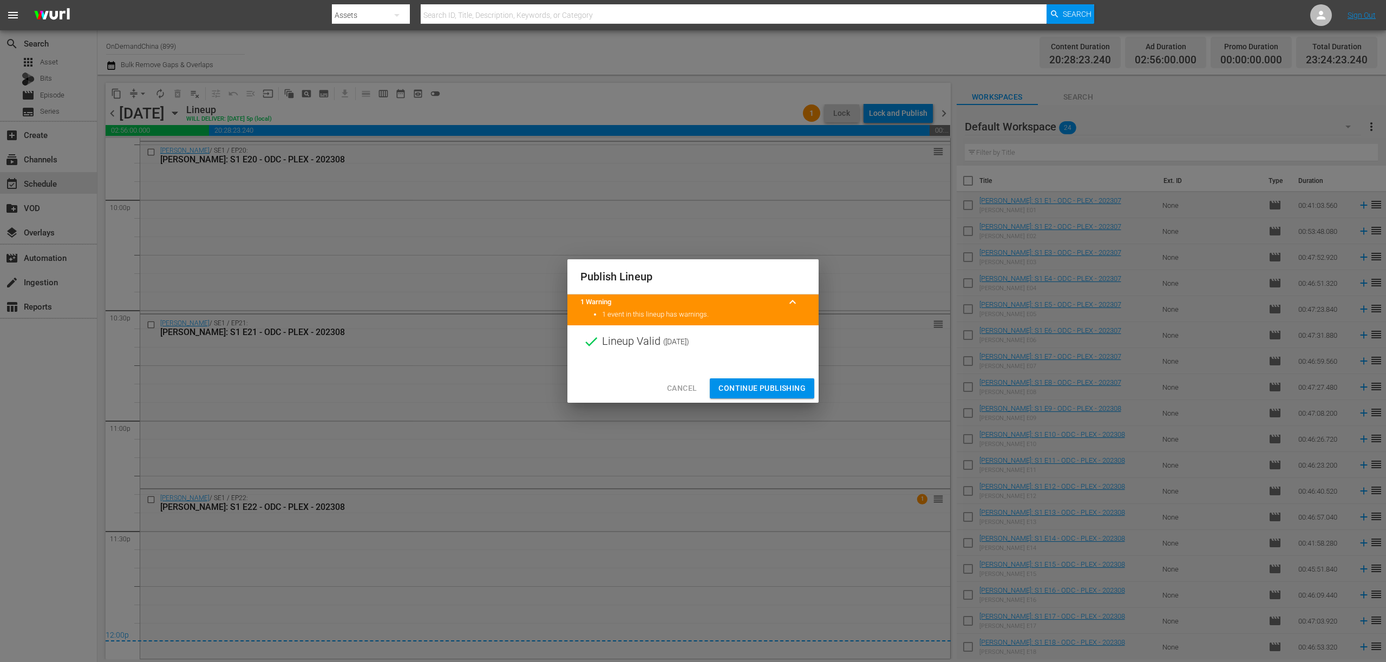
click at [762, 390] on span "Continue Publishing" at bounding box center [761, 389] width 87 height 14
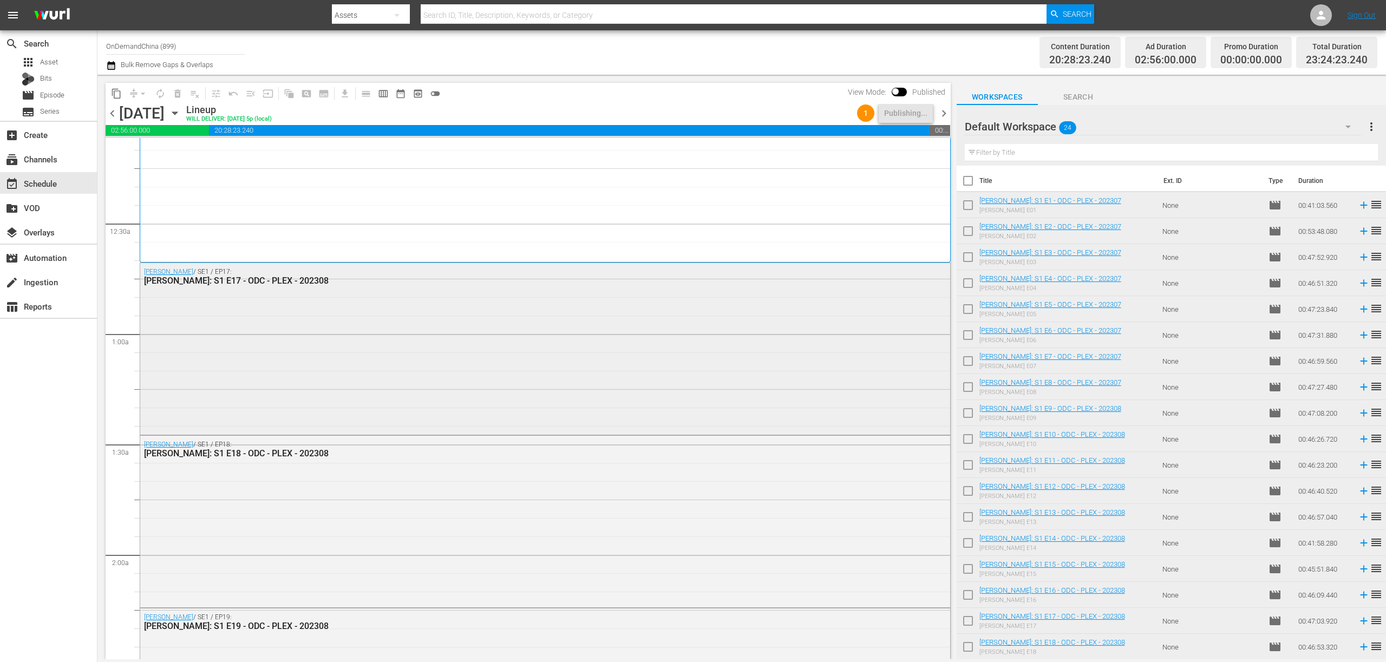
scroll to position [0, 0]
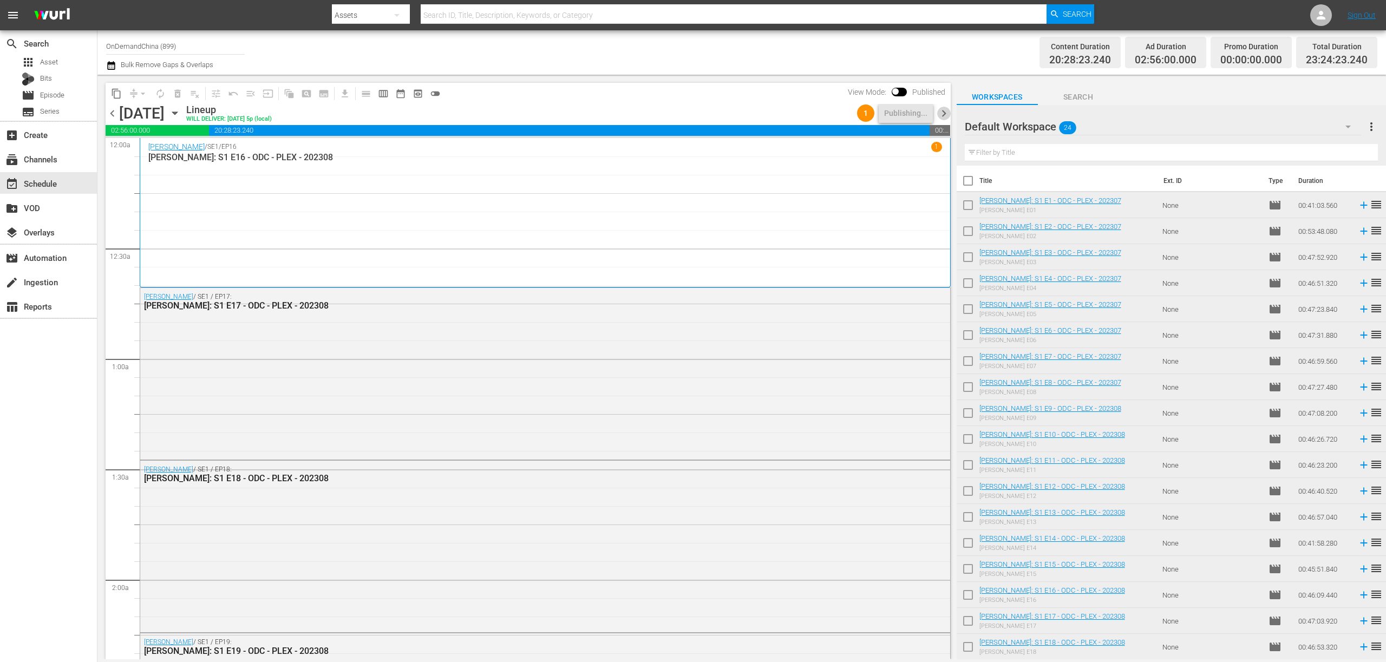
click at [944, 118] on span "chevron_right" at bounding box center [944, 114] width 14 height 14
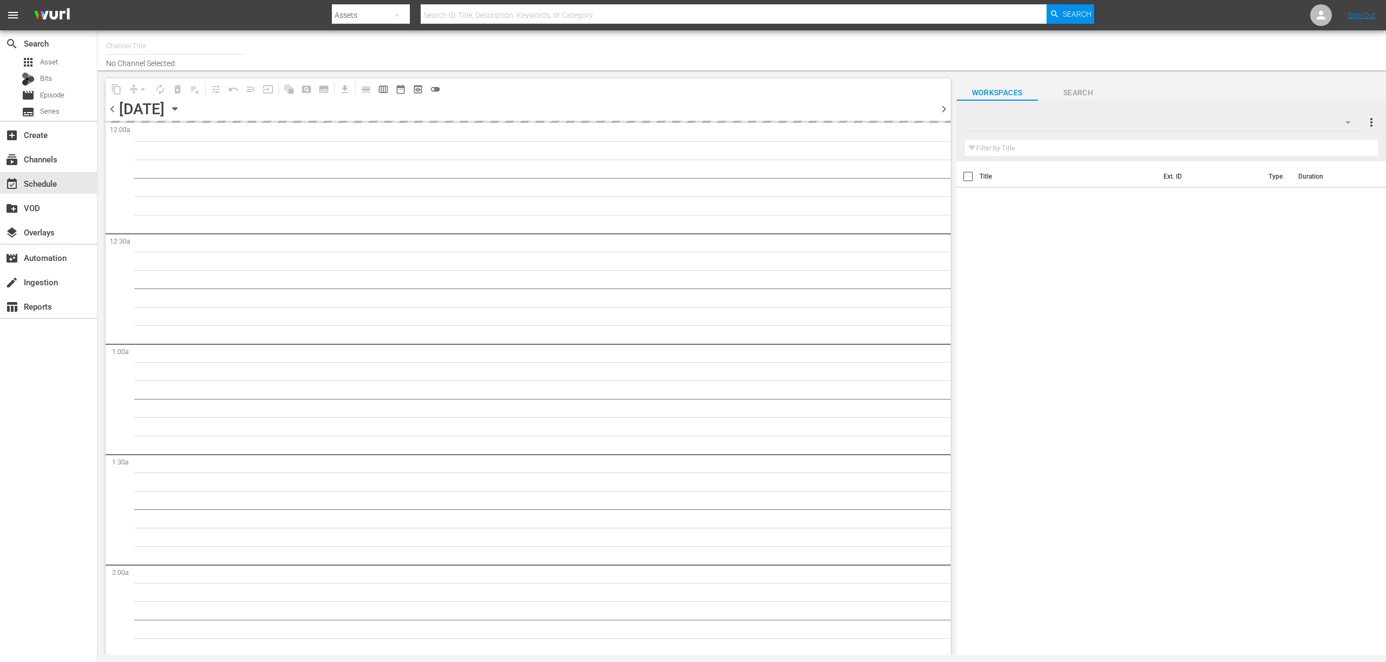
type input "OnDemandChina (899)"
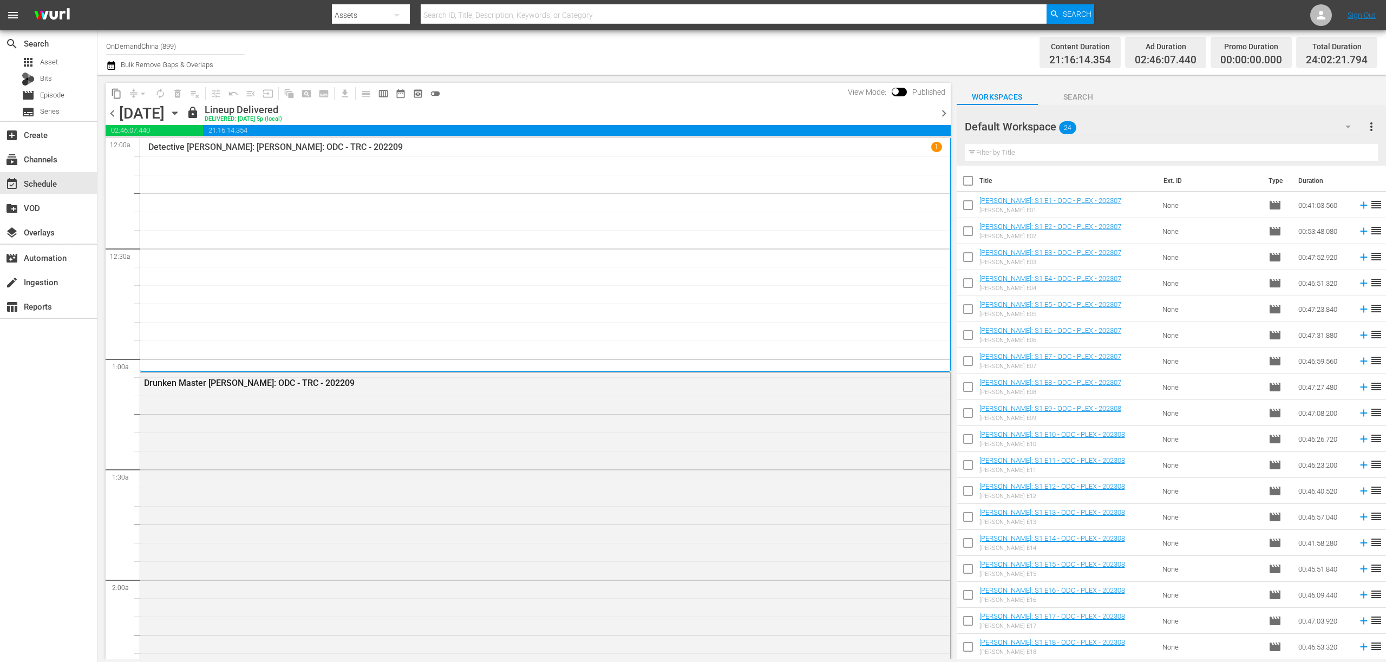
scroll to position [207, 0]
